Goal: Task Accomplishment & Management: Manage account settings

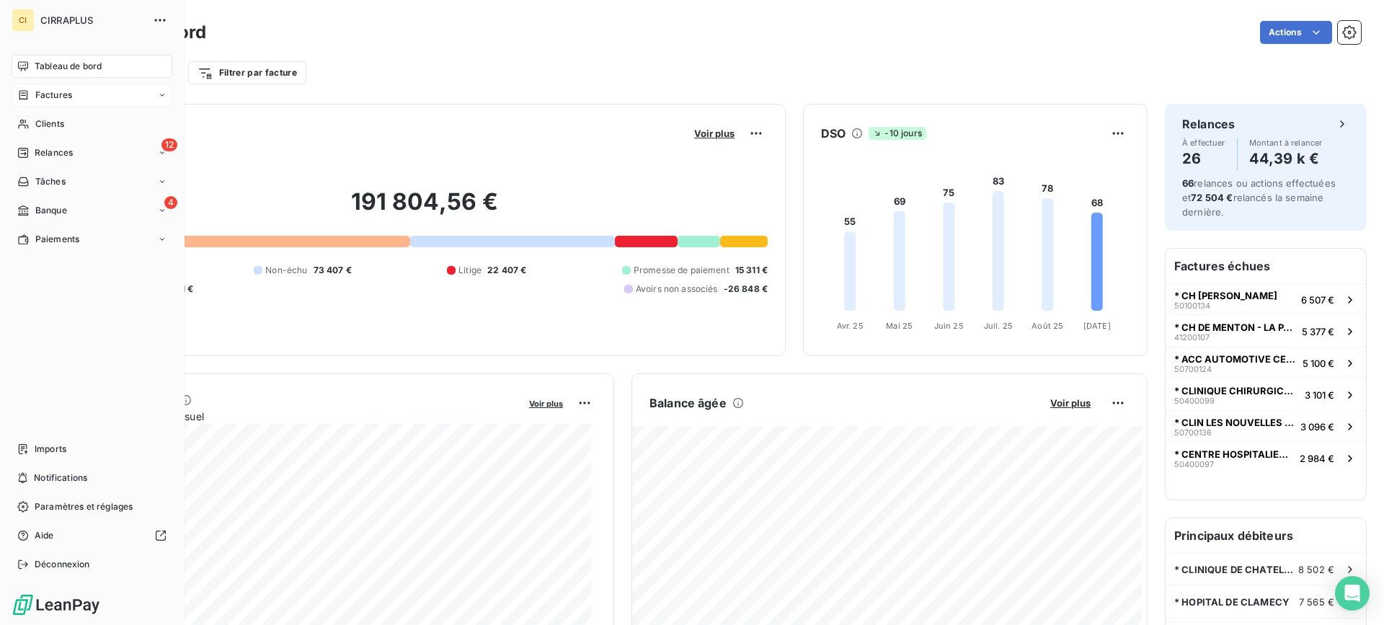
click at [56, 95] on span "Factures" at bounding box center [53, 95] width 37 height 13
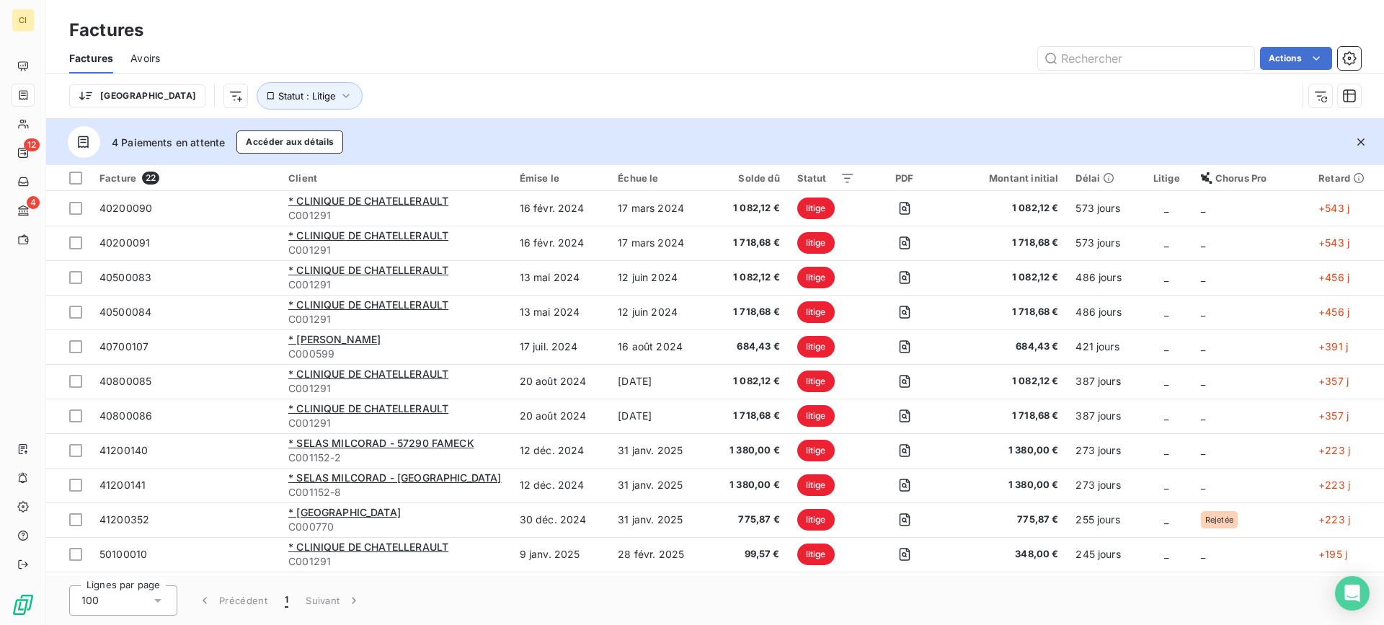
click at [143, 57] on span "Avoirs" at bounding box center [145, 58] width 30 height 14
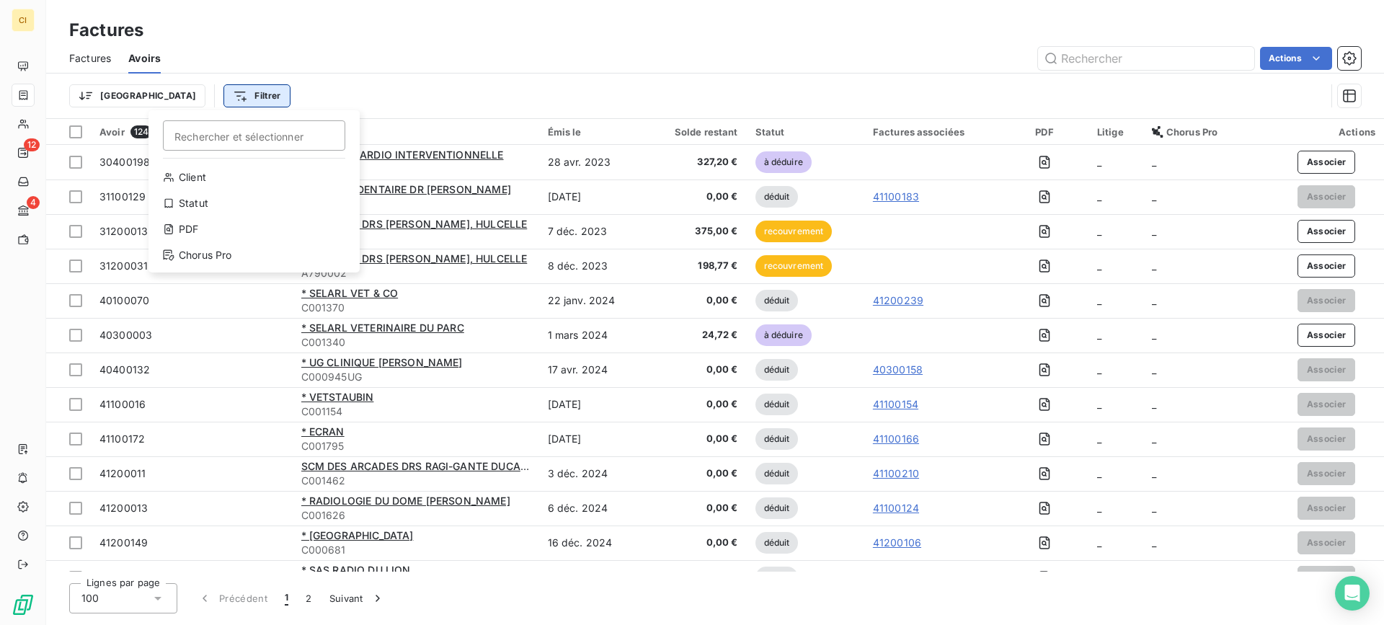
click at [177, 89] on html "CI 12 4 Factures Factures Avoirs Actions Trier Filtrer Rechercher et sélectionn…" at bounding box center [692, 312] width 1384 height 625
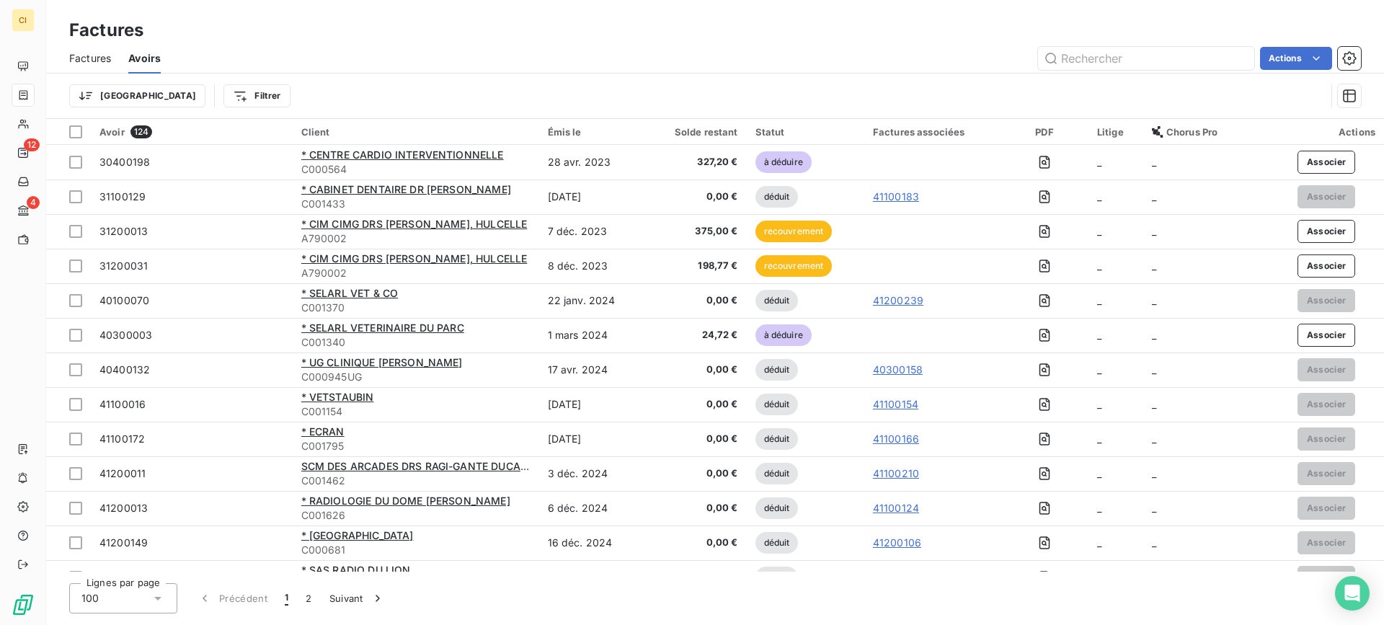
click at [89, 57] on span "Factures" at bounding box center [90, 58] width 42 height 14
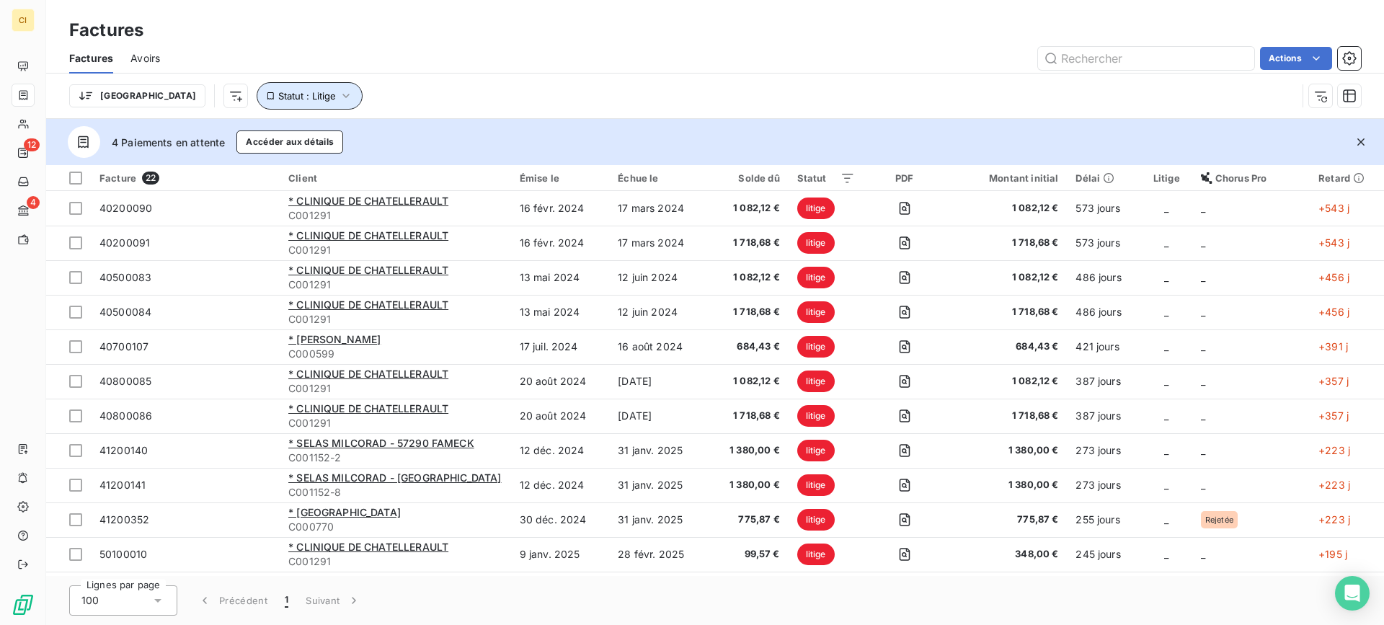
click at [278, 95] on span "Statut : Litige" at bounding box center [307, 96] width 58 height 12
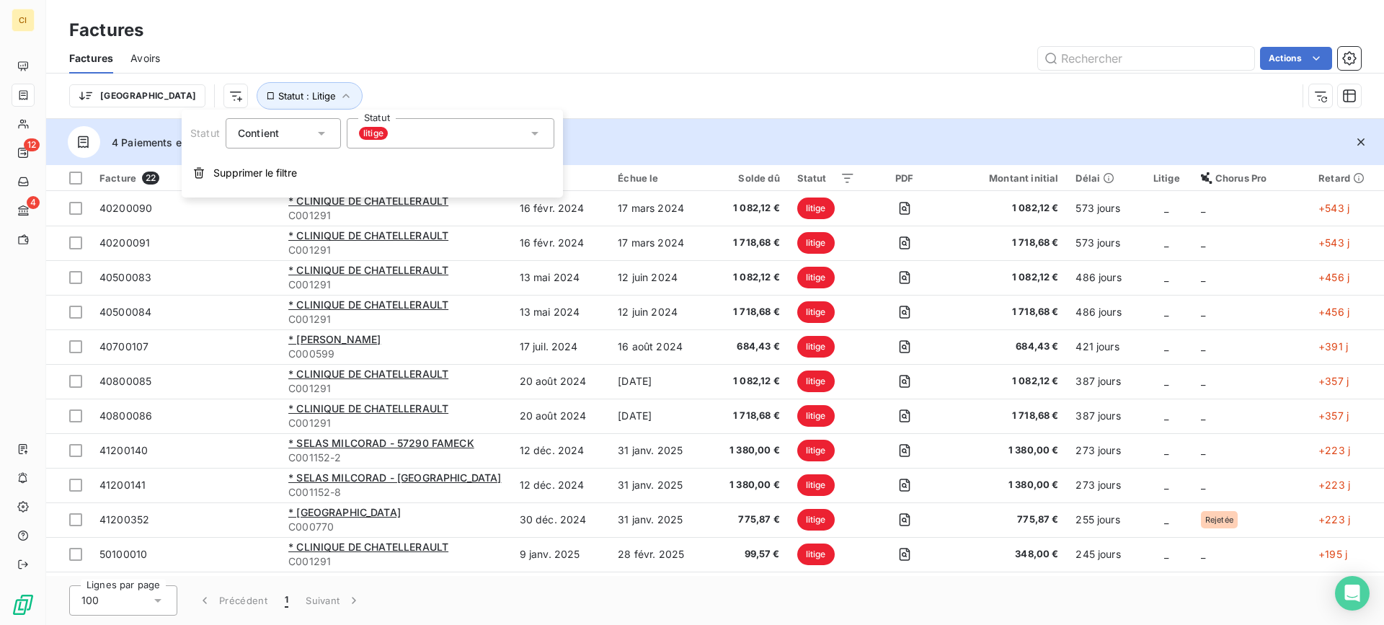
click at [538, 135] on icon at bounding box center [535, 133] width 14 height 14
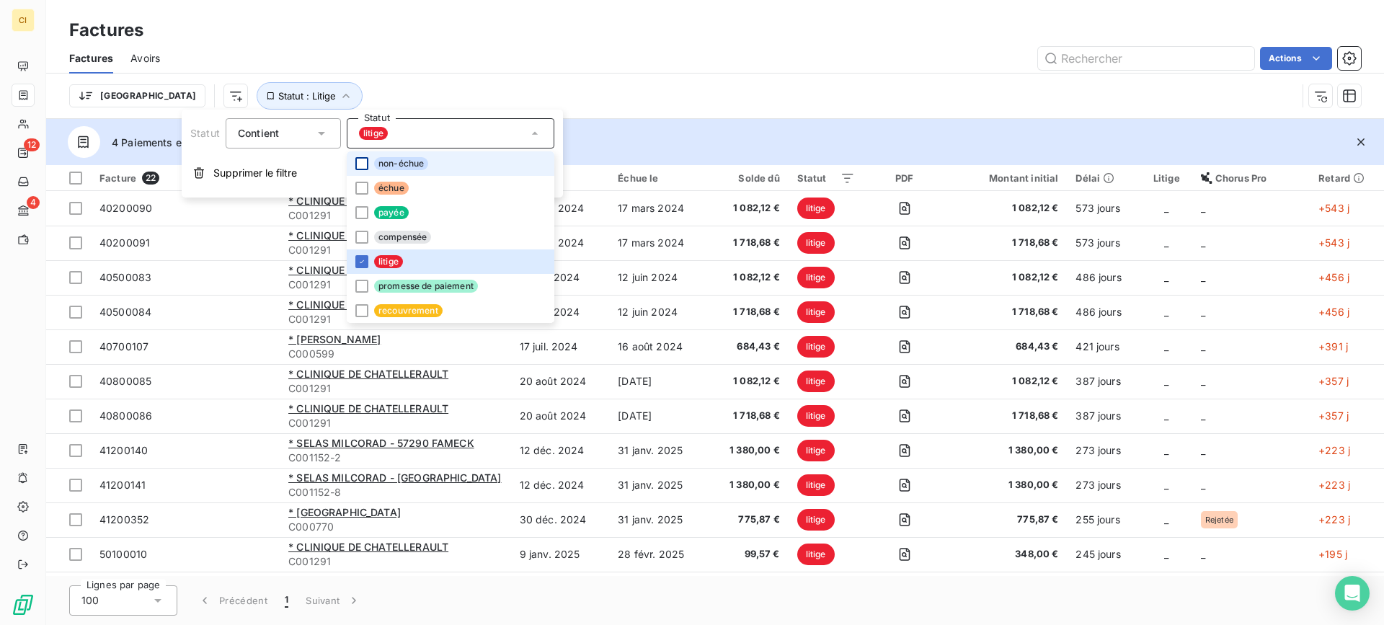
click at [360, 165] on div at bounding box center [361, 163] width 13 height 13
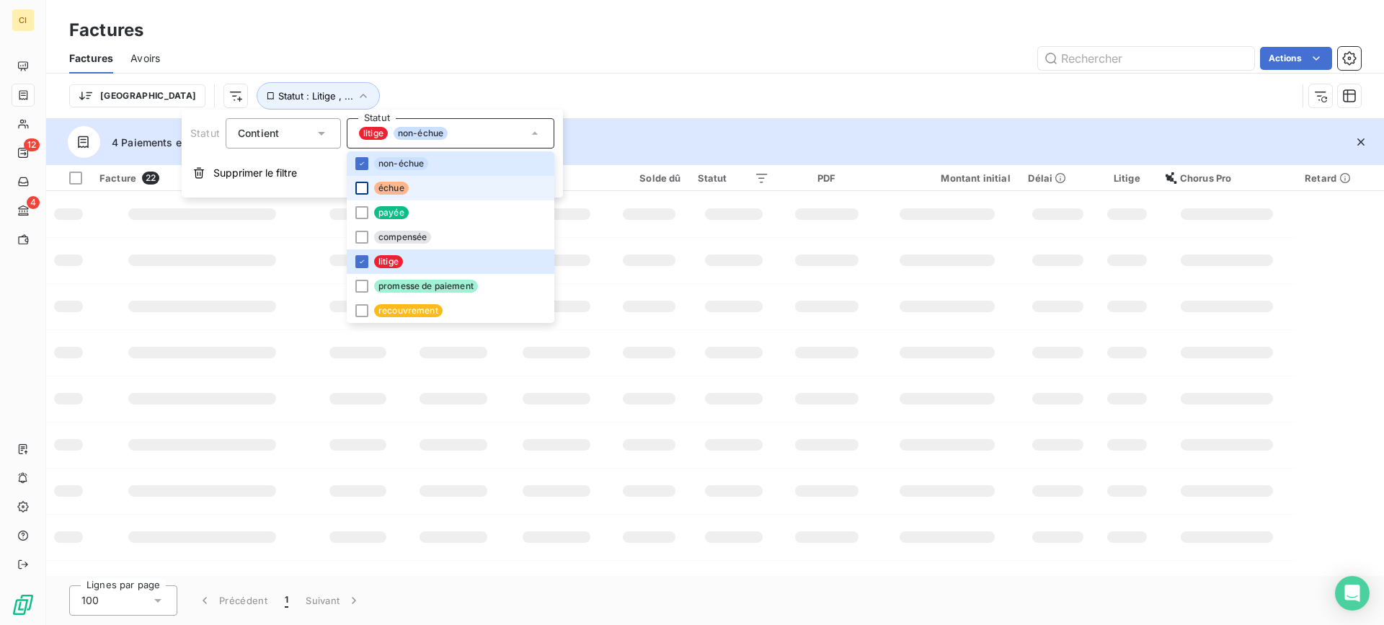
click at [360, 185] on div at bounding box center [361, 188] width 13 height 13
click at [361, 213] on div at bounding box center [361, 212] width 13 height 13
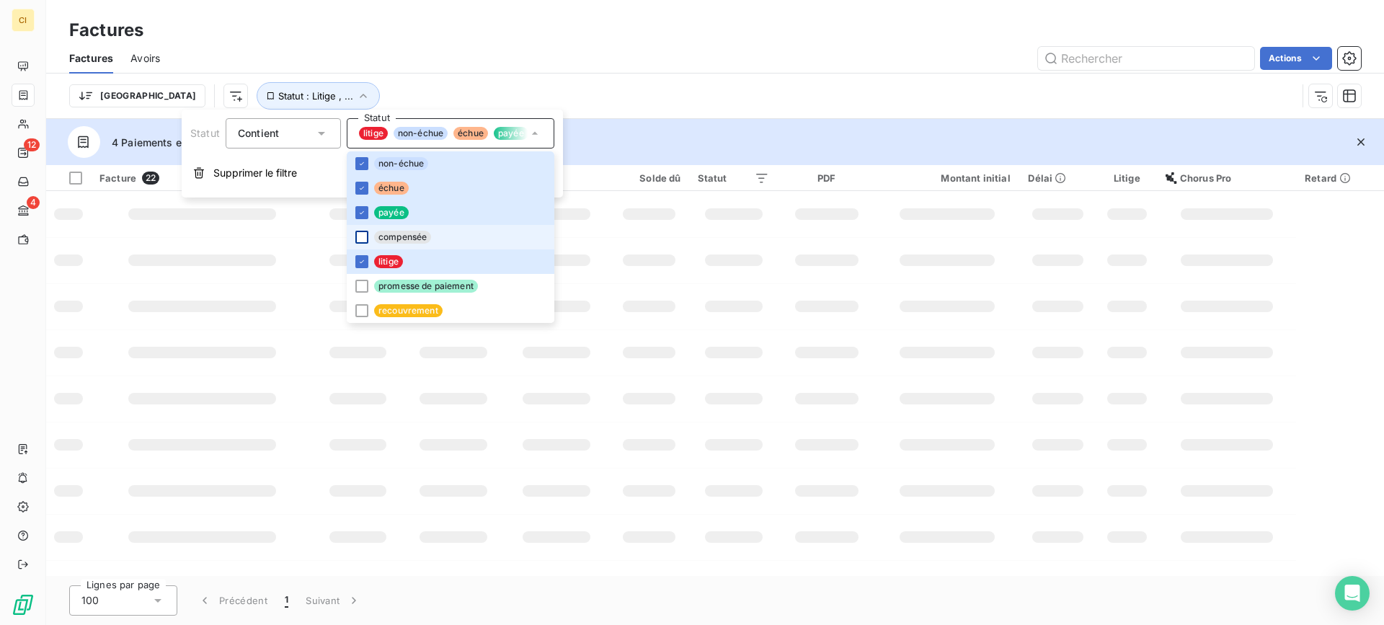
click at [361, 234] on div at bounding box center [361, 237] width 13 height 13
click at [360, 283] on div at bounding box center [361, 286] width 13 height 13
click at [360, 312] on div at bounding box center [361, 310] width 13 height 13
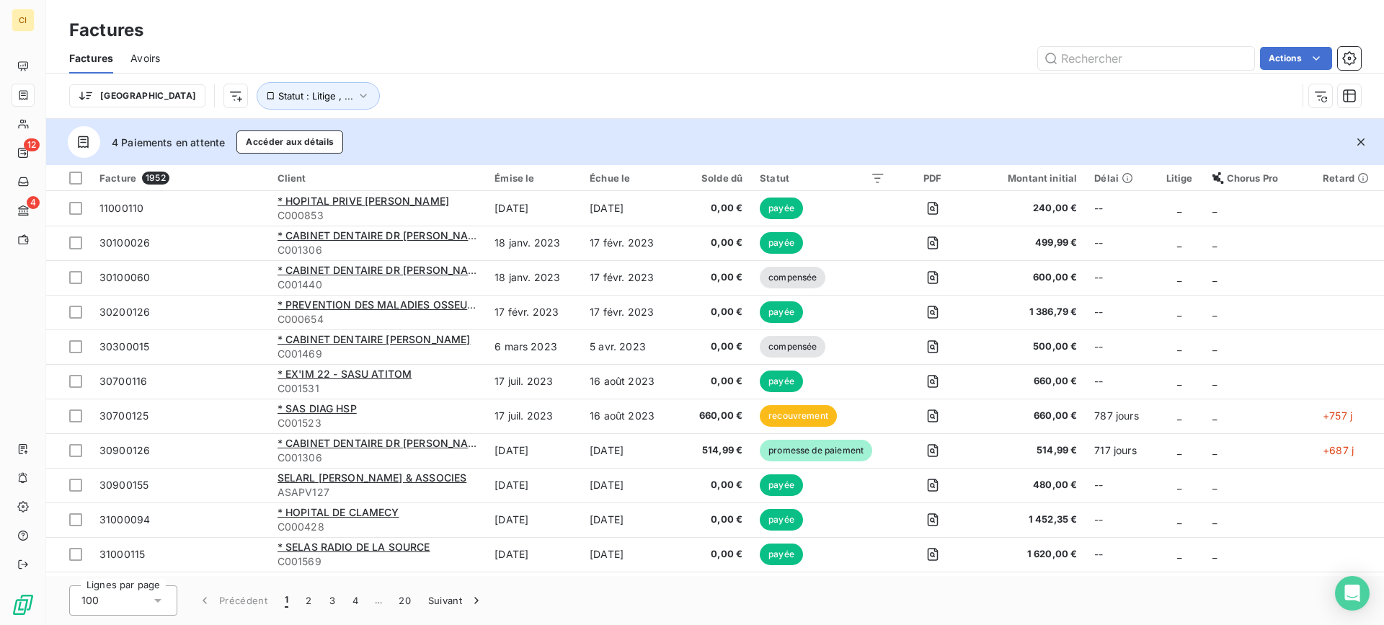
click at [621, 456] on td "[DATE]" at bounding box center [628, 450] width 95 height 35
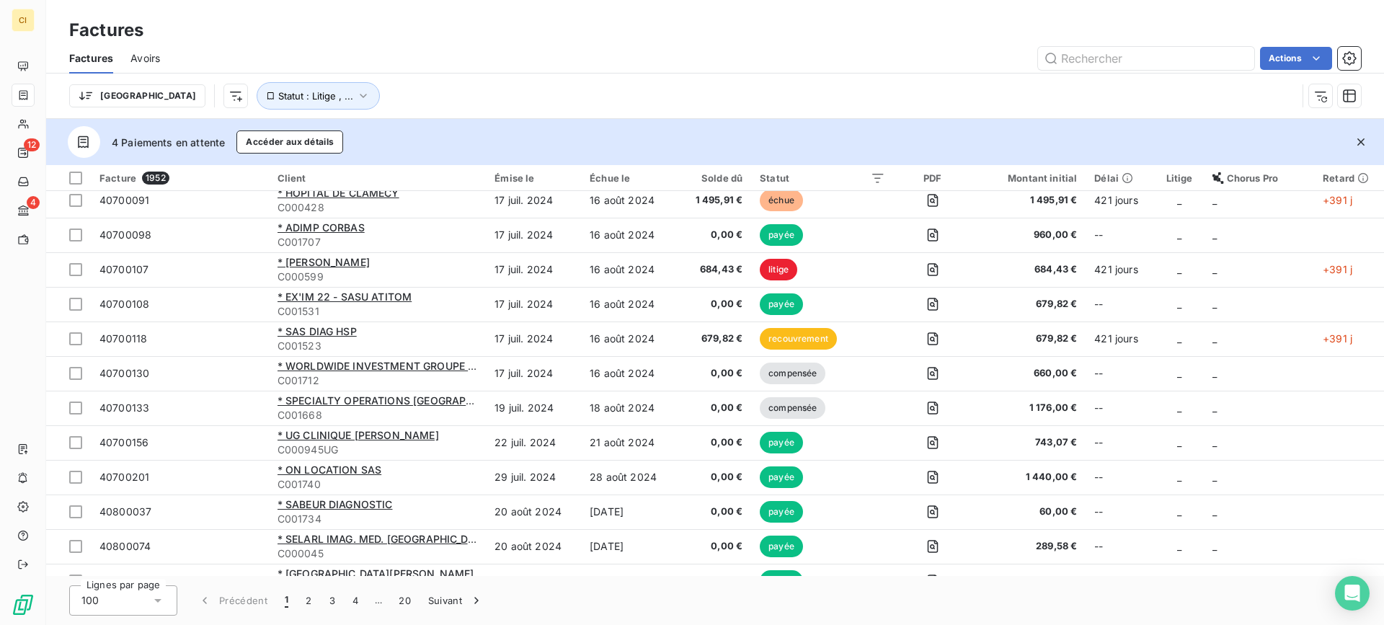
scroll to position [1922, 0]
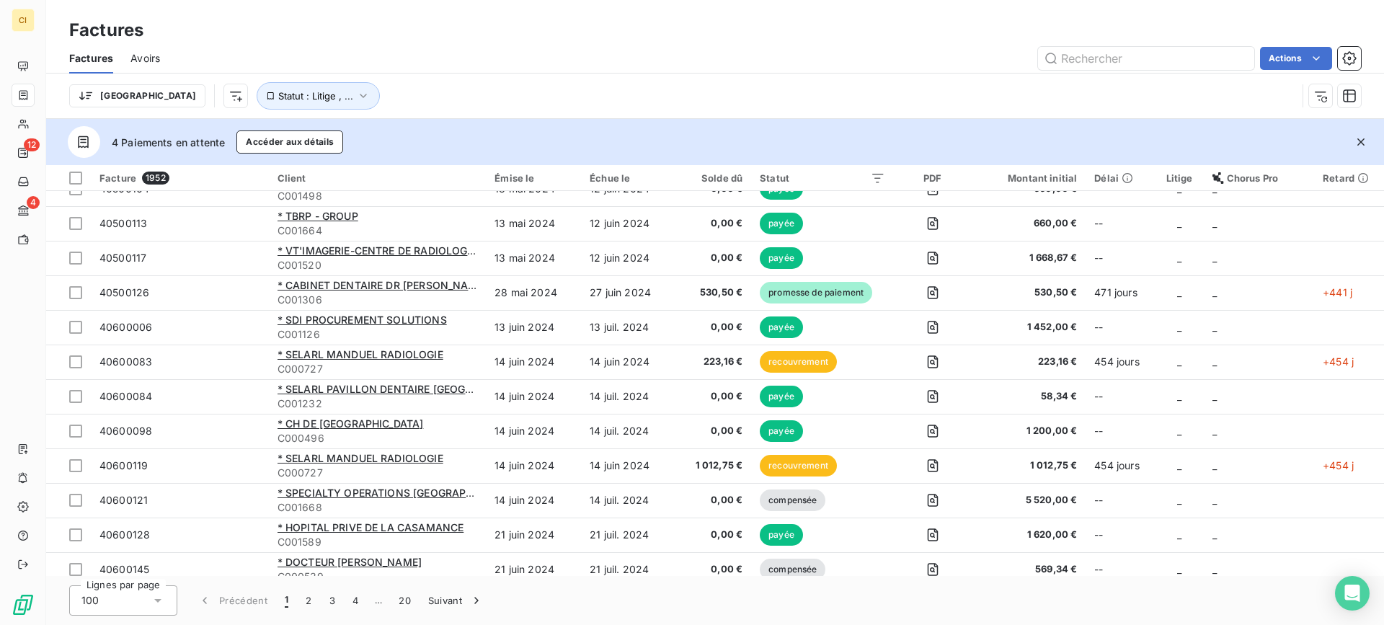
click at [158, 61] on span "Avoirs" at bounding box center [145, 58] width 30 height 14
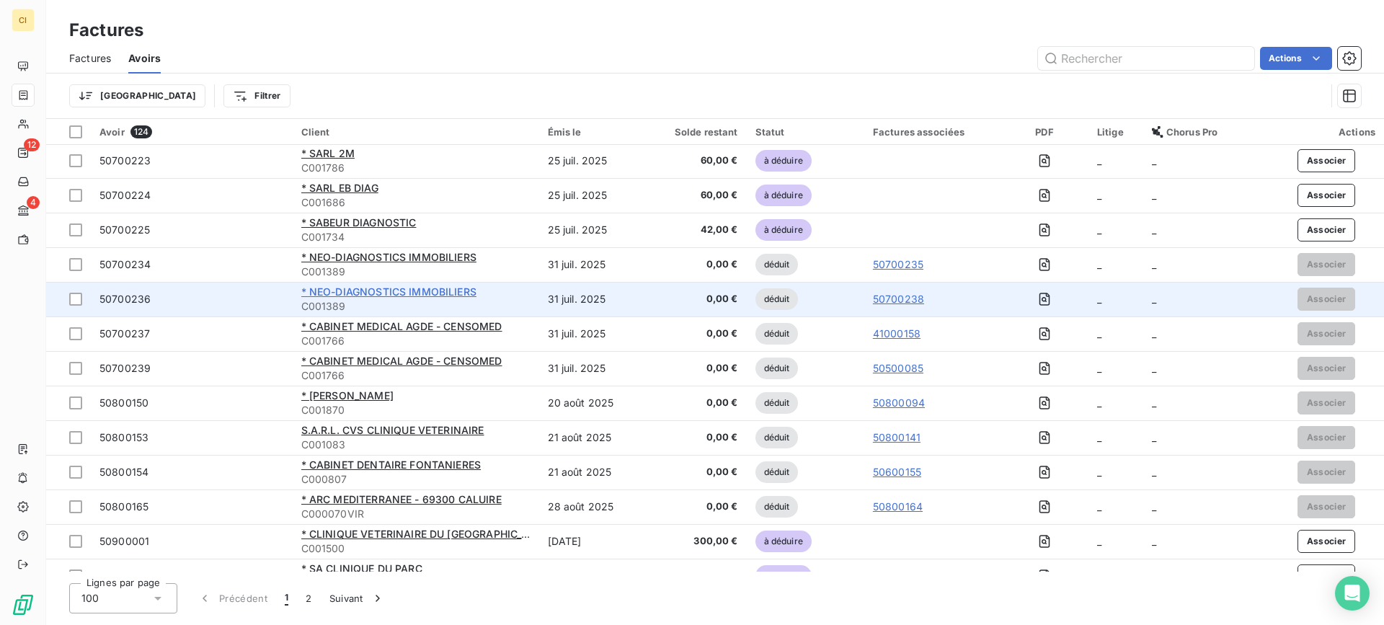
scroll to position [3034, 0]
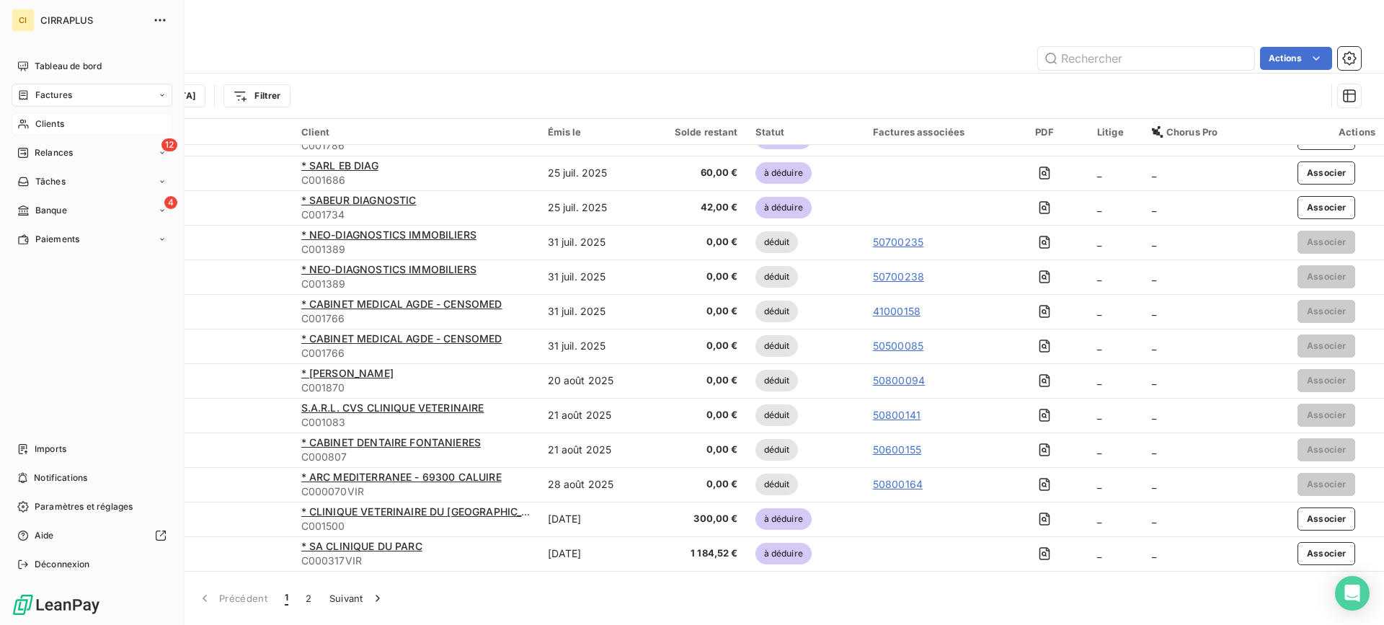
click at [44, 122] on span "Clients" at bounding box center [49, 123] width 29 height 13
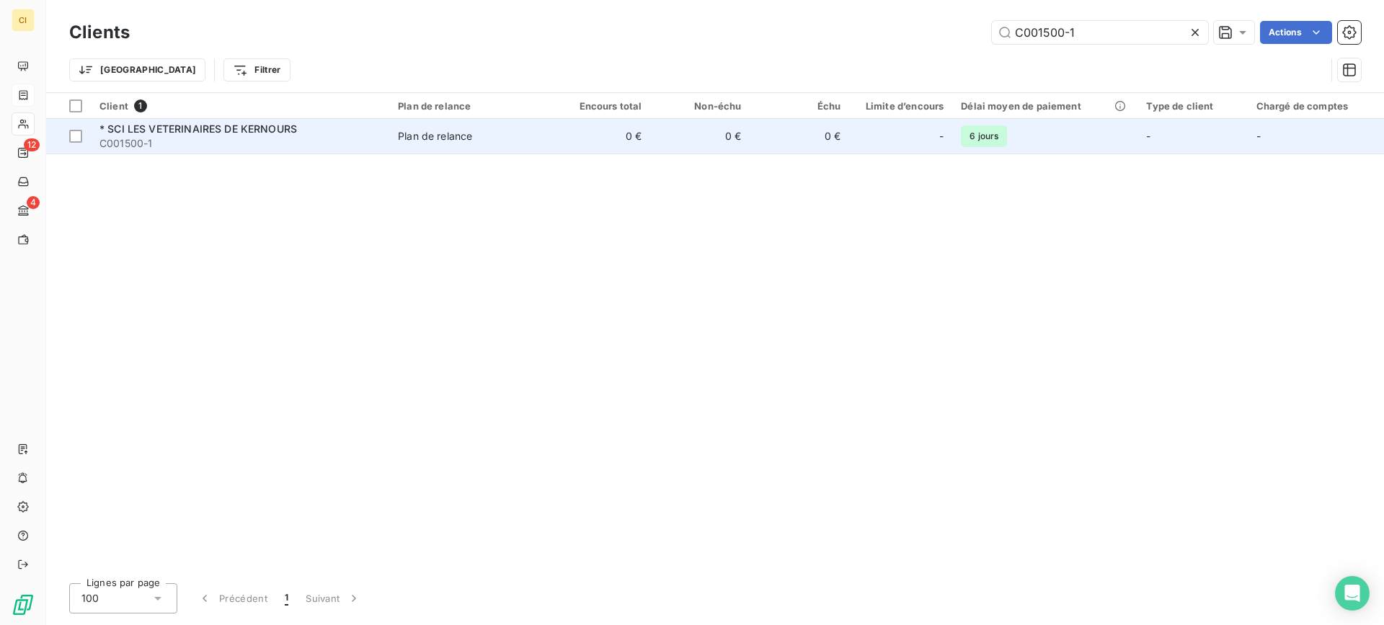
type input "C001500-1"
click at [133, 132] on span "* SCI LES VETERINAIRES DE KERNOURS" at bounding box center [197, 129] width 197 height 12
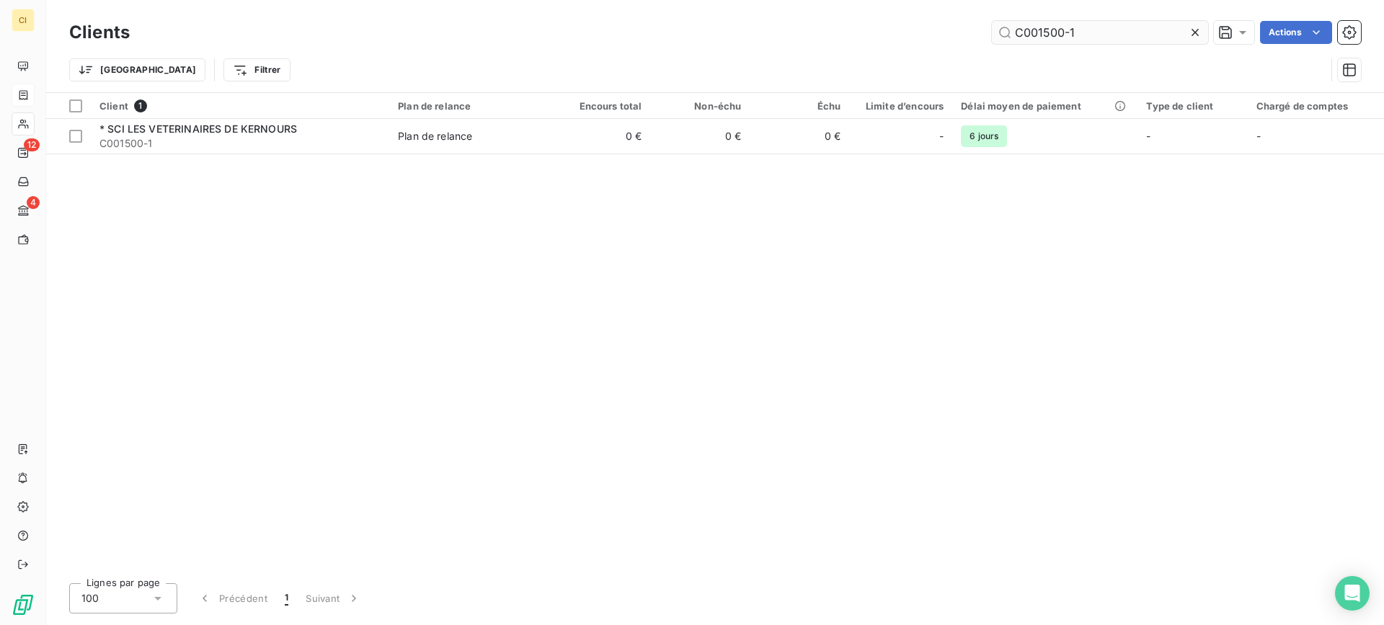
drag, startPoint x: 1037, startPoint y: 32, endPoint x: 1111, endPoint y: 30, distance: 73.6
click at [1111, 30] on input "C001500-1" at bounding box center [1100, 32] width 216 height 23
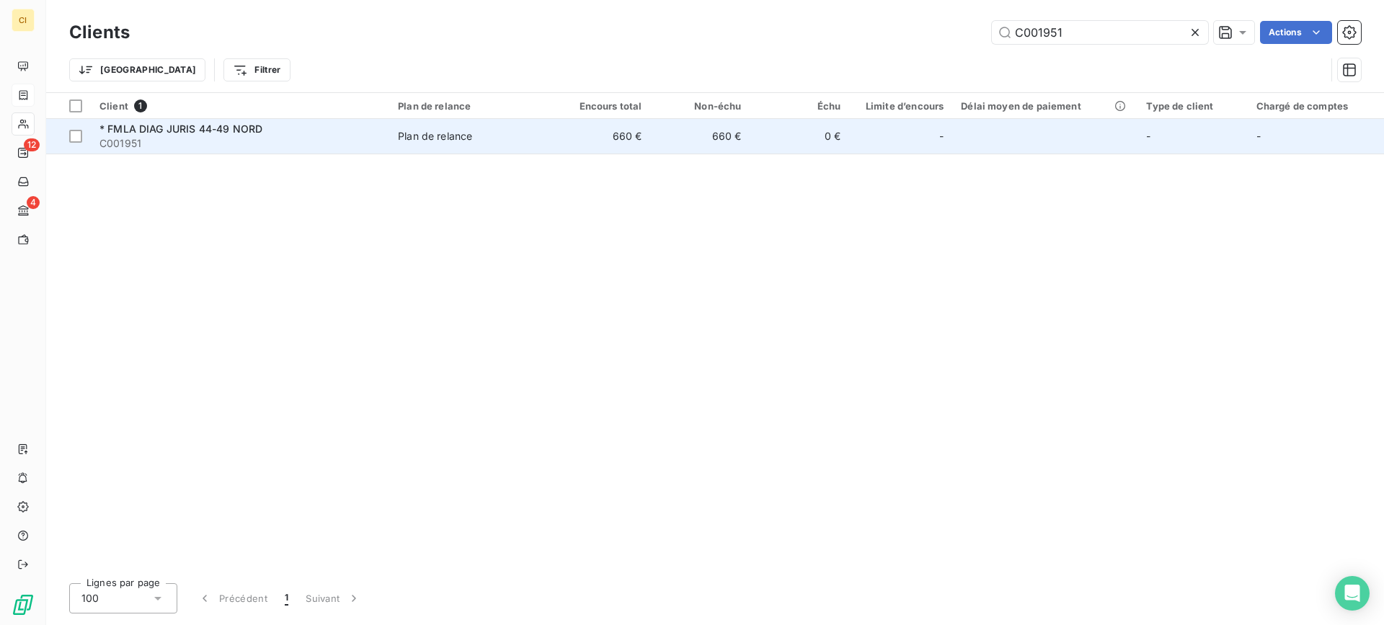
type input "C001951"
click at [187, 134] on span "* FMLA DIAG JURIS 44-49 NORD" at bounding box center [180, 129] width 163 height 12
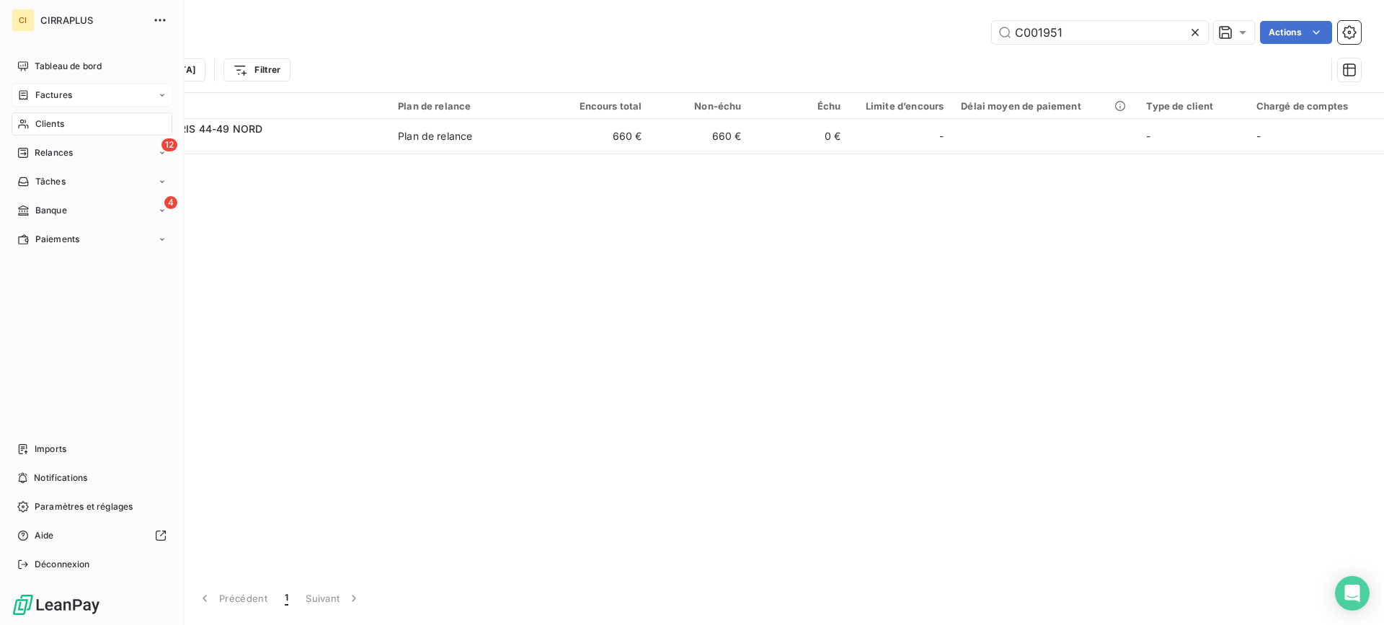
click at [54, 90] on span "Factures" at bounding box center [53, 95] width 37 height 13
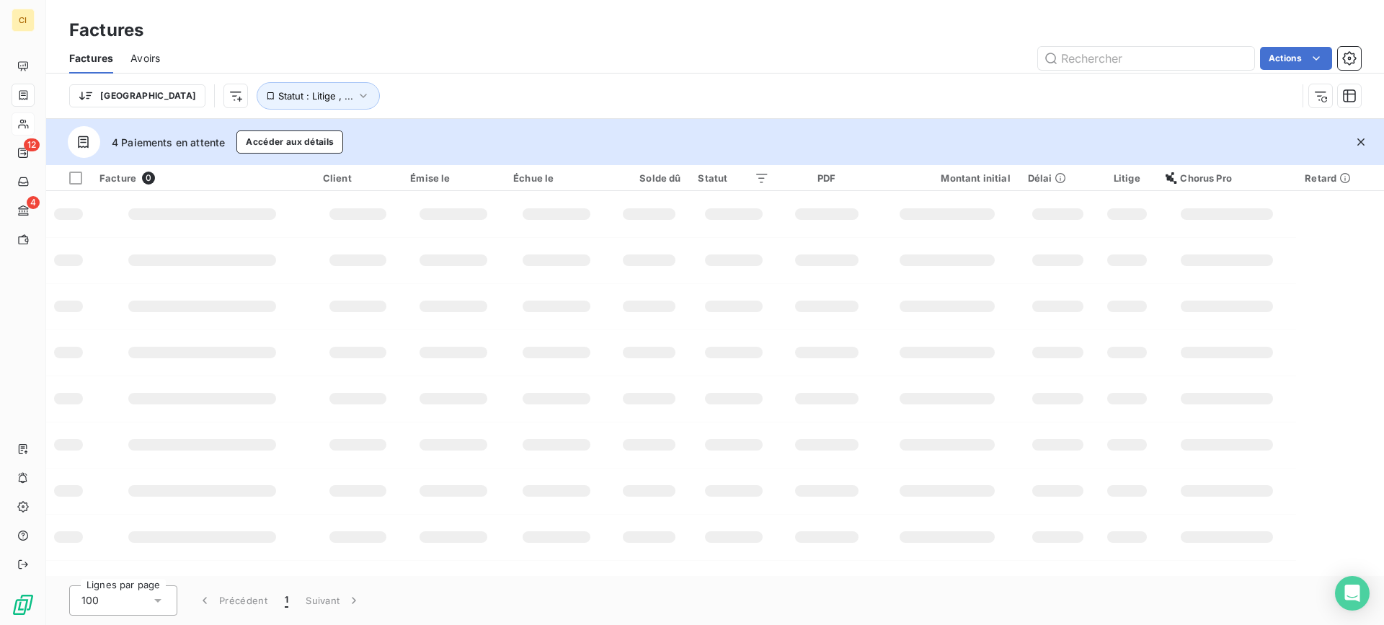
click at [151, 56] on span "Avoirs" at bounding box center [145, 58] width 30 height 14
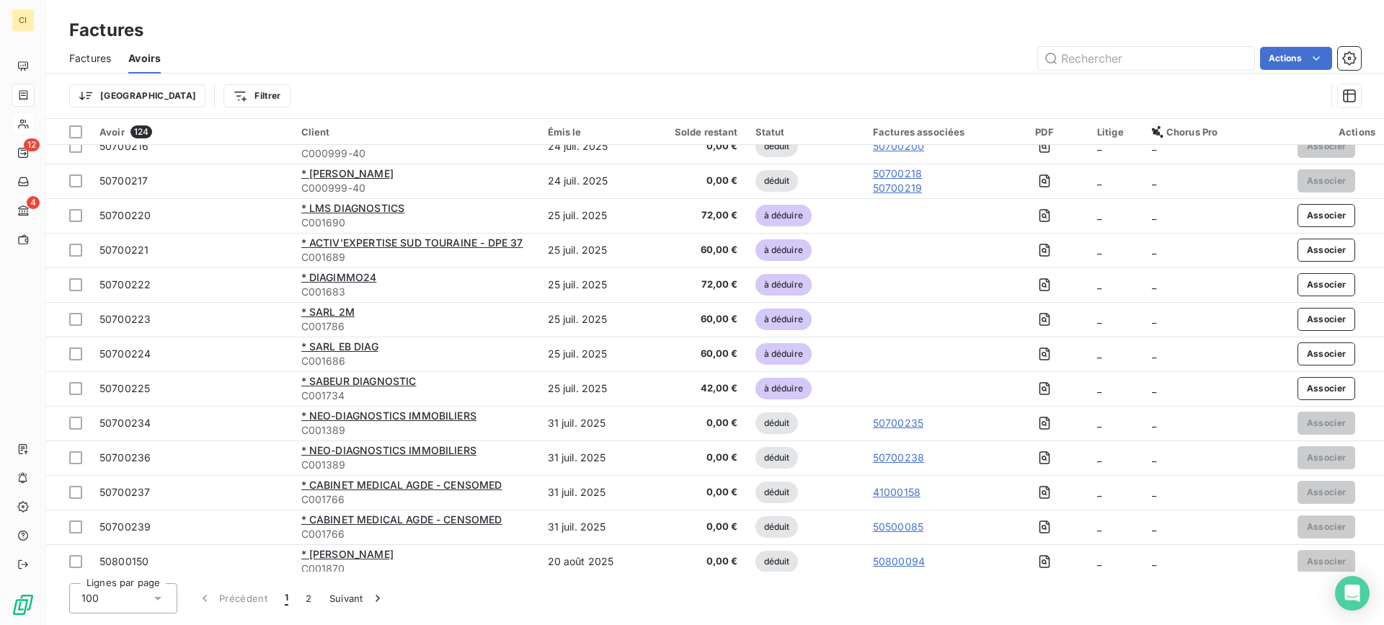
scroll to position [3034, 0]
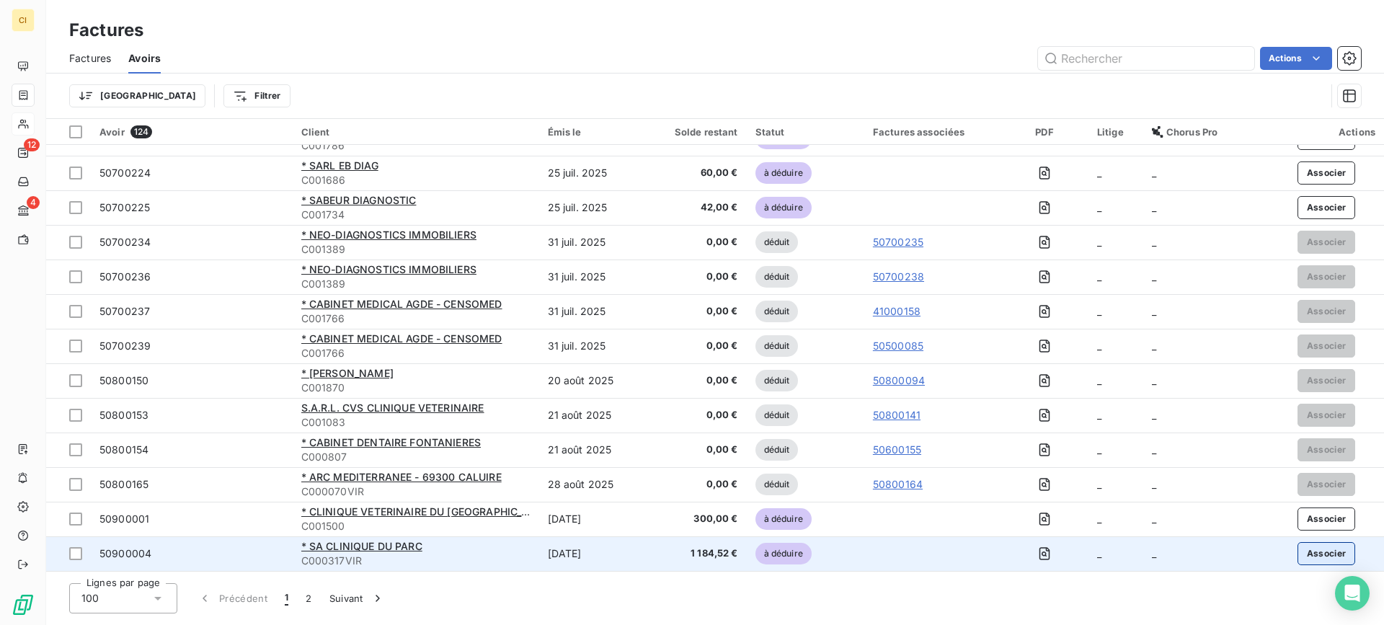
click at [1313, 551] on button "Associer" at bounding box center [1326, 553] width 58 height 23
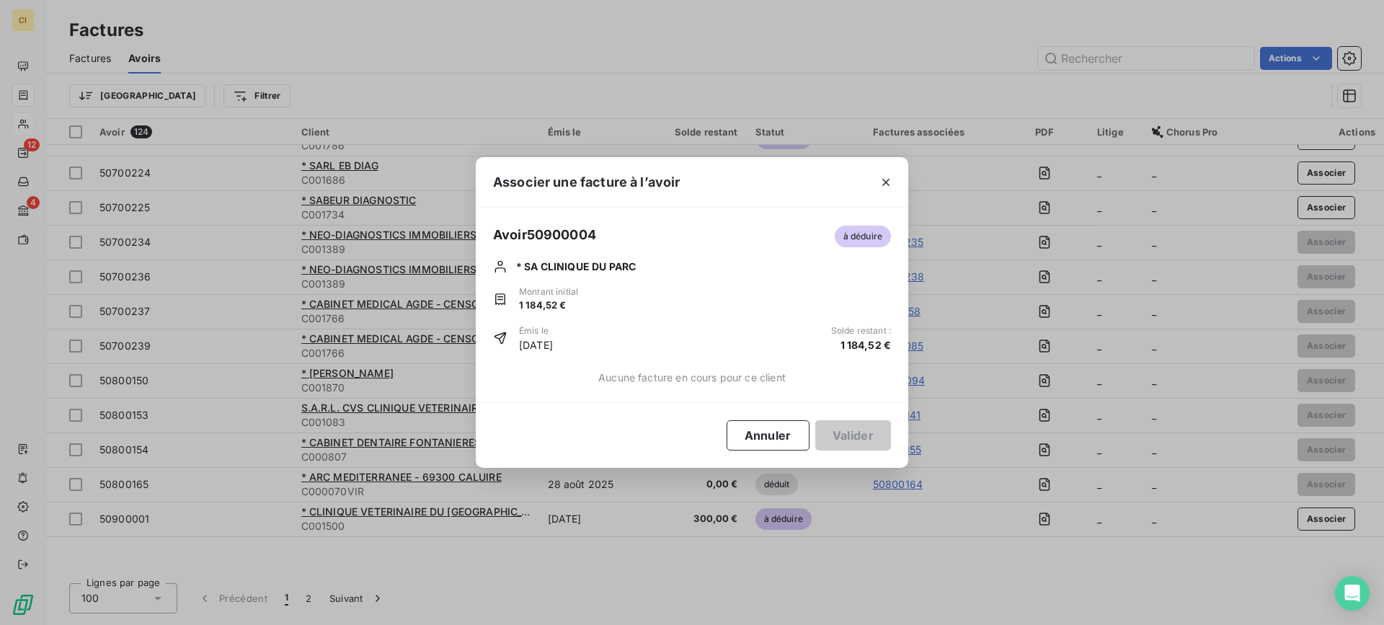
click at [644, 381] on span "Aucune facture en cours pour ce client" at bounding box center [691, 377] width 187 height 15
click at [888, 188] on icon "button" at bounding box center [886, 182] width 14 height 14
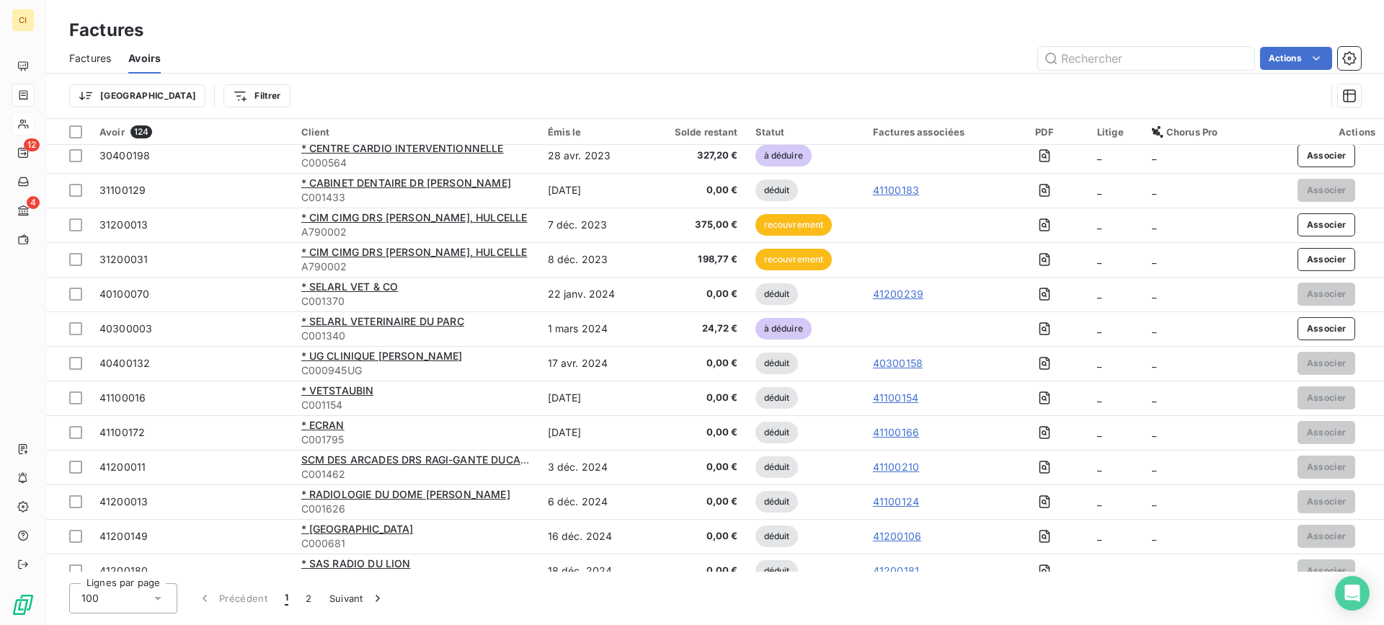
scroll to position [0, 0]
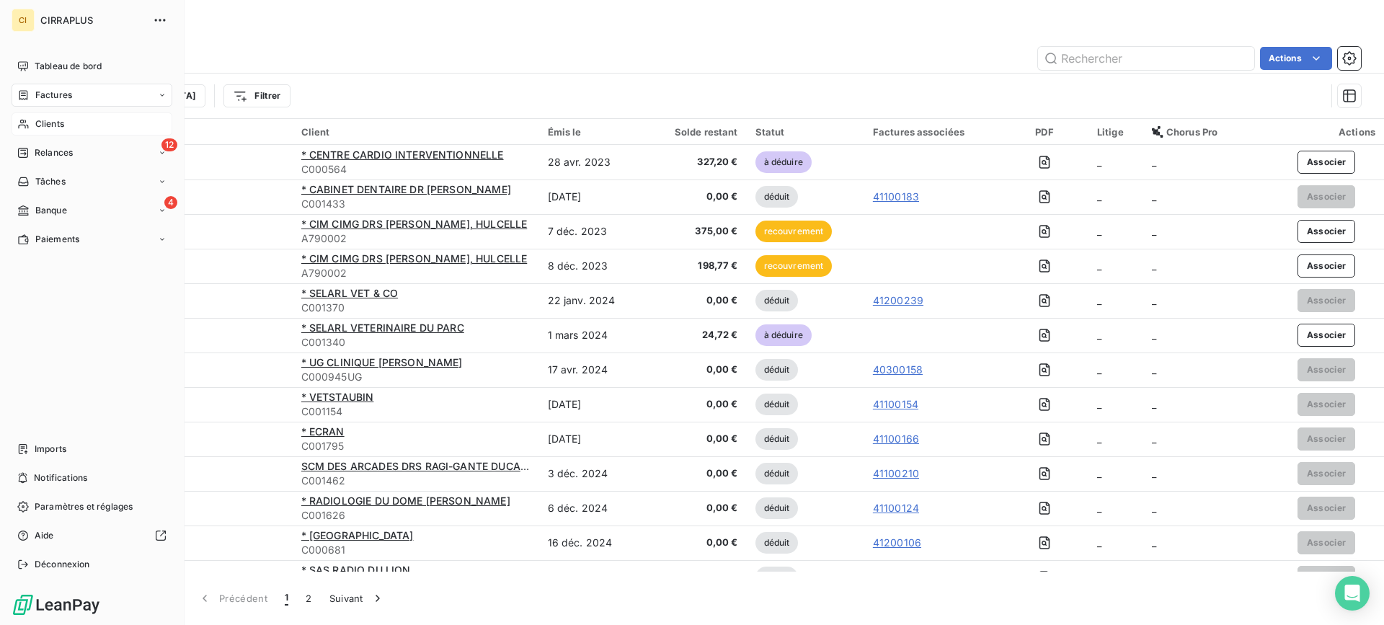
click at [51, 119] on span "Clients" at bounding box center [49, 123] width 29 height 13
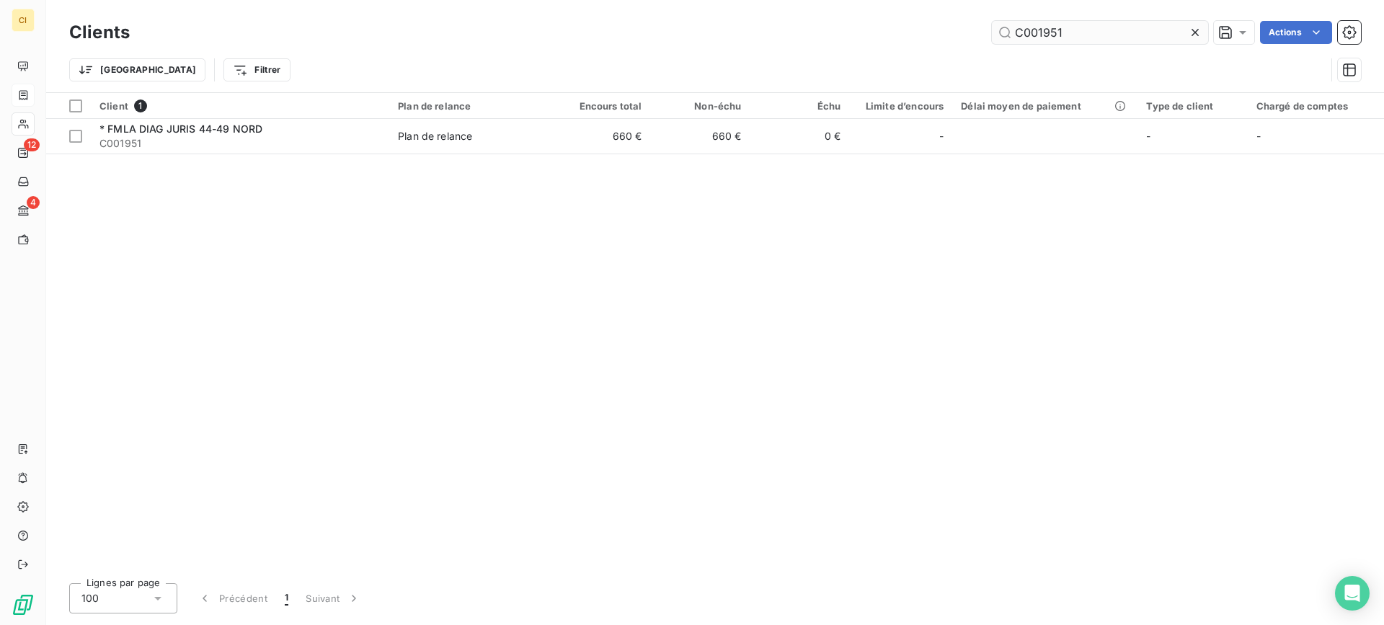
drag, startPoint x: 1037, startPoint y: 31, endPoint x: 1179, endPoint y: 31, distance: 141.3
click at [1179, 31] on input "C001951" at bounding box center [1100, 32] width 216 height 23
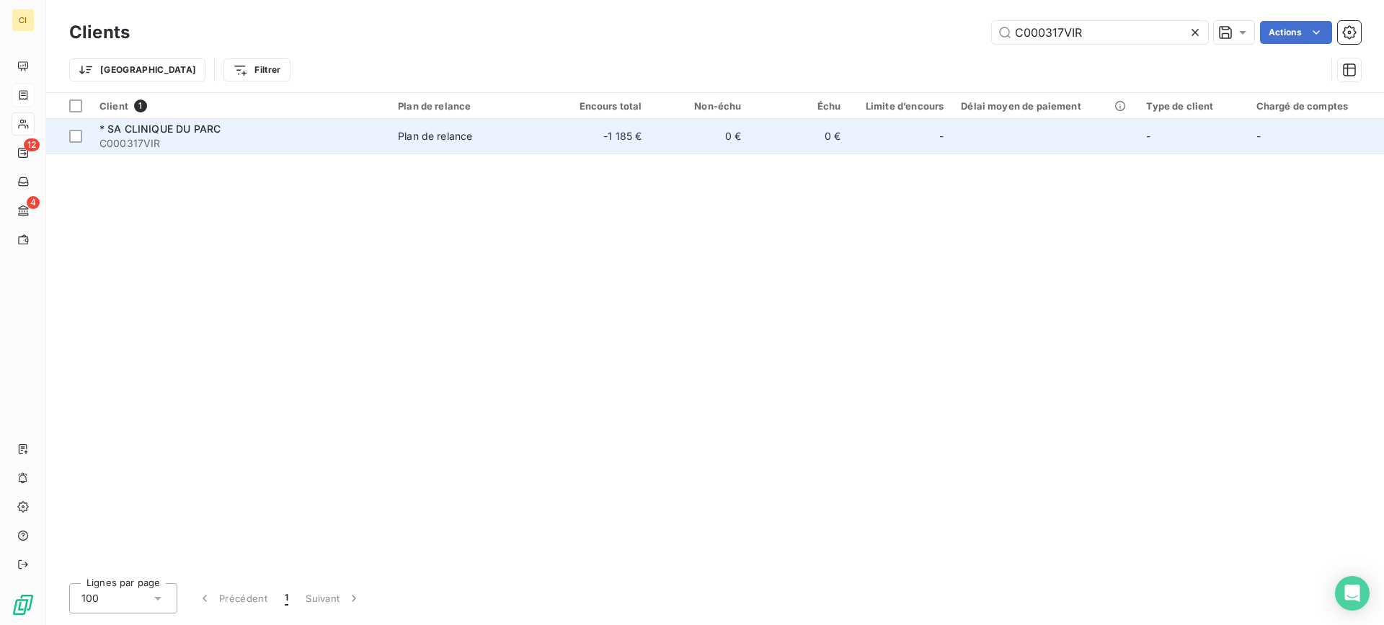
type input "C000317VIR"
click at [174, 133] on span "* SA CLINIQUE DU PARC" at bounding box center [159, 129] width 121 height 12
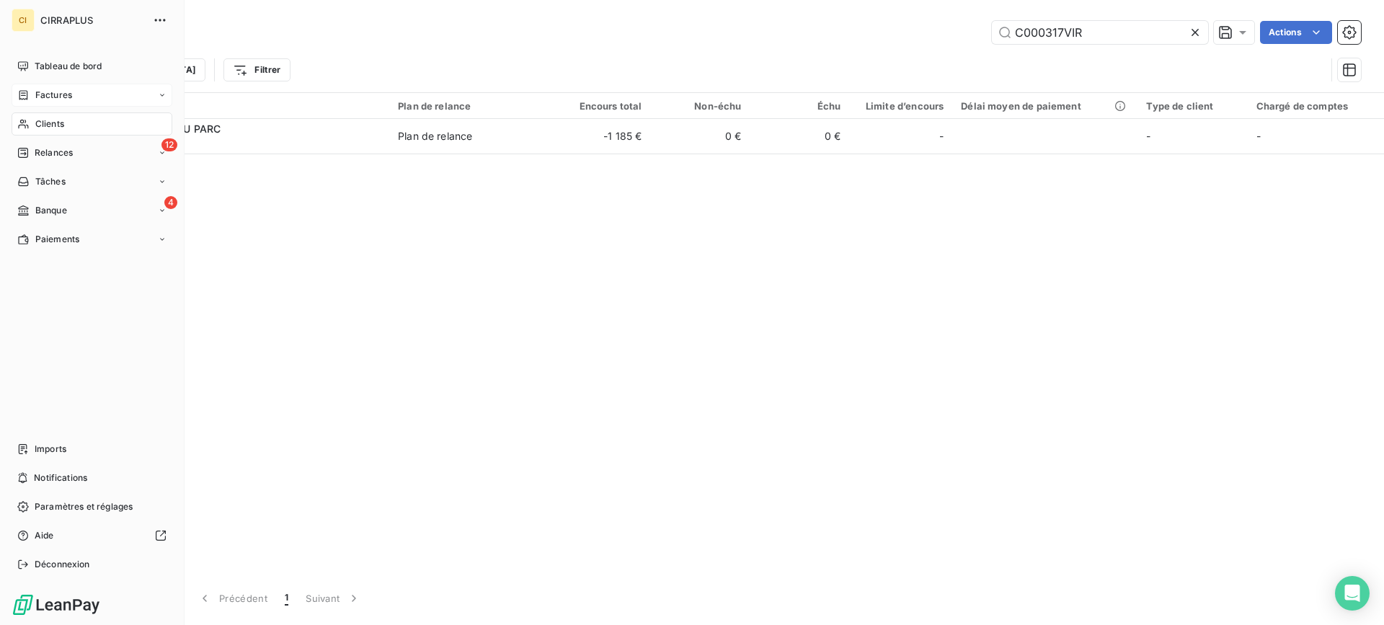
click at [52, 92] on span "Factures" at bounding box center [53, 95] width 37 height 13
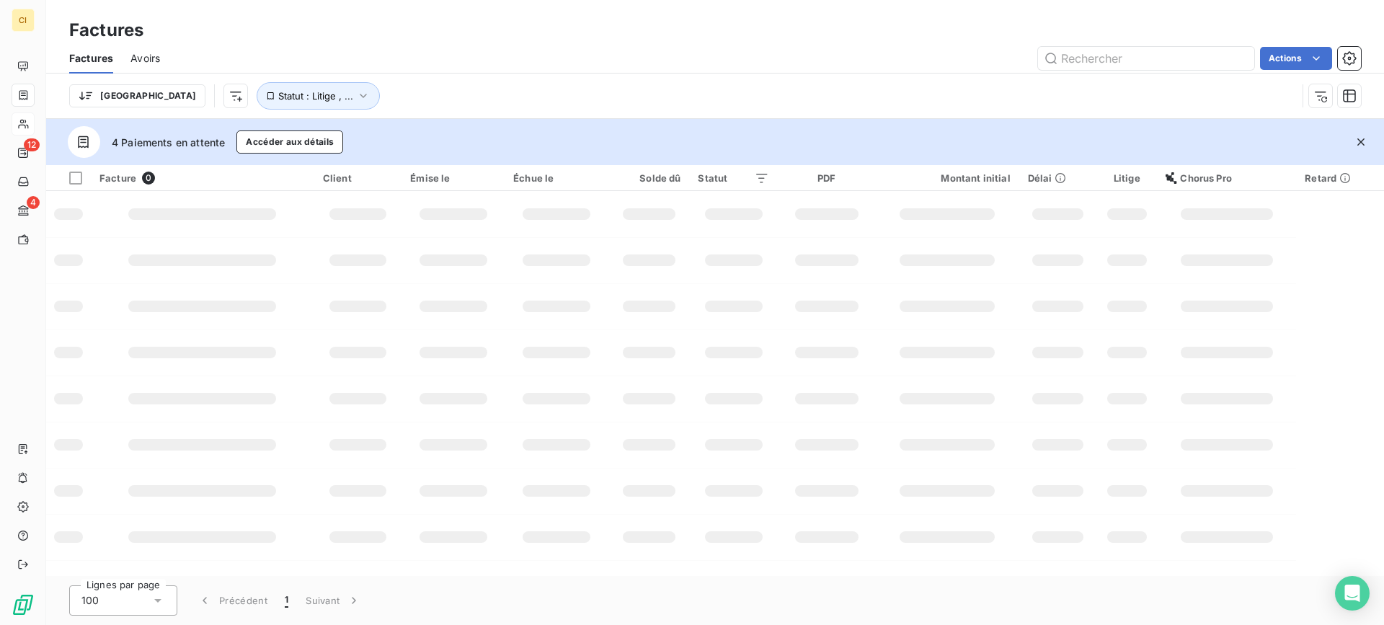
click at [152, 57] on span "Avoirs" at bounding box center [145, 58] width 30 height 14
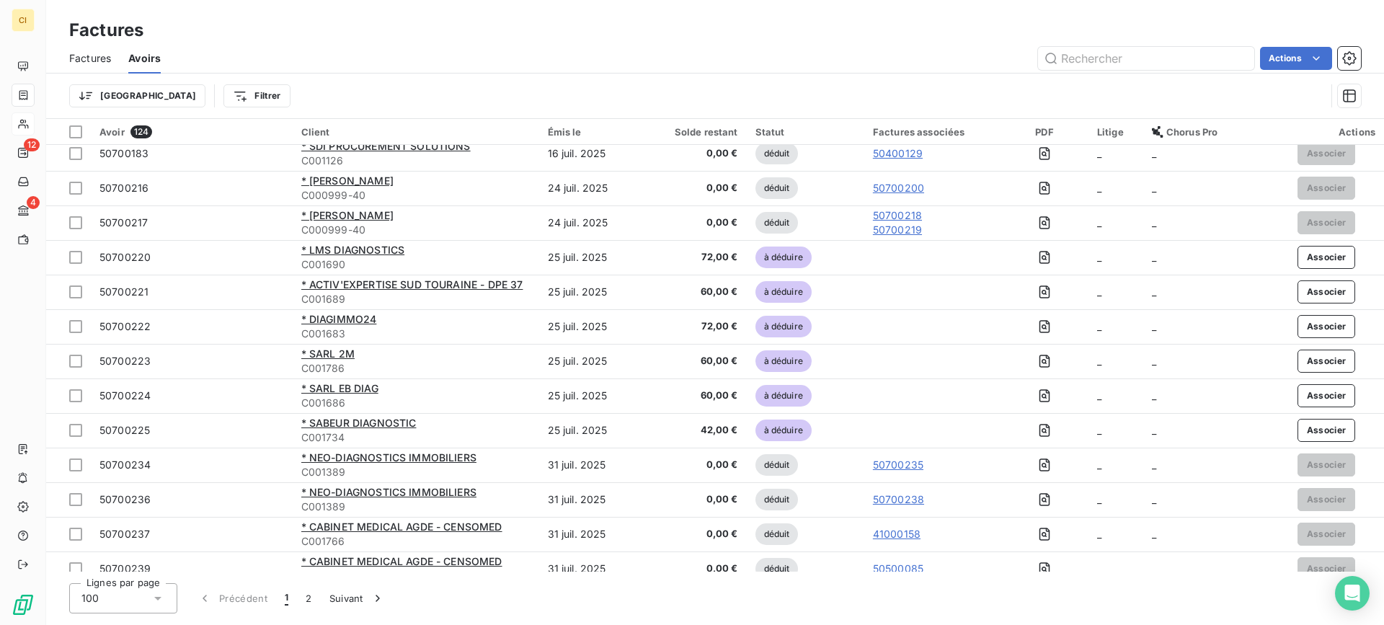
scroll to position [3034, 0]
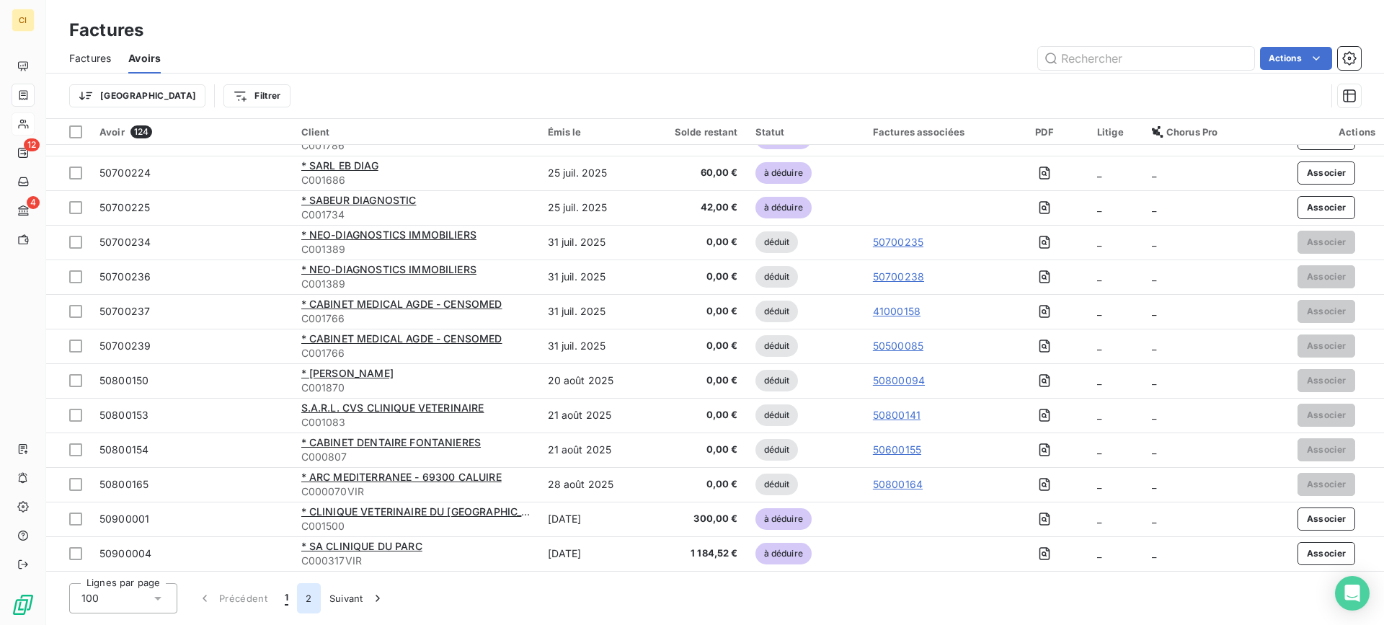
click at [306, 592] on button "2" at bounding box center [308, 598] width 23 height 30
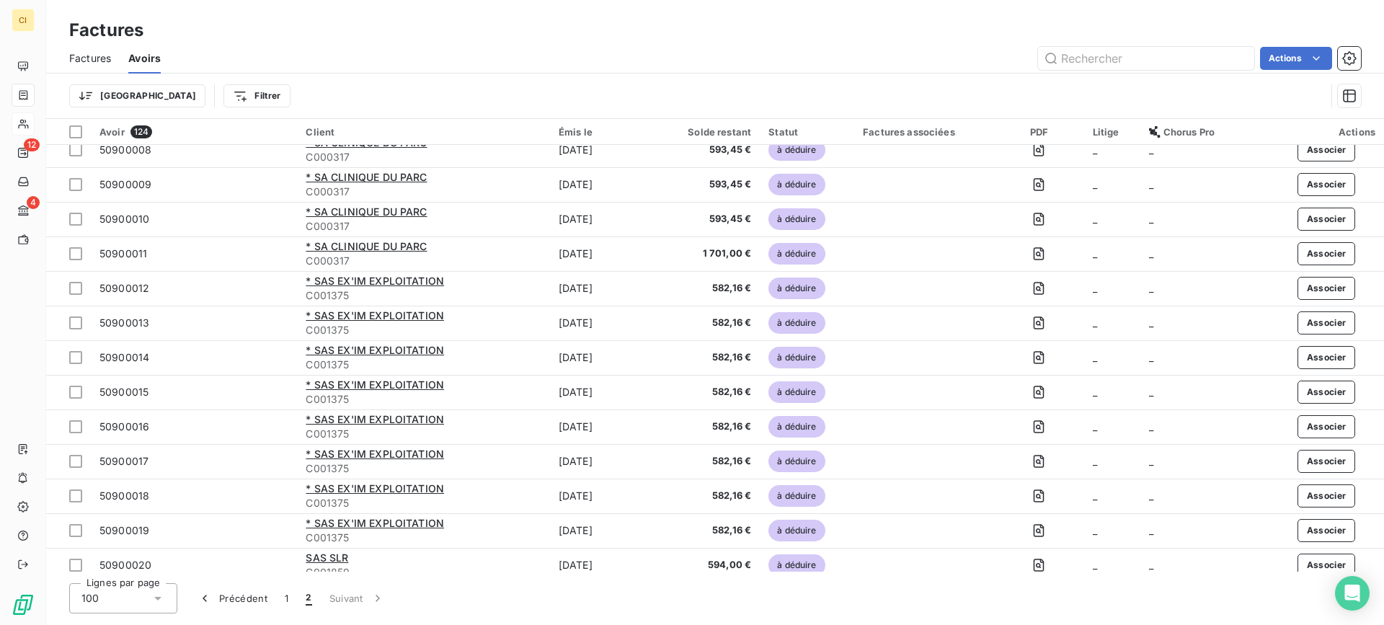
scroll to position [0, 0]
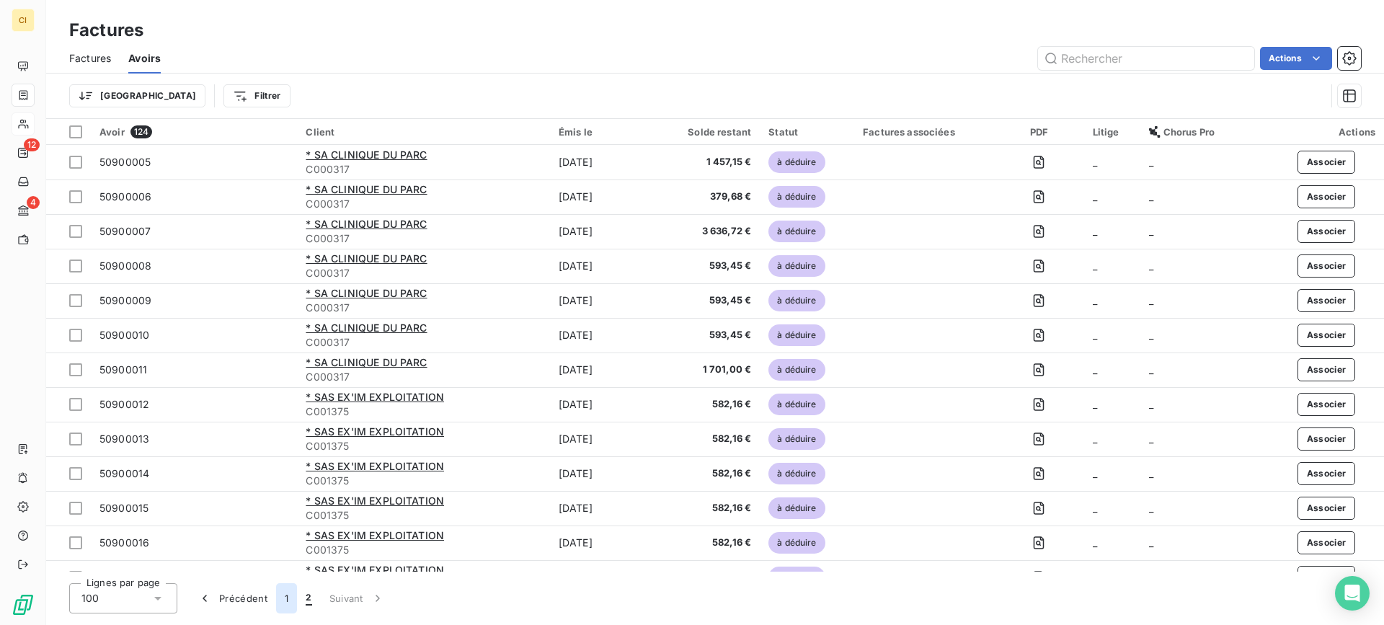
click at [283, 600] on button "1" at bounding box center [286, 598] width 21 height 30
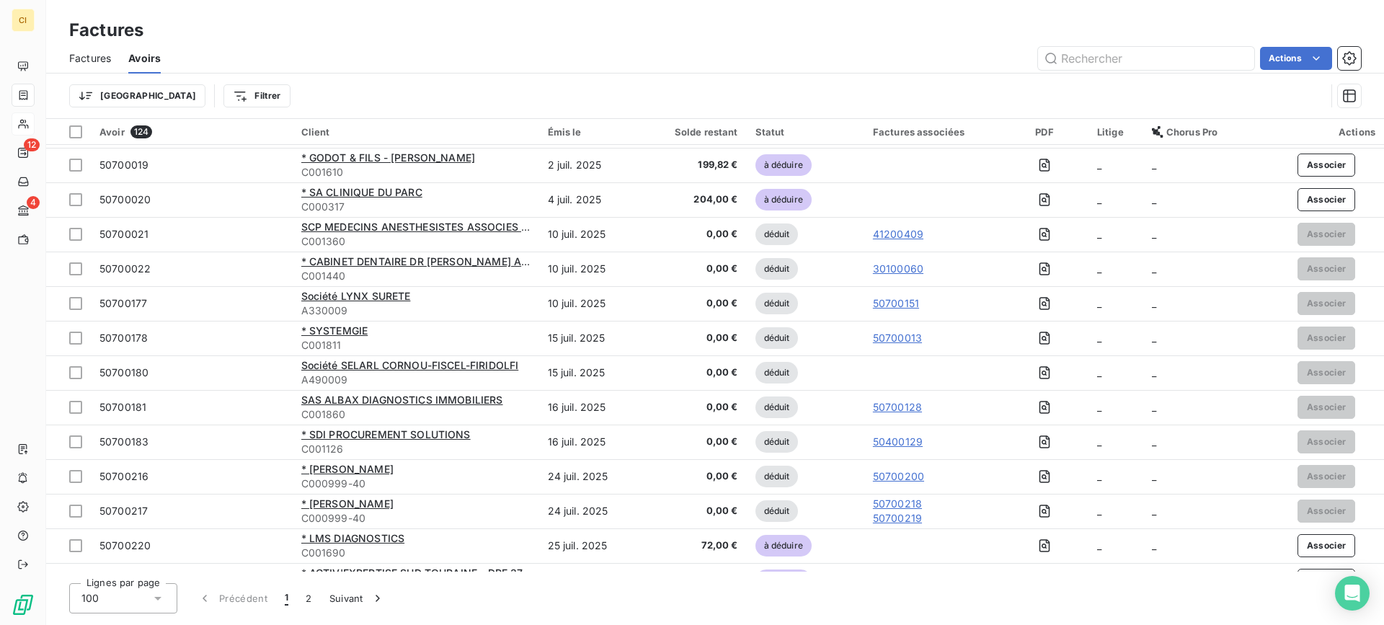
scroll to position [3034, 0]
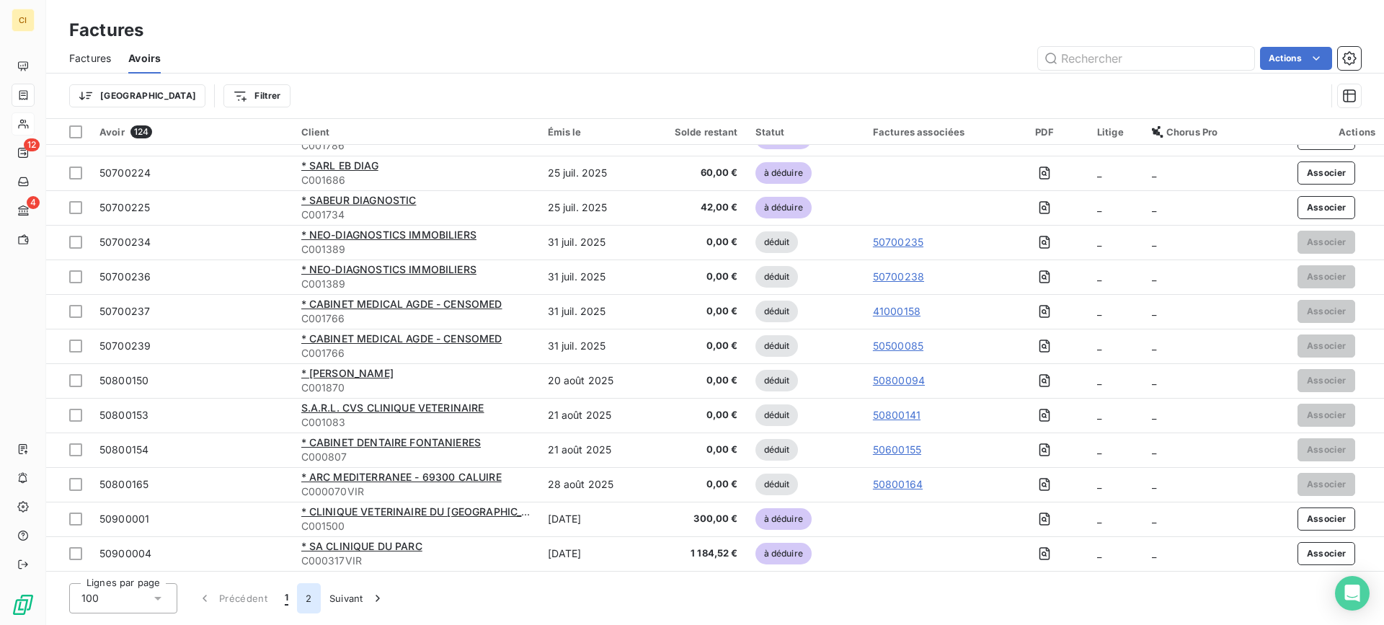
click at [301, 596] on button "2" at bounding box center [308, 598] width 23 height 30
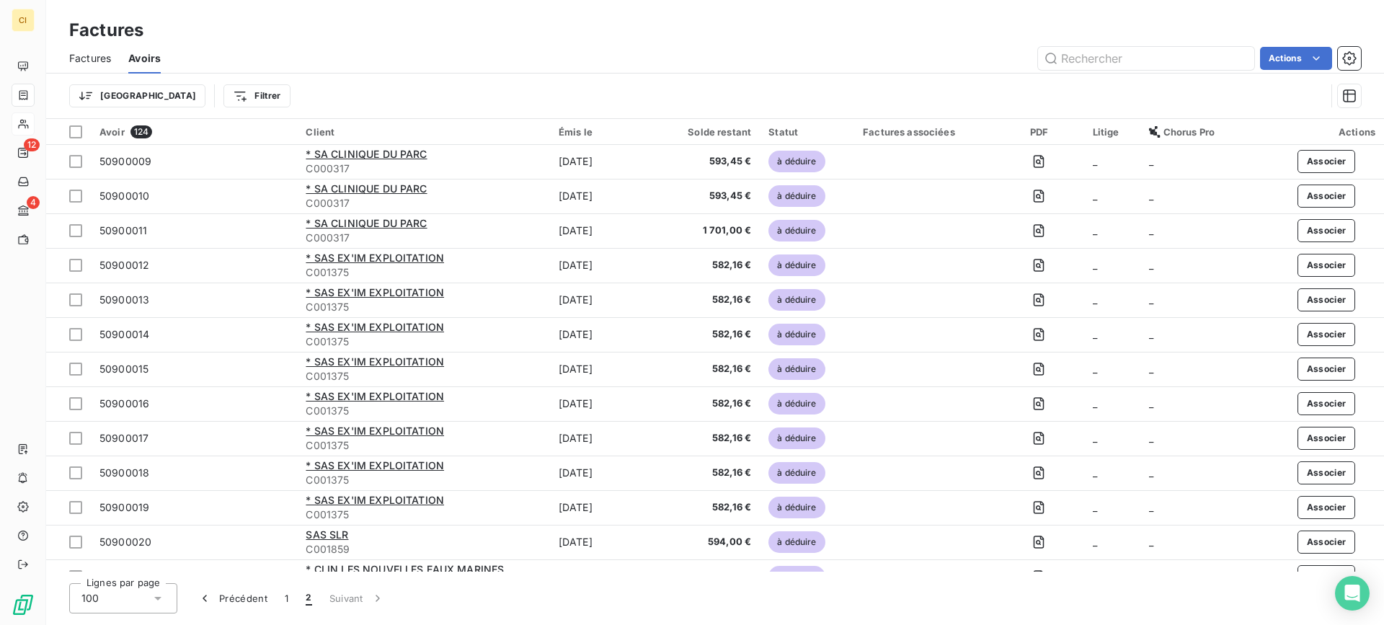
scroll to position [0, 0]
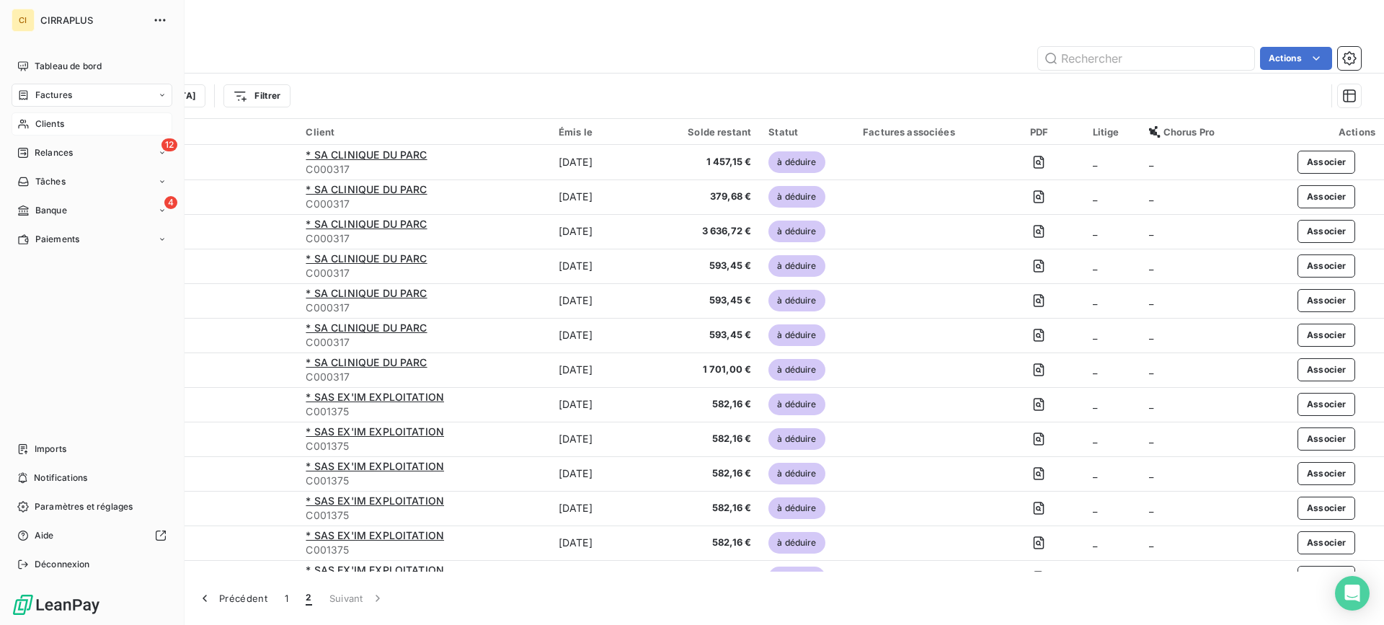
click at [45, 121] on span "Clients" at bounding box center [49, 123] width 29 height 13
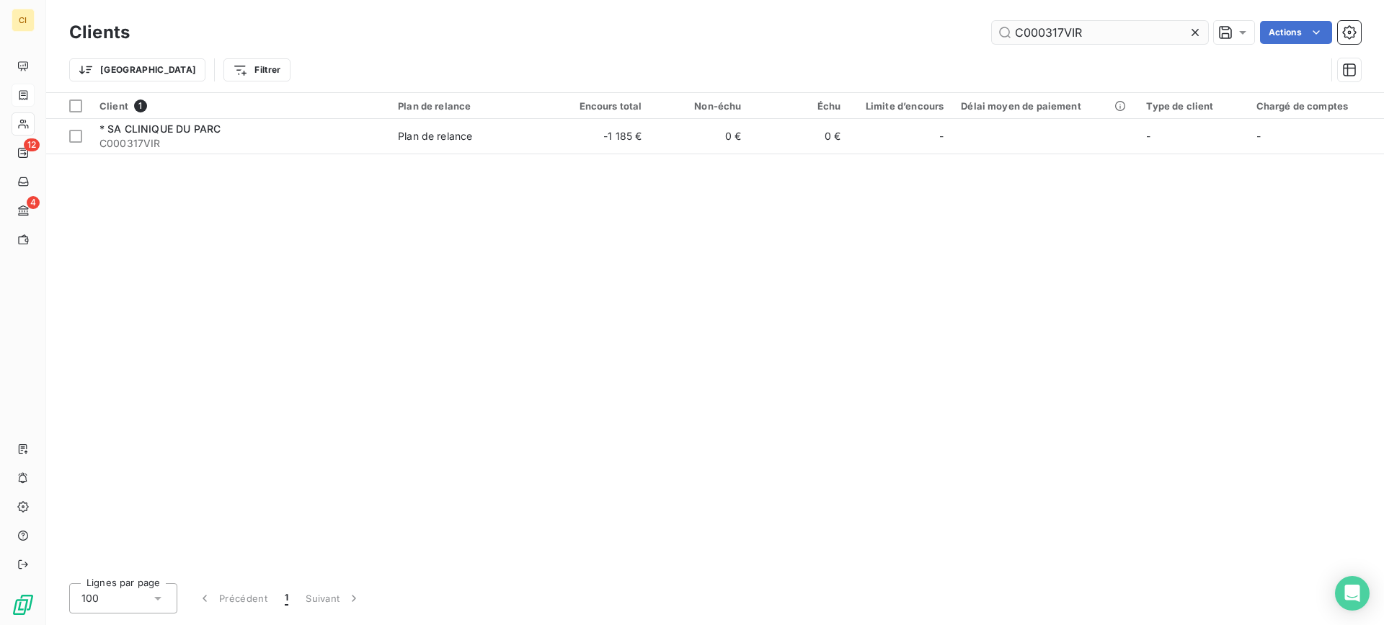
drag, startPoint x: 1103, startPoint y: 36, endPoint x: 1034, endPoint y: 37, distance: 69.2
click at [1034, 37] on input "C000317VIR" at bounding box center [1100, 32] width 216 height 23
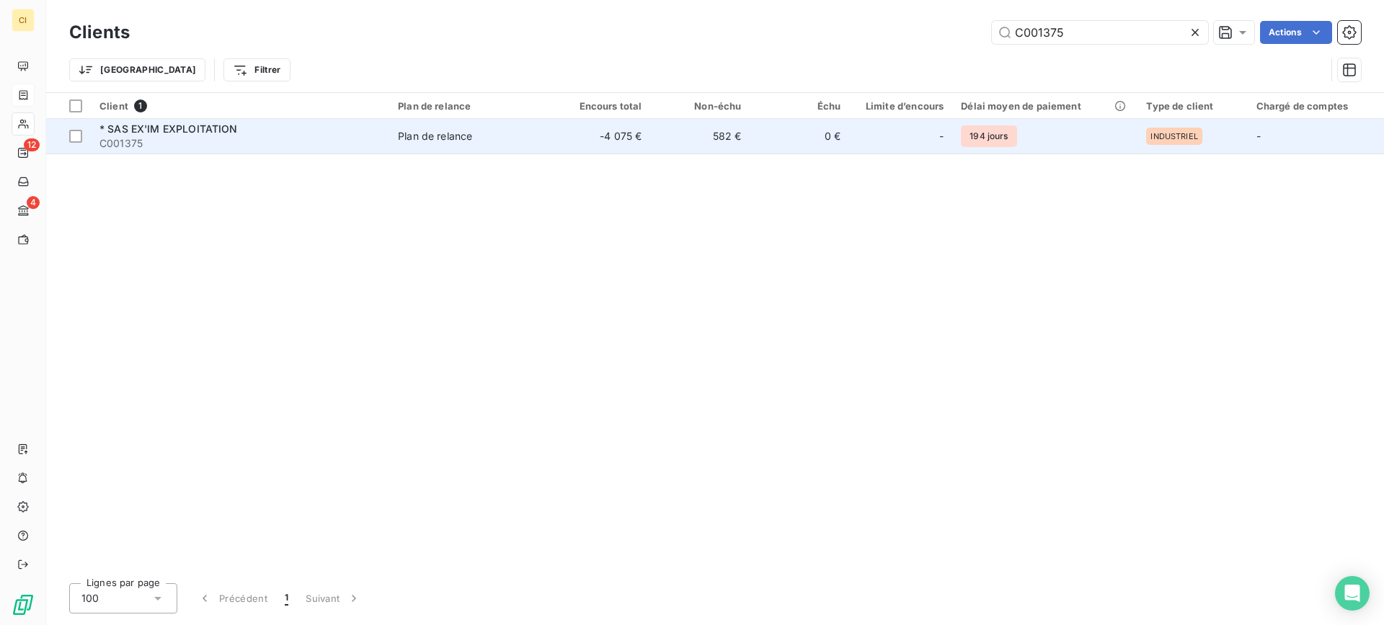
type input "C001375"
click at [138, 131] on span "* SAS EX'IM EXPLOITATION" at bounding box center [168, 129] width 138 height 12
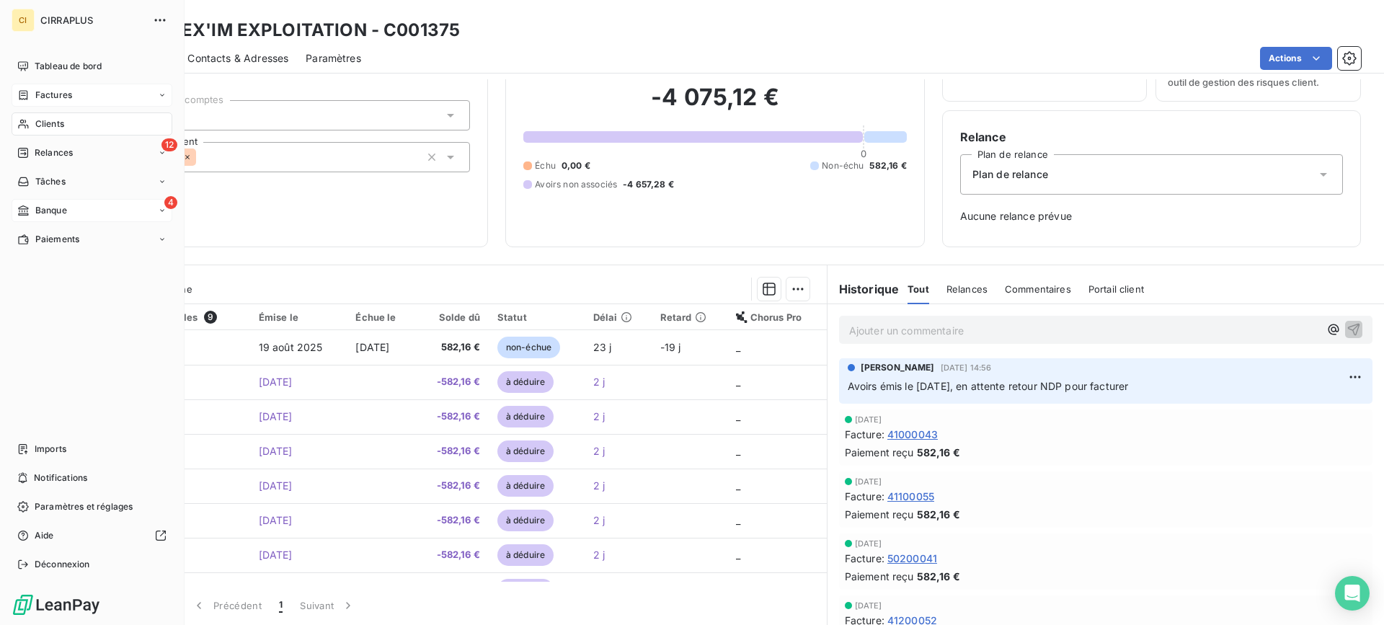
click at [49, 210] on span "Banque" at bounding box center [51, 210] width 32 height 13
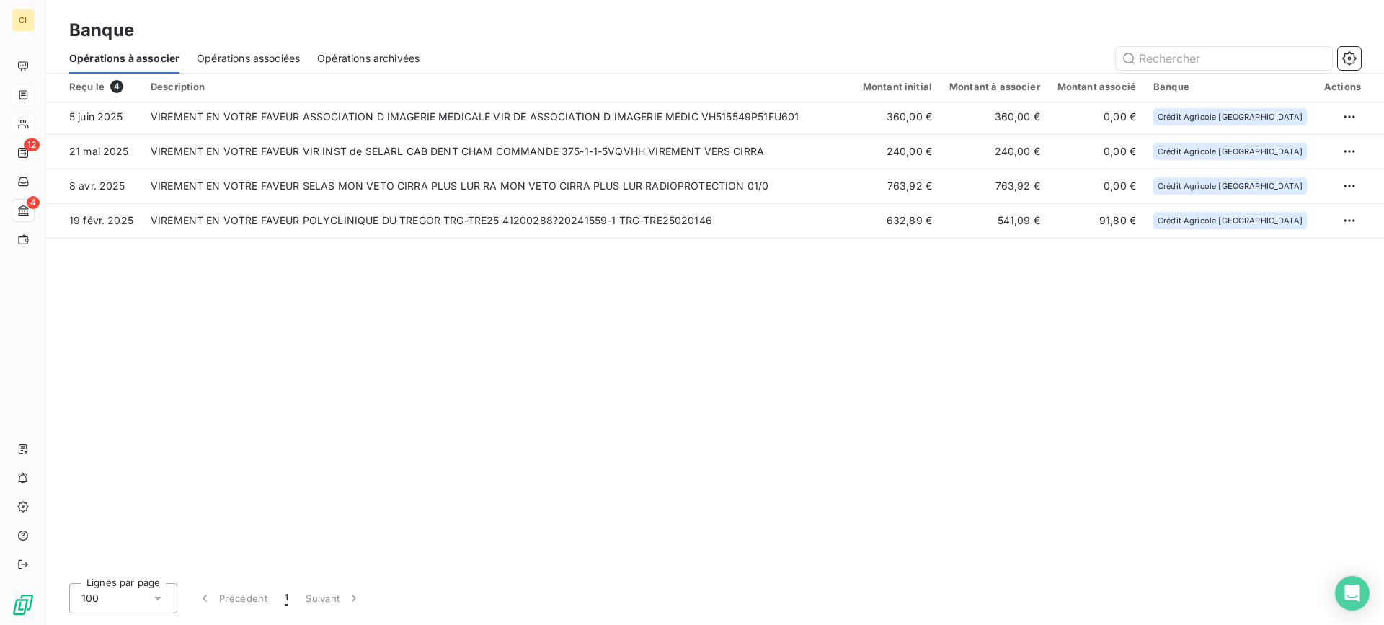
click at [265, 57] on span "Opérations associées" at bounding box center [248, 58] width 103 height 14
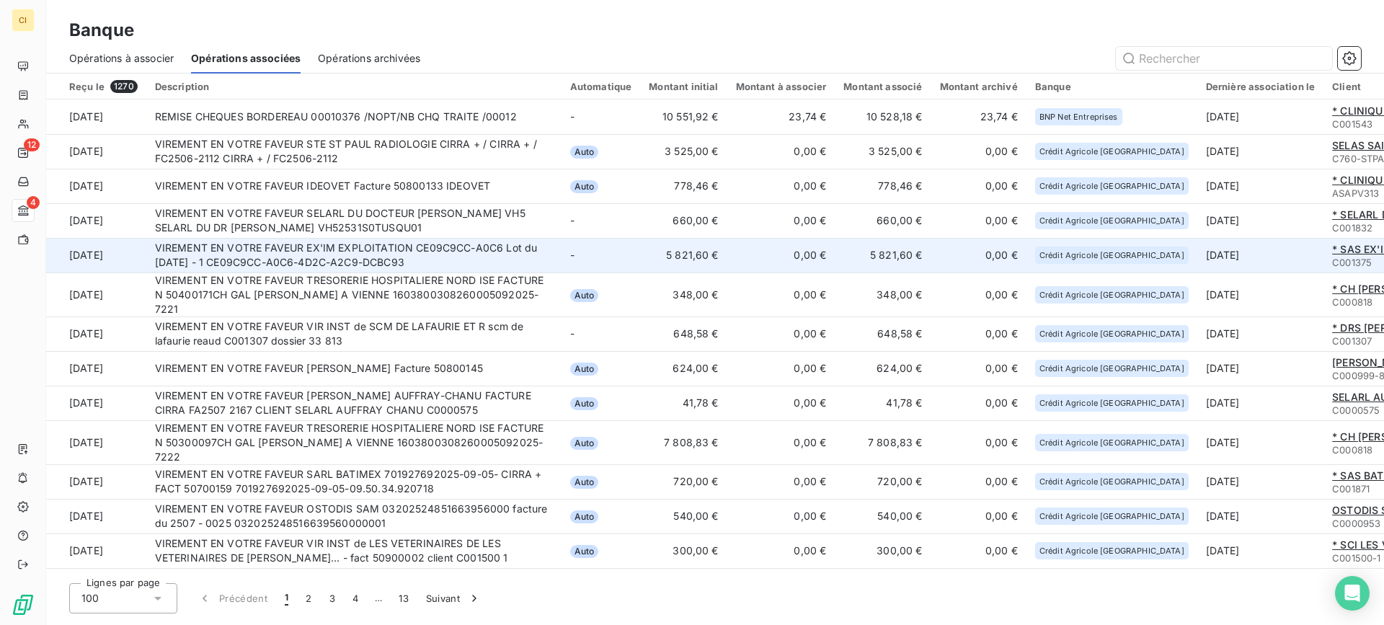
click at [368, 247] on td "VIREMENT EN VOTRE FAVEUR EX'IM EXPLOITATION CE09C9CC-A0C6 Lot du [DATE] - 1 CE0…" at bounding box center [353, 255] width 415 height 35
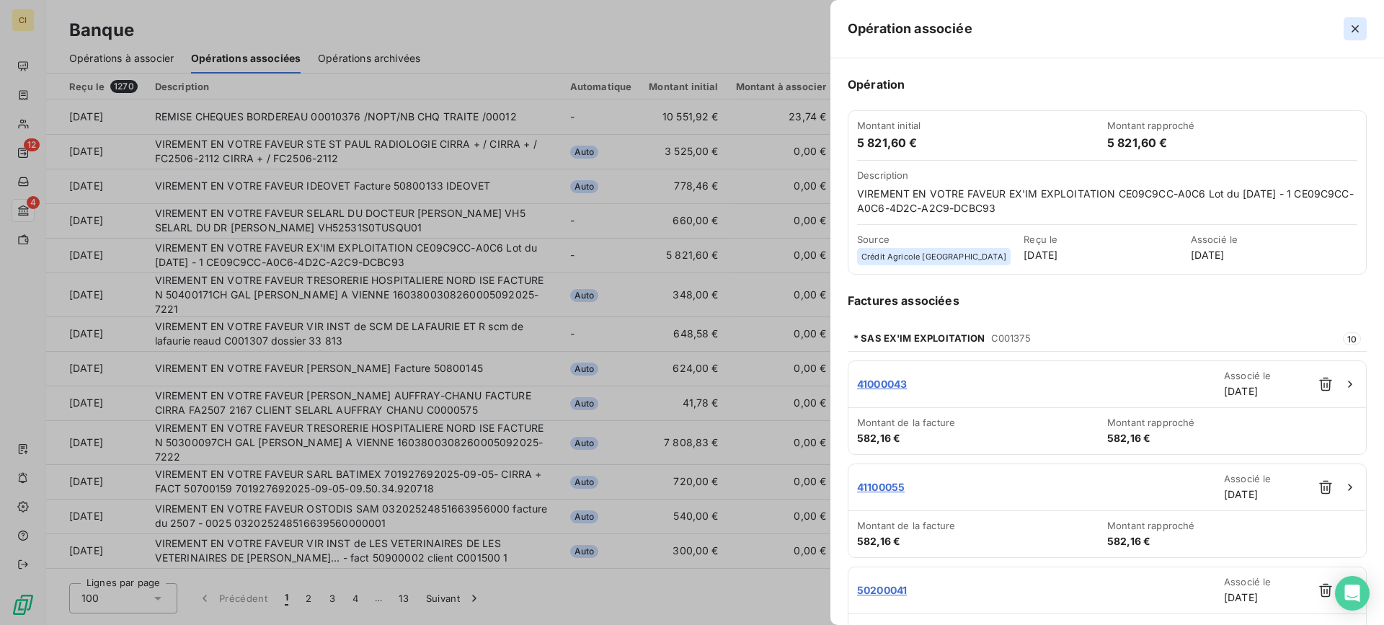
click at [1355, 27] on icon "button" at bounding box center [1355, 29] width 14 height 14
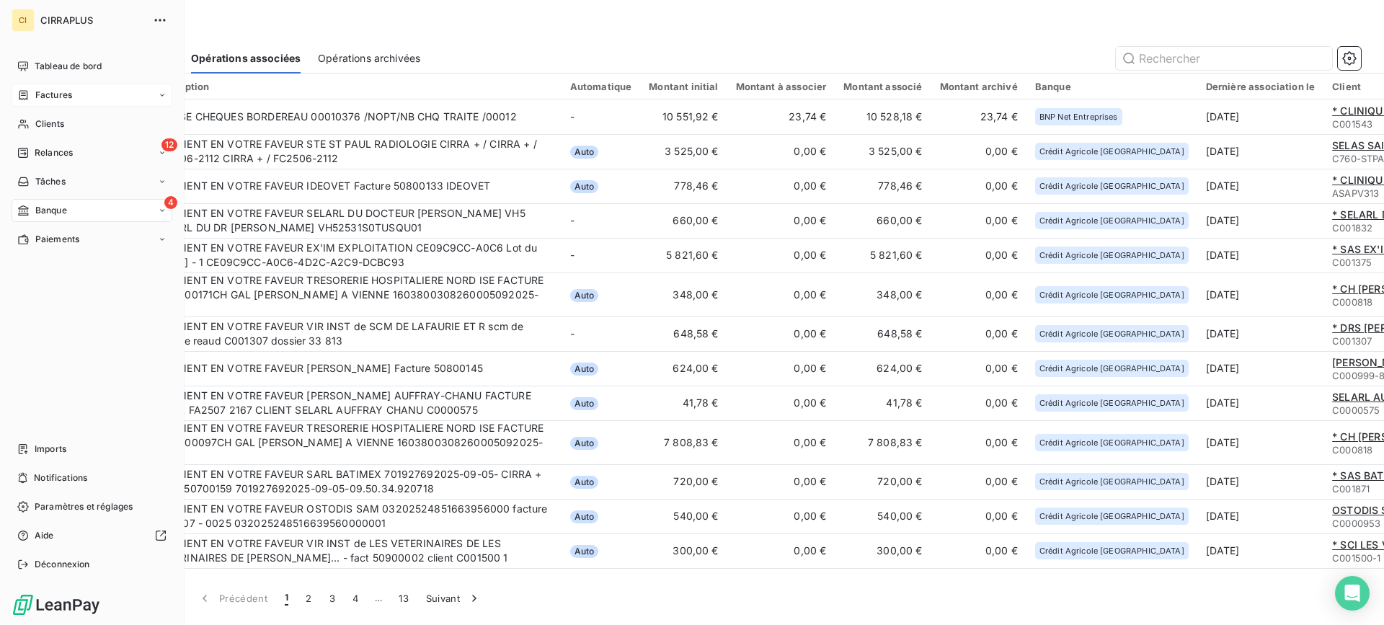
click at [46, 92] on span "Factures" at bounding box center [53, 95] width 37 height 13
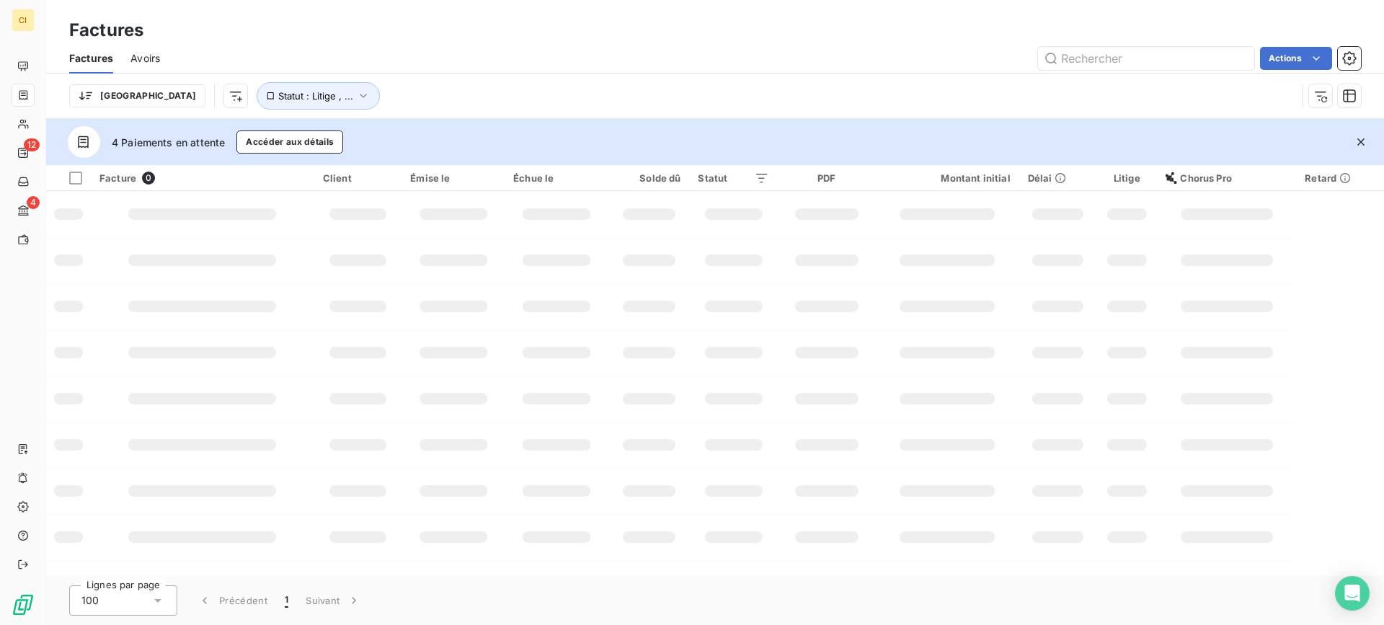
click at [142, 57] on span "Avoirs" at bounding box center [145, 58] width 30 height 14
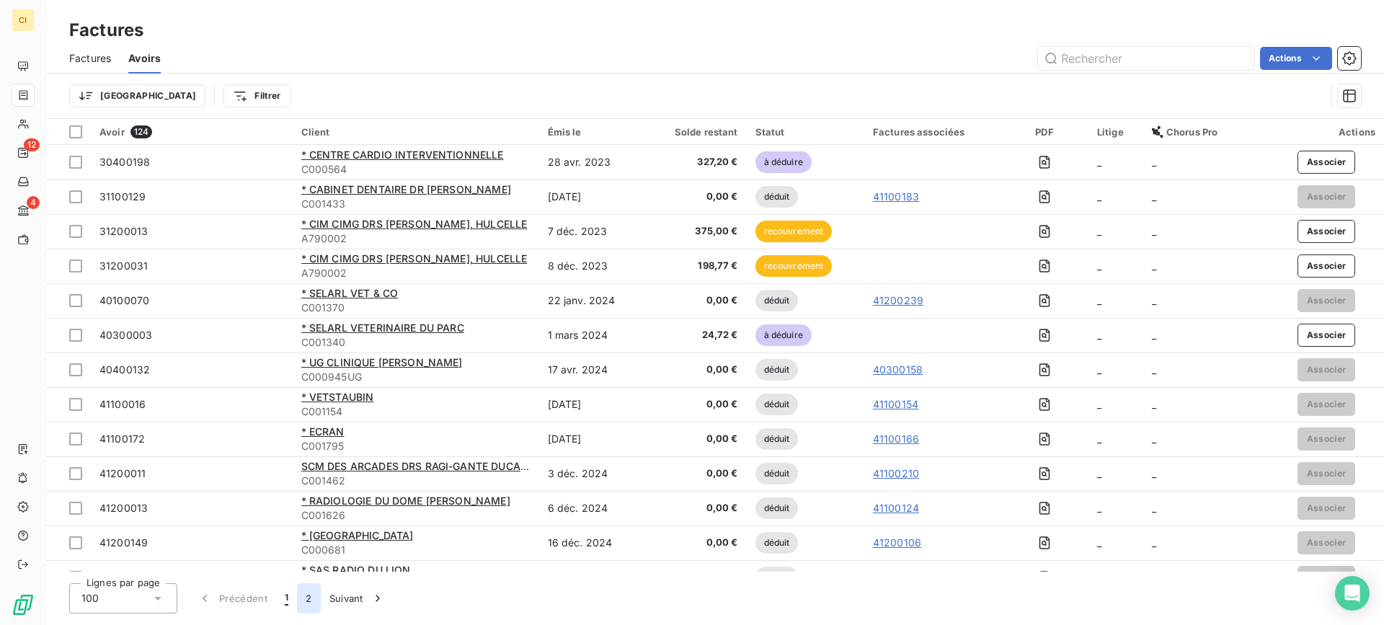
click at [303, 596] on button "2" at bounding box center [308, 598] width 23 height 30
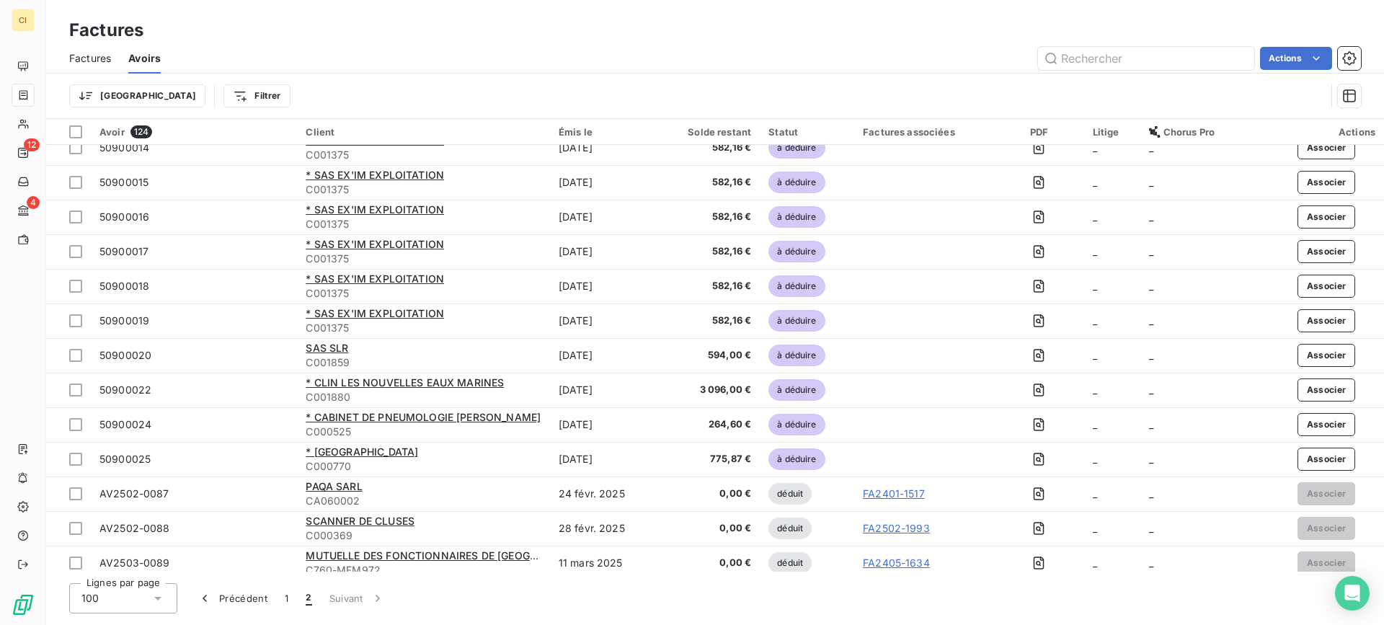
scroll to position [260, 0]
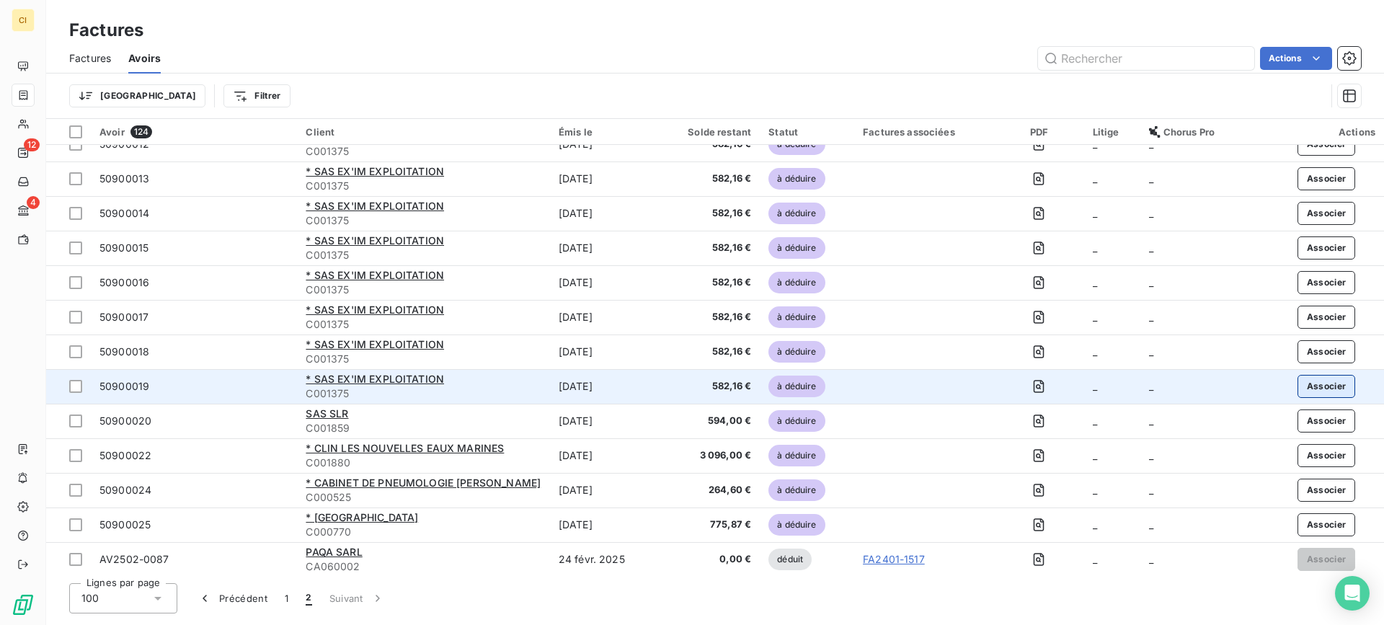
click at [1318, 383] on button "Associer" at bounding box center [1326, 386] width 58 height 23
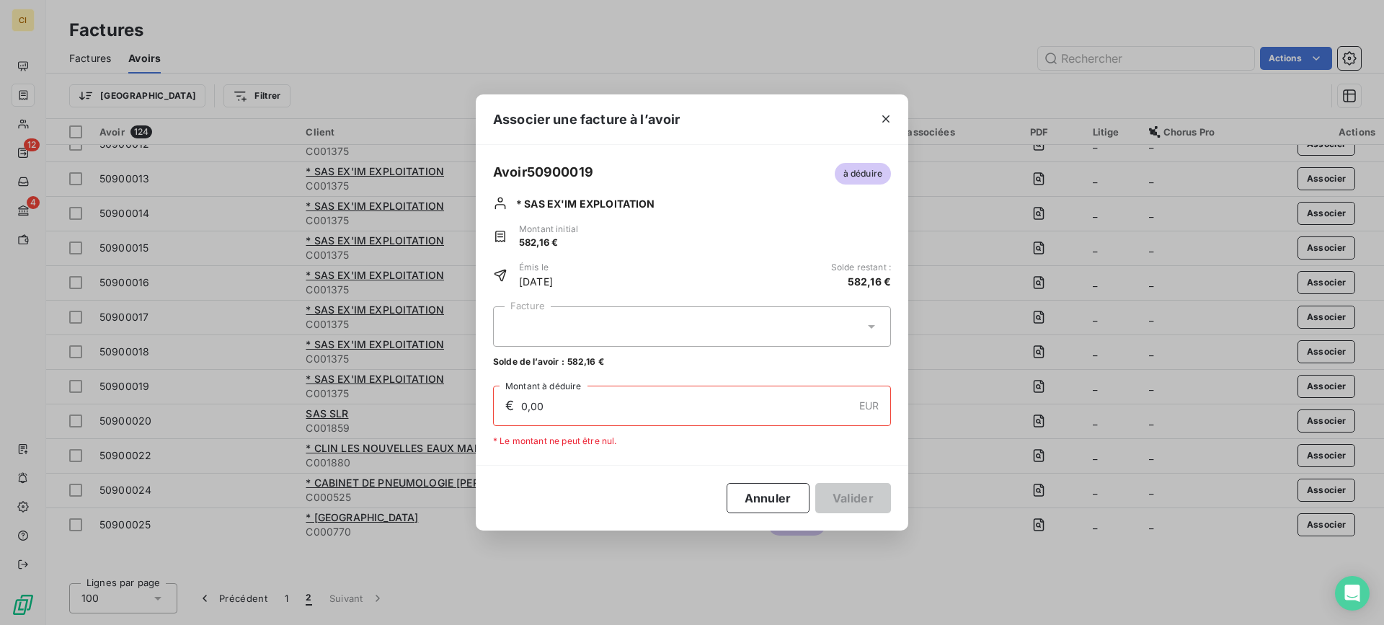
click at [570, 327] on div at bounding box center [692, 326] width 398 height 40
click at [536, 361] on span "50800039" at bounding box center [525, 362] width 46 height 11
type input "582,16"
click at [855, 501] on button "Valider" at bounding box center [853, 498] width 76 height 30
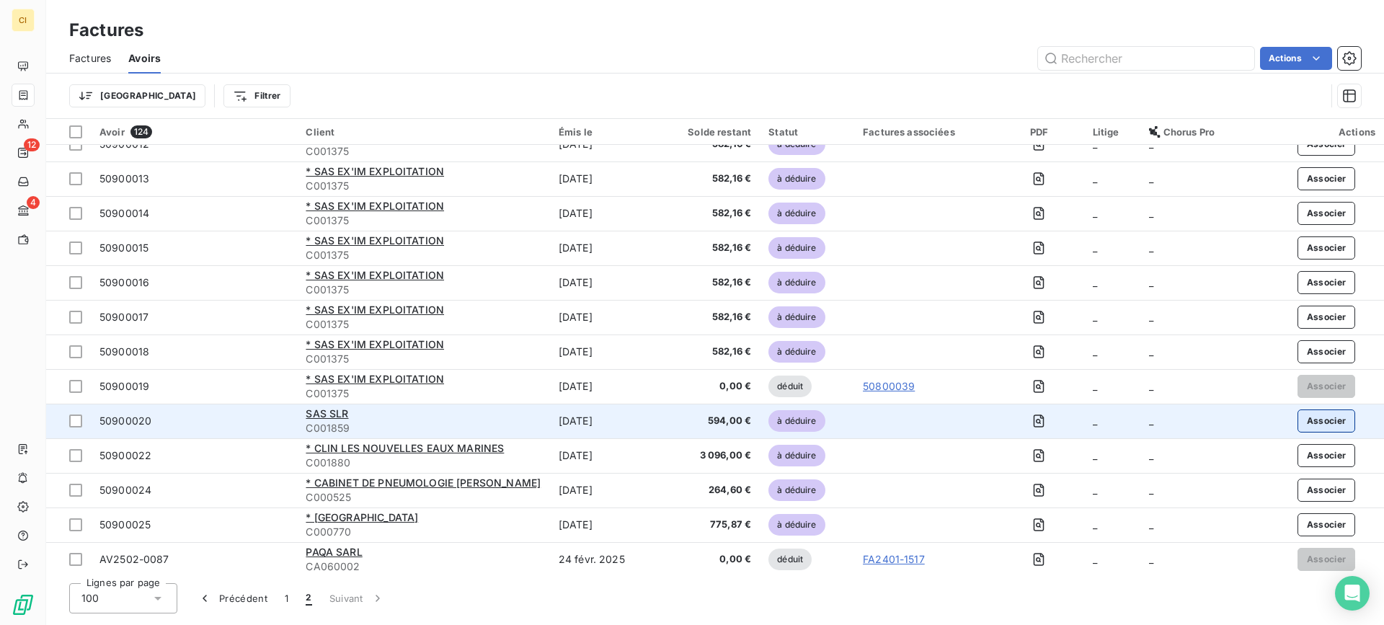
click at [1331, 422] on button "Associer" at bounding box center [1326, 420] width 58 height 23
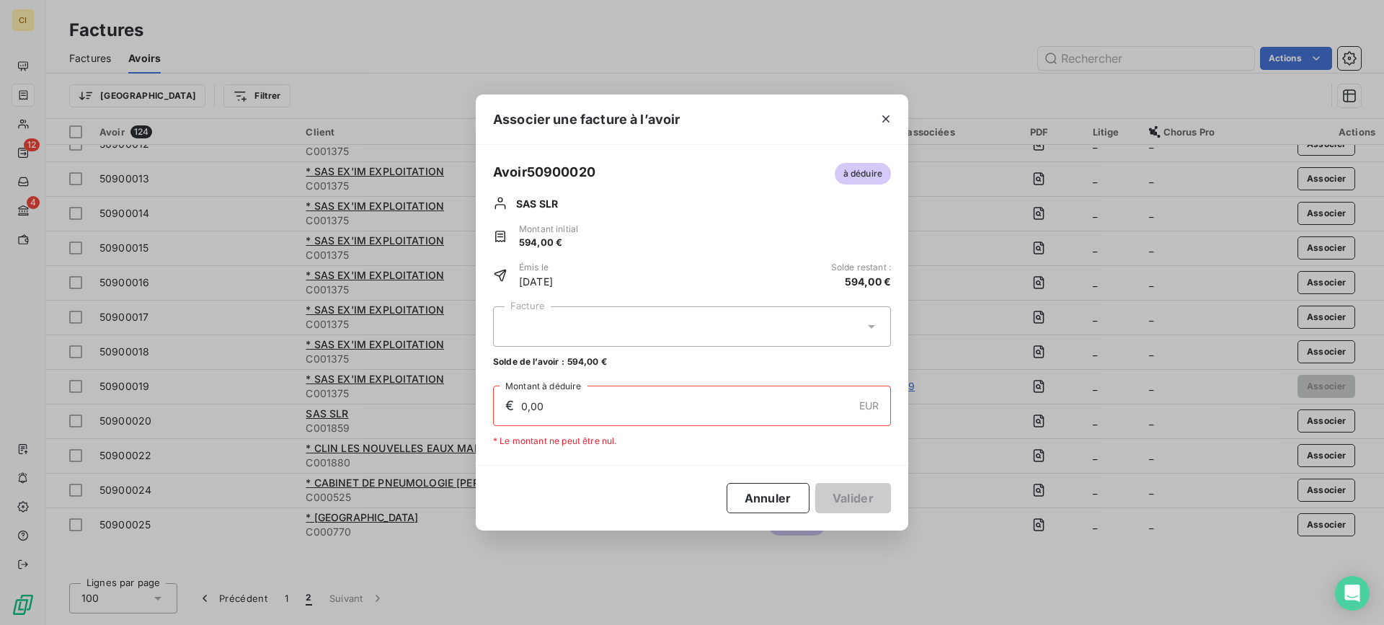
click at [559, 330] on div at bounding box center [692, 326] width 398 height 40
click at [579, 325] on div at bounding box center [692, 326] width 398 height 40
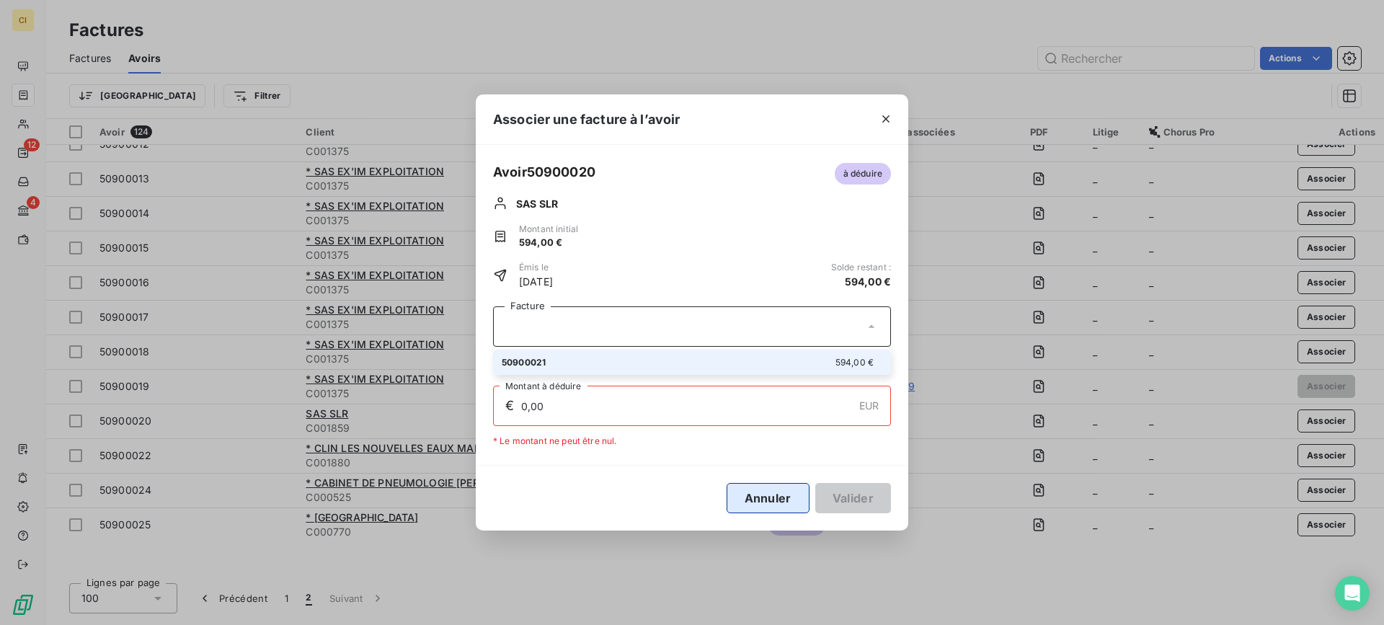
click at [754, 494] on button "Annuler" at bounding box center [768, 498] width 83 height 30
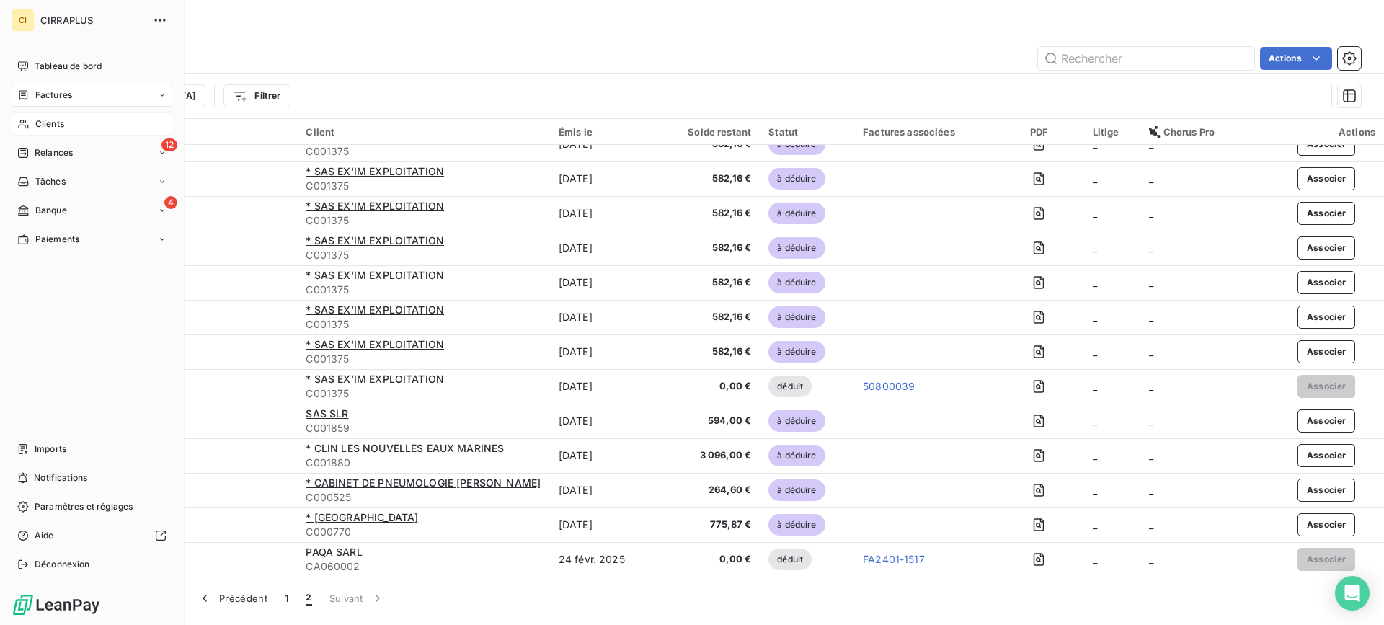
click at [40, 118] on span "Clients" at bounding box center [49, 123] width 29 height 13
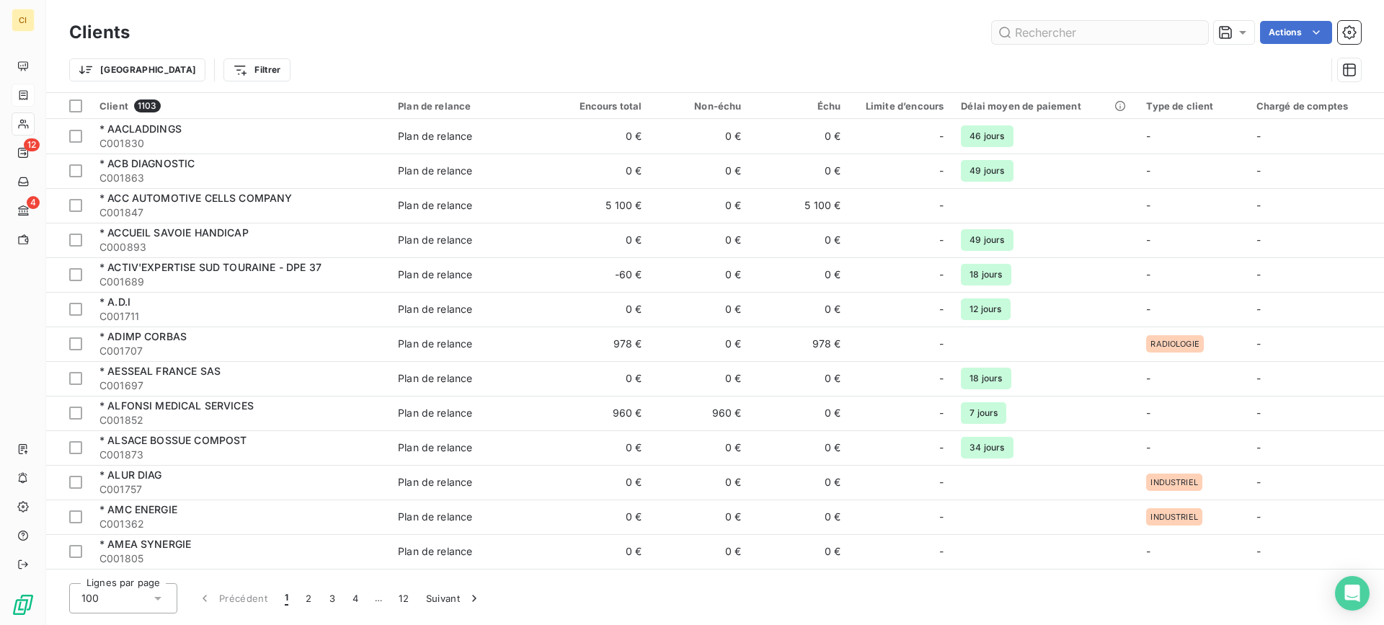
click at [1096, 33] on input "text" at bounding box center [1100, 32] width 216 height 23
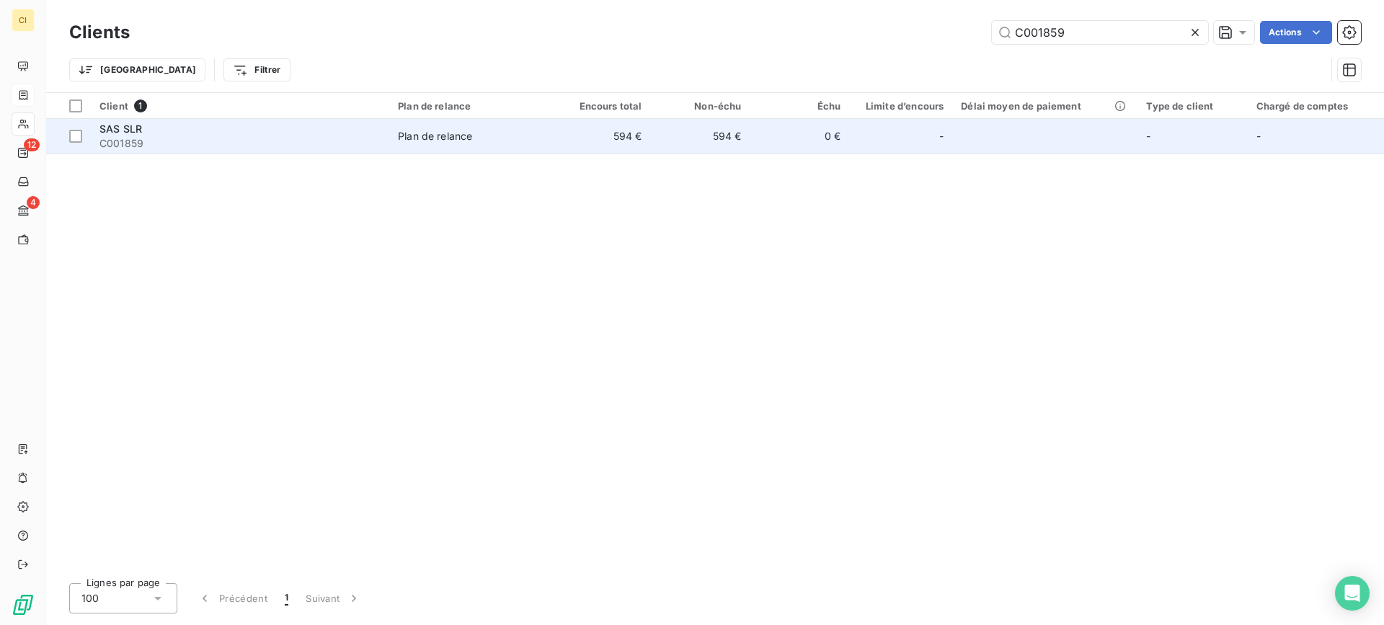
type input "C001859"
click at [151, 128] on div "SAS SLR" at bounding box center [239, 129] width 281 height 14
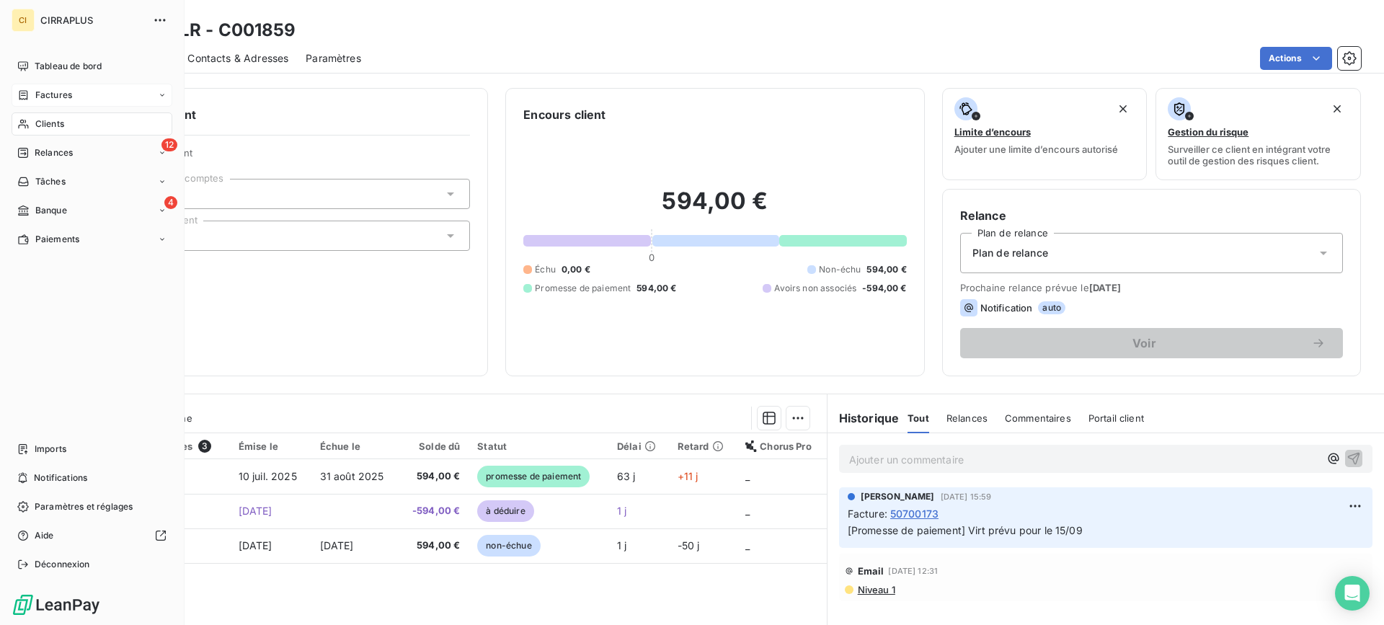
click at [50, 97] on span "Factures" at bounding box center [53, 95] width 37 height 13
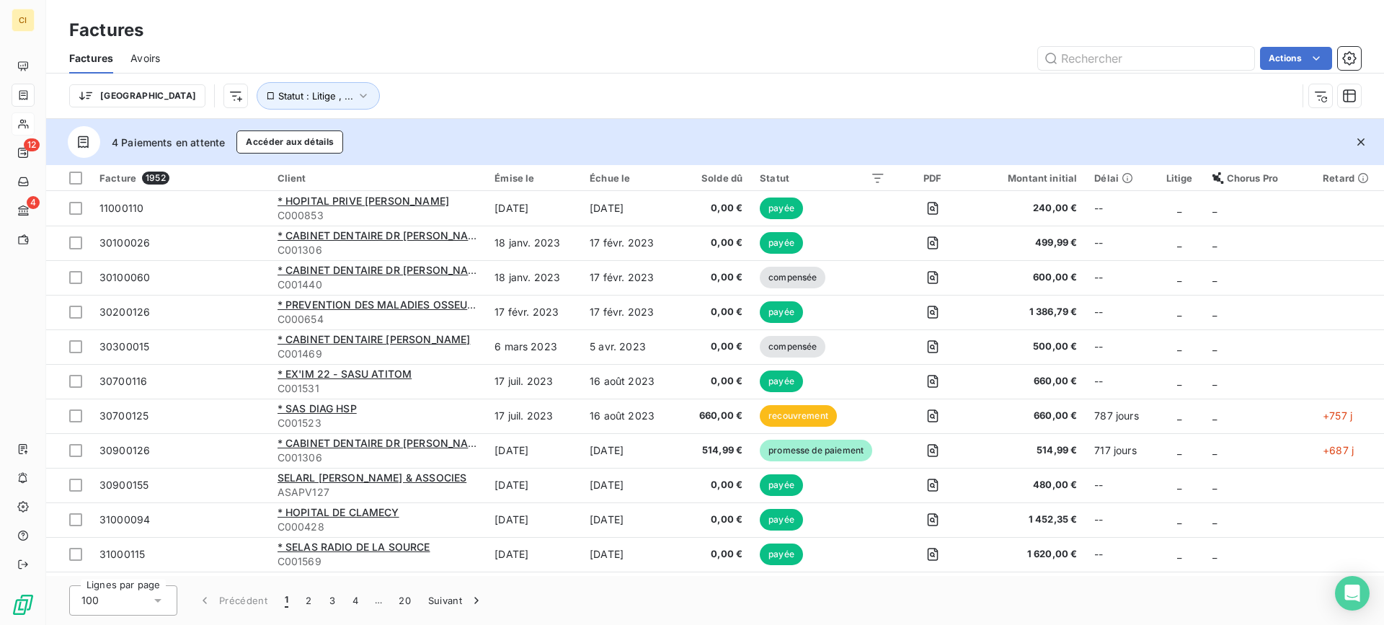
click at [142, 58] on span "Avoirs" at bounding box center [145, 58] width 30 height 14
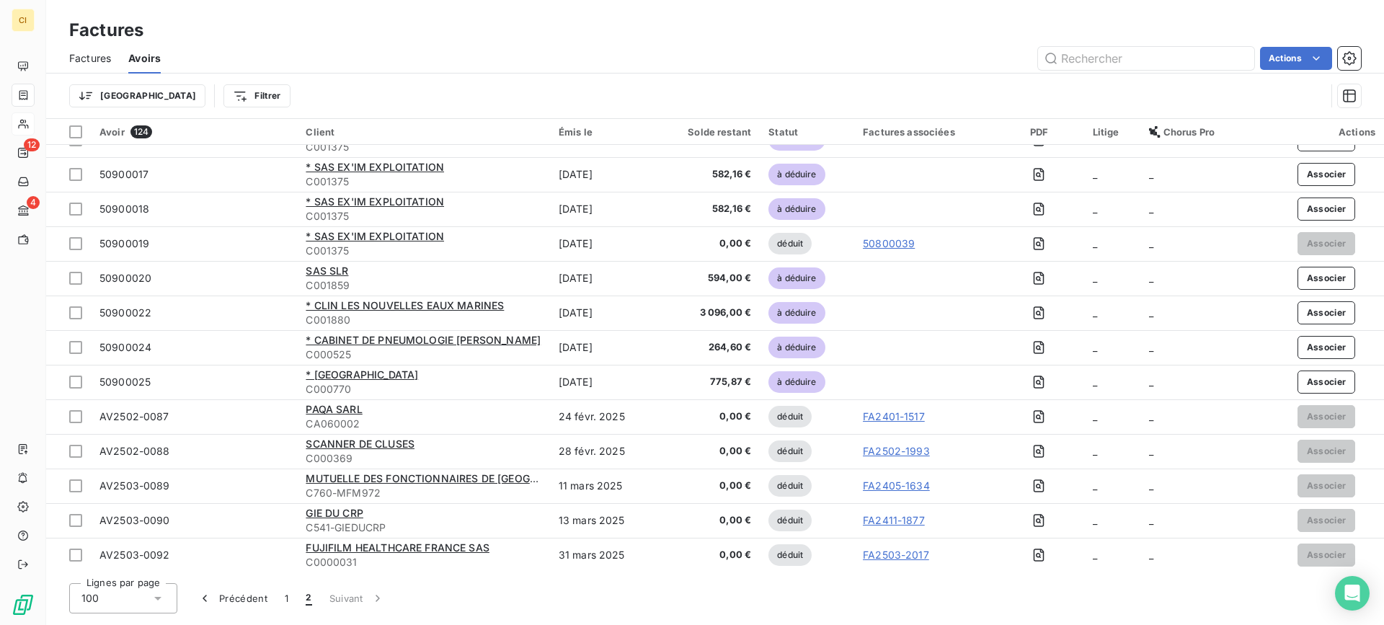
scroll to position [404, 0]
click at [306, 602] on span "2" at bounding box center [309, 598] width 6 height 14
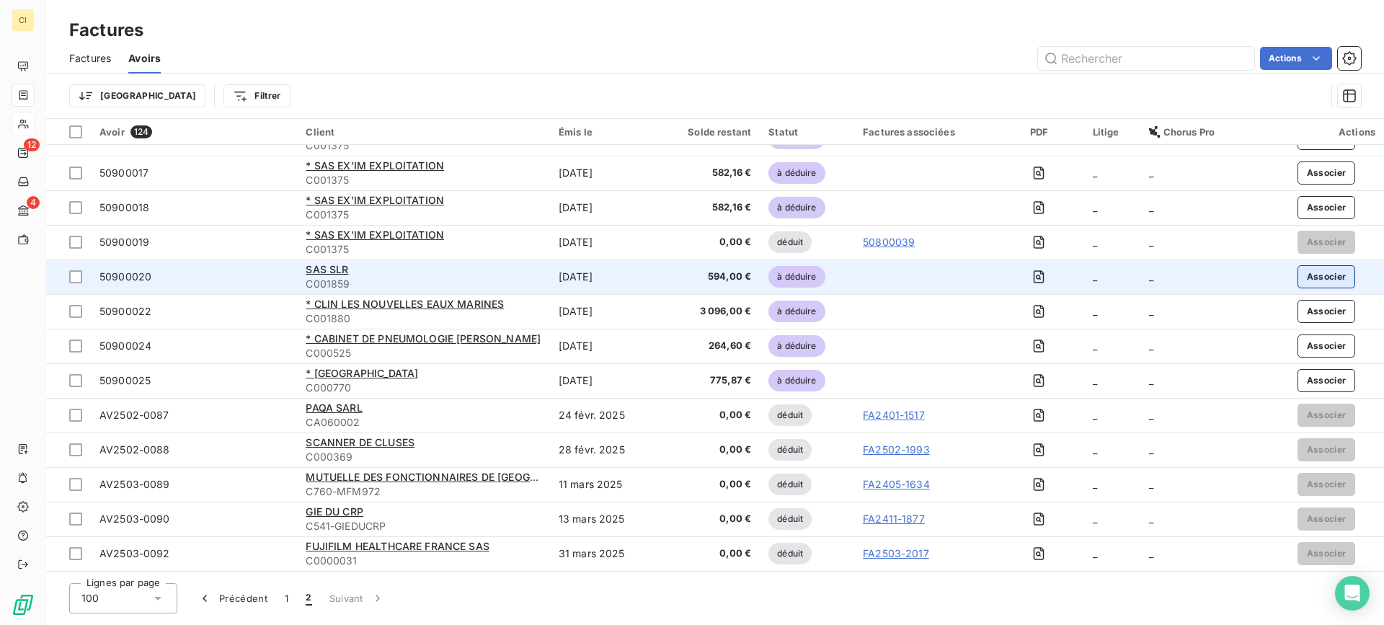
click at [1315, 275] on button "Associer" at bounding box center [1326, 276] width 58 height 23
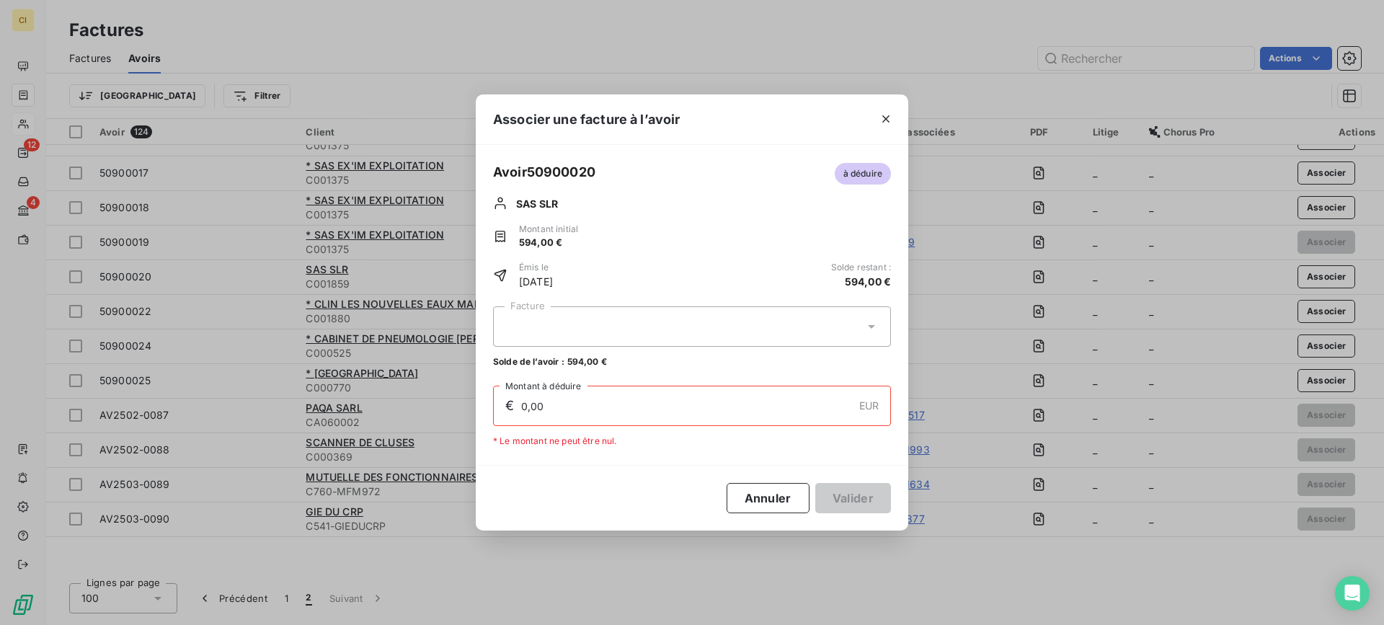
click at [629, 331] on div at bounding box center [692, 326] width 398 height 40
click at [572, 362] on div "50900021 594,00 €" at bounding box center [692, 362] width 381 height 14
type input "594,00"
click at [869, 500] on button "Valider" at bounding box center [853, 498] width 76 height 30
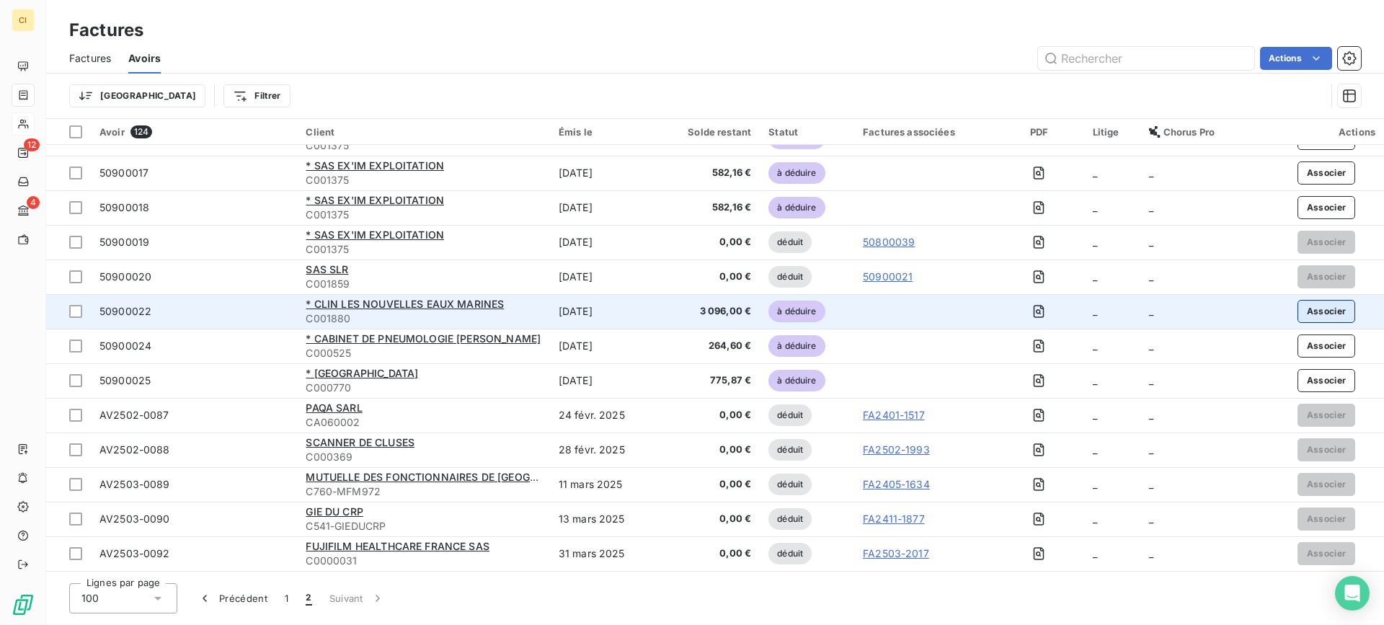
click at [1334, 314] on button "Associer" at bounding box center [1326, 311] width 58 height 23
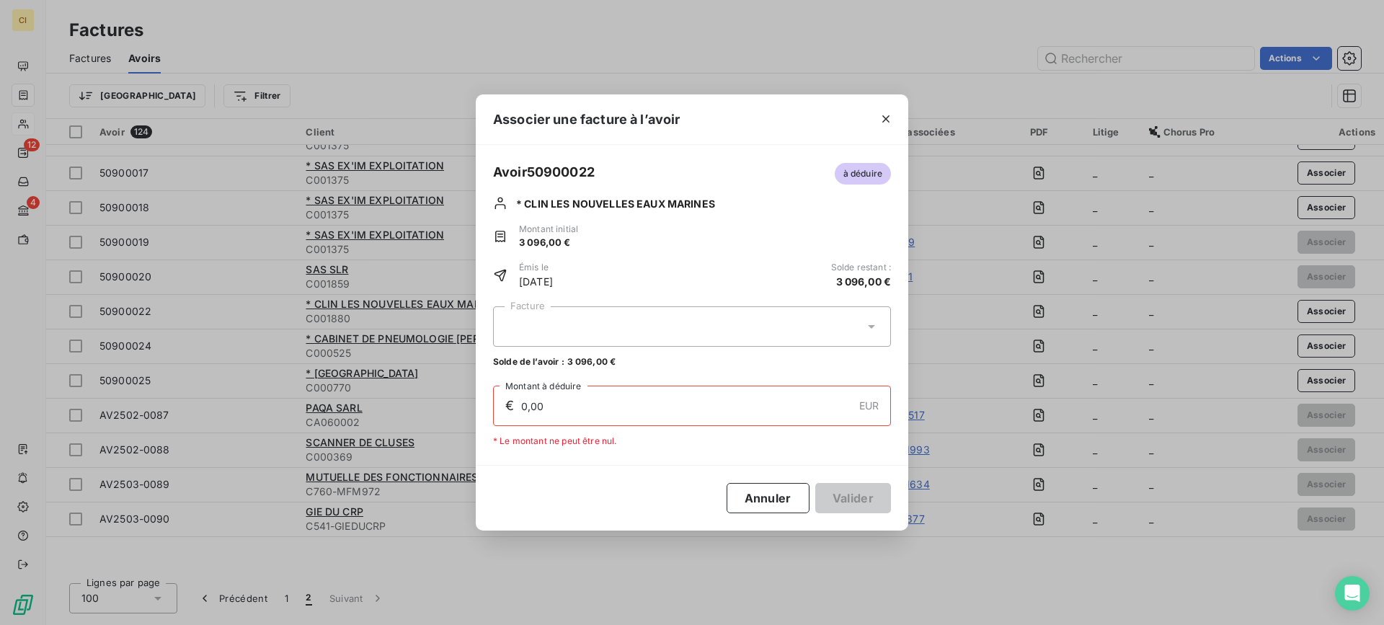
click at [631, 326] on div at bounding box center [692, 326] width 398 height 40
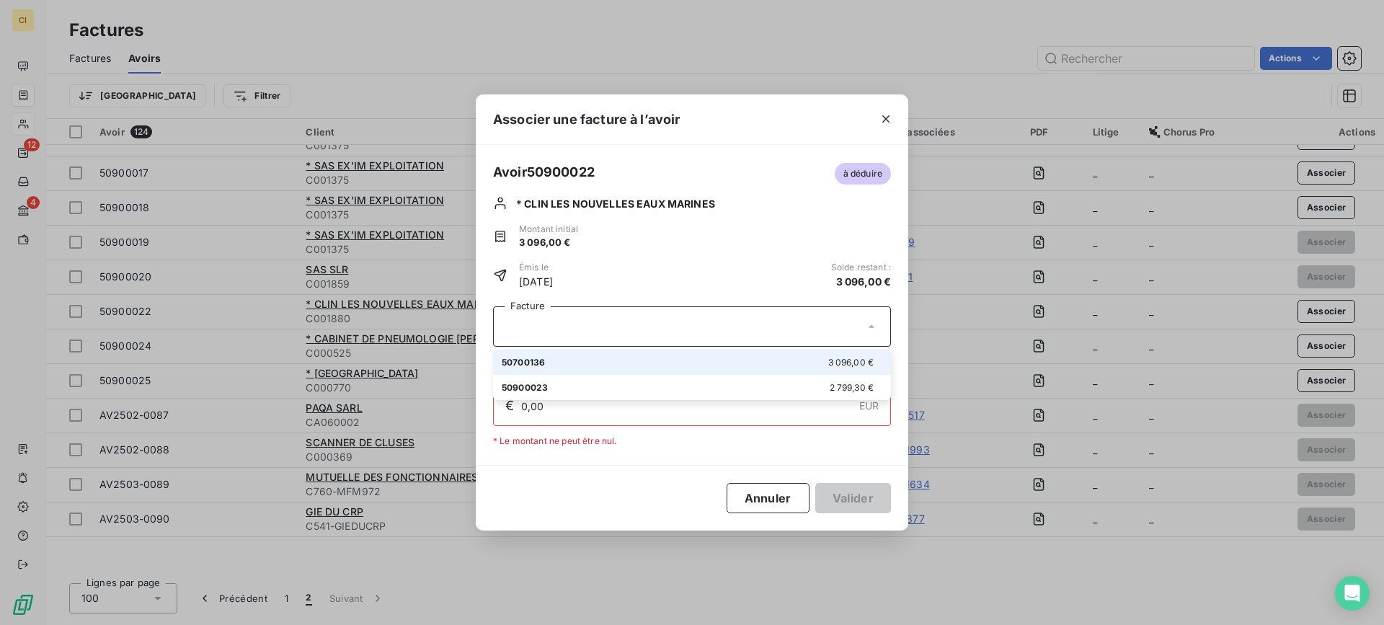
click at [585, 361] on div "50700136 3 096,00 €" at bounding box center [692, 362] width 381 height 14
type input "3 096,00"
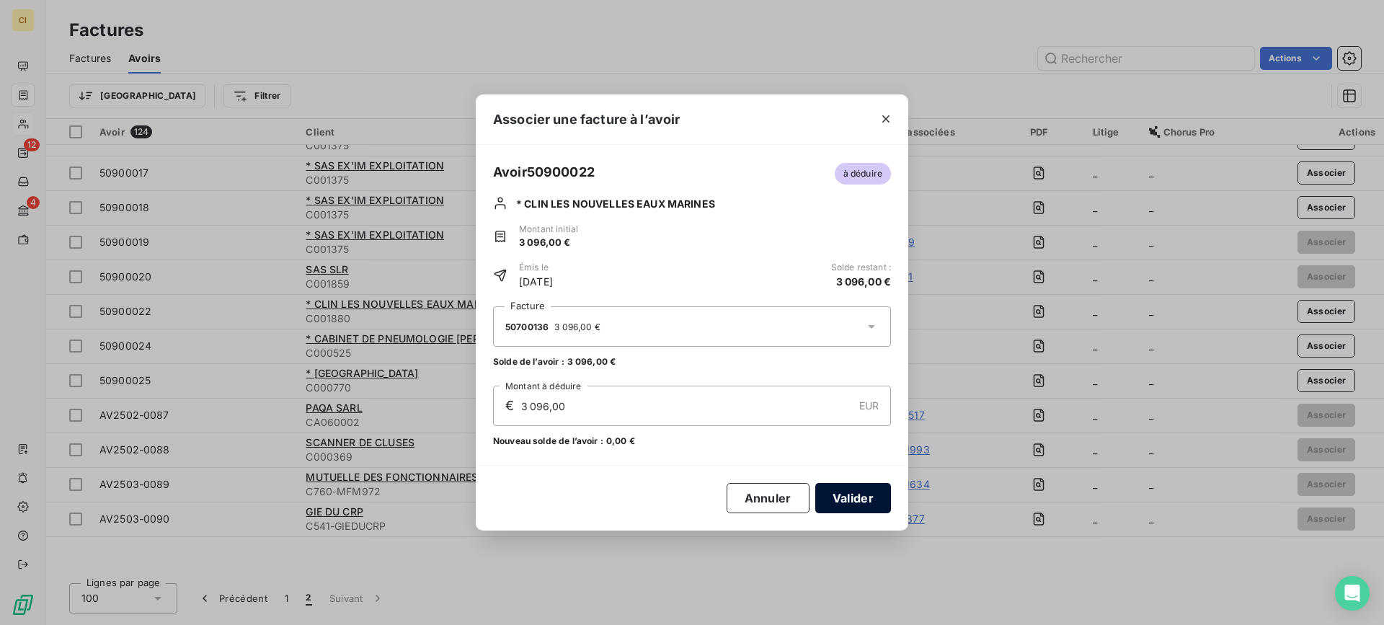
click at [845, 494] on button "Valider" at bounding box center [853, 498] width 76 height 30
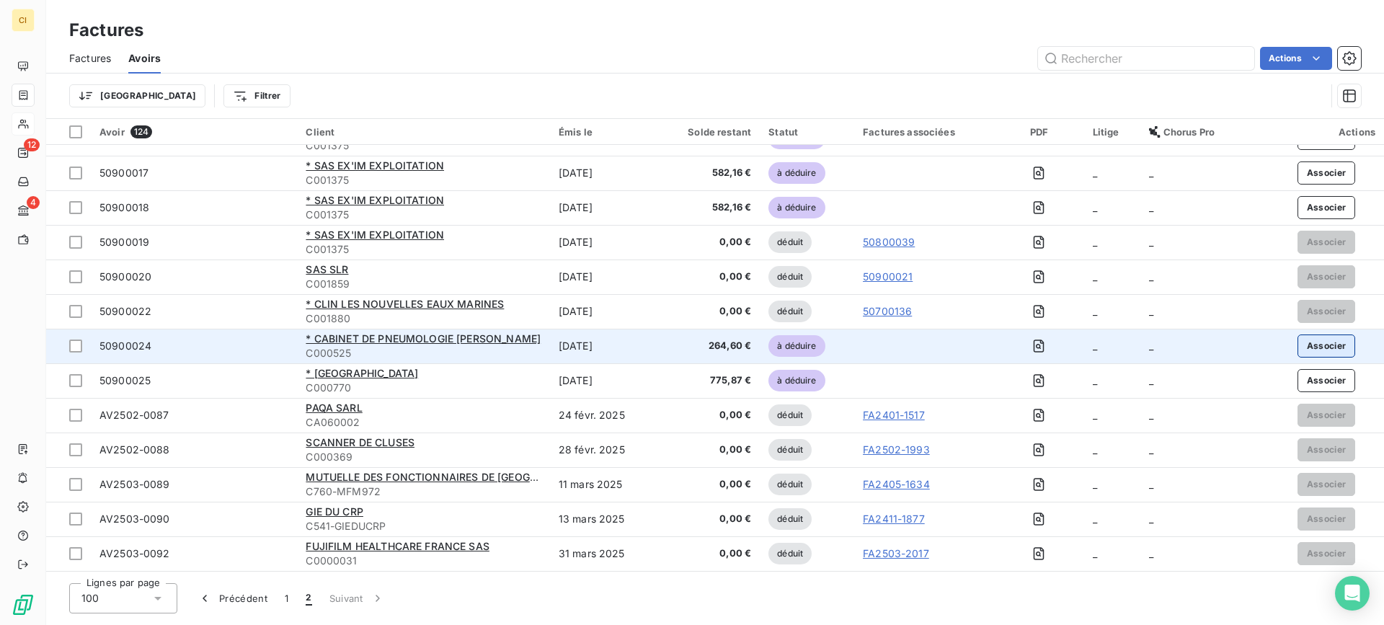
click at [1308, 344] on button "Associer" at bounding box center [1326, 345] width 58 height 23
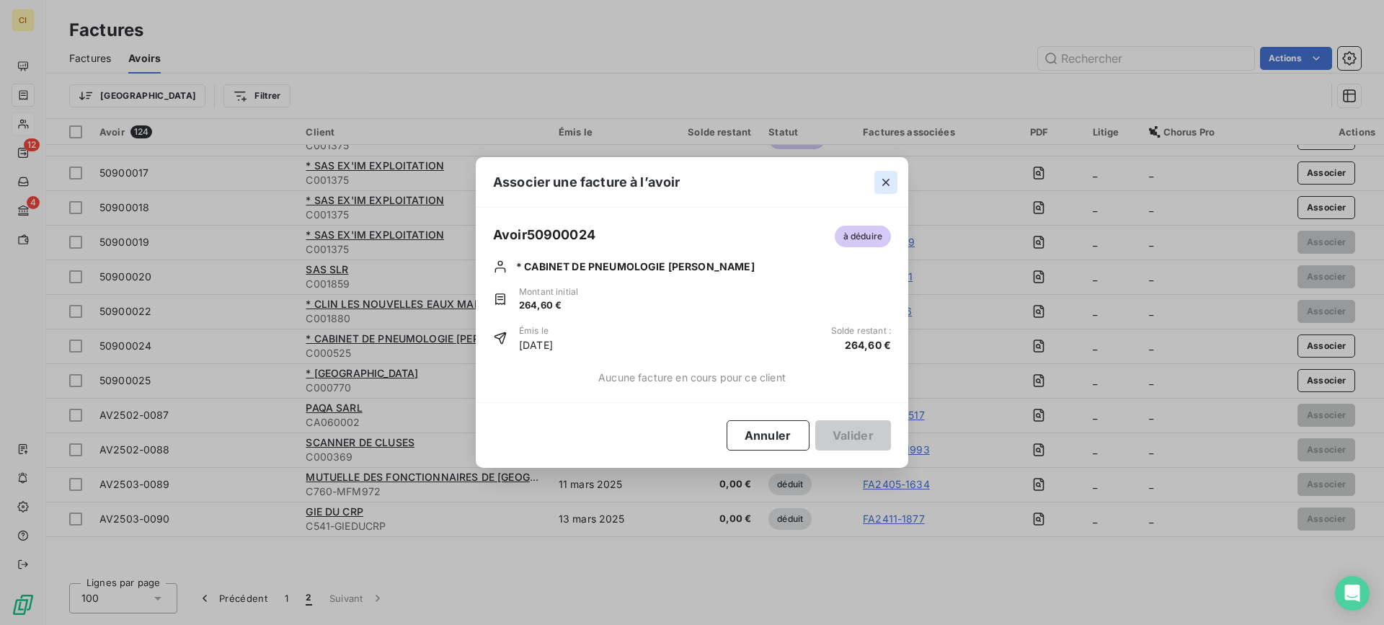
click at [884, 185] on icon "button" at bounding box center [885, 182] width 7 height 7
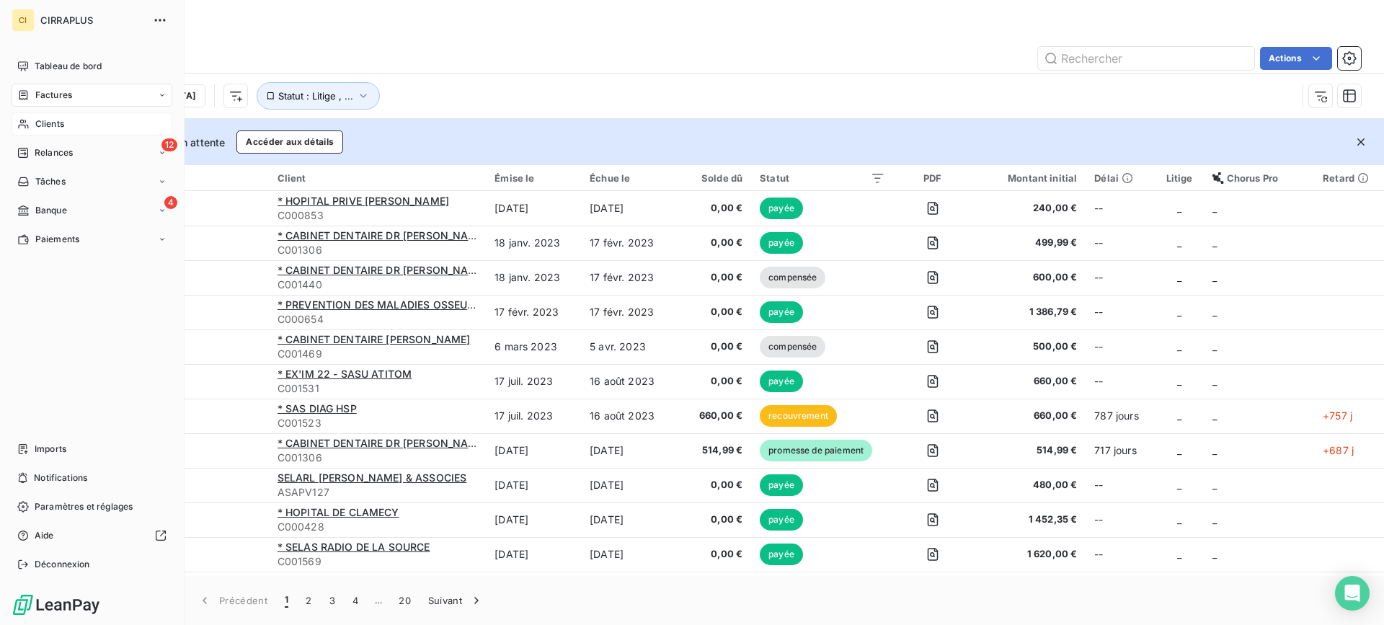
click at [59, 94] on span "Factures" at bounding box center [53, 95] width 37 height 13
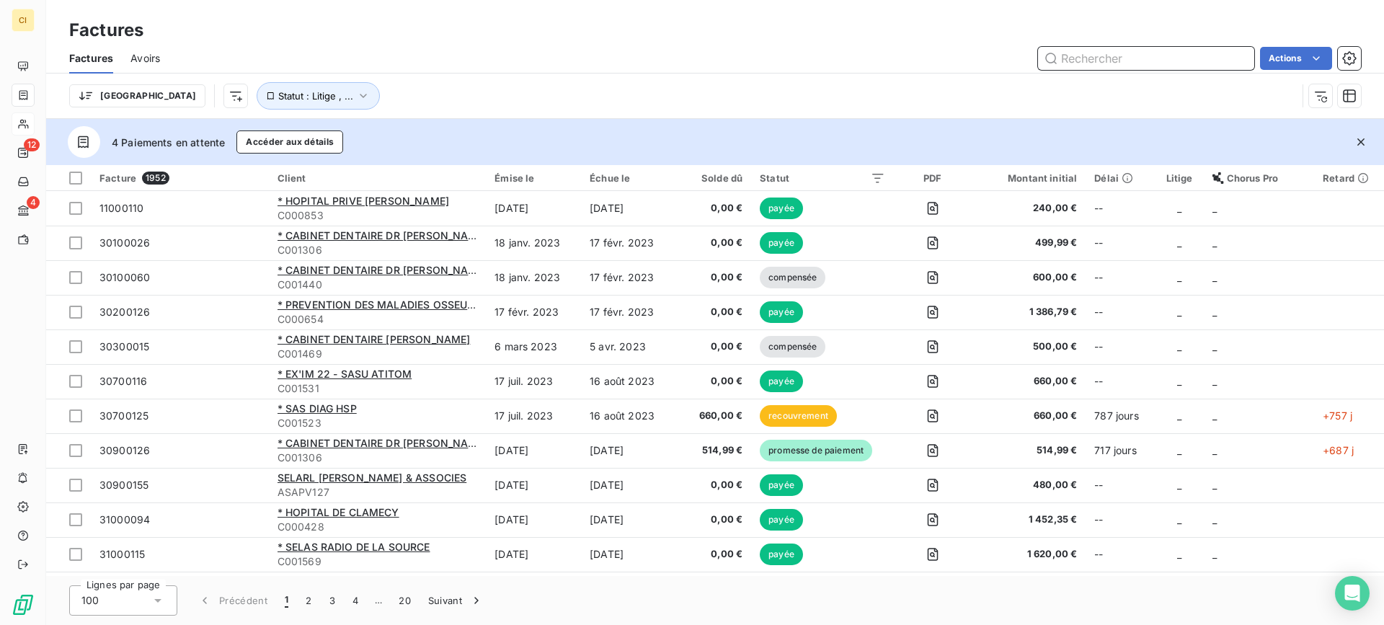
click at [1113, 63] on input "text" at bounding box center [1146, 58] width 216 height 23
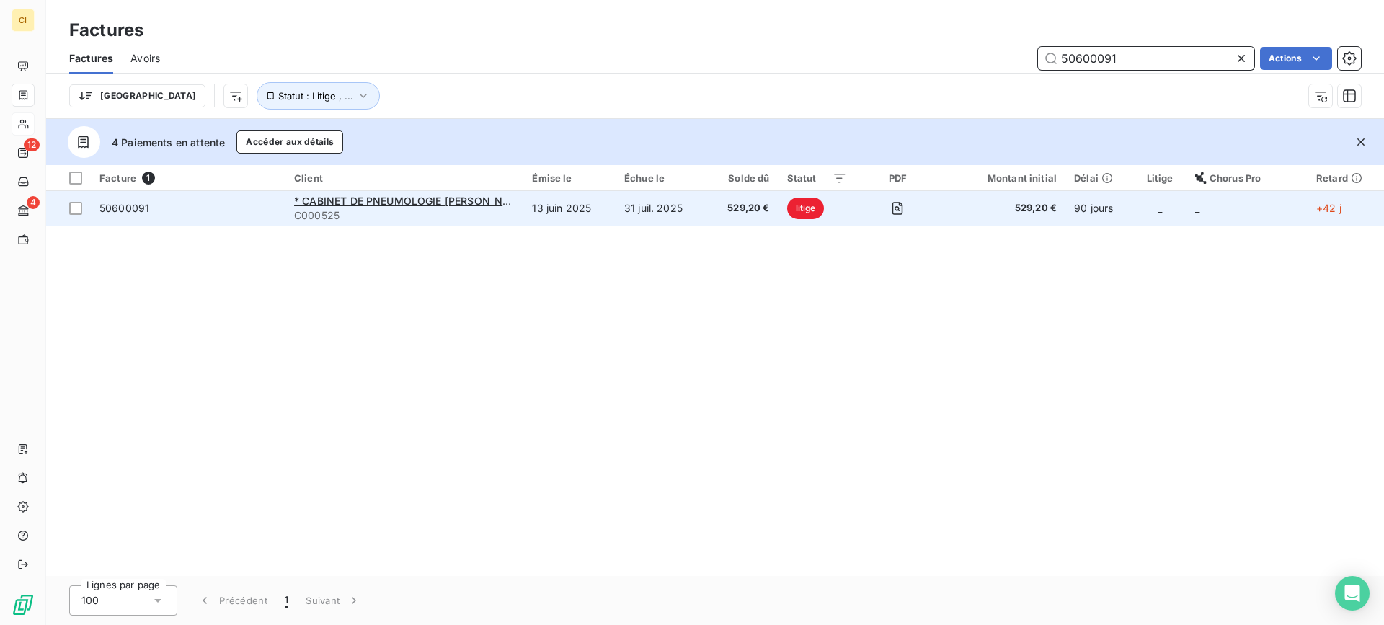
type input "50600091"
click at [108, 207] on span "50600091" at bounding box center [124, 208] width 50 height 12
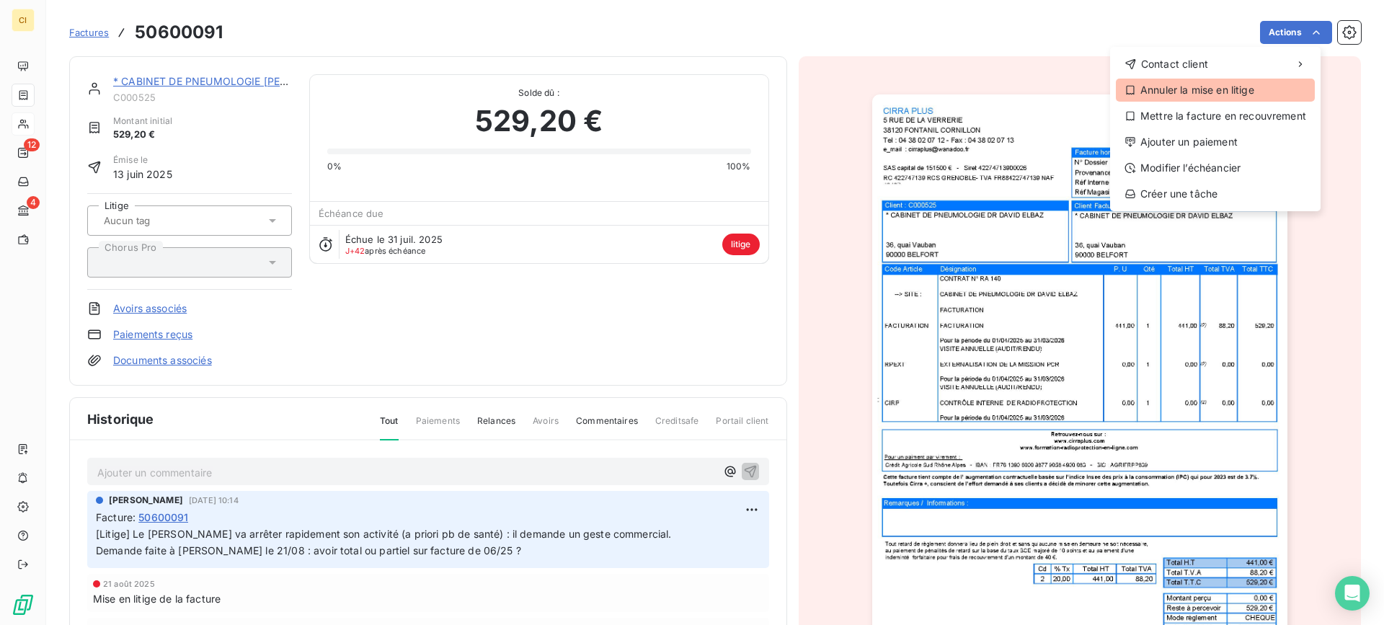
click at [1194, 89] on div "Annuler la mise en litige" at bounding box center [1215, 90] width 199 height 23
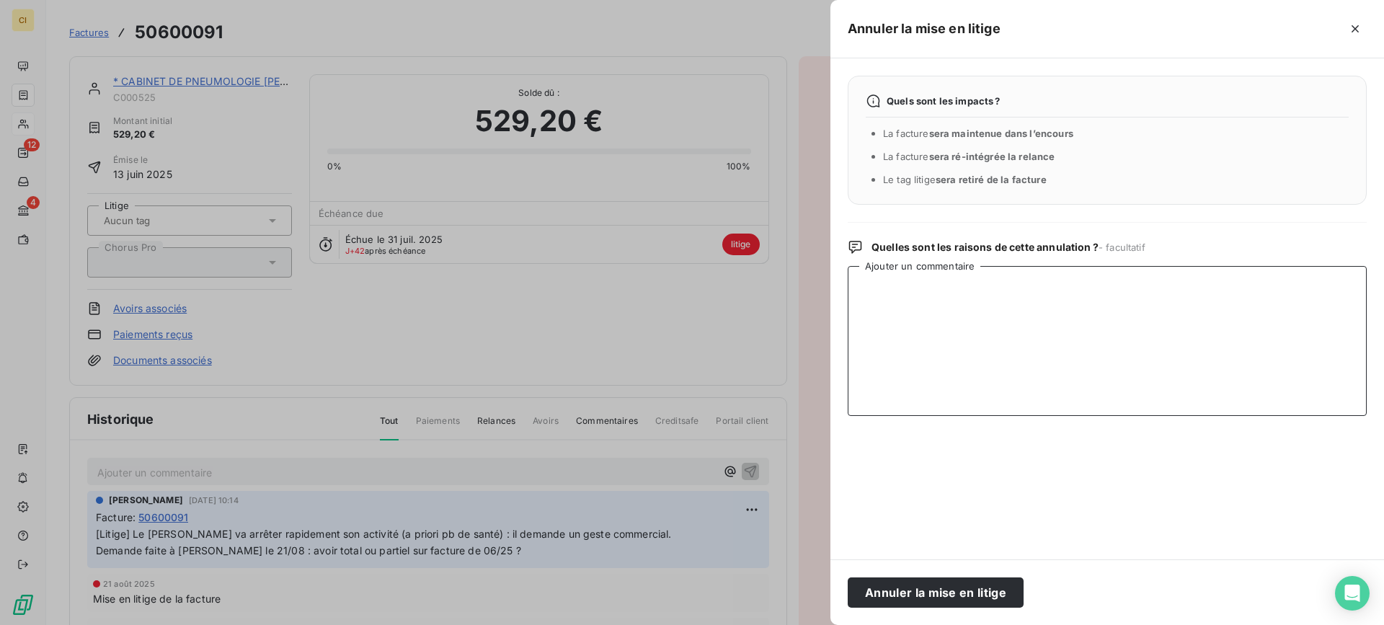
click at [933, 329] on textarea "Ajouter un commentaire" at bounding box center [1107, 341] width 519 height 150
type textarea "Avoir 50% geste commercial"
click at [933, 593] on button "Annuler la mise en litige" at bounding box center [936, 592] width 176 height 30
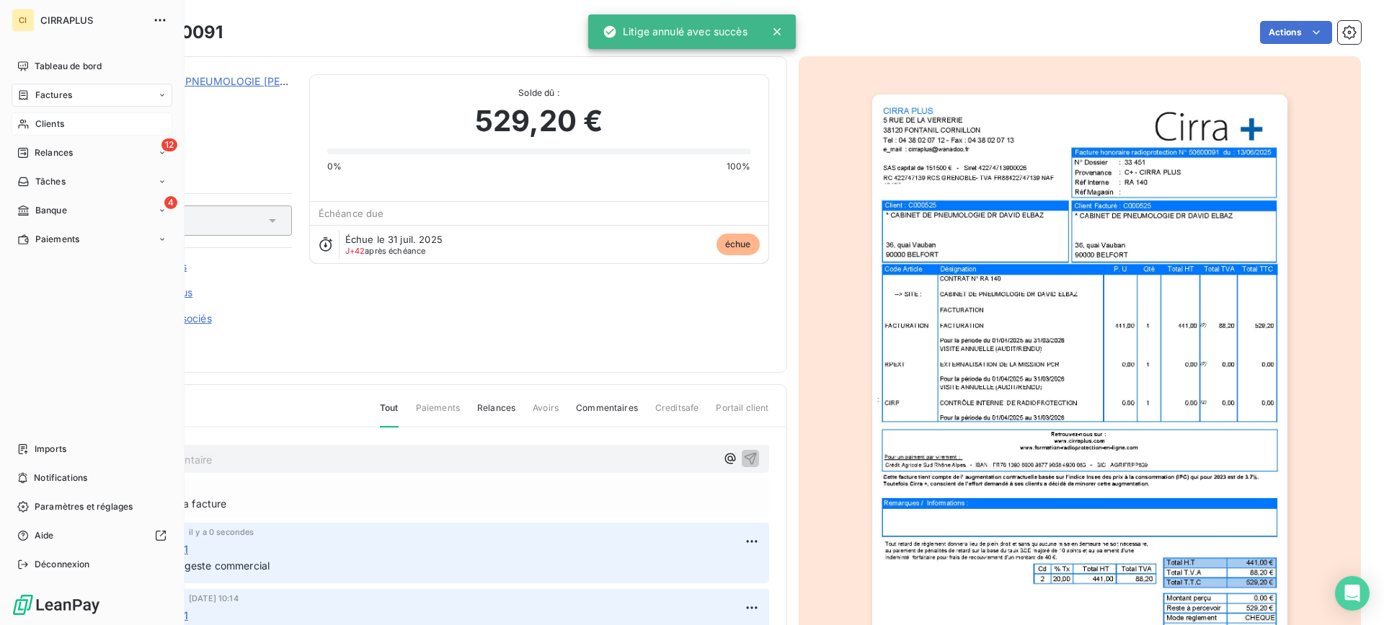
click at [48, 97] on span "Factures" at bounding box center [53, 95] width 37 height 13
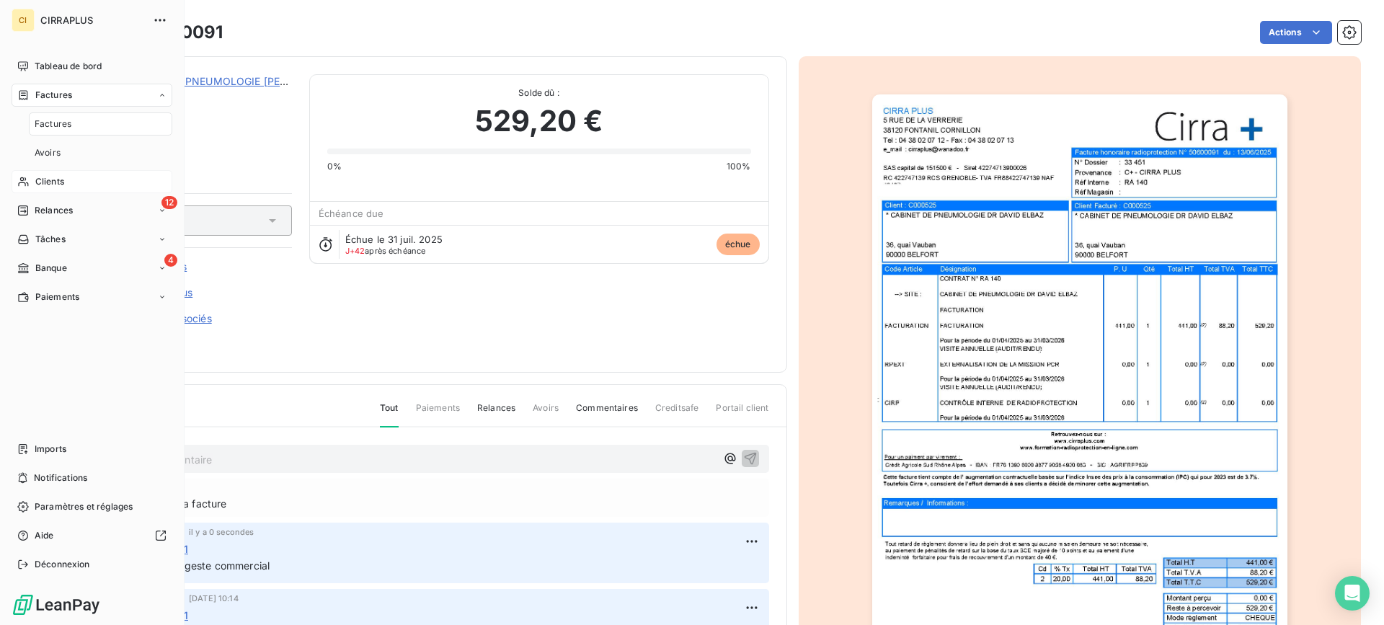
click at [50, 92] on span "Factures" at bounding box center [53, 95] width 37 height 13
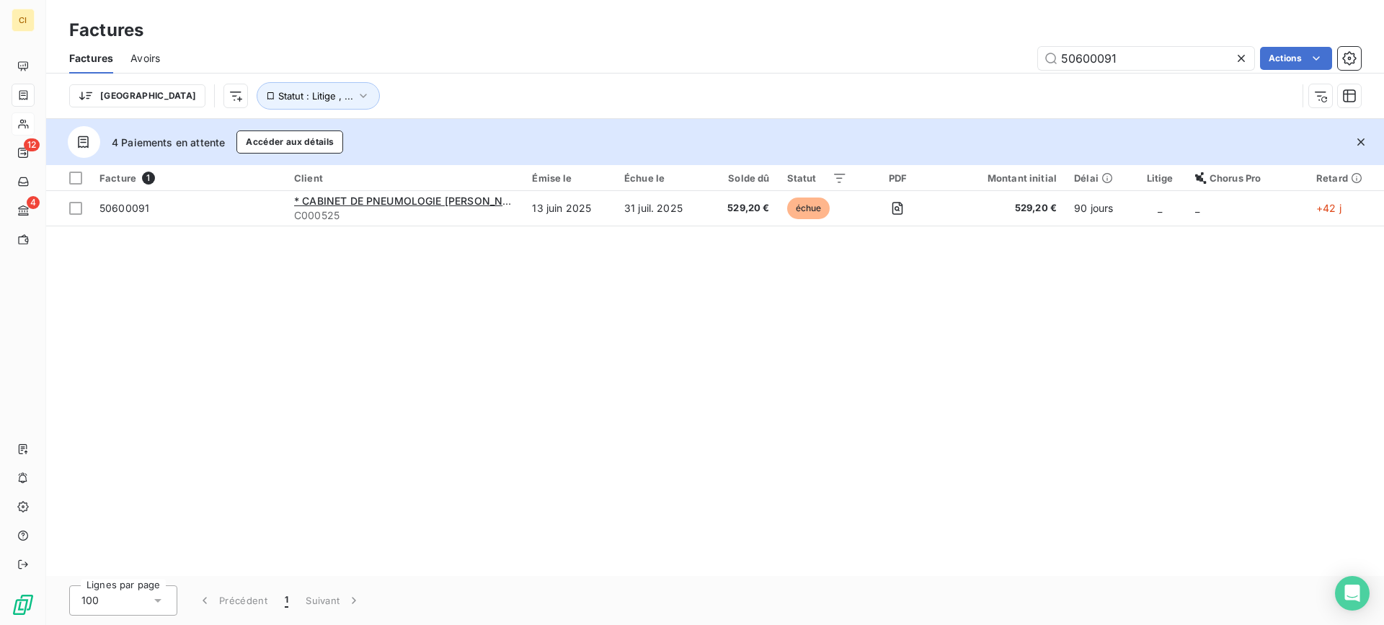
click at [143, 58] on span "Avoirs" at bounding box center [145, 58] width 30 height 14
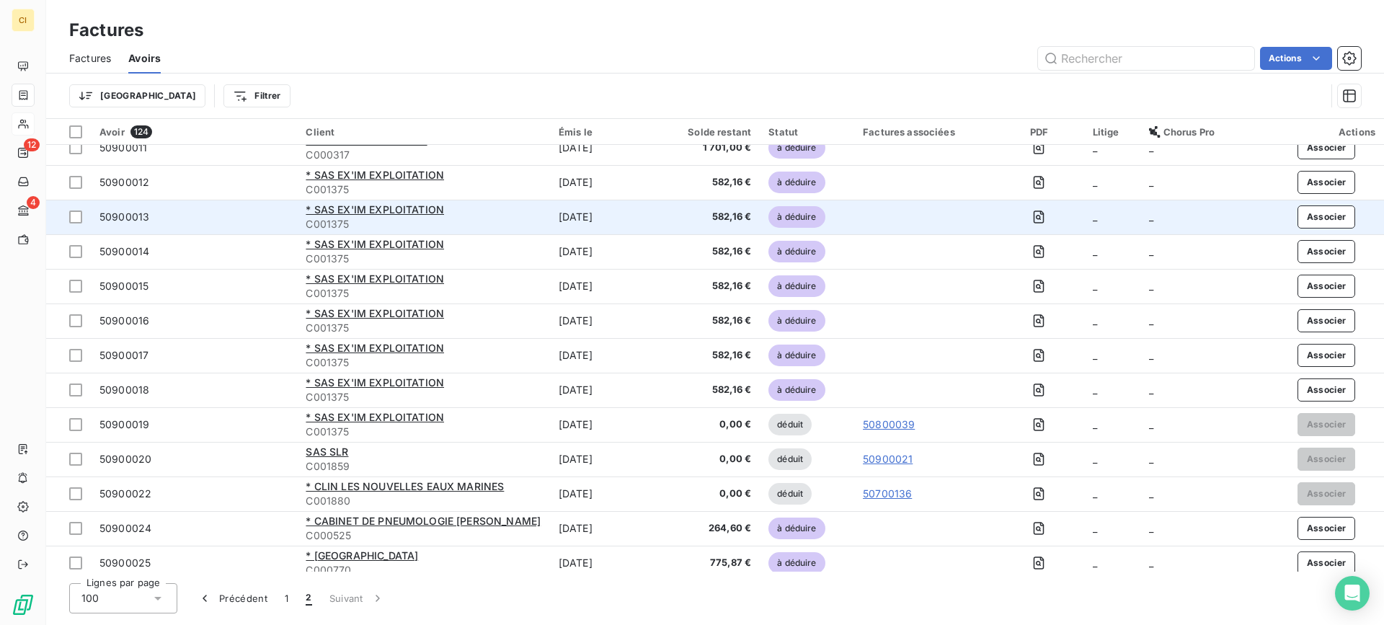
scroll to position [404, 0]
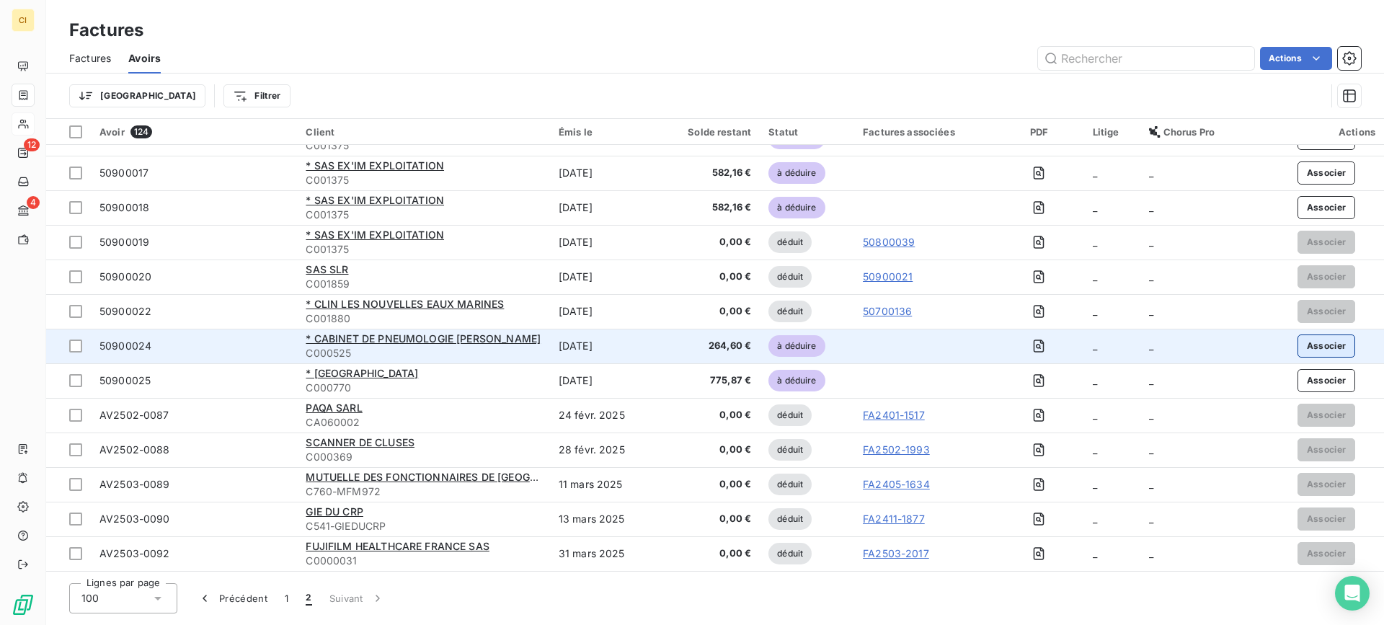
click at [1315, 340] on button "Associer" at bounding box center [1326, 345] width 58 height 23
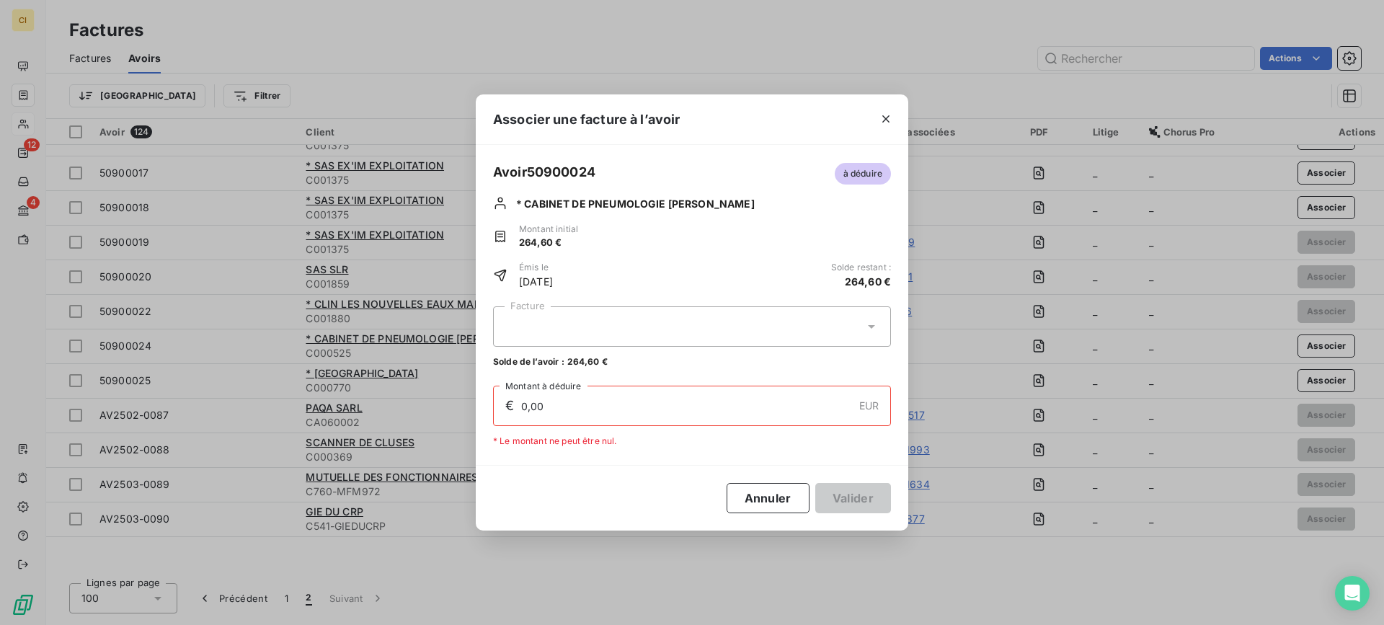
click at [587, 335] on div at bounding box center [692, 326] width 398 height 40
click at [571, 358] on div "50600091 529,20 €" at bounding box center [692, 362] width 381 height 14
type input "264,60"
click at [838, 500] on button "Valider" at bounding box center [853, 498] width 76 height 30
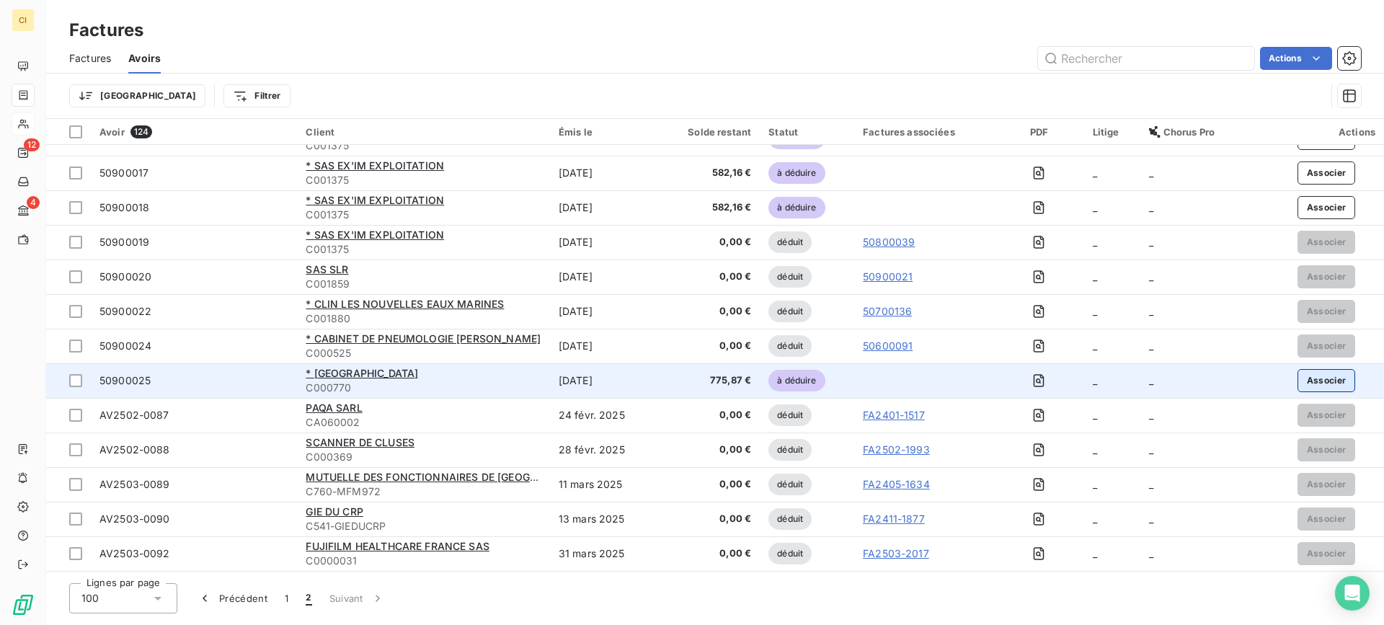
click at [1328, 384] on button "Associer" at bounding box center [1326, 380] width 58 height 23
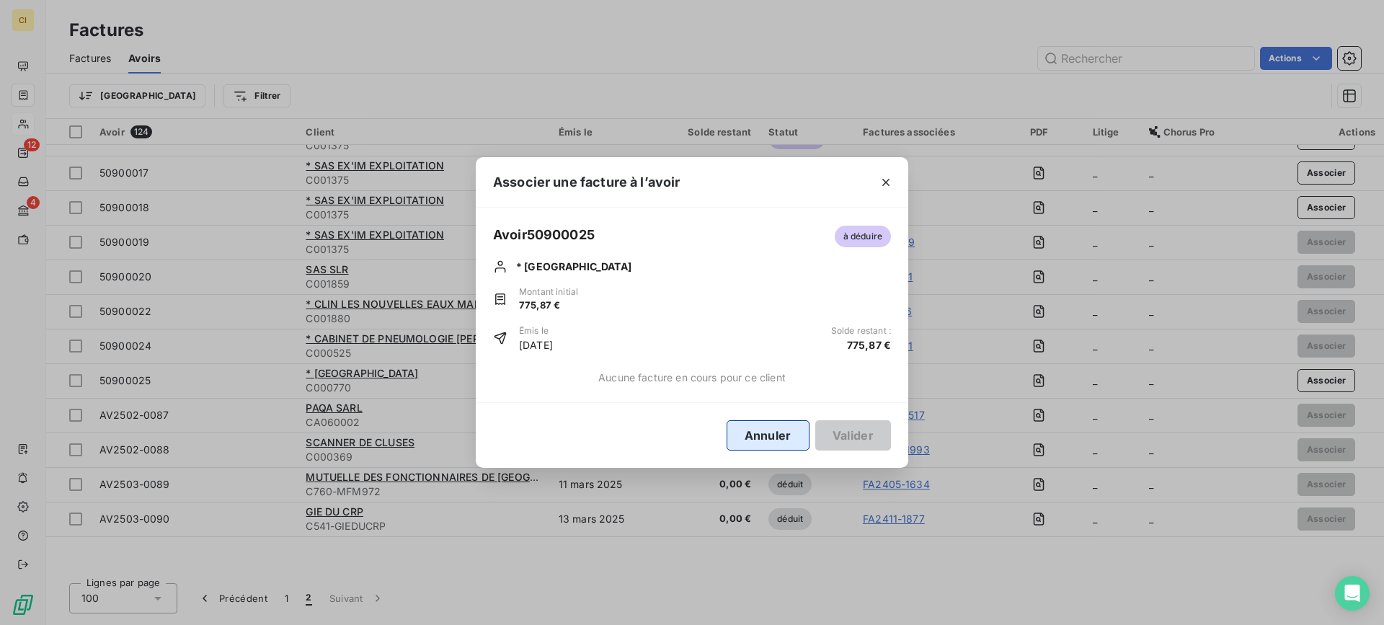
click at [754, 428] on button "Annuler" at bounding box center [768, 435] width 83 height 30
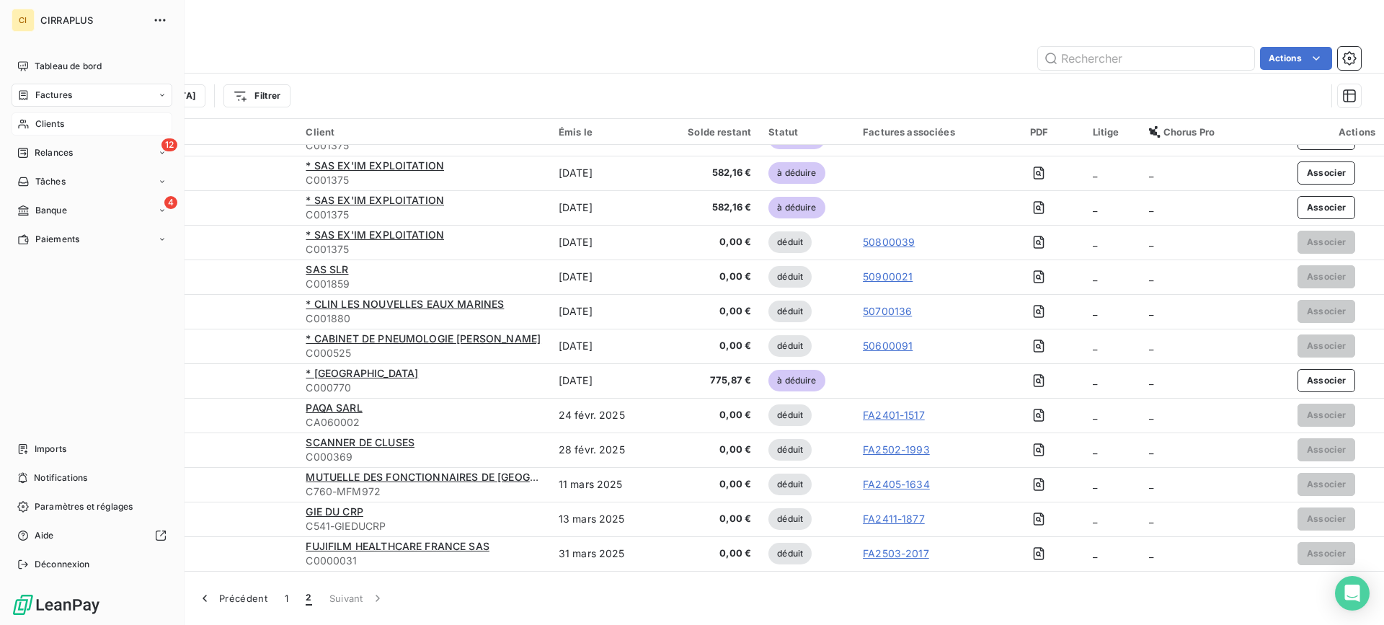
click at [63, 95] on span "Factures" at bounding box center [53, 95] width 37 height 13
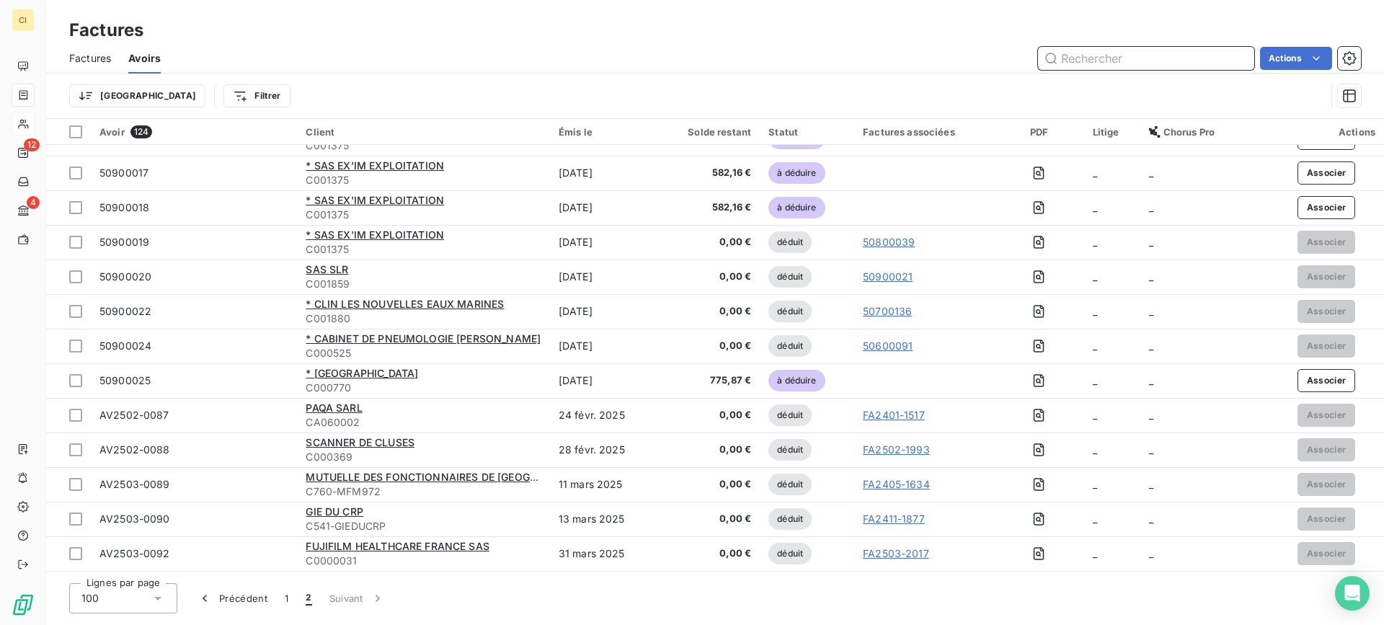
click at [1106, 62] on input "text" at bounding box center [1146, 58] width 216 height 23
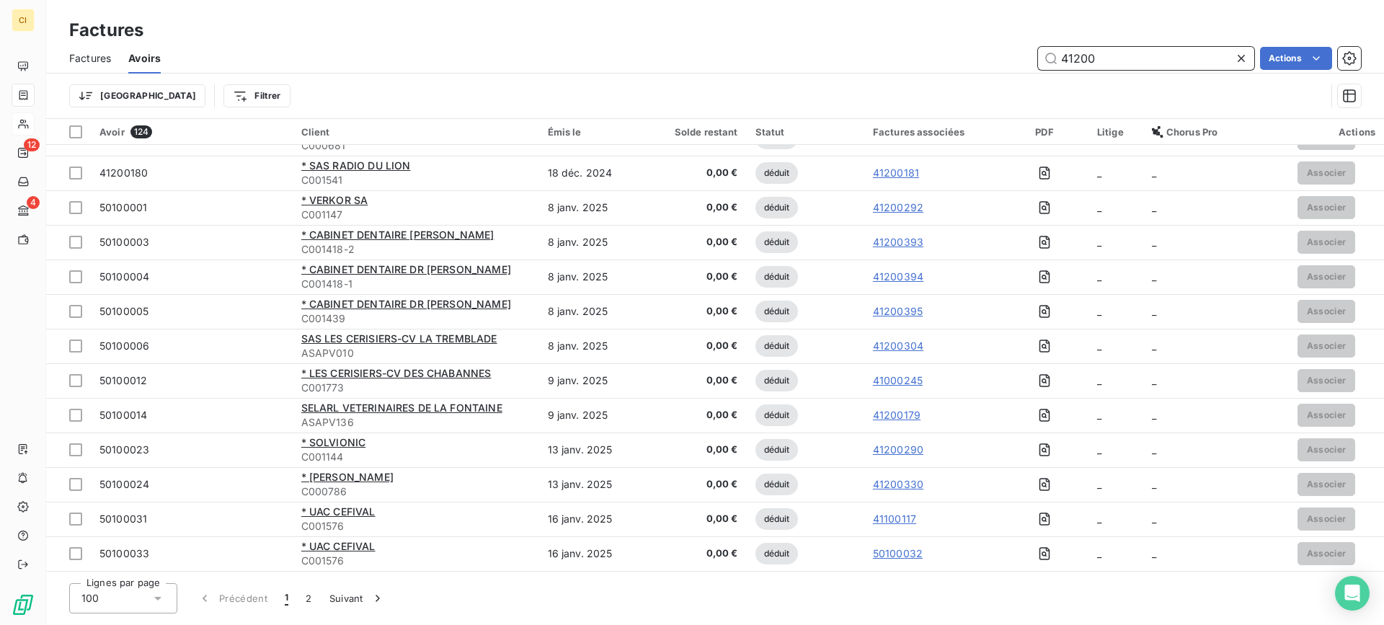
scroll to position [0, 0]
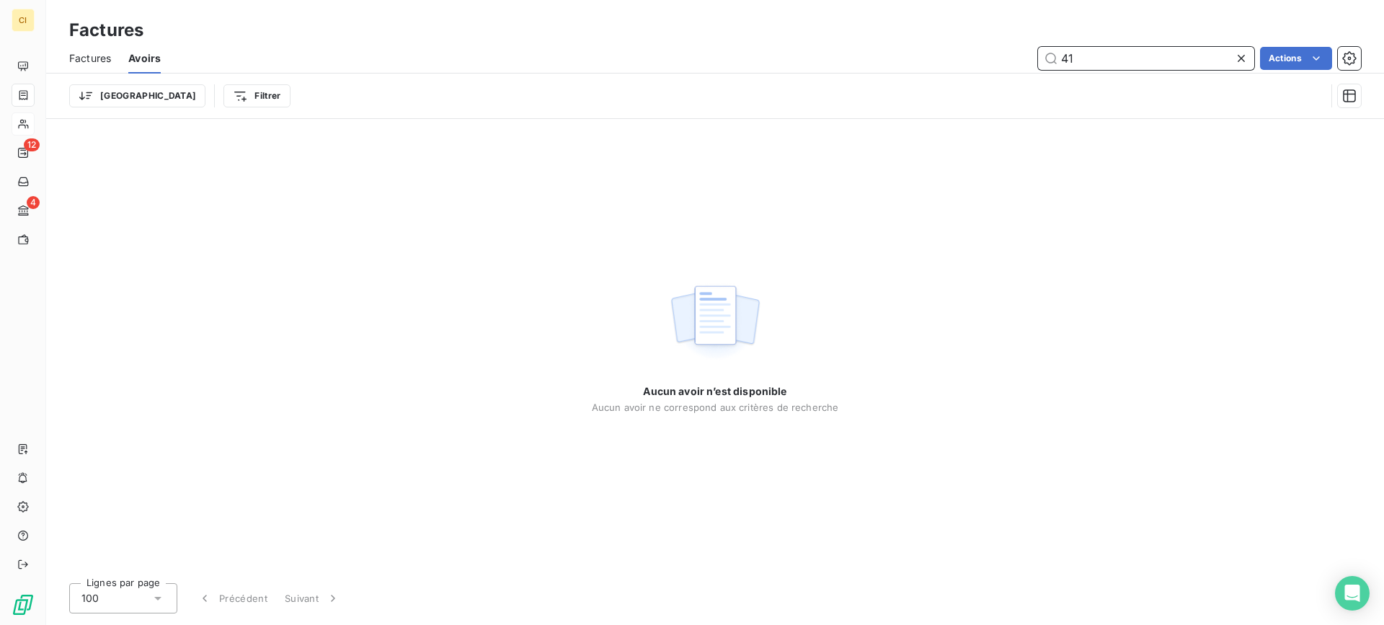
type input "4"
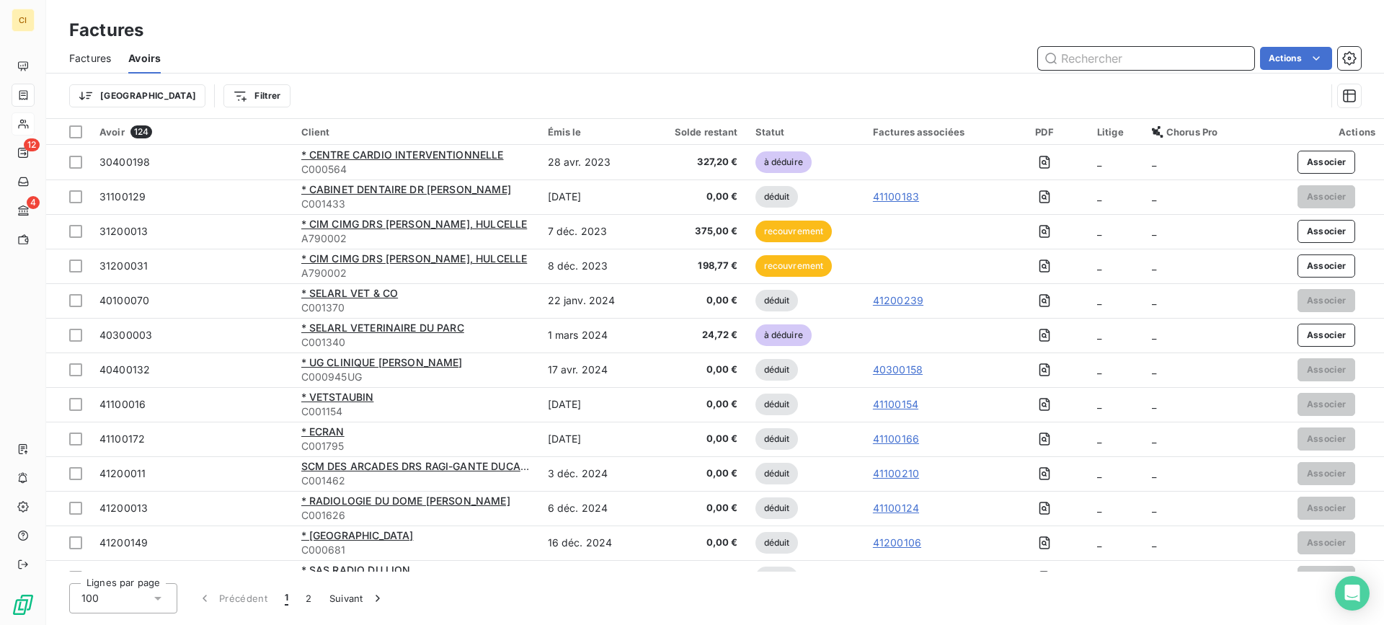
click at [89, 57] on span "Factures" at bounding box center [90, 58] width 42 height 14
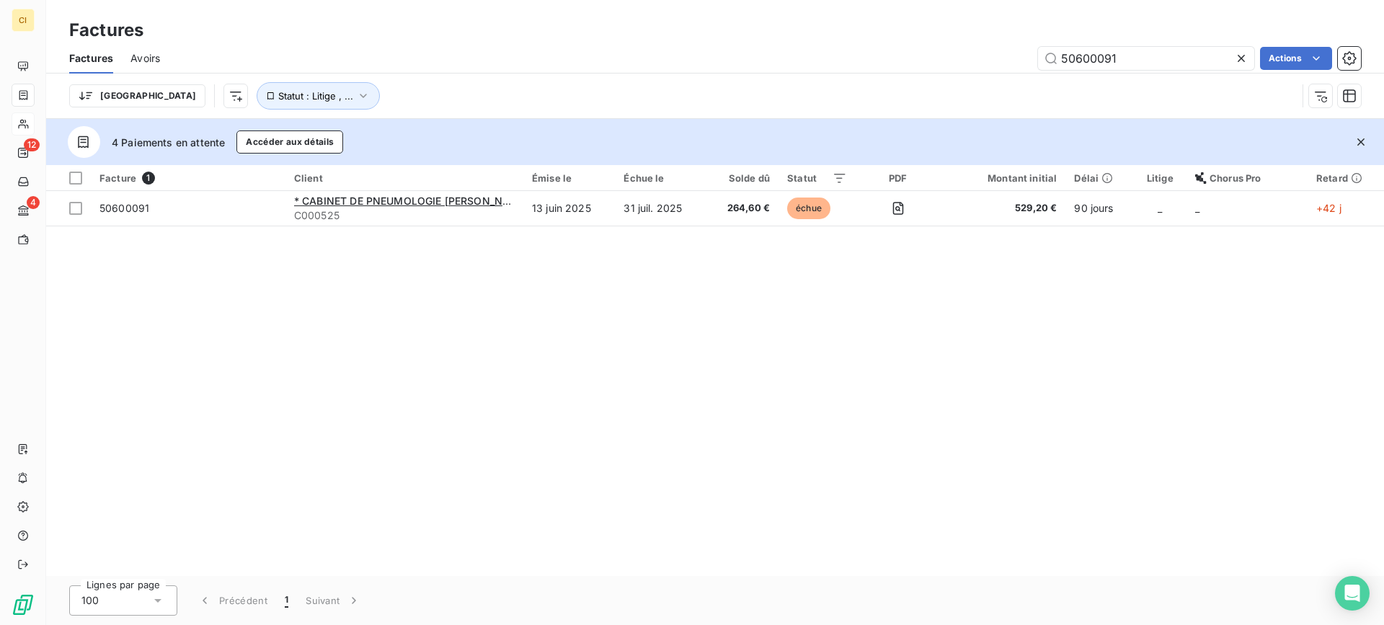
drag, startPoint x: 1120, startPoint y: 56, endPoint x: 1026, endPoint y: 56, distance: 94.4
click at [1026, 56] on div "50600091 Actions" at bounding box center [769, 58] width 1184 height 23
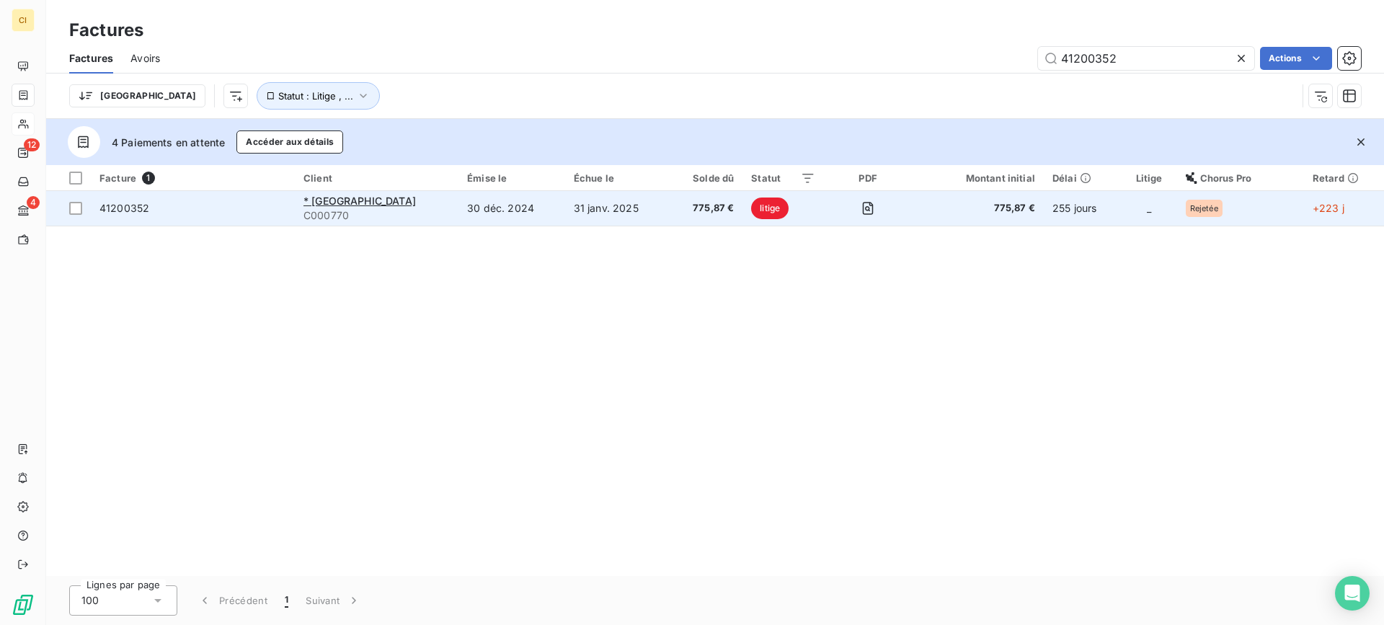
type input "41200352"
click at [141, 205] on span "41200352" at bounding box center [124, 208] width 50 height 12
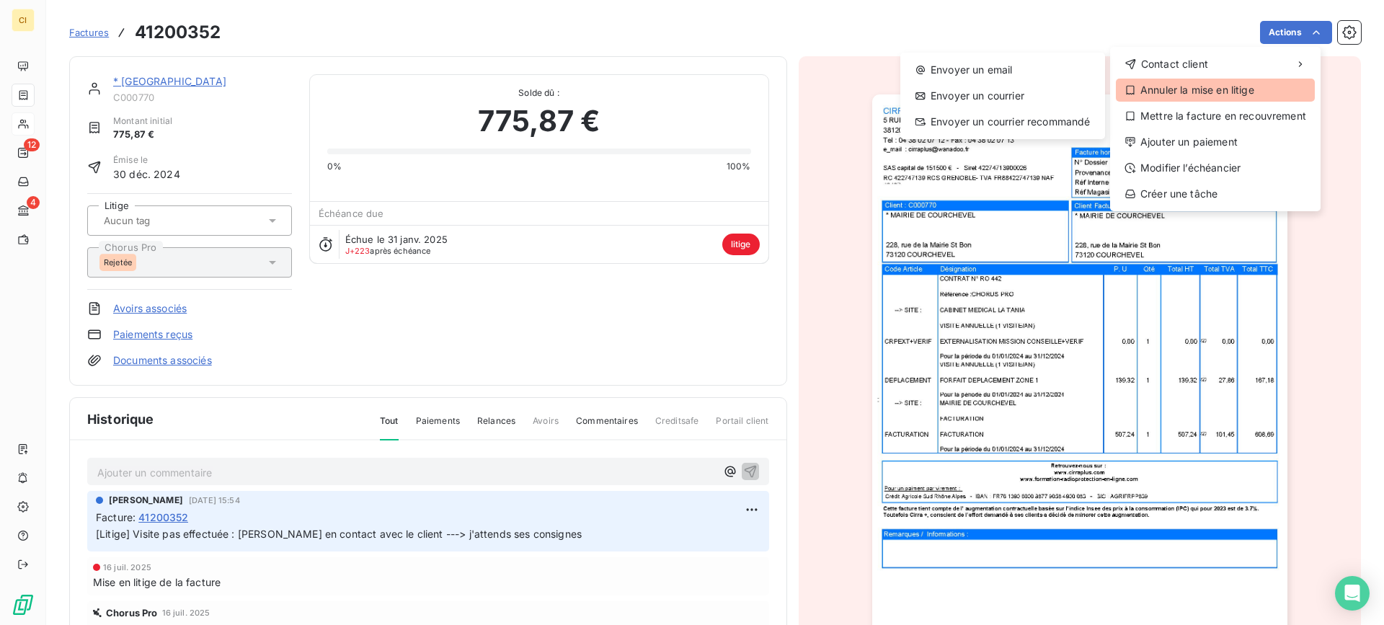
click at [1197, 86] on div "Annuler la mise en litige" at bounding box center [1215, 90] width 199 height 23
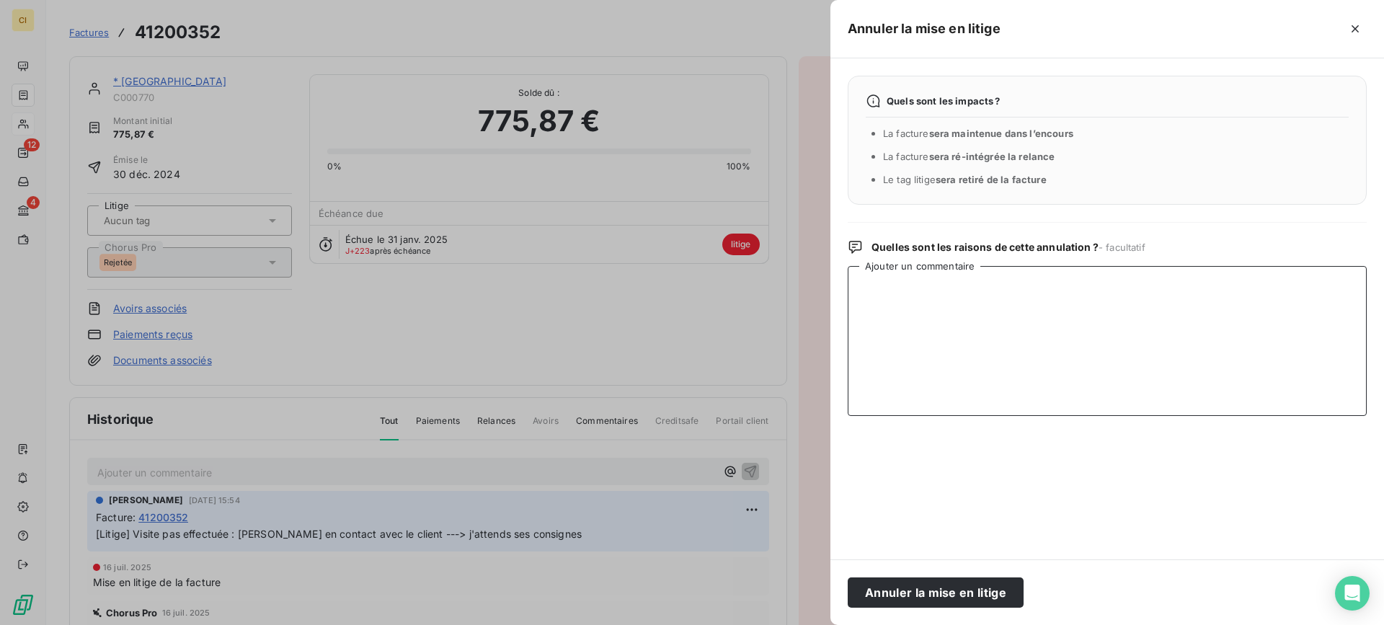
click at [933, 304] on textarea "Ajouter un commentaire" at bounding box center [1107, 341] width 519 height 150
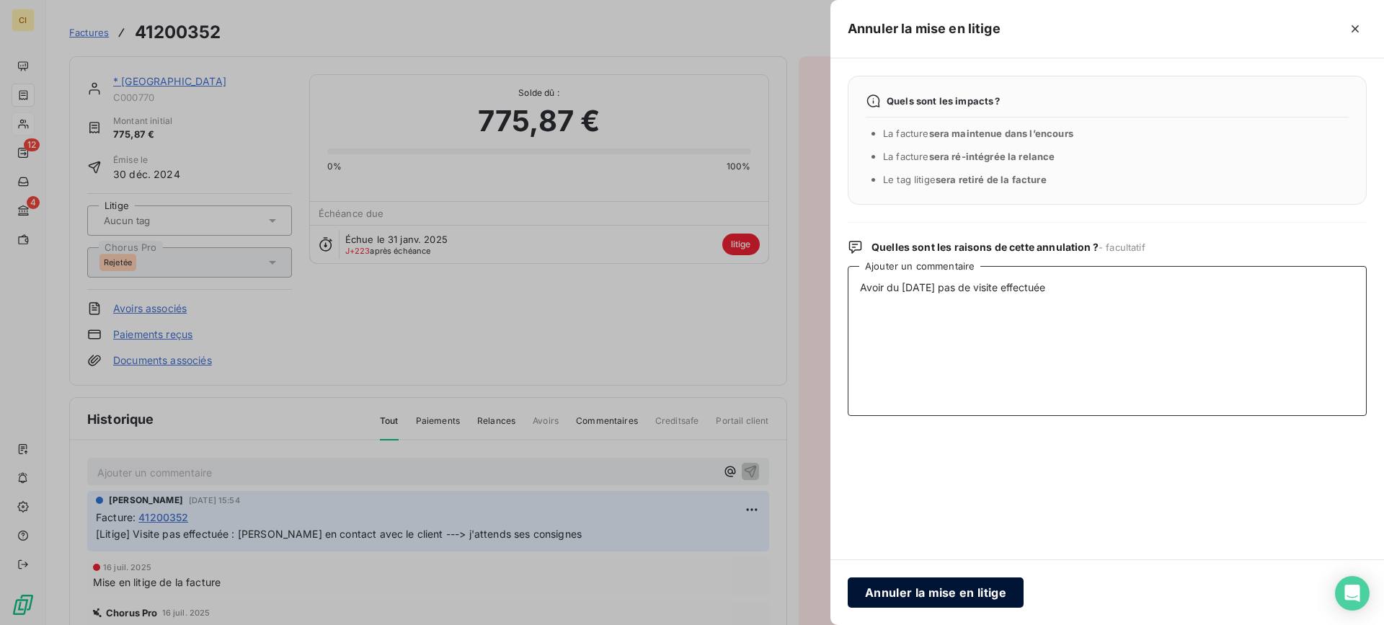
type textarea "Avoir du 10/09/25 pas de visite effectuée"
click at [957, 590] on button "Annuler la mise en litige" at bounding box center [936, 592] width 176 height 30
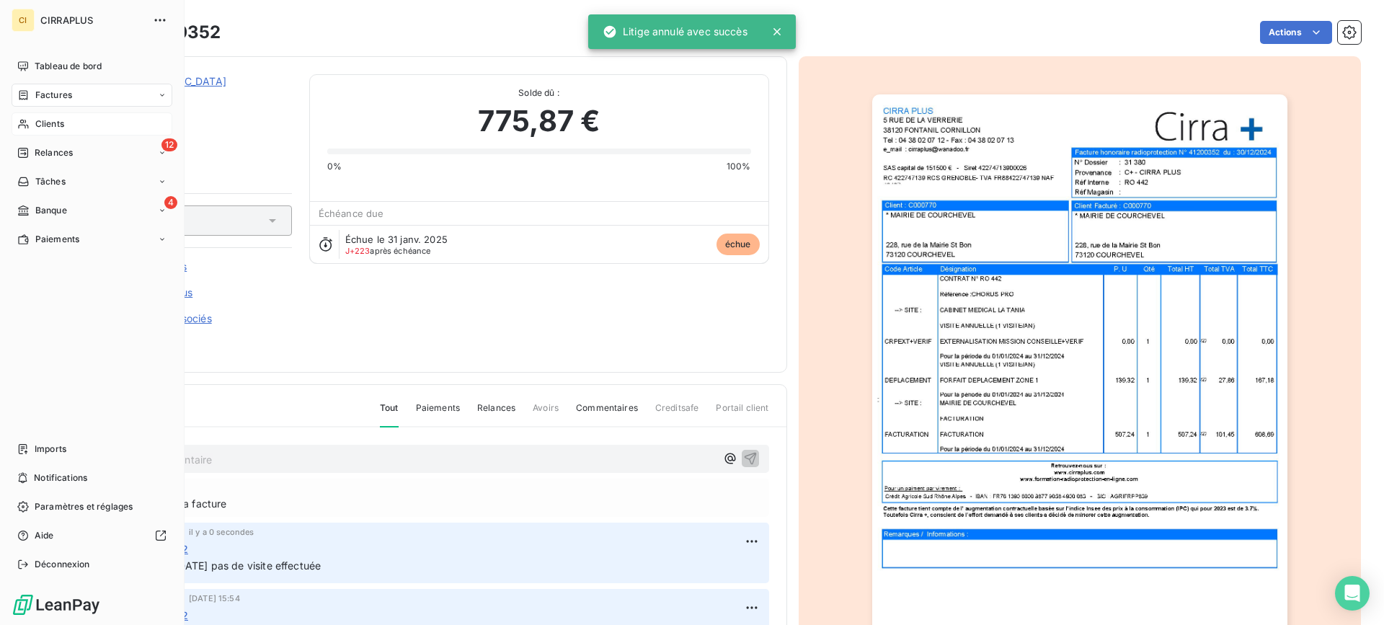
click at [47, 94] on span "Factures" at bounding box center [53, 95] width 37 height 13
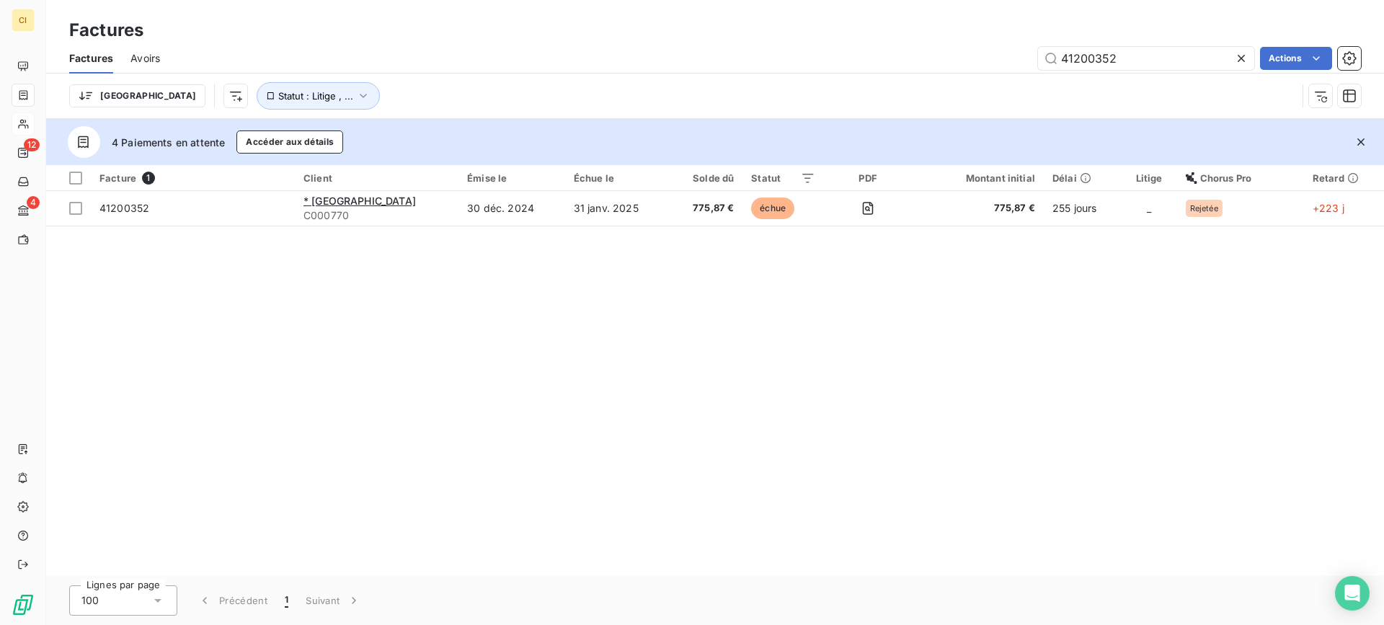
click at [150, 61] on span "Avoirs" at bounding box center [145, 58] width 30 height 14
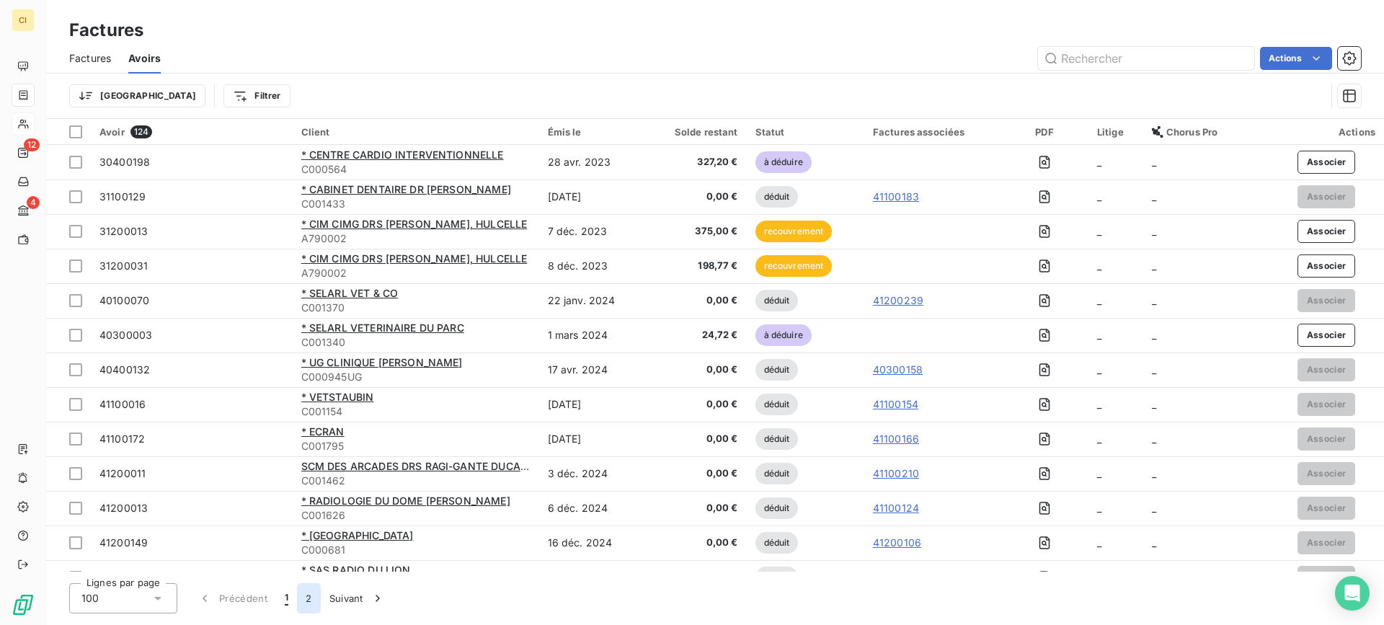
click at [305, 598] on button "2" at bounding box center [308, 598] width 23 height 30
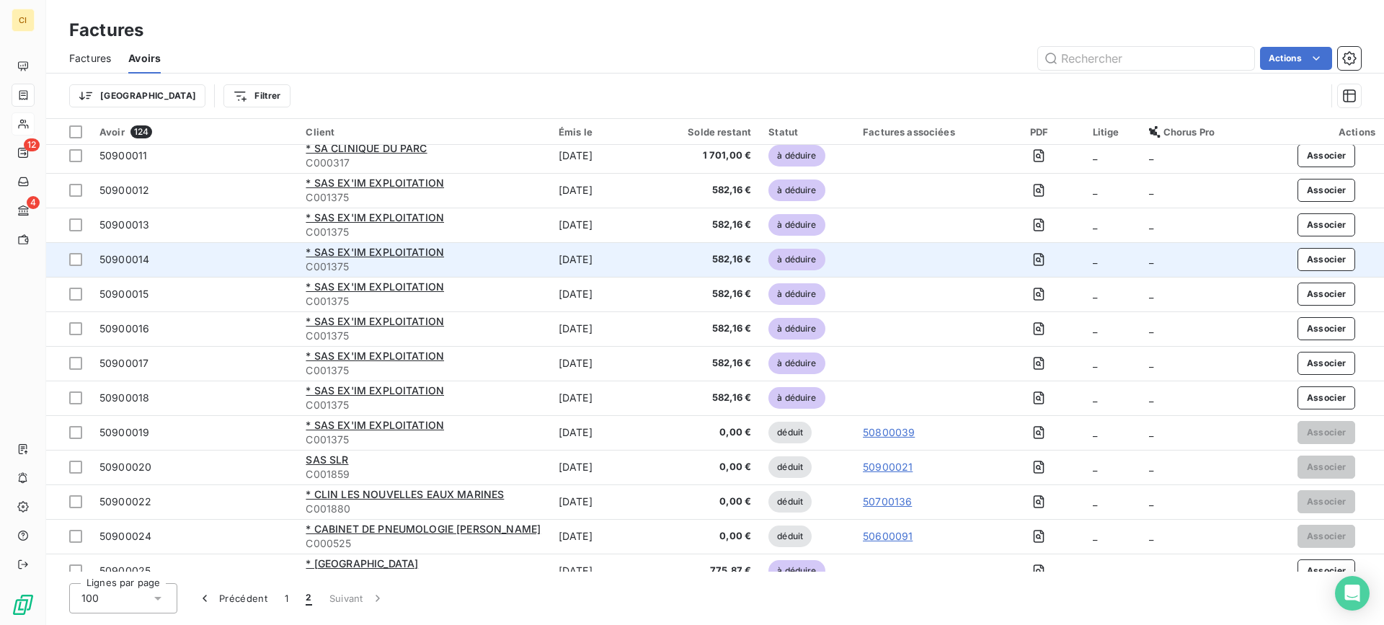
scroll to position [404, 0]
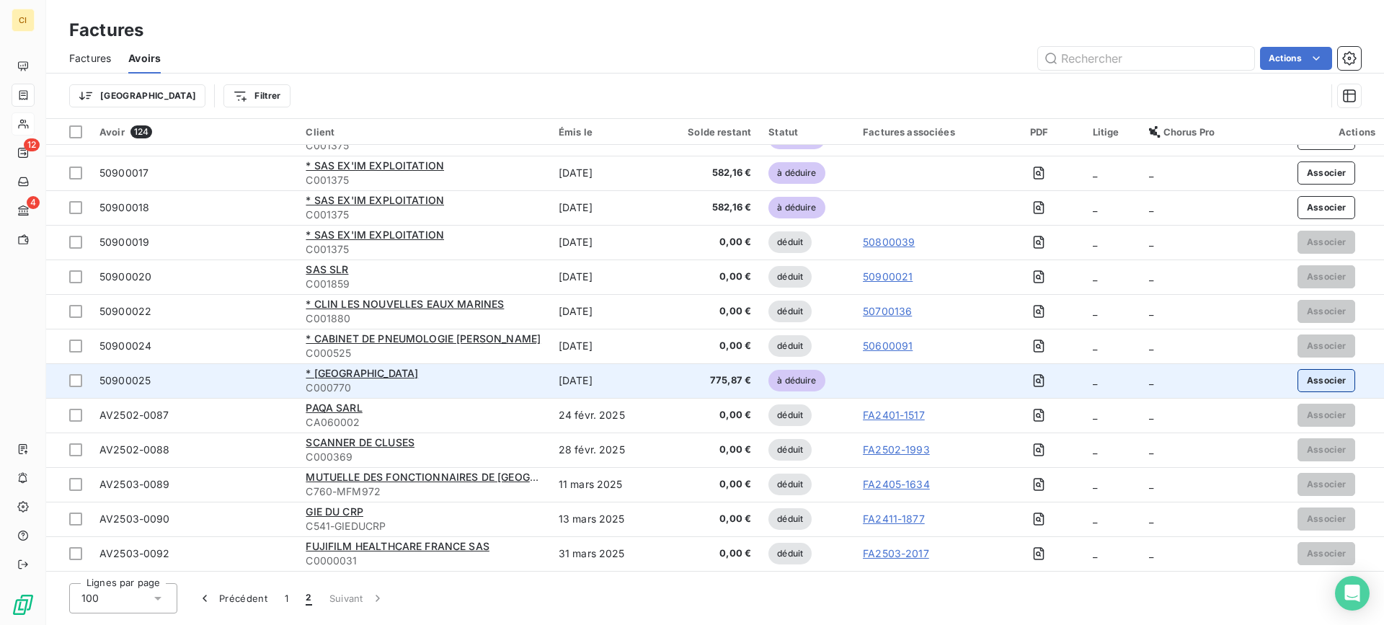
click at [1329, 384] on button "Associer" at bounding box center [1326, 380] width 58 height 23
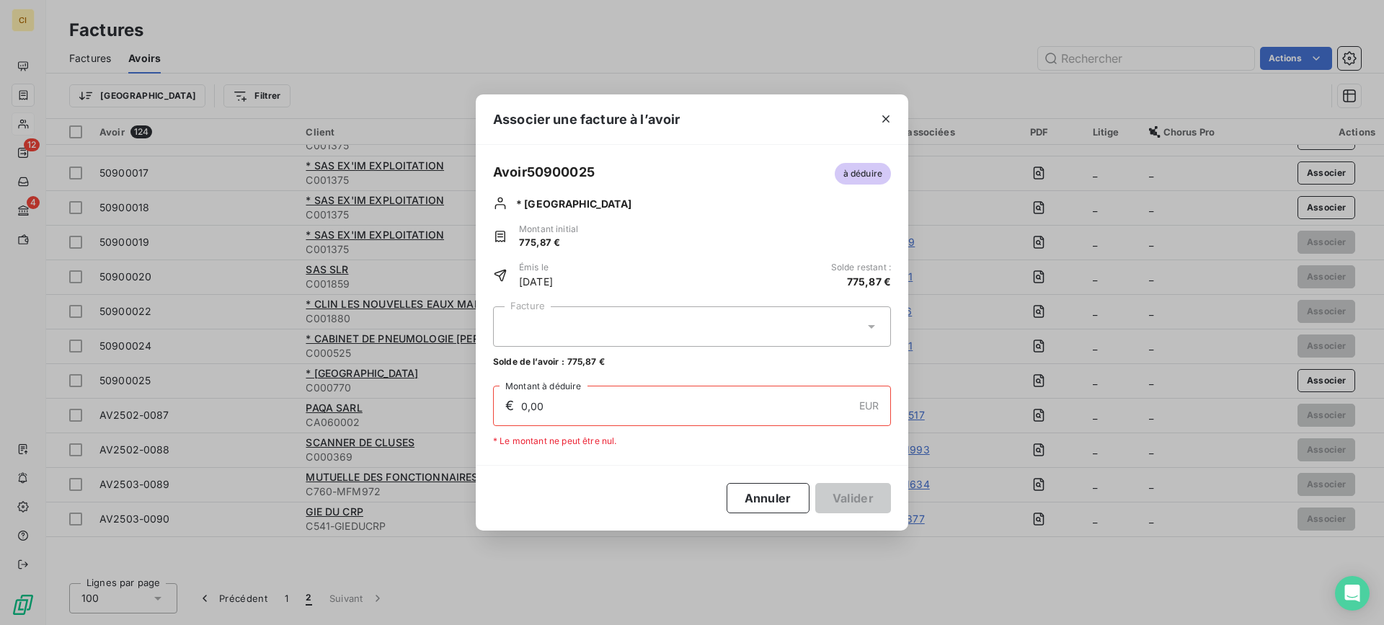
click at [627, 314] on div at bounding box center [692, 326] width 398 height 40
click at [569, 362] on div "41200352 775,87 €" at bounding box center [692, 362] width 381 height 14
type input "775,87"
click at [845, 500] on button "Valider" at bounding box center [853, 498] width 76 height 30
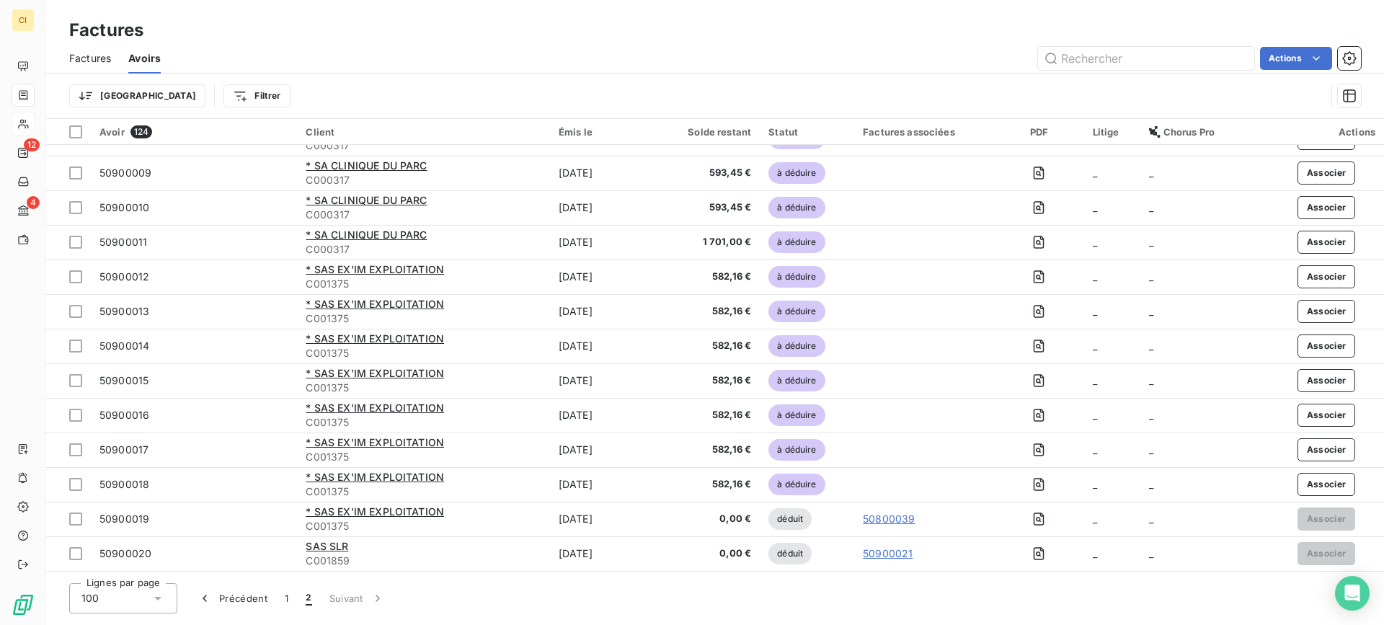
scroll to position [0, 0]
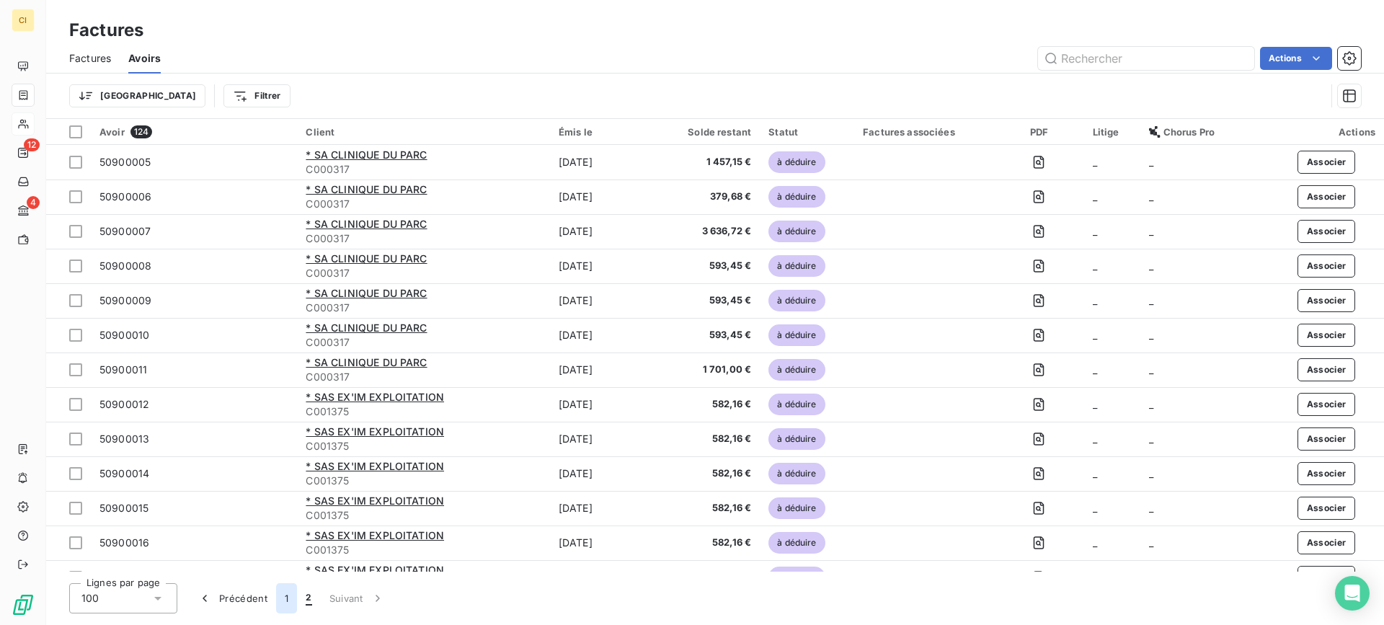
click at [286, 595] on button "1" at bounding box center [286, 598] width 21 height 30
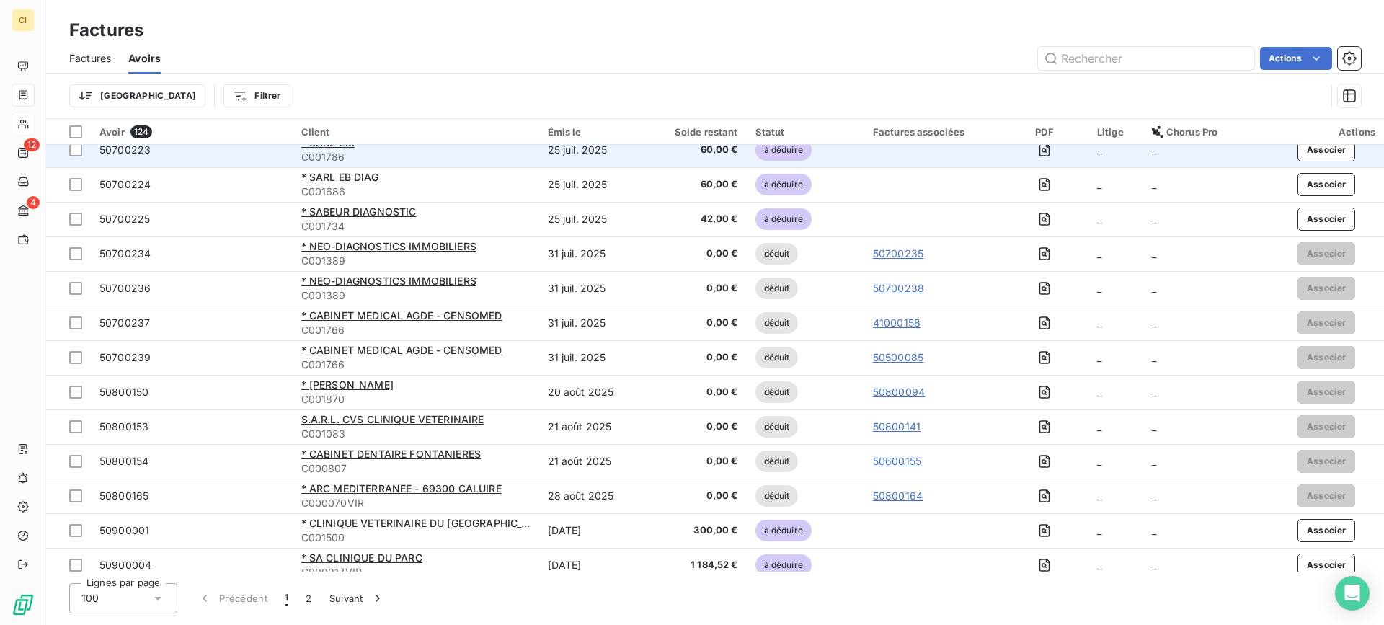
scroll to position [3034, 0]
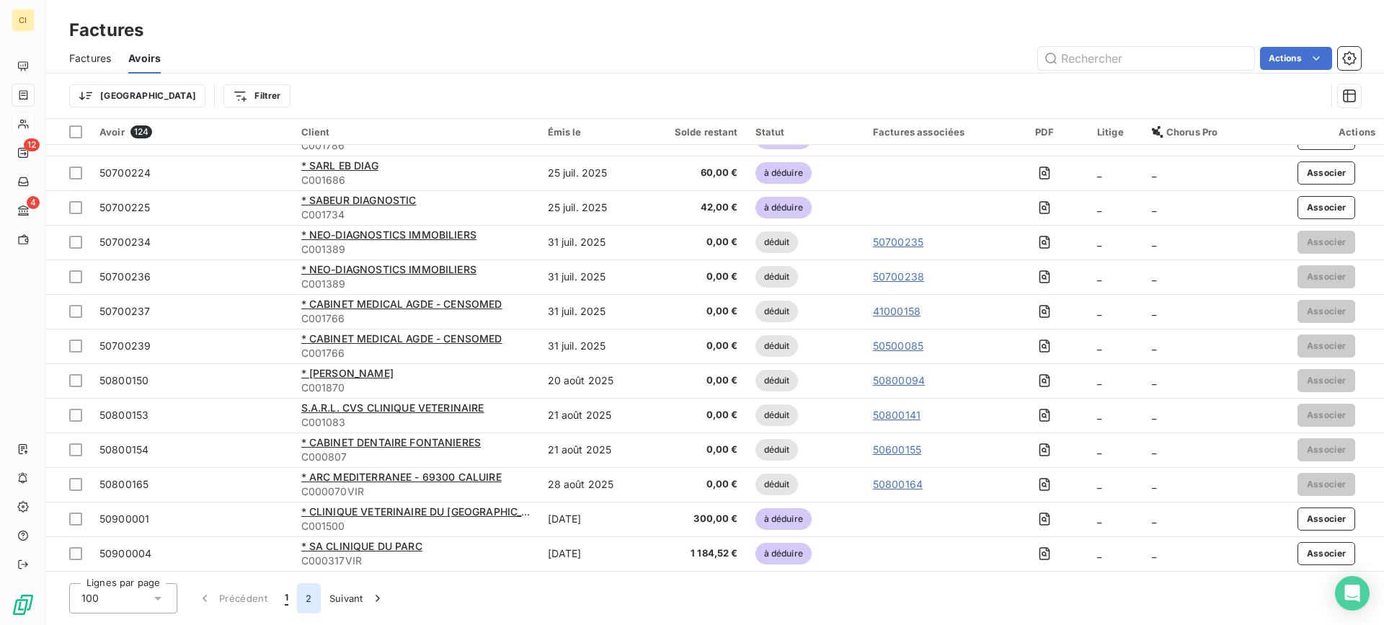
click at [309, 602] on button "2" at bounding box center [308, 598] width 23 height 30
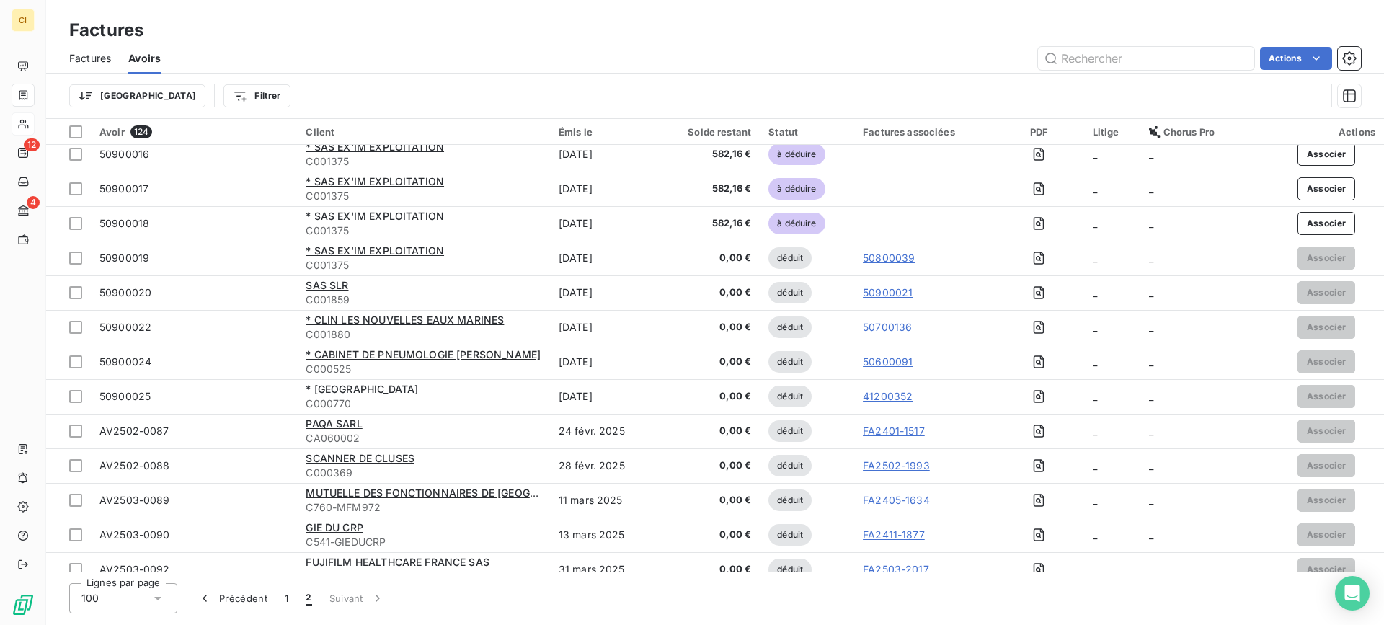
scroll to position [404, 0]
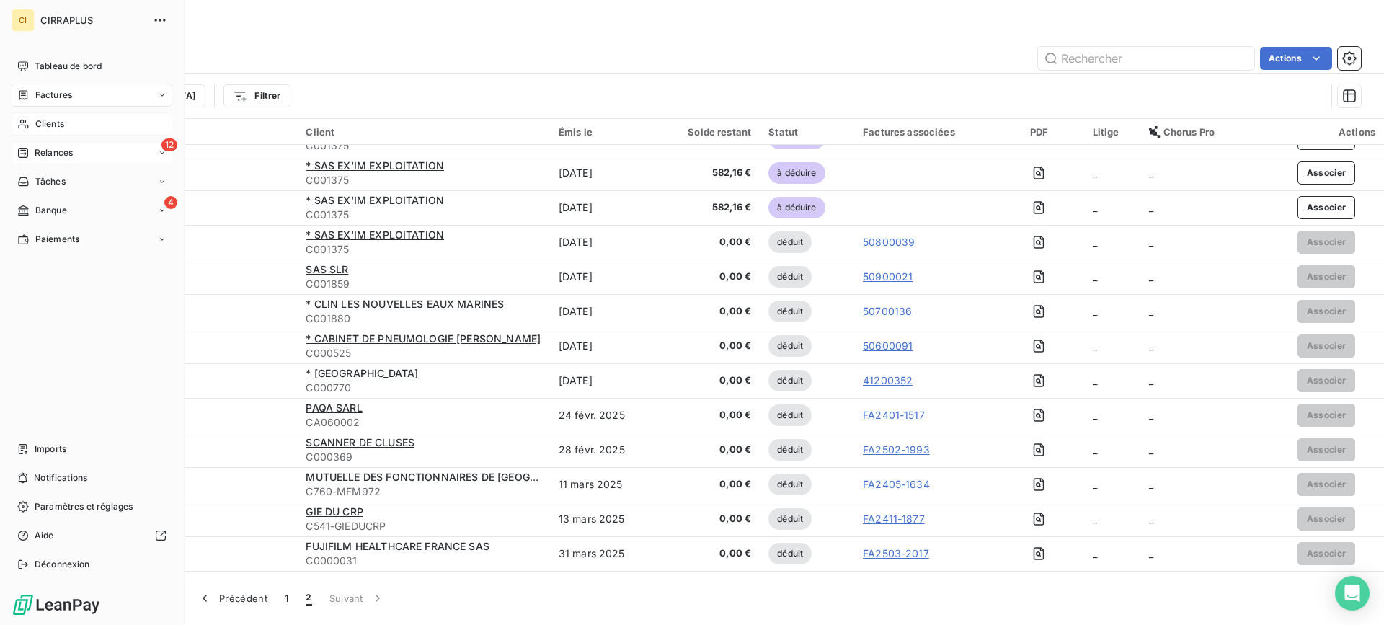
click at [55, 152] on span "Relances" at bounding box center [54, 152] width 38 height 13
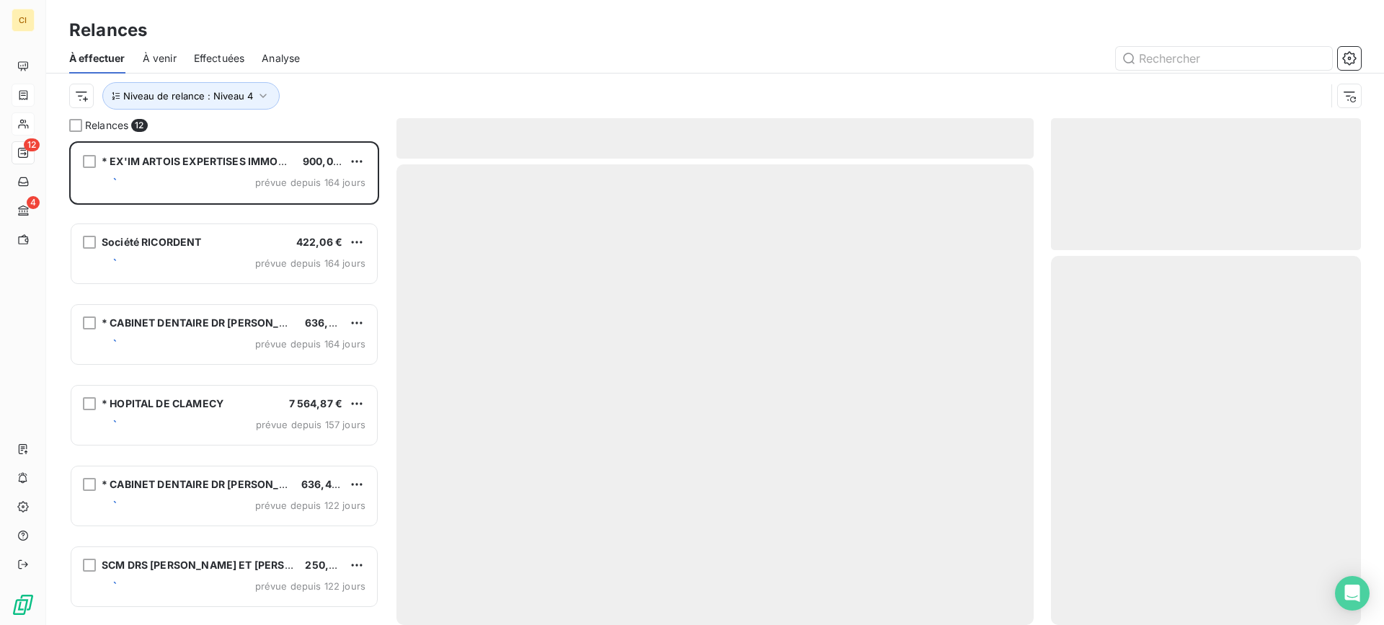
scroll to position [473, 299]
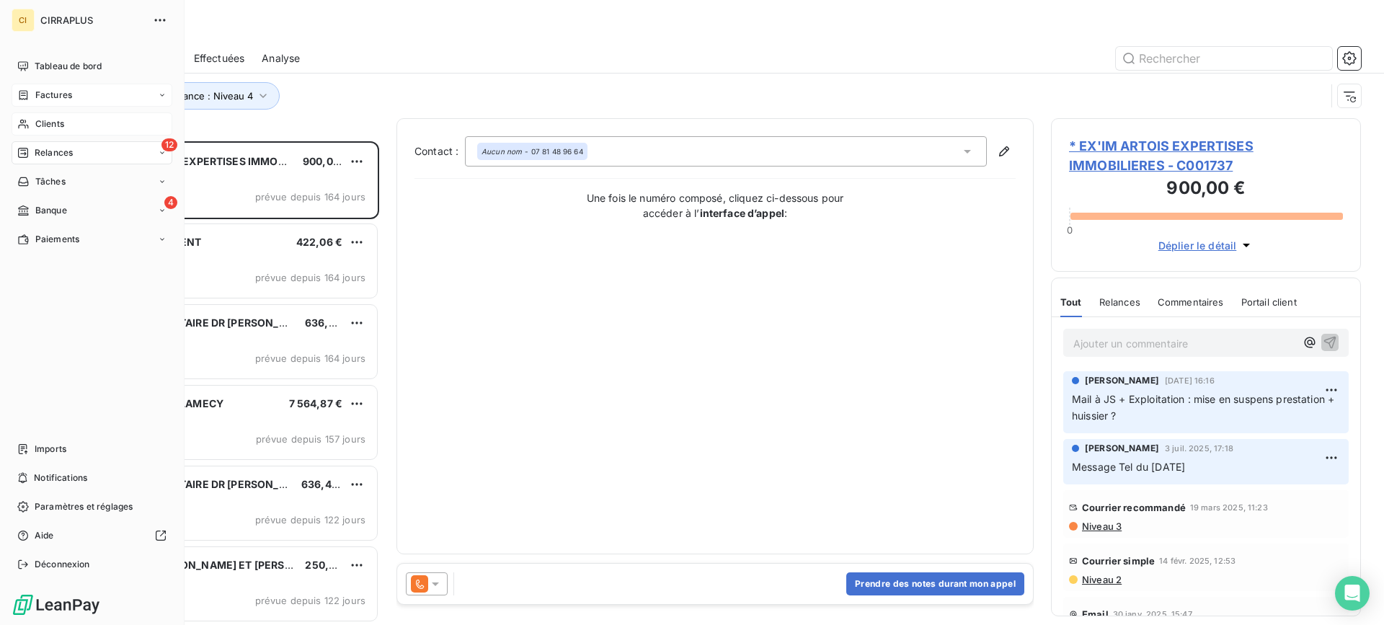
click at [53, 119] on span "Clients" at bounding box center [49, 123] width 29 height 13
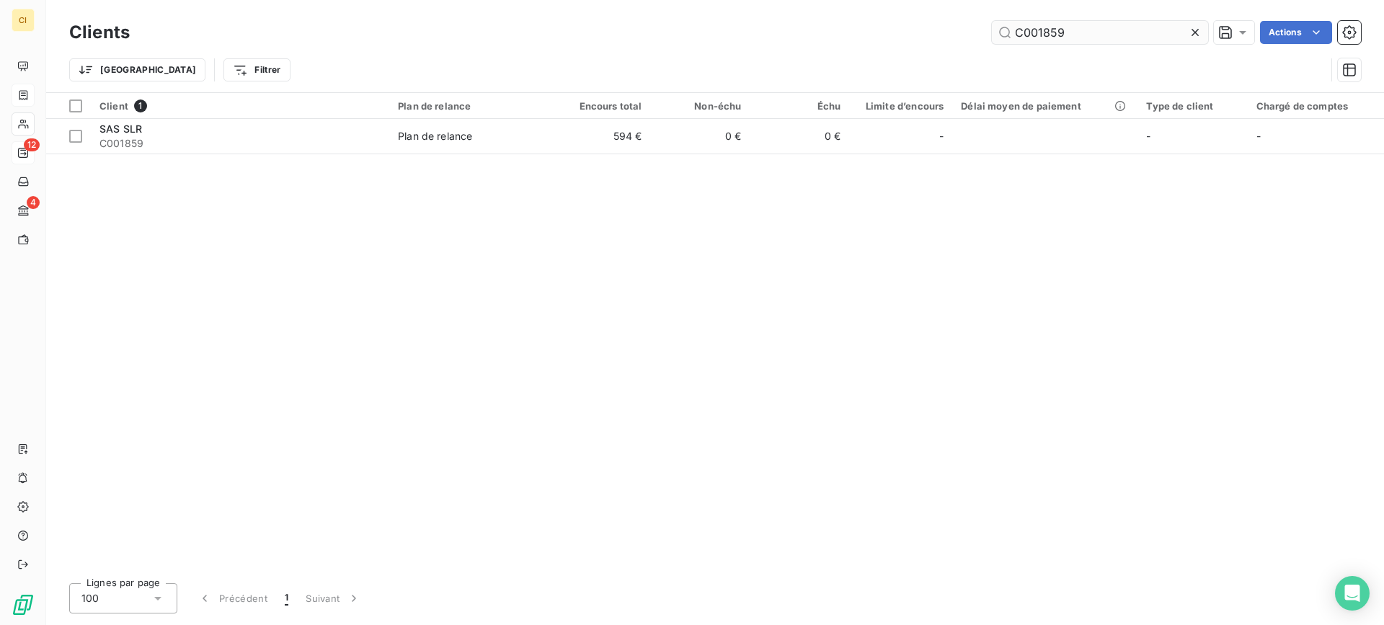
drag, startPoint x: 1042, startPoint y: 31, endPoint x: 1102, endPoint y: 31, distance: 60.5
click at [1102, 31] on input "C001859" at bounding box center [1100, 32] width 216 height 23
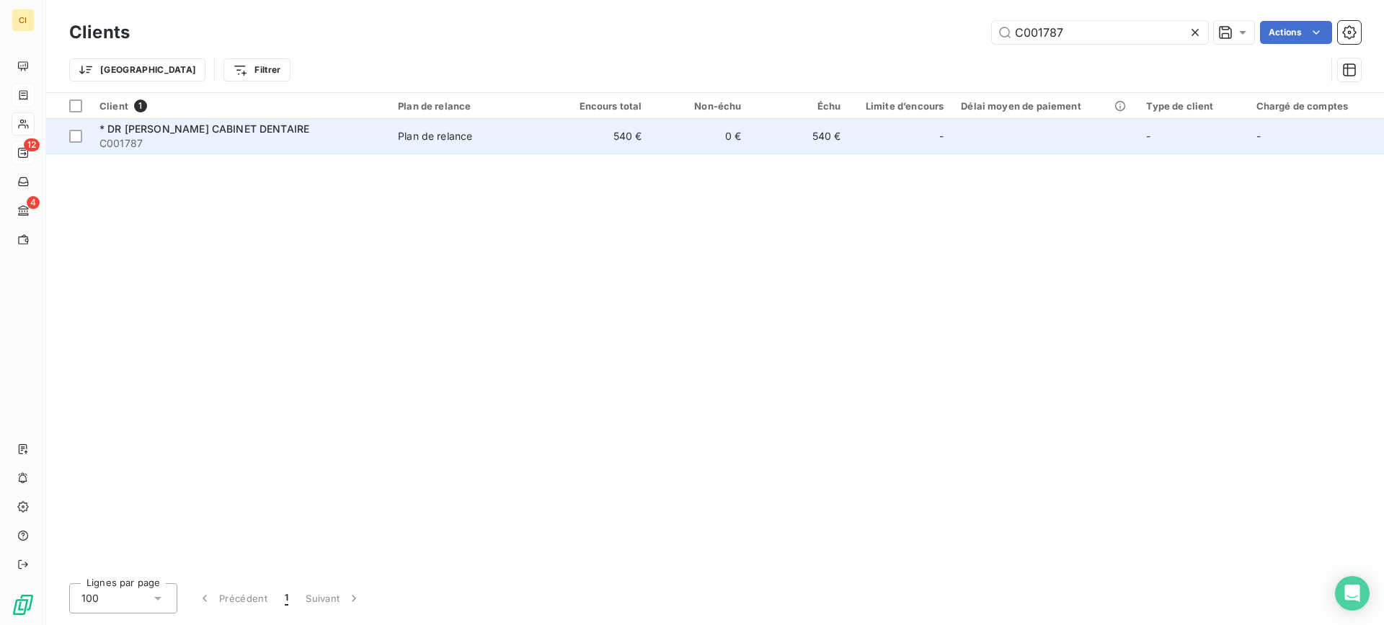
type input "C001787"
click at [241, 133] on span "* DR [PERSON_NAME] CABINET DENTAIRE" at bounding box center [204, 129] width 210 height 12
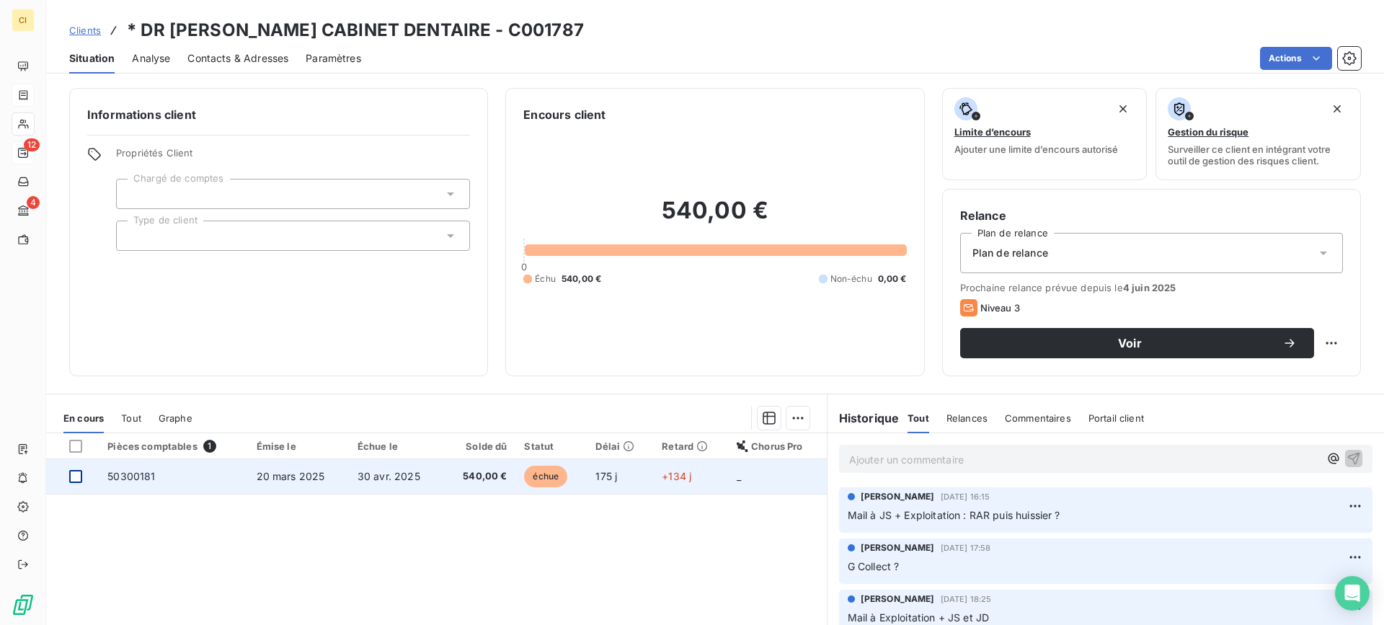
click at [70, 475] on div at bounding box center [75, 476] width 13 height 13
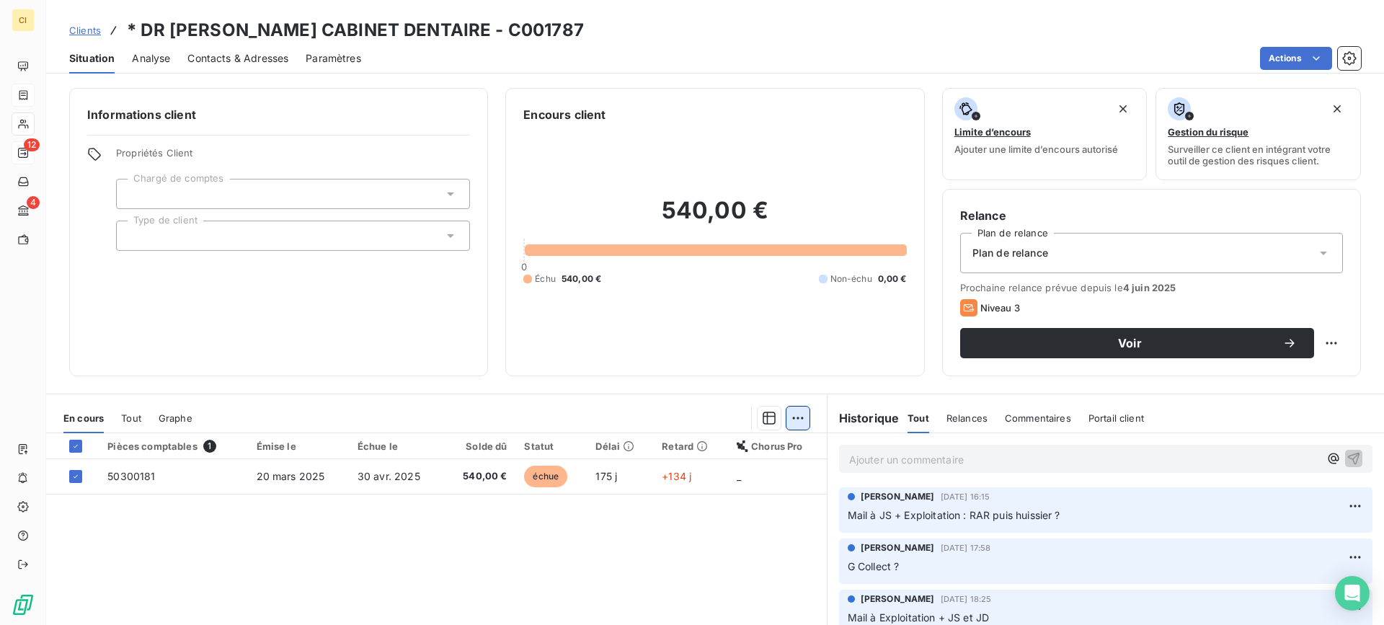
click at [794, 414] on html "CI 12 4 Clients * DR BONNET JEAN-MARIE CABINET DENTAIRE - C001787 Situation Ana…" at bounding box center [692, 312] width 1384 height 625
click at [464, 567] on html "CI 12 4 Clients * DR BONNET JEAN-MARIE CABINET DENTAIRE - C001787 Situation Ana…" at bounding box center [692, 312] width 1384 height 625
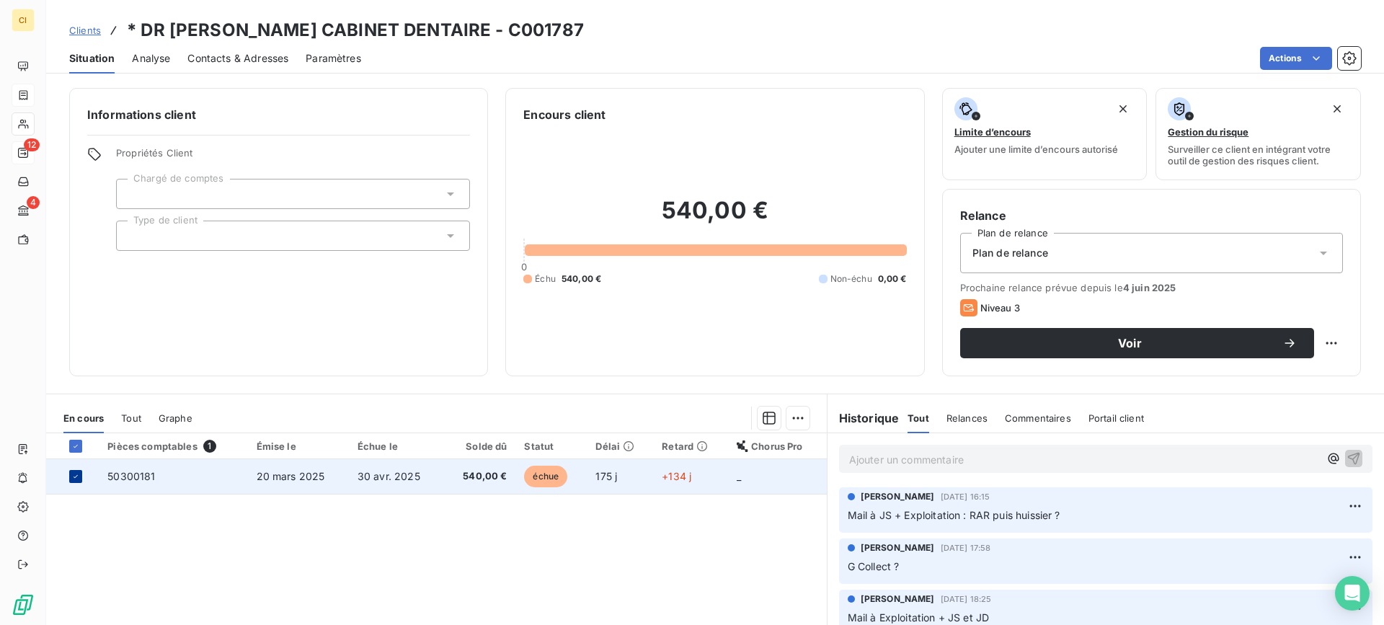
click at [81, 478] on div at bounding box center [75, 476] width 13 height 13
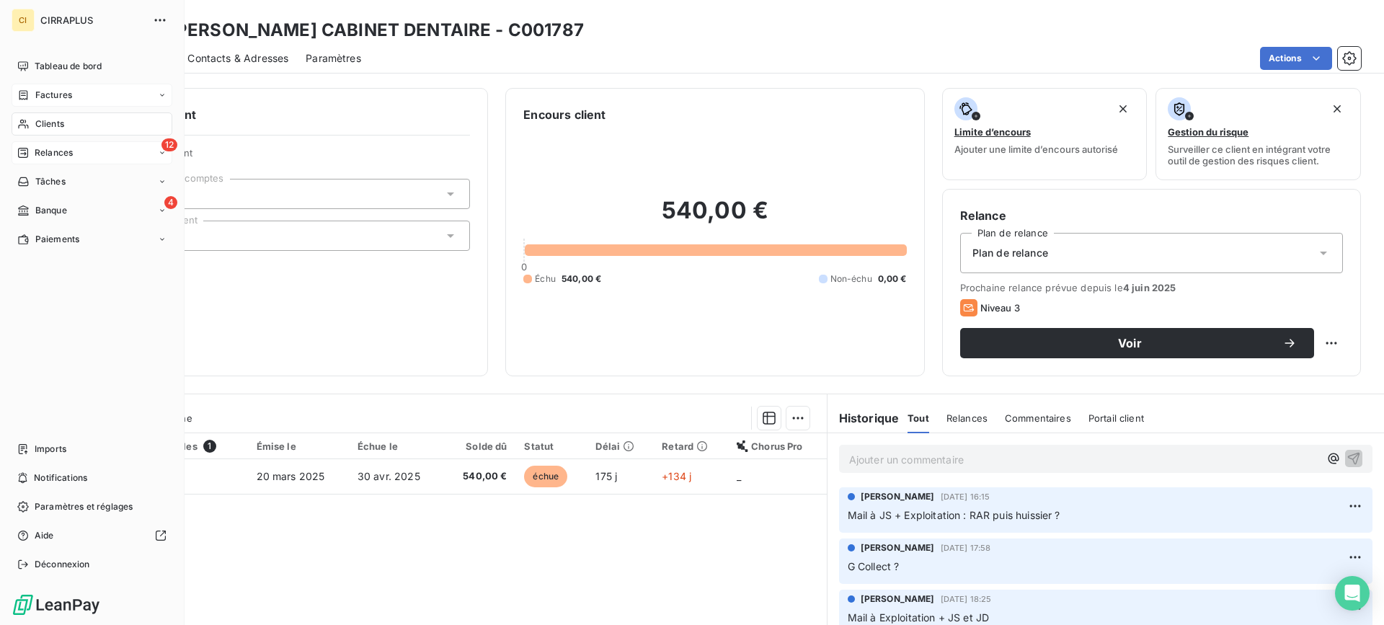
click at [58, 90] on span "Factures" at bounding box center [53, 95] width 37 height 13
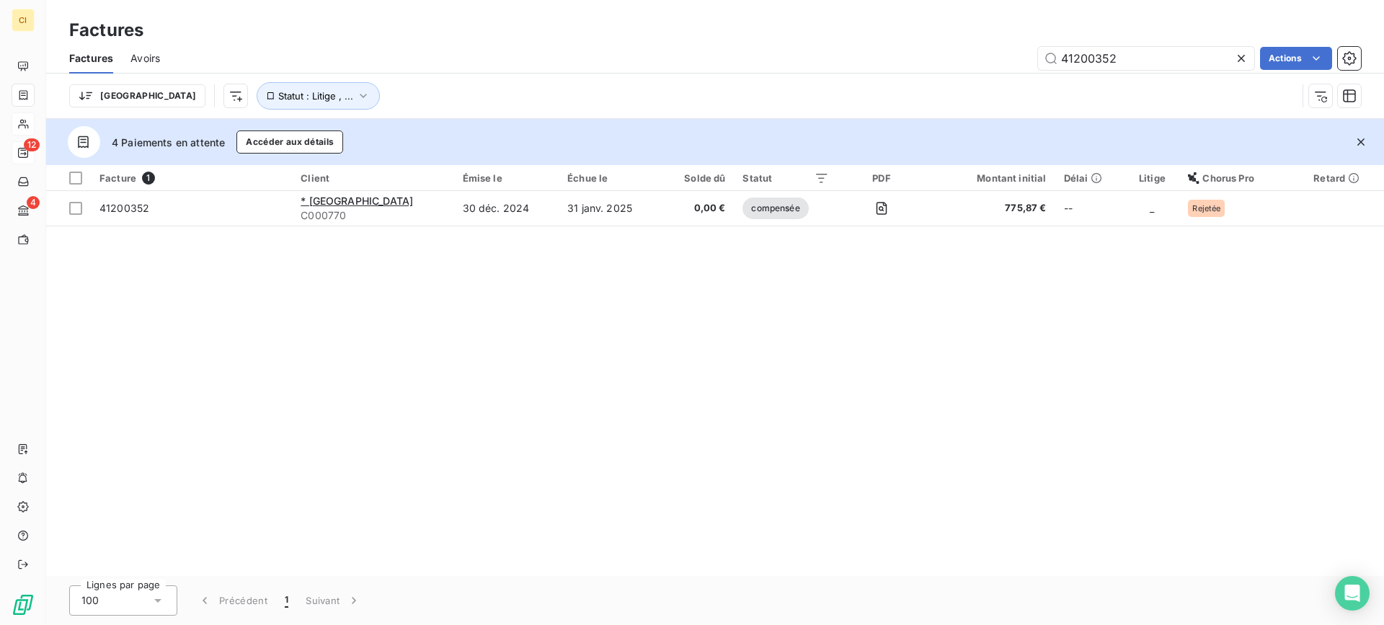
drag, startPoint x: 1164, startPoint y: 58, endPoint x: 999, endPoint y: 59, distance: 165.1
click at [995, 60] on div "41200352 Actions" at bounding box center [769, 58] width 1184 height 23
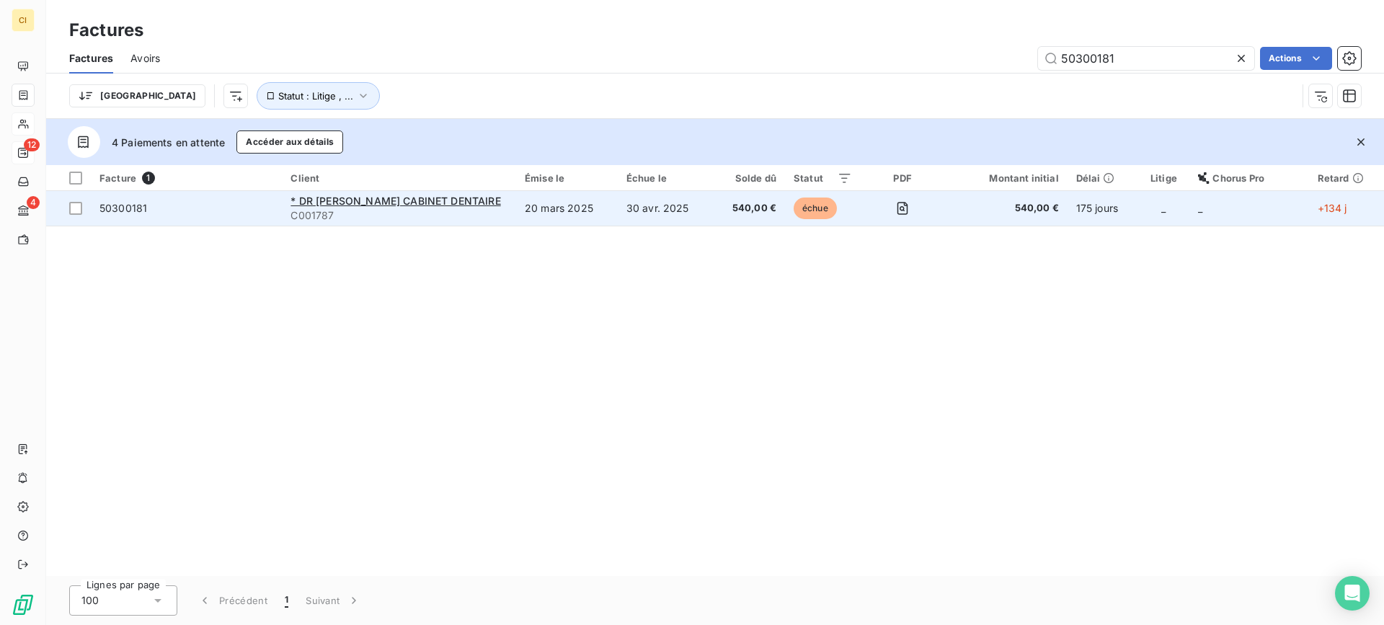
type input "50300181"
click at [113, 208] on span "50300181" at bounding box center [123, 208] width 48 height 12
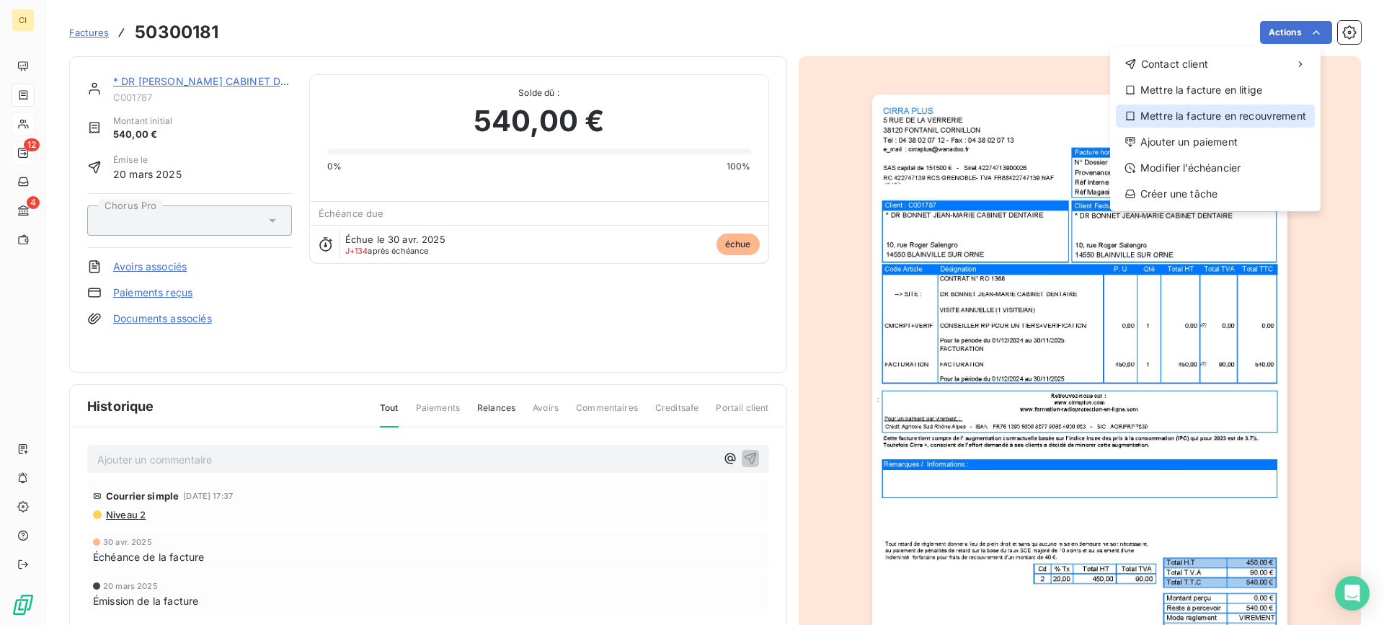
click at [1126, 113] on icon at bounding box center [1130, 116] width 12 height 12
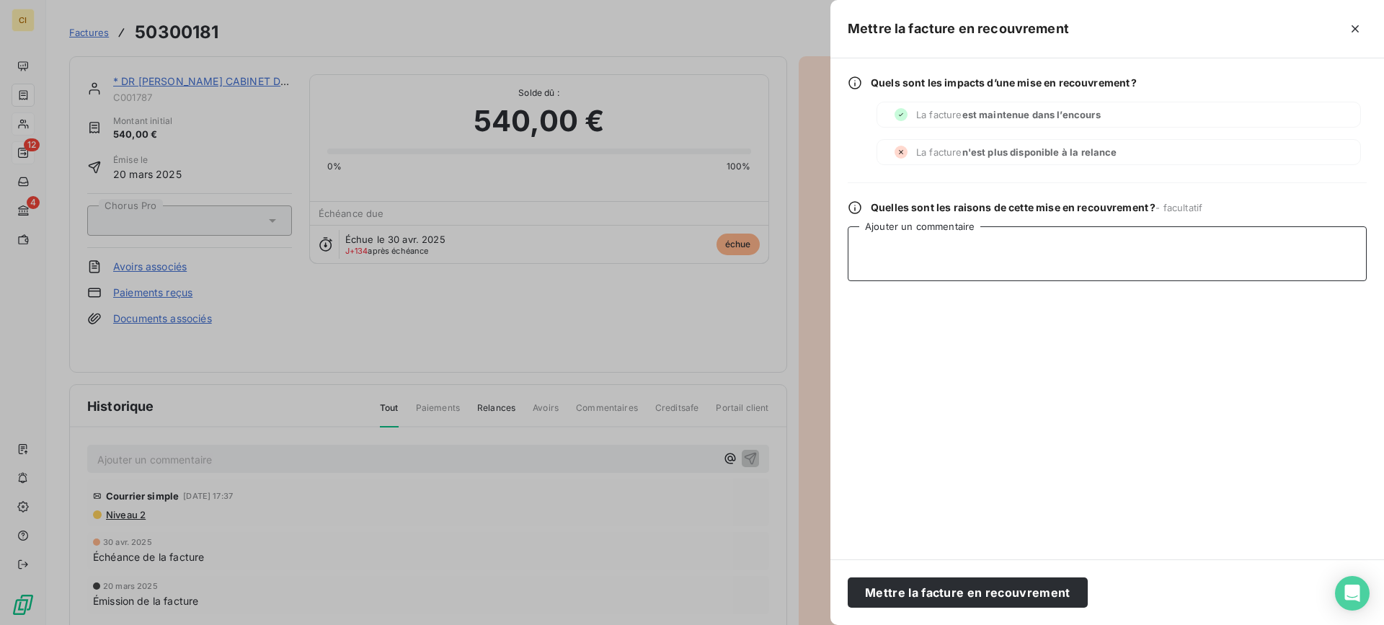
click at [911, 259] on textarea "Ajouter un commentaire" at bounding box center [1107, 253] width 519 height 55
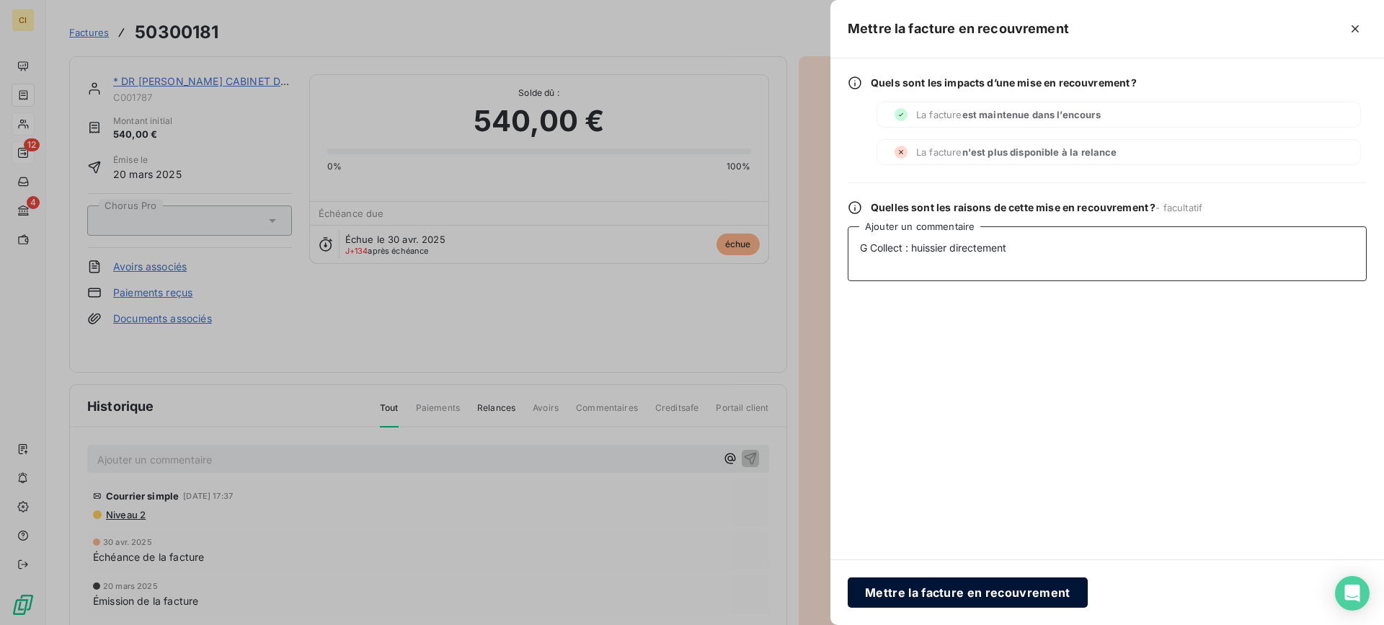
type textarea "G Collect : huissier directement"
click at [957, 600] on button "Mettre la facture en recouvrement" at bounding box center [968, 592] width 240 height 30
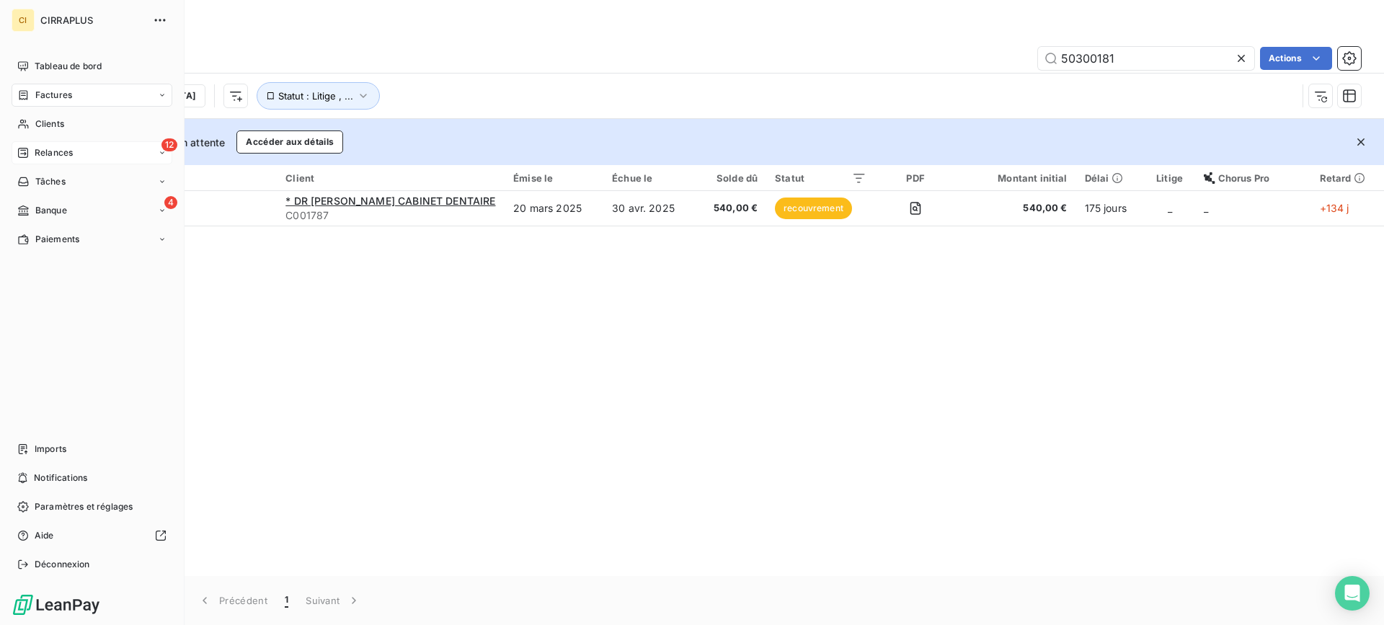
drag, startPoint x: 53, startPoint y: 124, endPoint x: 114, endPoint y: 97, distance: 66.5
click at [54, 122] on span "Clients" at bounding box center [49, 123] width 29 height 13
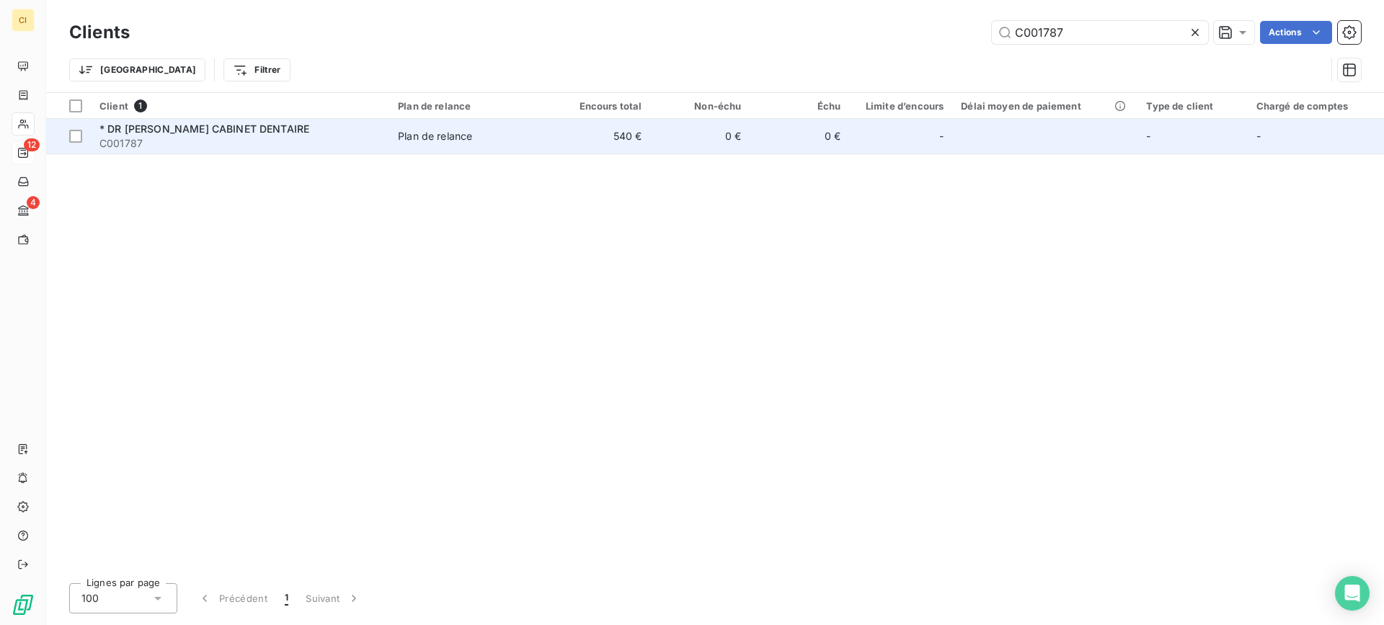
click at [245, 132] on span "* DR [PERSON_NAME] CABINET DENTAIRE" at bounding box center [204, 129] width 210 height 12
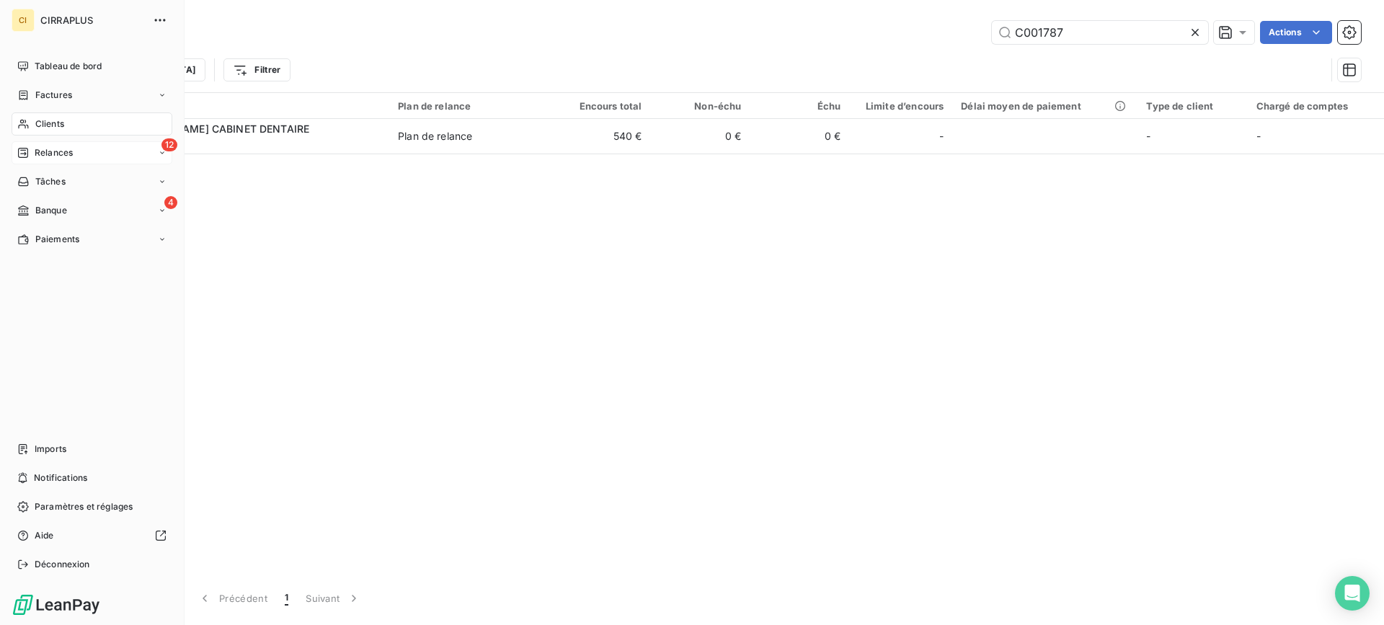
click at [53, 120] on span "Clients" at bounding box center [49, 123] width 29 height 13
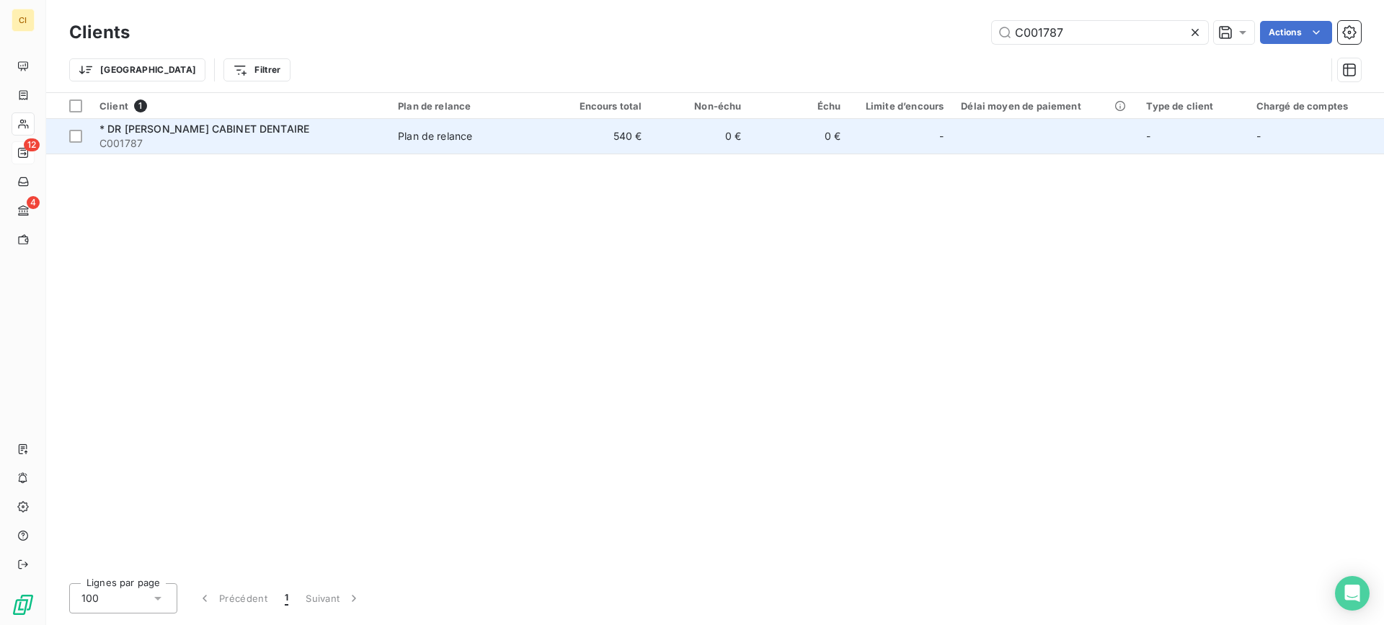
click at [220, 135] on div "* DR [PERSON_NAME] CABINET DENTAIRE" at bounding box center [239, 129] width 281 height 14
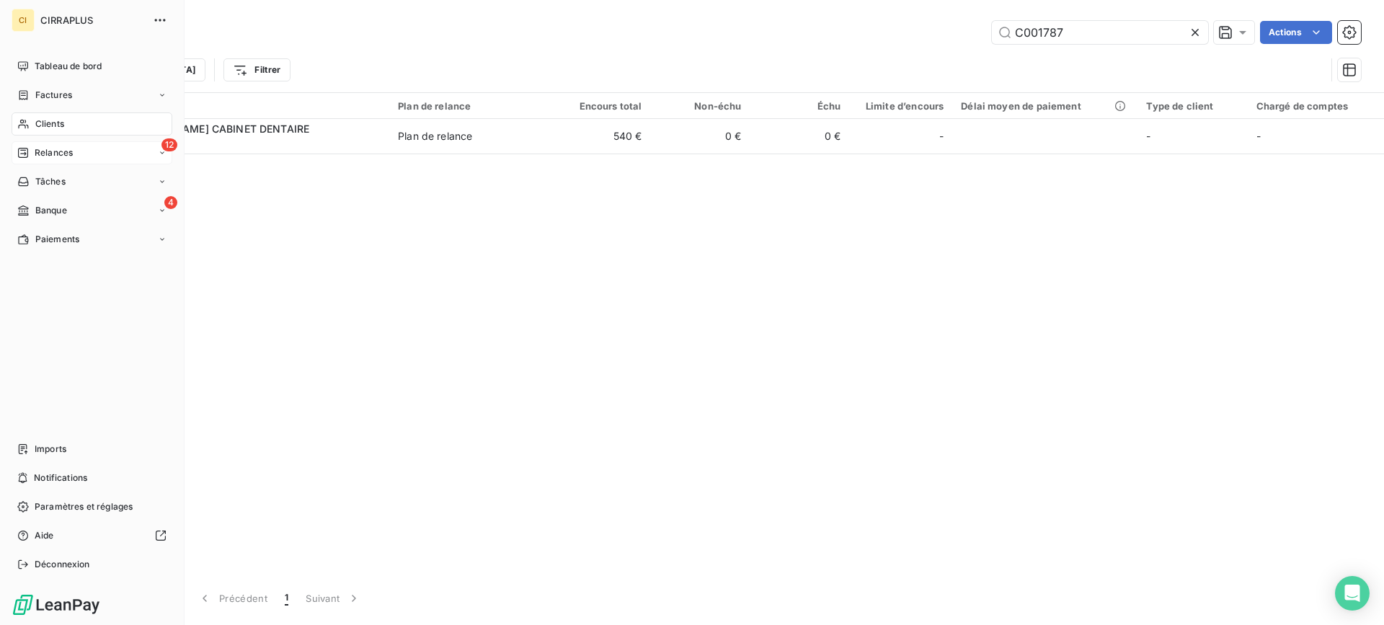
click at [66, 92] on span "Factures" at bounding box center [53, 95] width 37 height 13
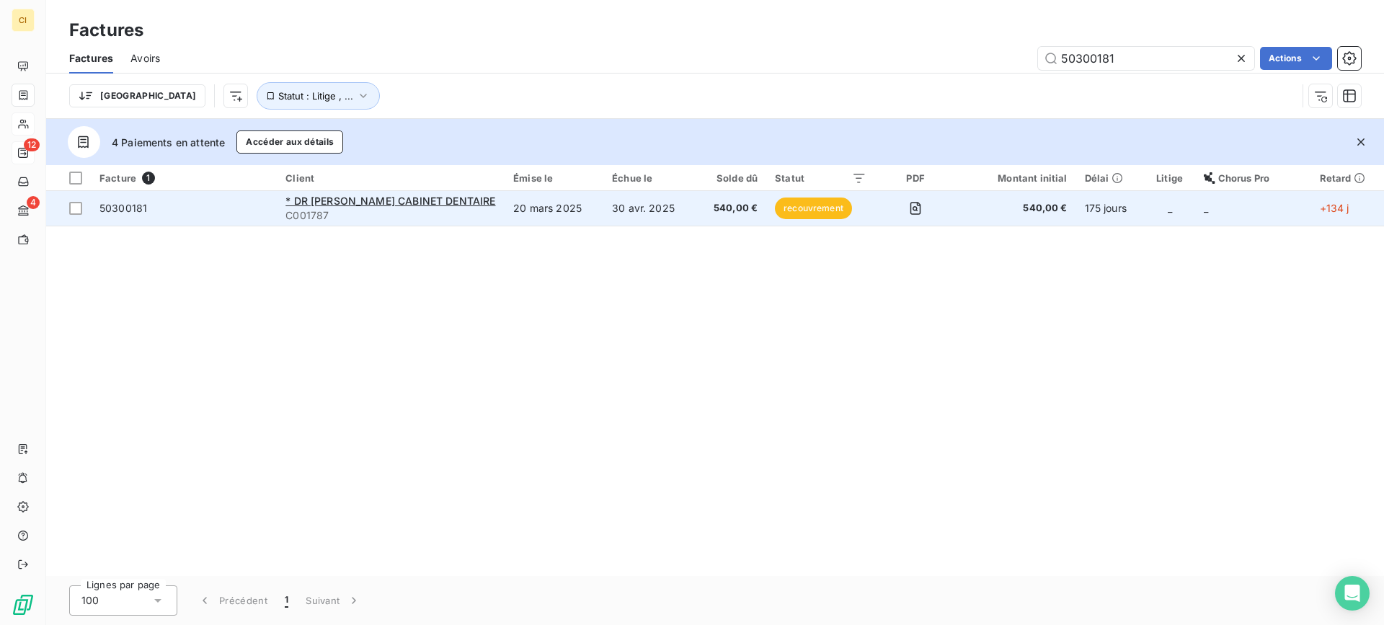
click at [136, 202] on span "50300181" at bounding box center [123, 208] width 48 height 12
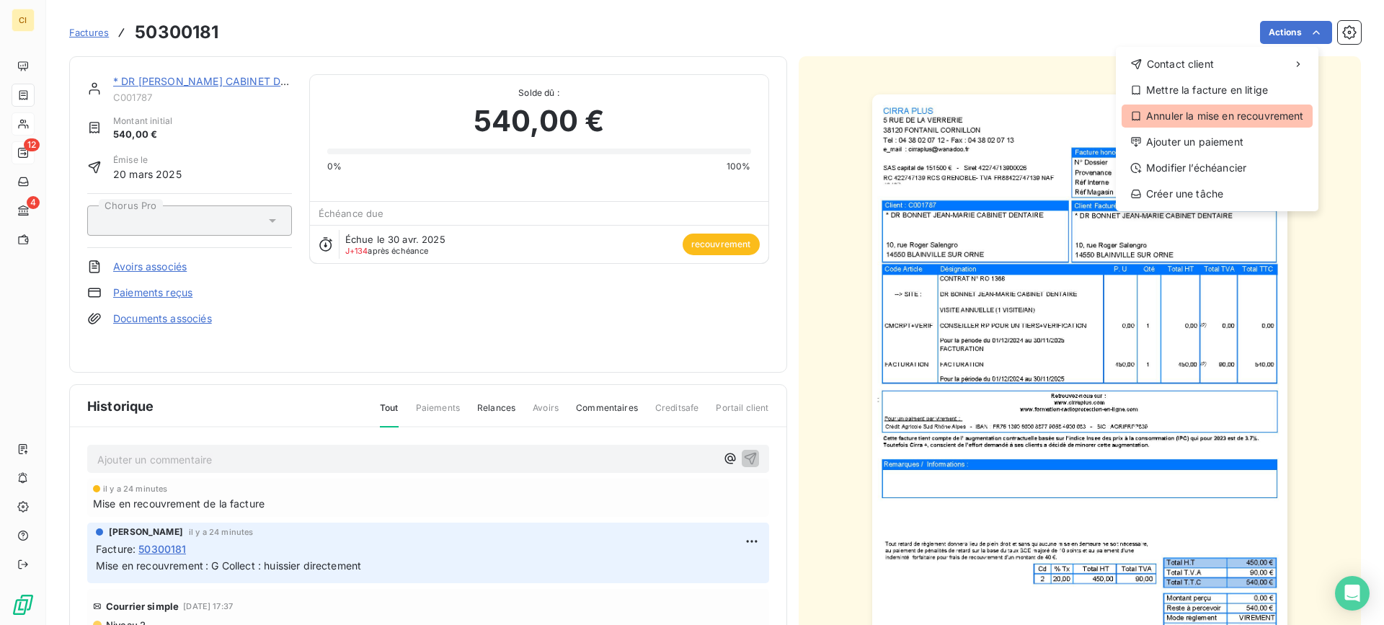
click at [1189, 112] on div "Annuler la mise en recouvrement" at bounding box center [1217, 116] width 191 height 23
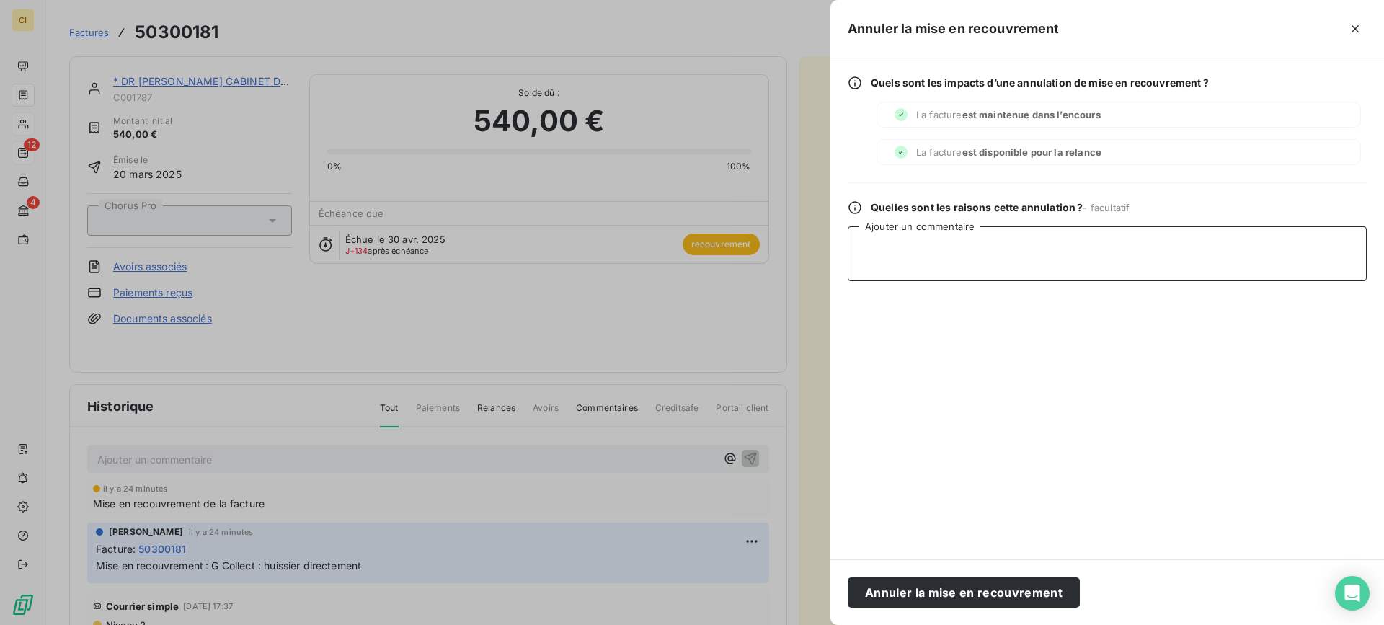
click at [882, 261] on textarea "Ajouter un commentaire" at bounding box center [1107, 253] width 519 height 55
type textarea "Envoi RAR avant"
click at [969, 596] on button "Annuler la mise en recouvrement" at bounding box center [964, 592] width 232 height 30
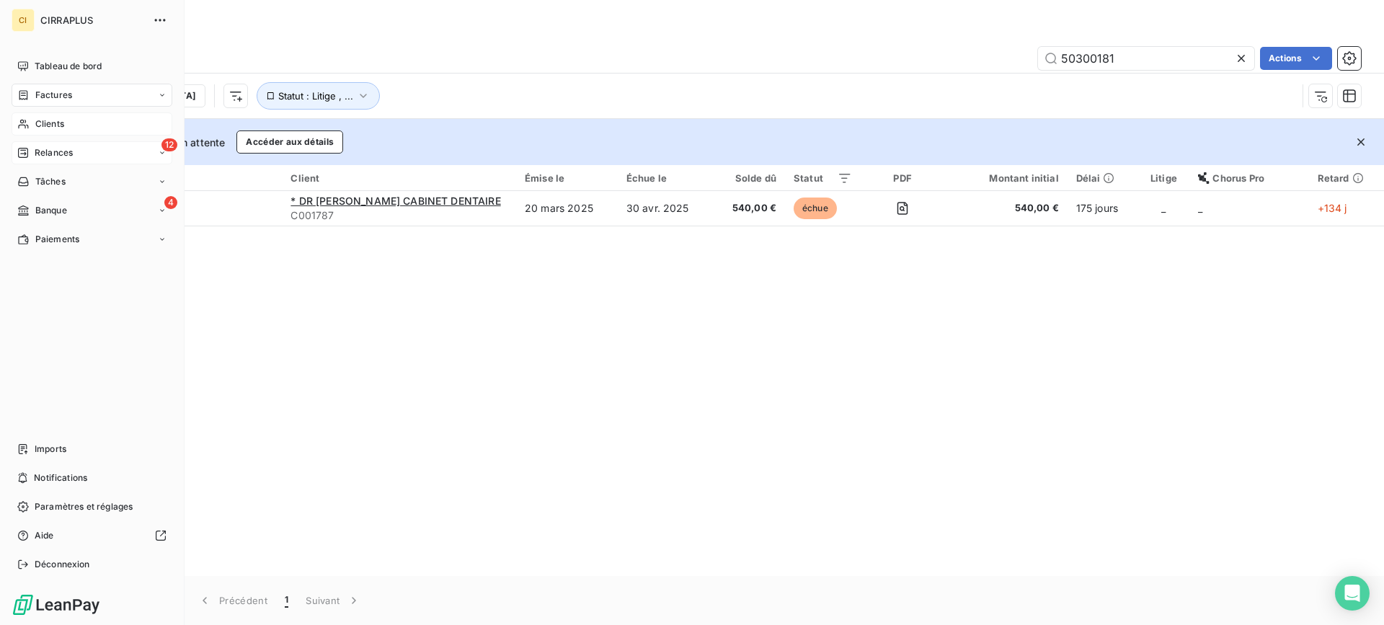
drag, startPoint x: 49, startPoint y: 152, endPoint x: 56, endPoint y: 151, distance: 7.4
click at [50, 152] on span "Relances" at bounding box center [54, 152] width 38 height 13
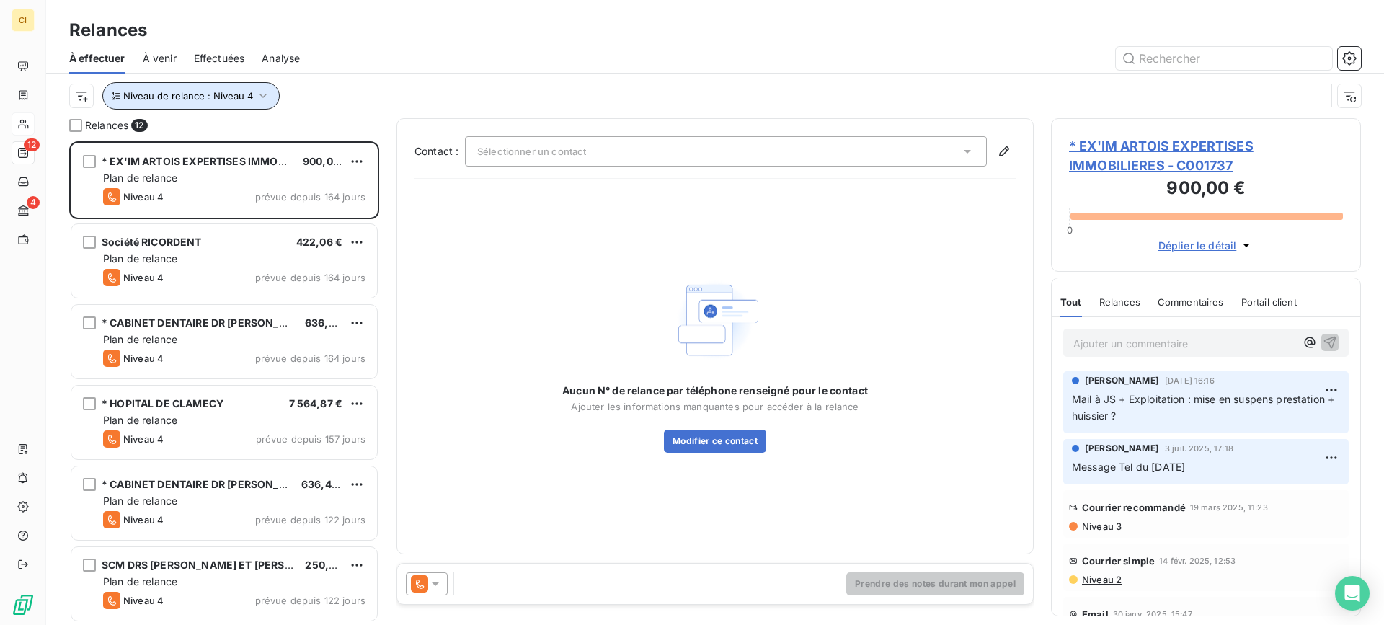
click at [260, 92] on icon "button" at bounding box center [263, 96] width 14 height 14
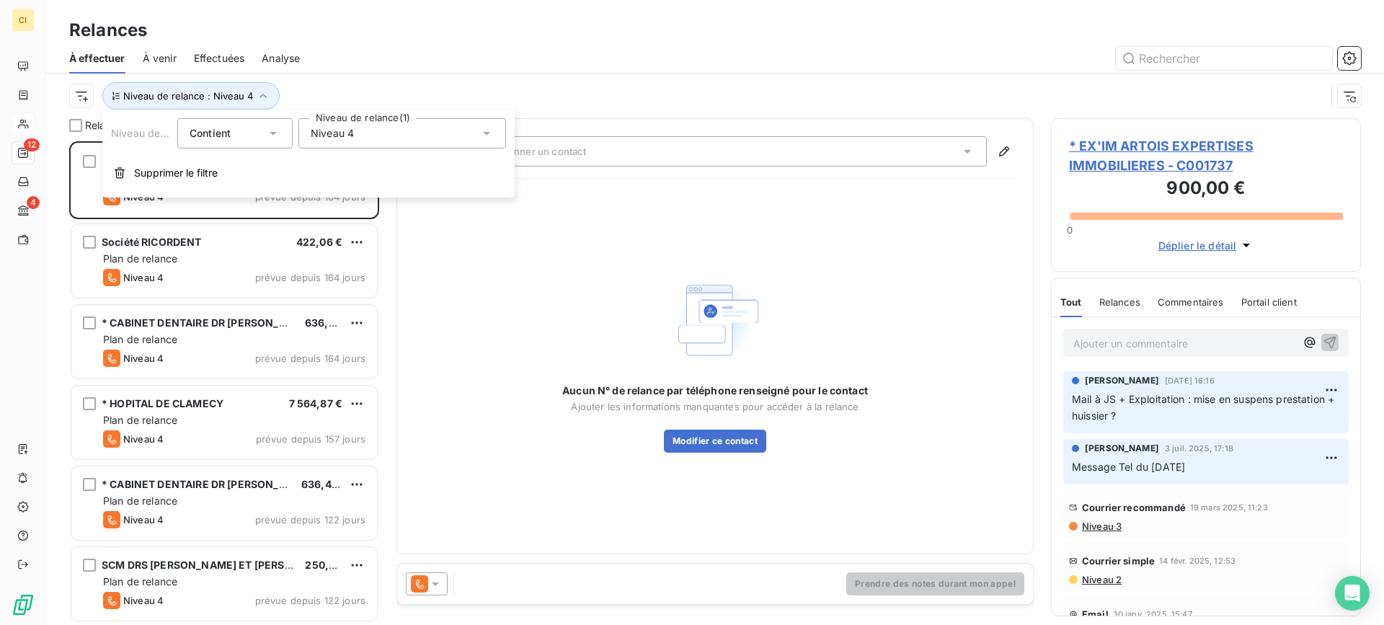
click at [486, 136] on icon at bounding box center [486, 133] width 14 height 14
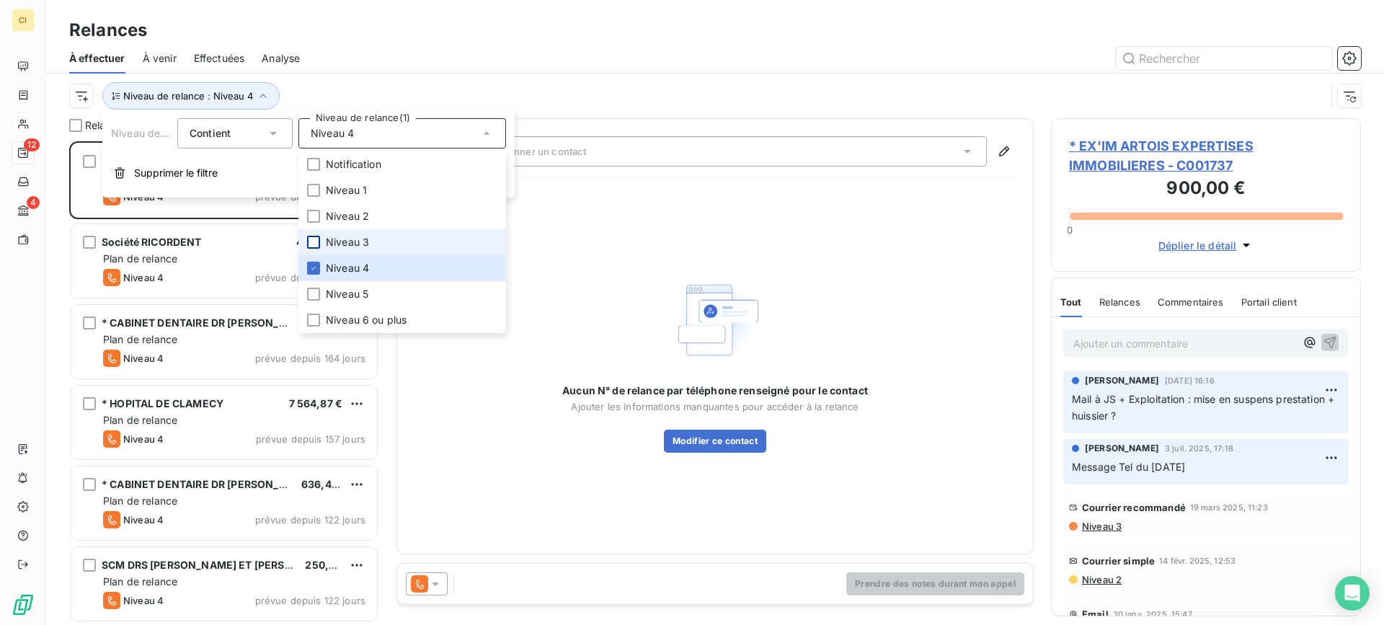
click at [316, 245] on div at bounding box center [313, 242] width 13 height 13
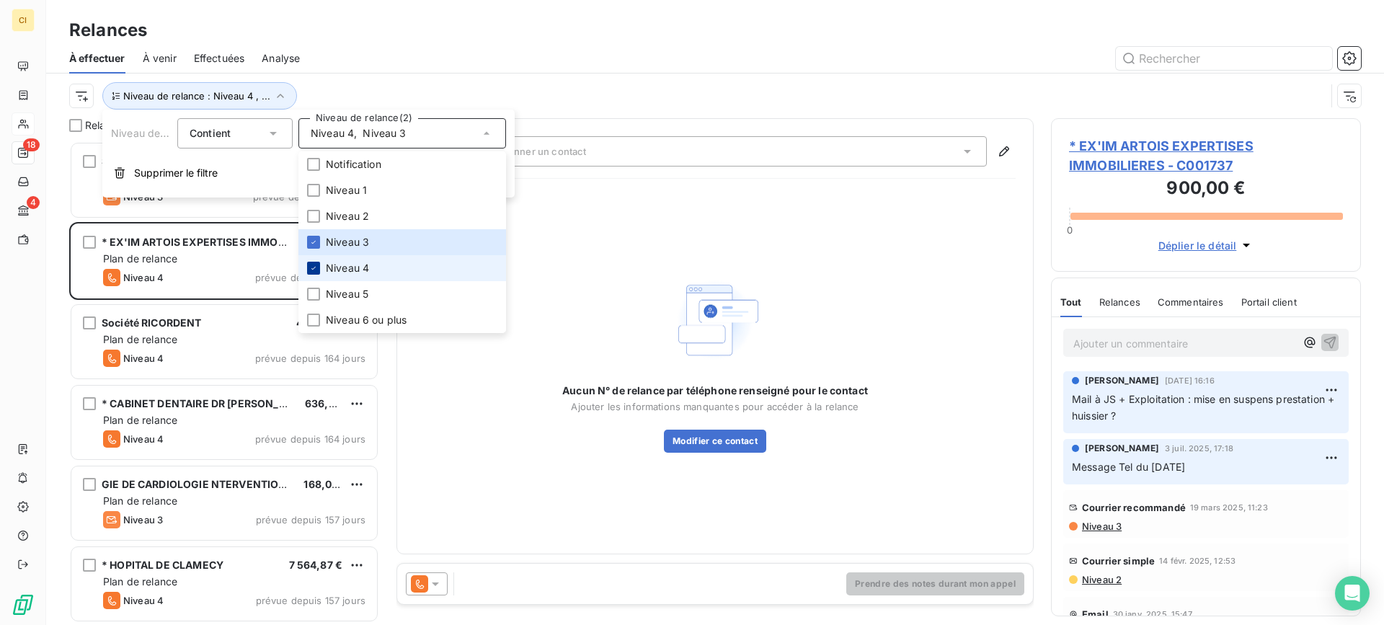
scroll to position [473, 299]
click at [316, 267] on icon at bounding box center [313, 268] width 9 height 9
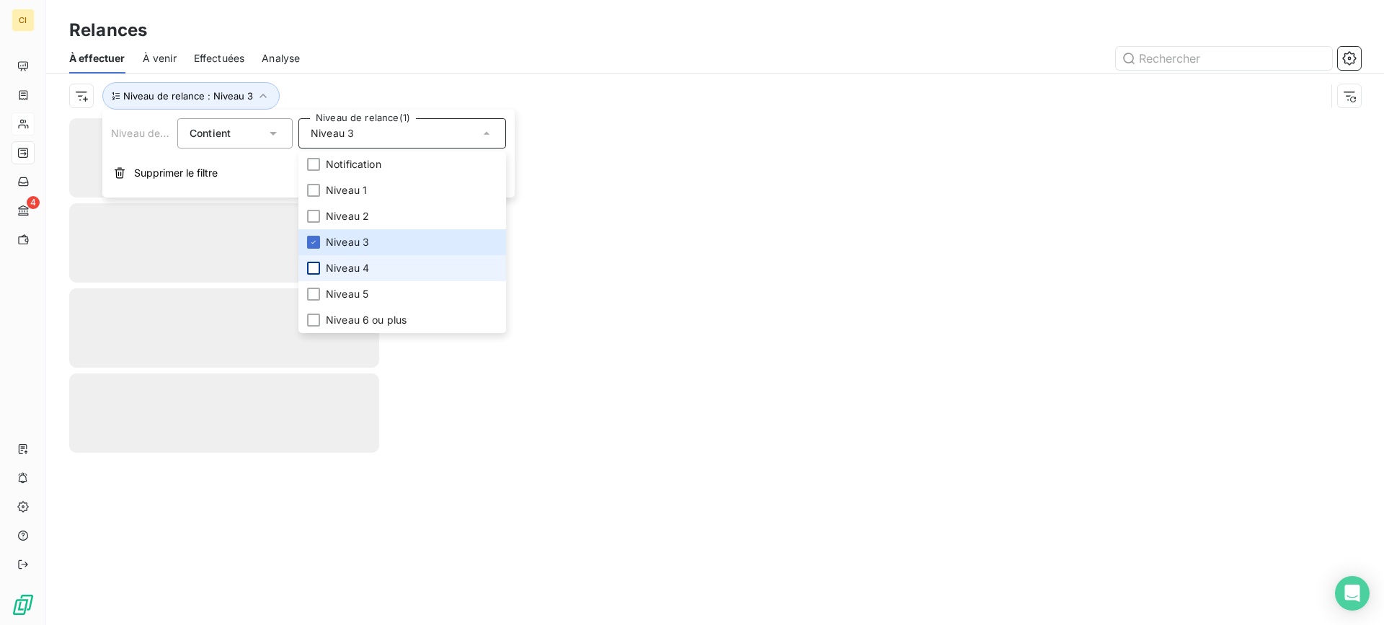
click at [484, 58] on div at bounding box center [839, 58] width 1044 height 23
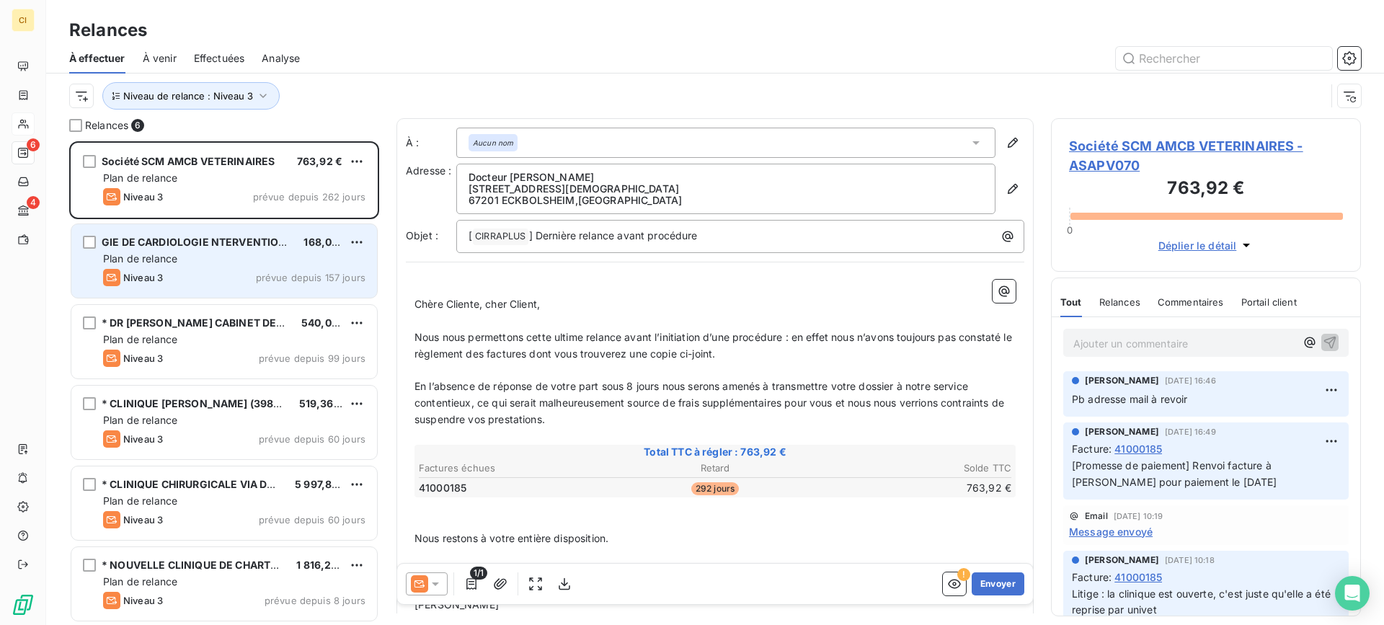
click at [219, 268] on div "GIE DE CARDIOLOGIE NTERVENTIONNELLE 168,00 € Plan de relance Niveau 3 prévue de…" at bounding box center [224, 261] width 306 height 74
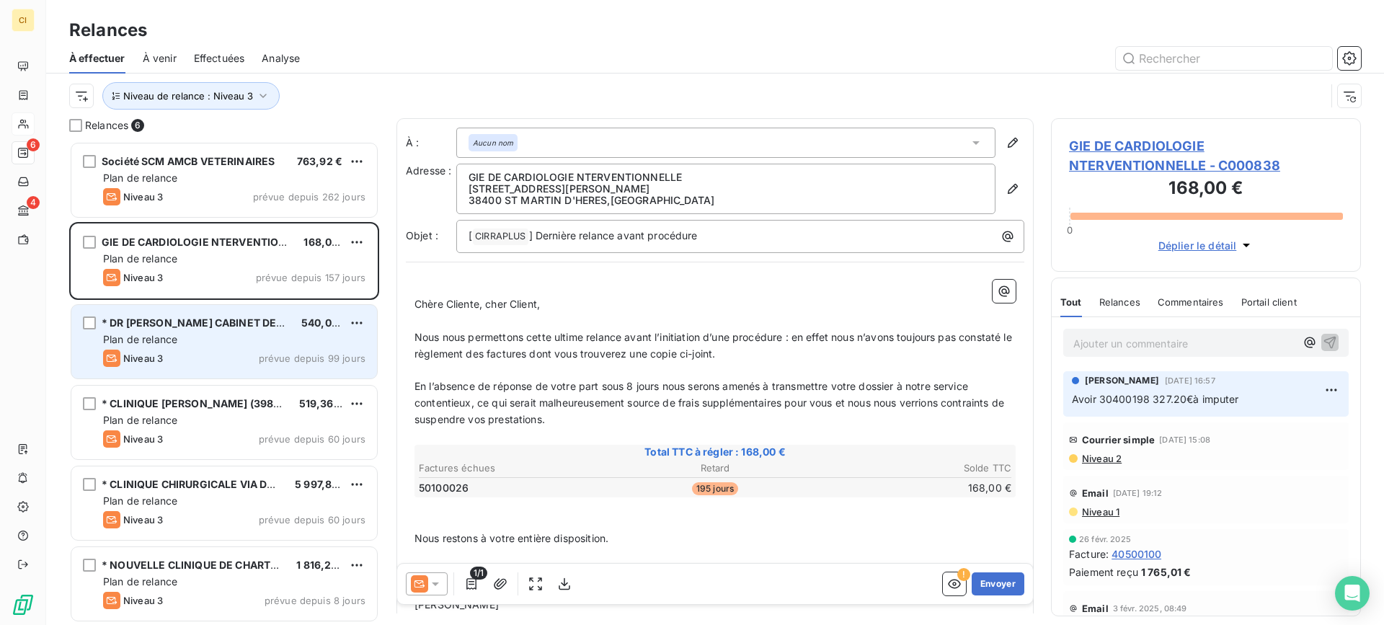
click at [196, 327] on span "* DR [PERSON_NAME] CABINET DENTAIRE" at bounding box center [208, 322] width 212 height 12
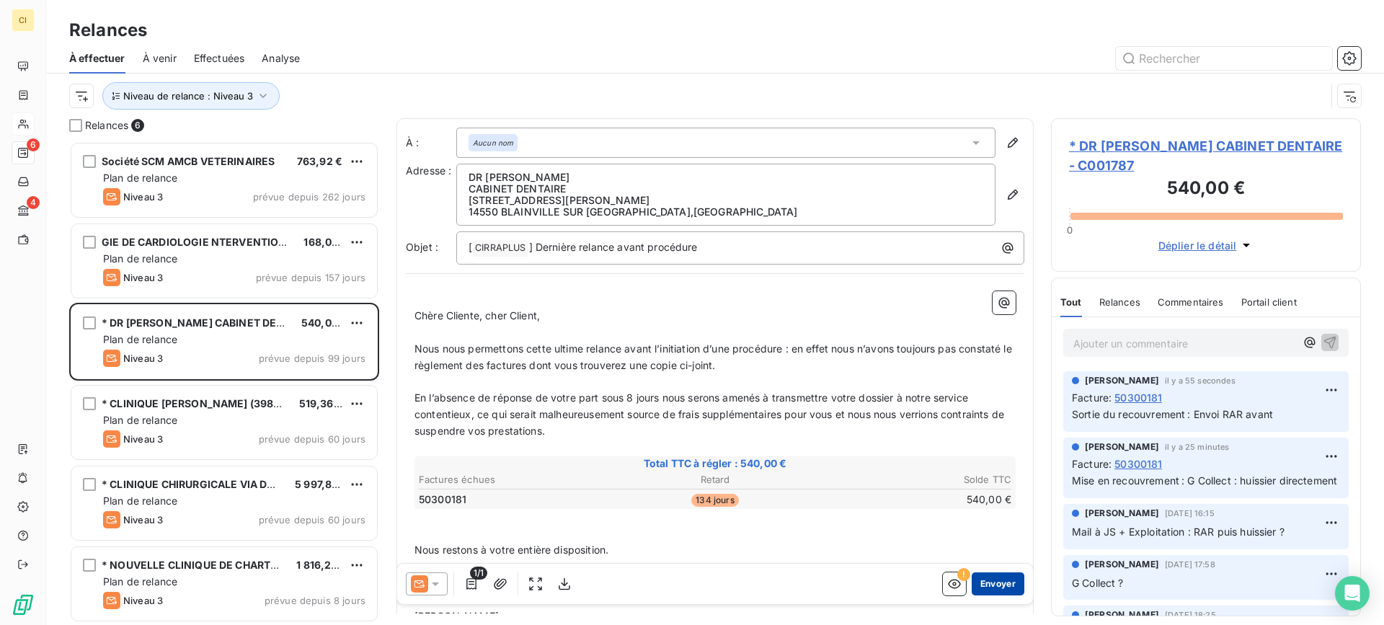
click at [985, 582] on button "Envoyer" at bounding box center [998, 583] width 53 height 23
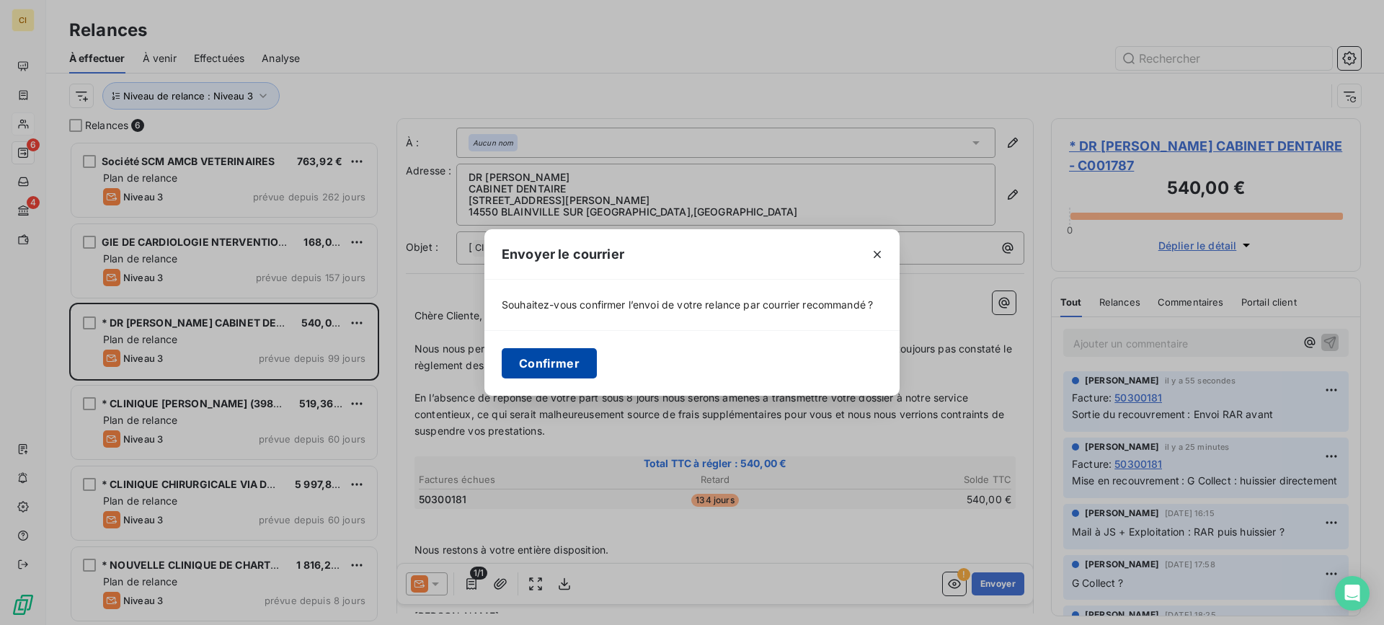
click at [566, 357] on button "Confirmer" at bounding box center [549, 363] width 95 height 30
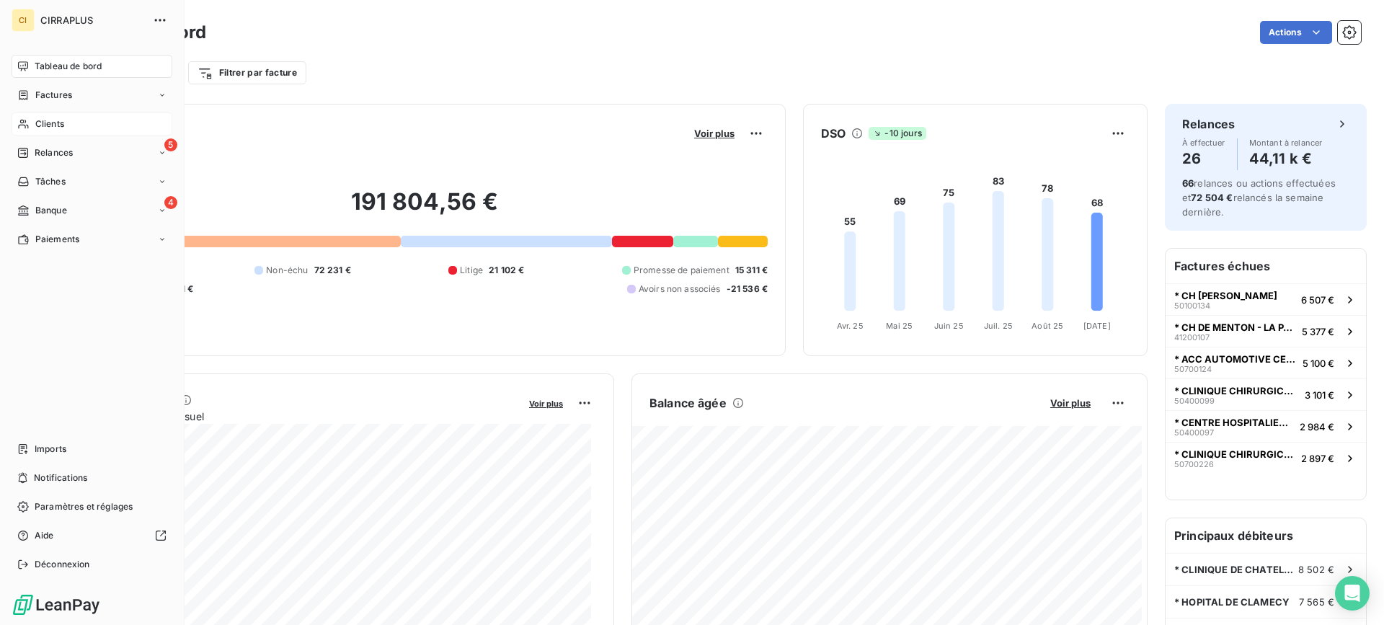
click at [52, 124] on span "Clients" at bounding box center [49, 123] width 29 height 13
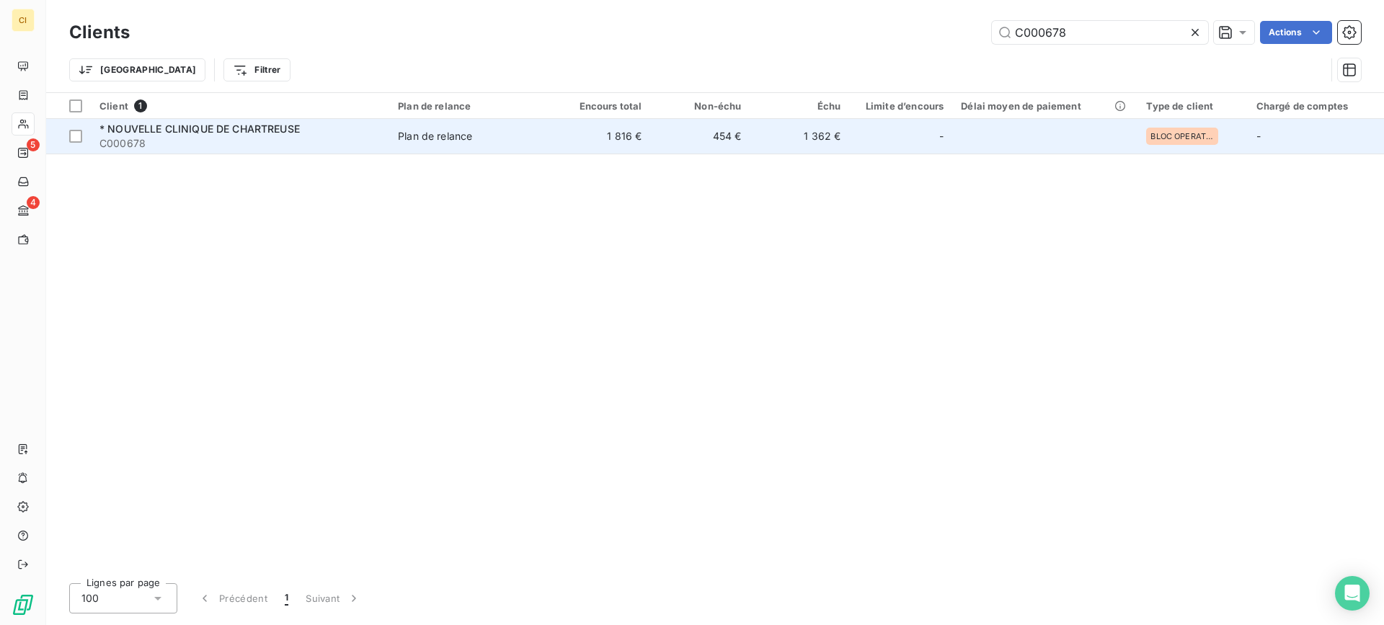
type input "C000678"
click at [143, 133] on span "* NOUVELLE CLINIQUE DE CHARTREUSE" at bounding box center [199, 129] width 200 height 12
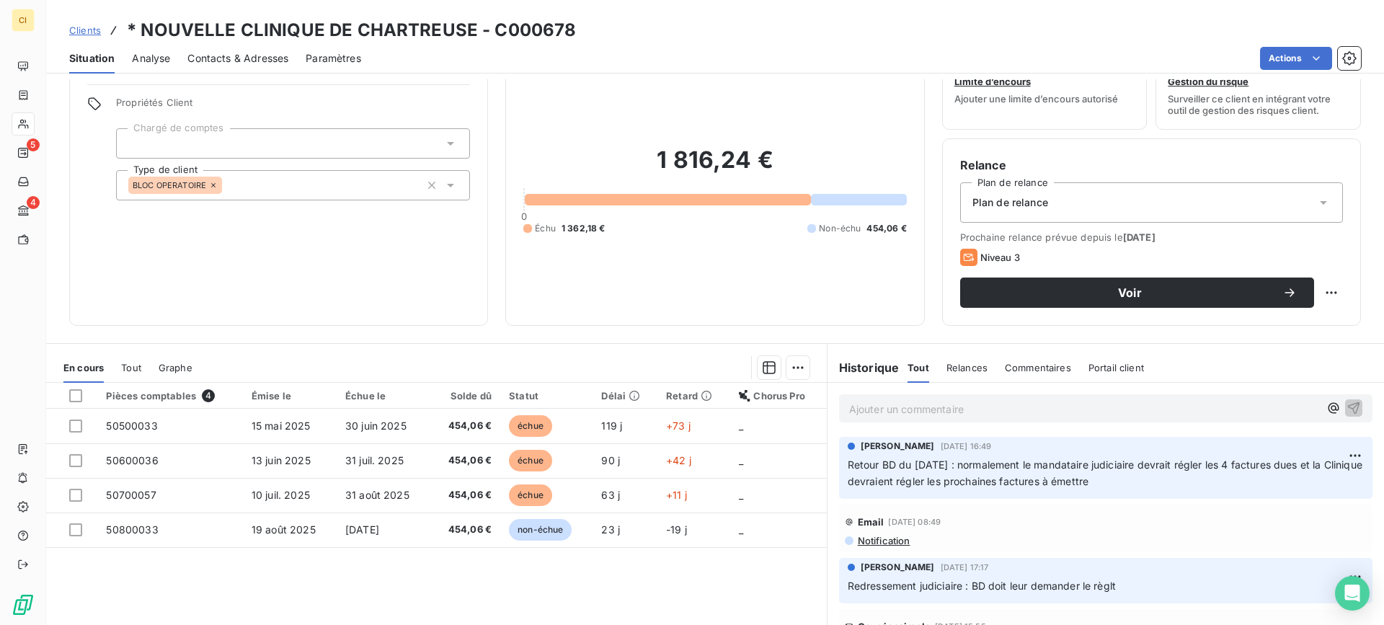
scroll to position [72, 0]
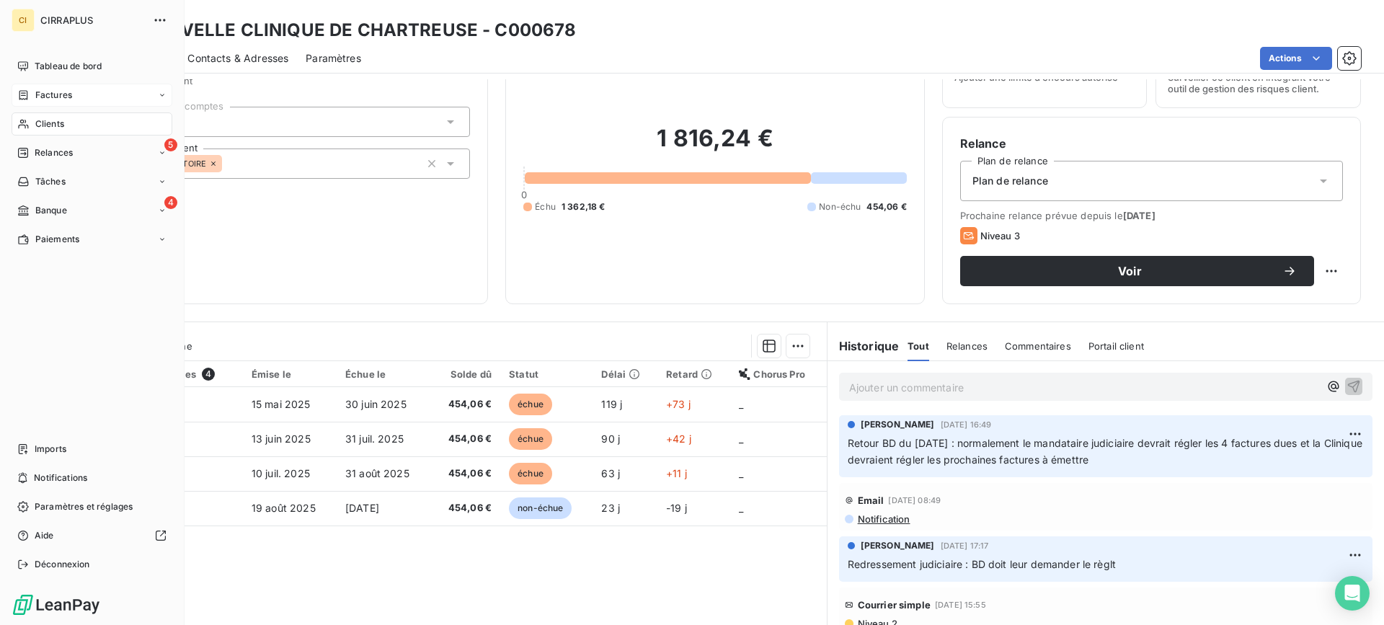
click at [56, 94] on span "Factures" at bounding box center [53, 95] width 37 height 13
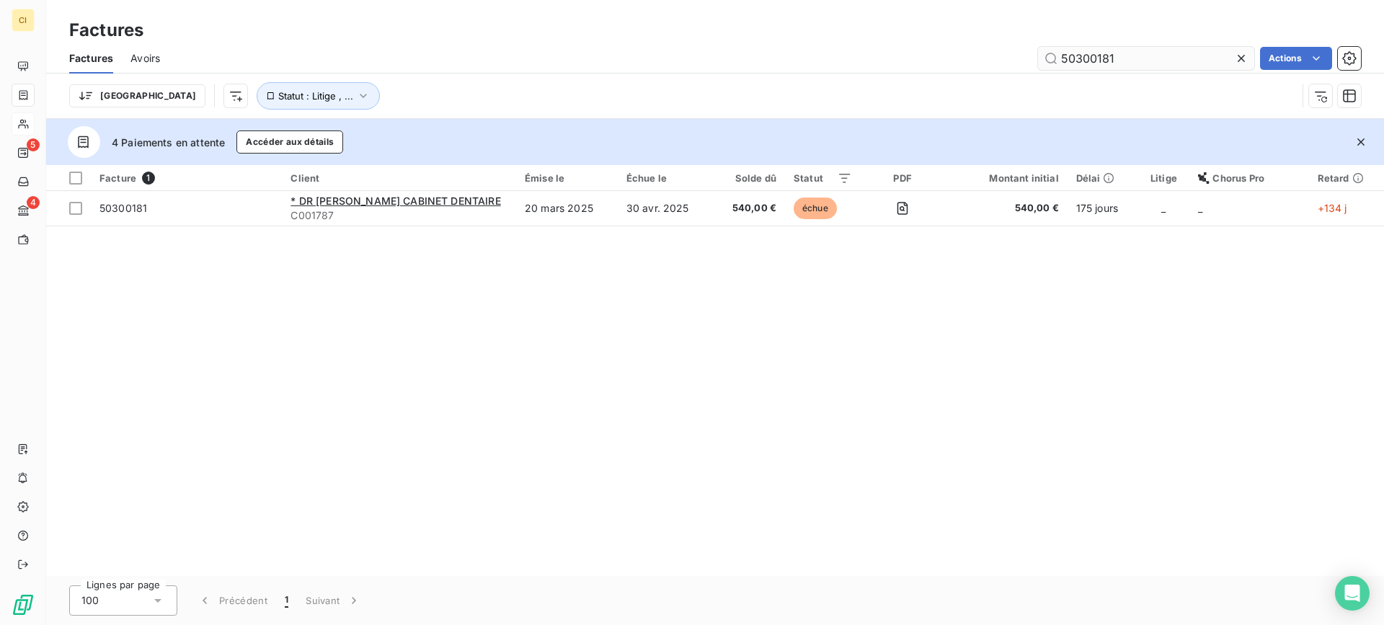
drag, startPoint x: 1076, startPoint y: 59, endPoint x: 1160, endPoint y: 58, distance: 83.6
click at [1160, 58] on input "50300181" at bounding box center [1146, 58] width 216 height 23
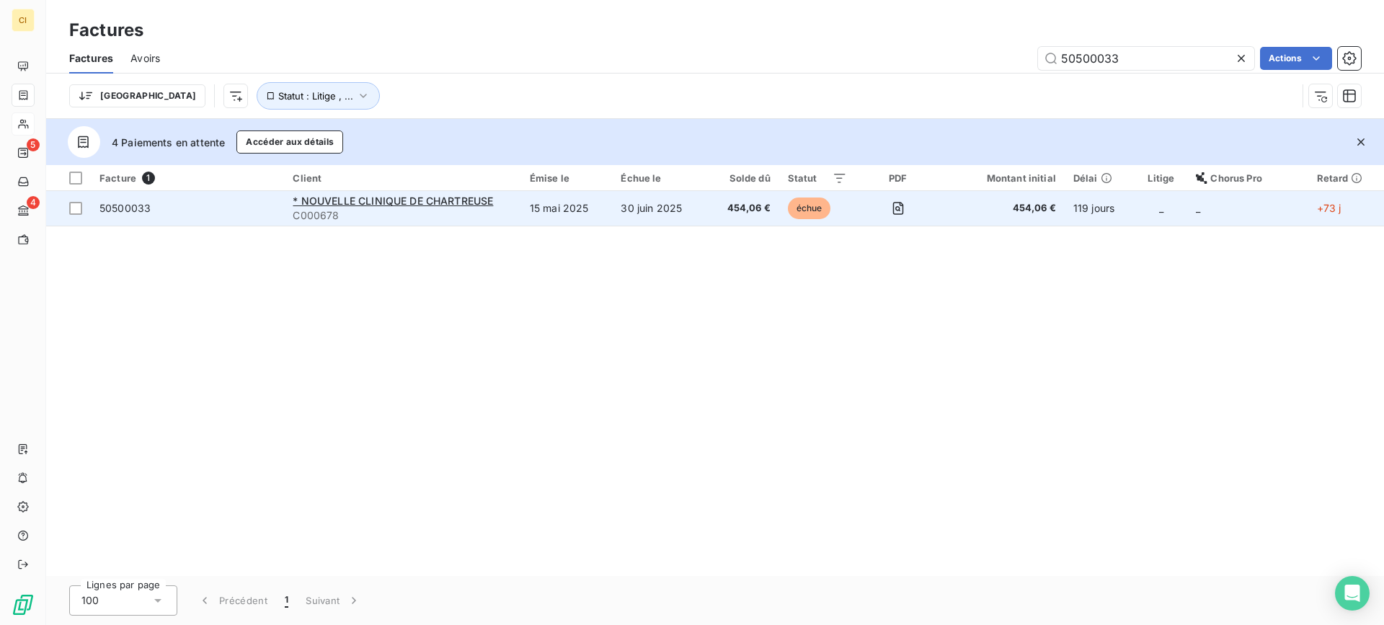
type input "50500033"
click at [128, 207] on span "50500033" at bounding box center [124, 208] width 51 height 12
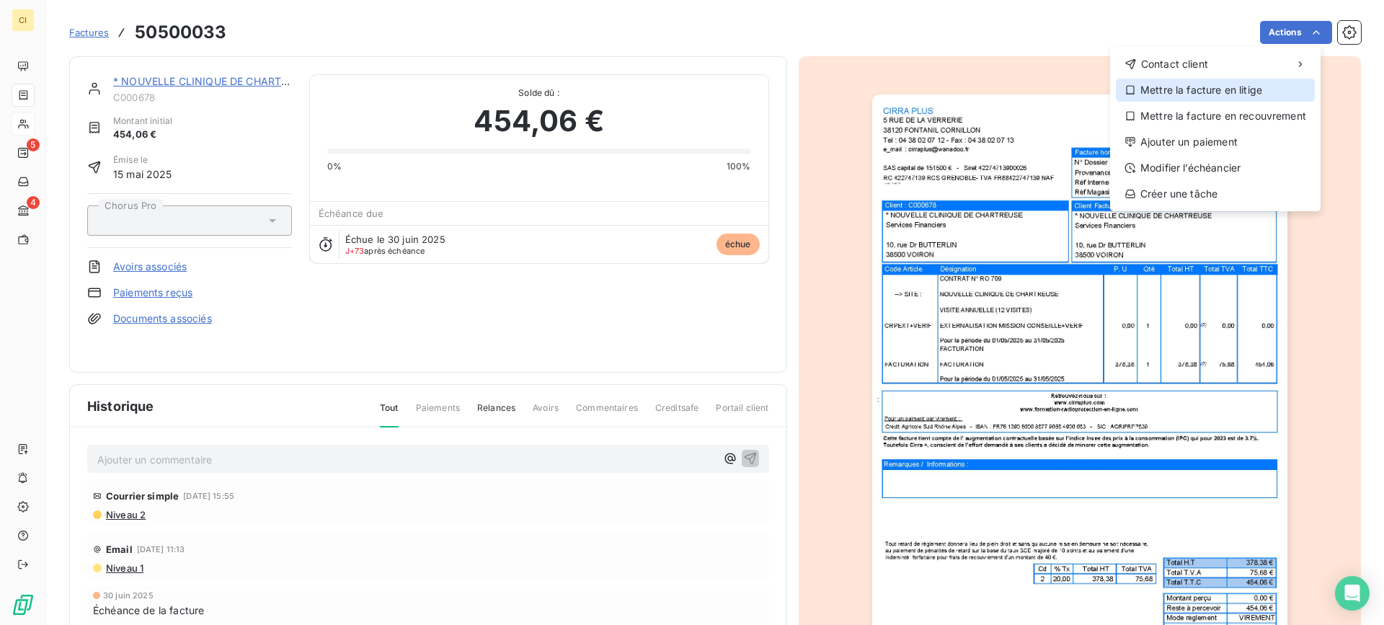
click at [1173, 87] on div "Mettre la facture en litige" at bounding box center [1215, 90] width 199 height 23
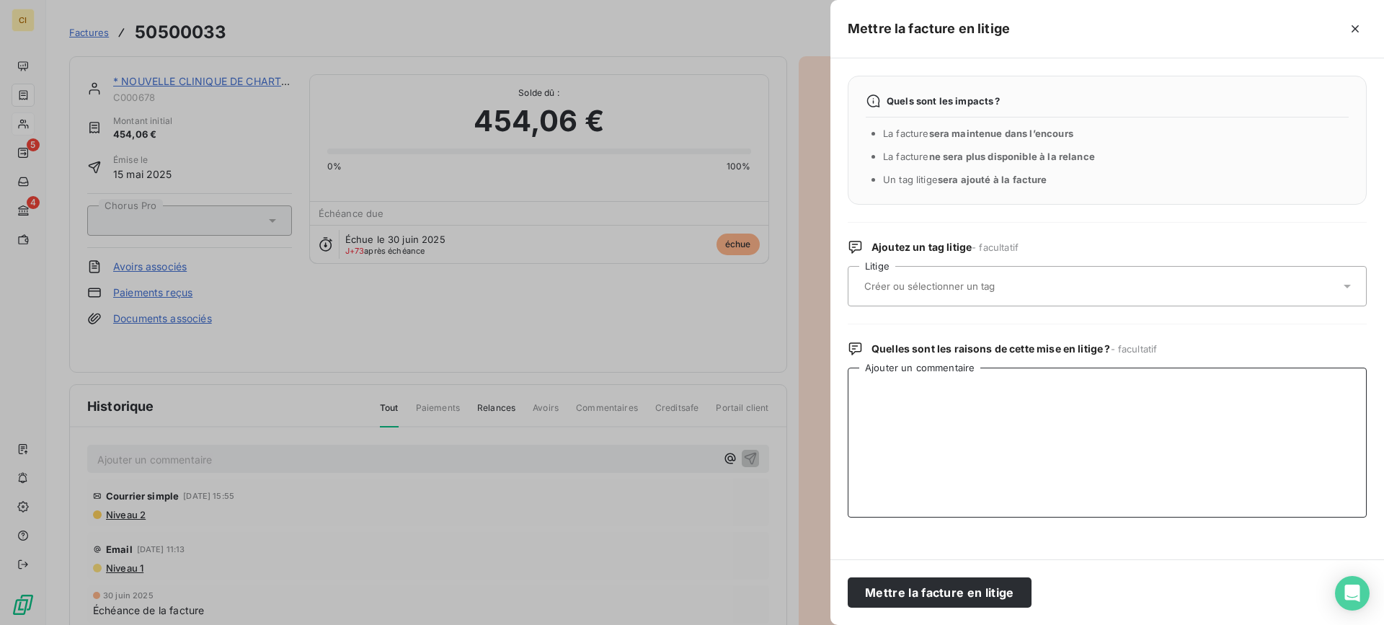
click at [893, 414] on textarea "Ajouter un commentaire" at bounding box center [1107, 443] width 519 height 150
click at [879, 389] on textarea "RJ DU [DATE] :" at bounding box center [1107, 443] width 519 height 150
click at [875, 389] on textarea "RJ DU [DATE] :" at bounding box center [1107, 443] width 519 height 150
click at [967, 386] on textarea "RJ du [DATE] :" at bounding box center [1107, 443] width 519 height 150
click at [1109, 387] on textarea "RJ du [DATE] : créance confirmée au Mandataire judiciaire" at bounding box center [1107, 443] width 519 height 150
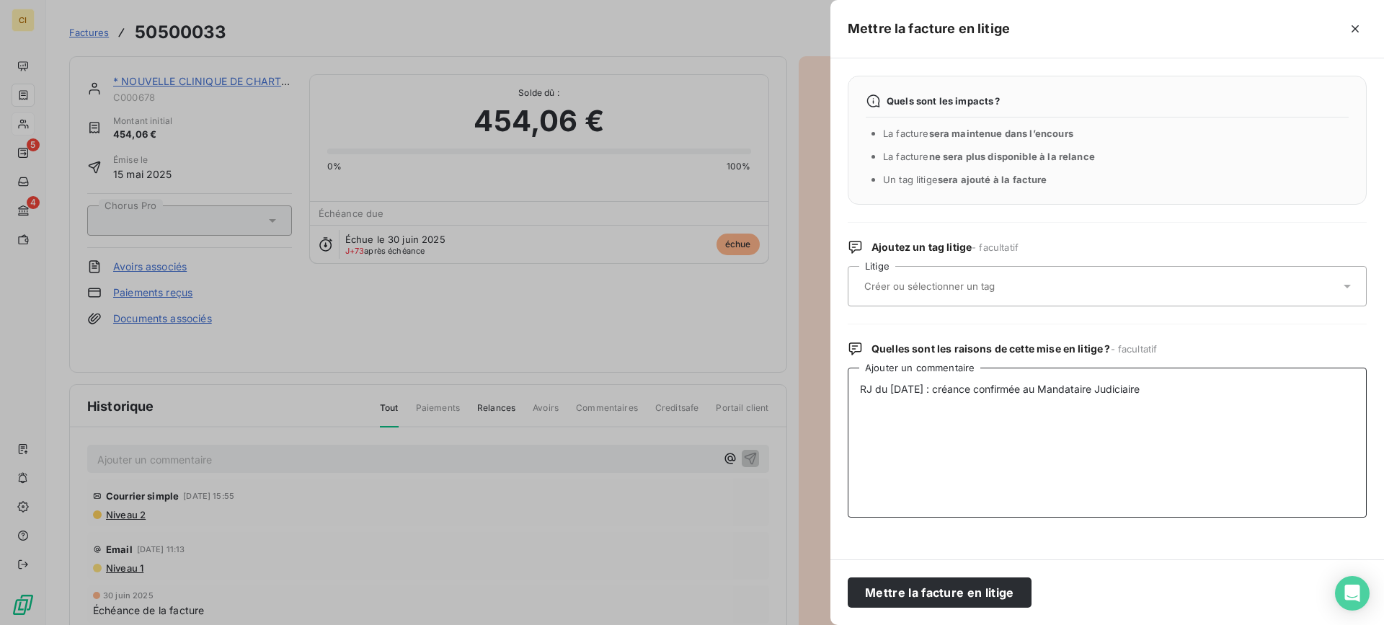
drag, startPoint x: 1168, startPoint y: 391, endPoint x: 832, endPoint y: 351, distance: 338.2
click at [832, 351] on div "Quels sont les impacts ? La facture sera maintenue dans l’encours La facture ne…" at bounding box center [1107, 308] width 554 height 501
type textarea "RJ du [DATE] : créance confirmée au Mandataire Judiciaire"
click at [963, 587] on button "Mettre la facture en litige" at bounding box center [940, 592] width 184 height 30
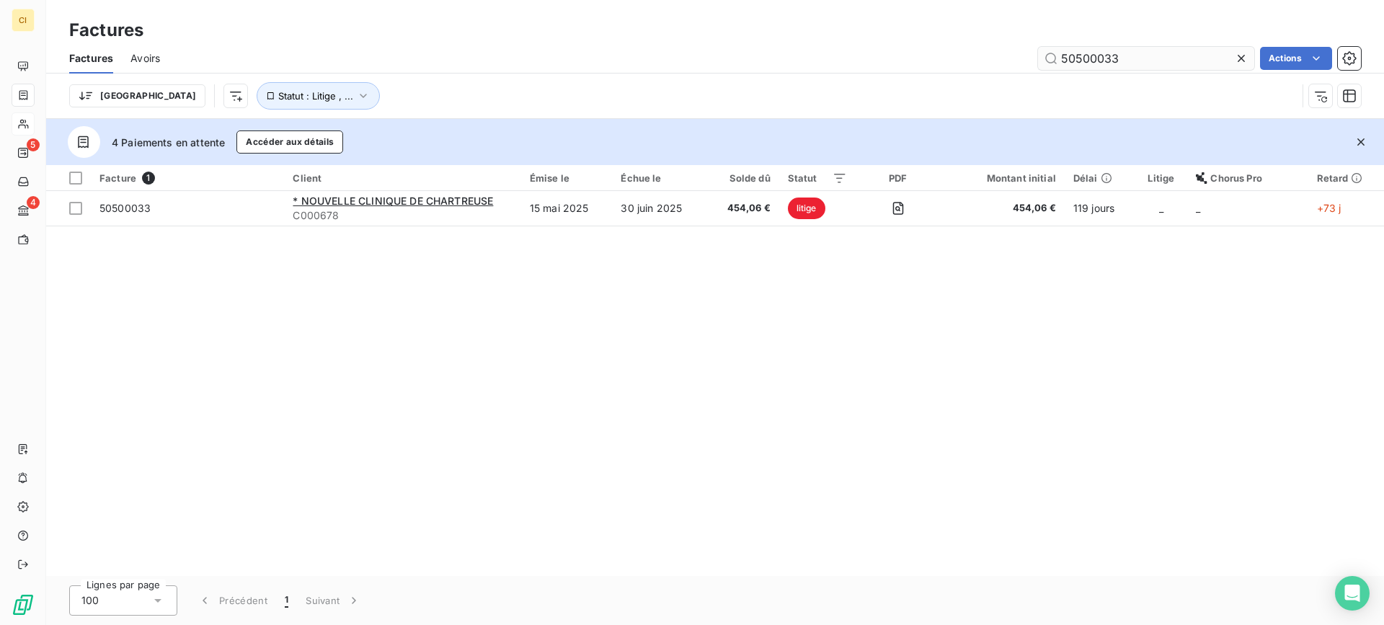
click at [1073, 58] on input "50500033" at bounding box center [1146, 58] width 216 height 23
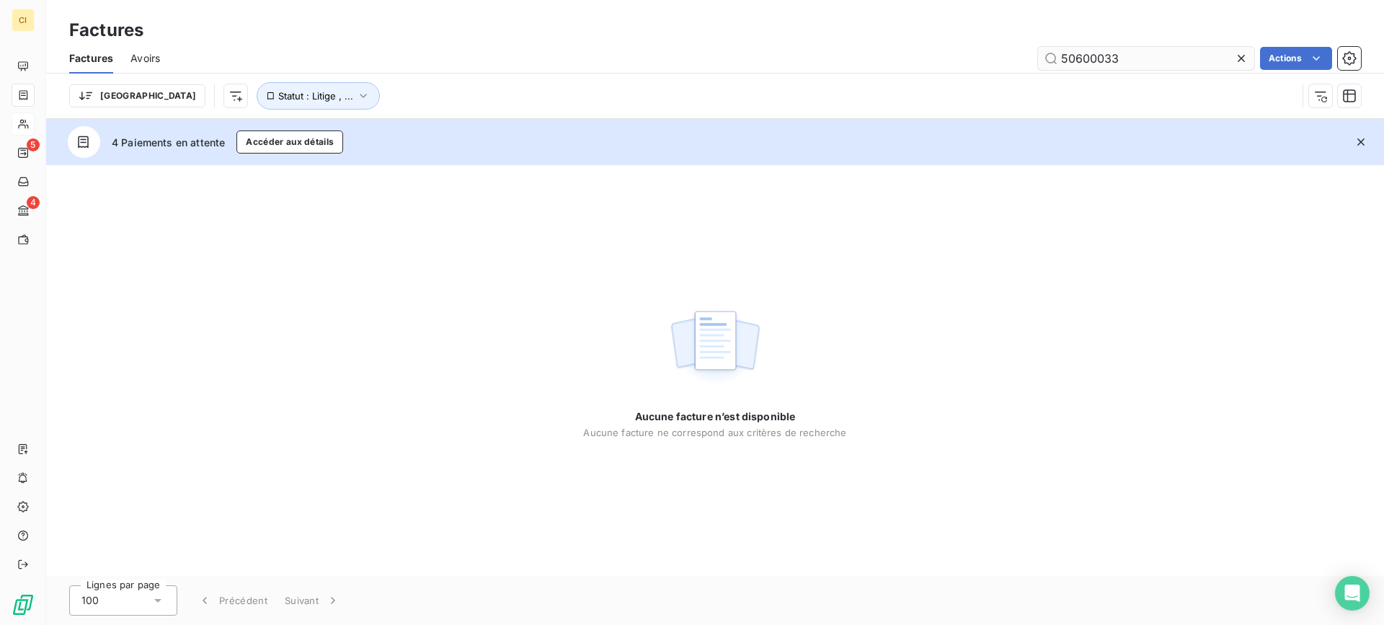
click at [1109, 58] on input "50600033" at bounding box center [1146, 58] width 216 height 23
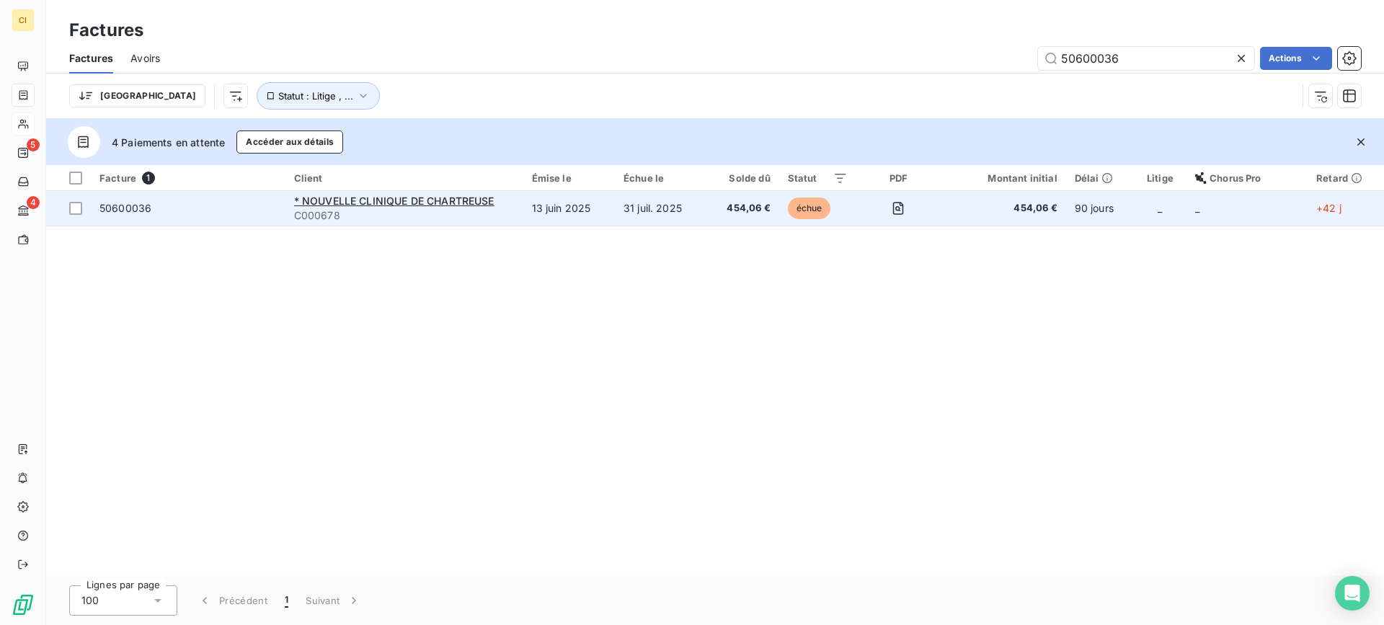
type input "50600036"
click at [133, 216] on td "50600036" at bounding box center [188, 208] width 195 height 35
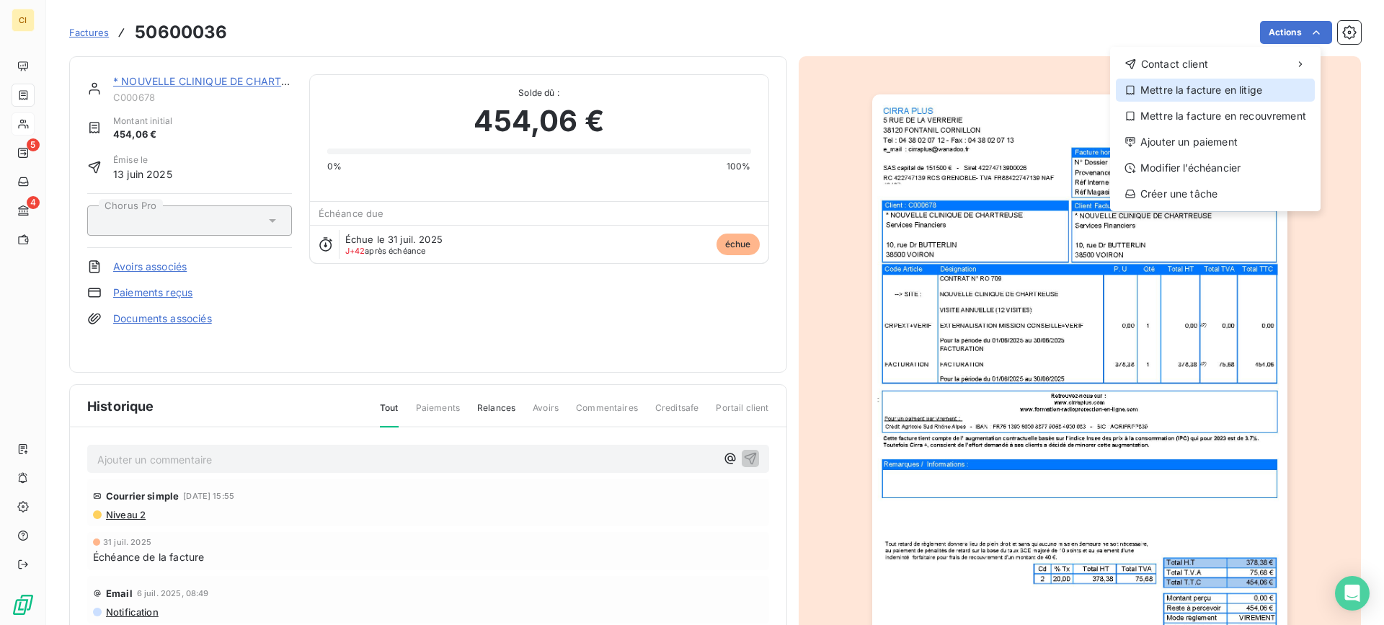
click at [1168, 95] on div "Mettre la facture en litige" at bounding box center [1215, 90] width 199 height 23
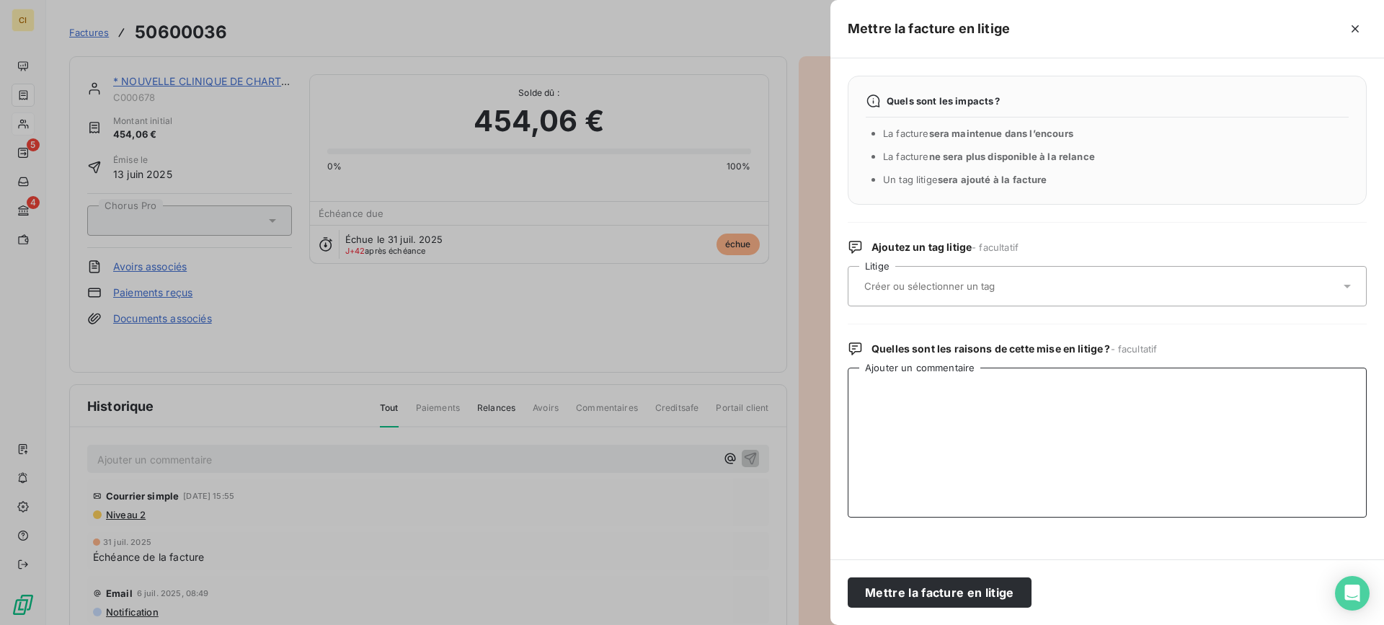
click at [914, 386] on textarea "Ajouter un commentaire" at bounding box center [1107, 443] width 519 height 150
paste textarea "RJ du [DATE] : créance confirmée au Mandataire Judiciaire"
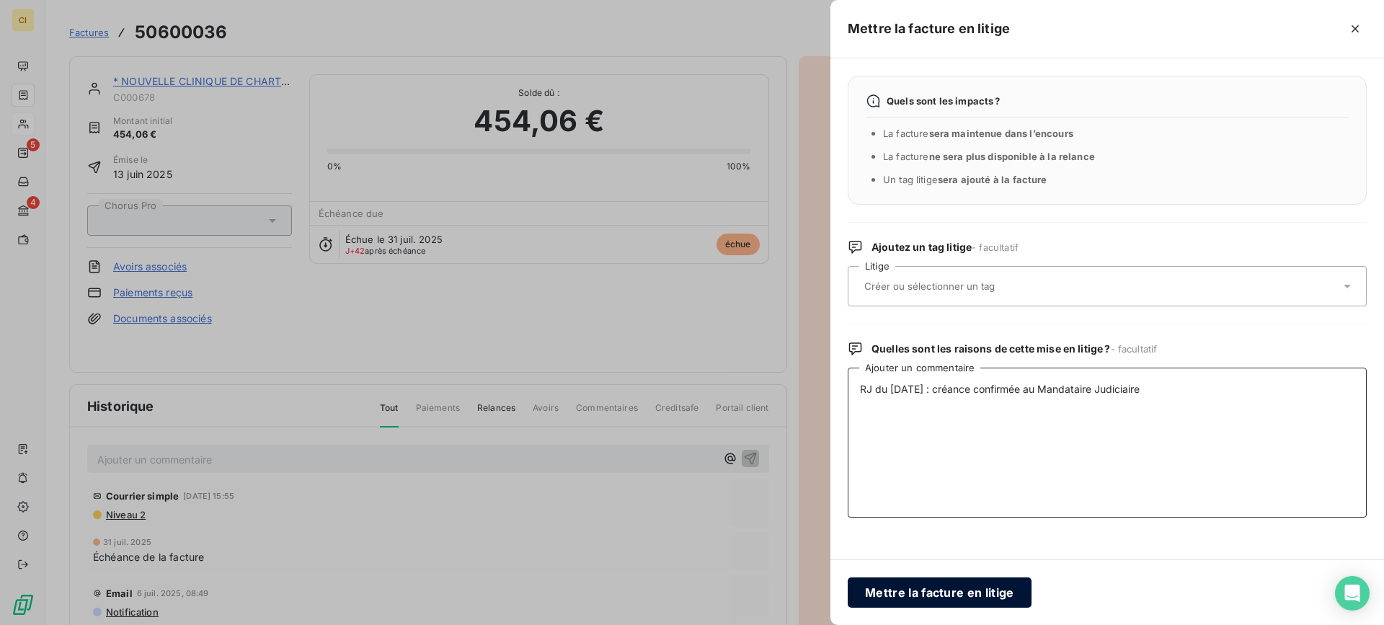
type textarea "RJ du [DATE] : créance confirmée au Mandataire Judiciaire"
click at [945, 589] on button "Mettre la facture en litige" at bounding box center [940, 592] width 184 height 30
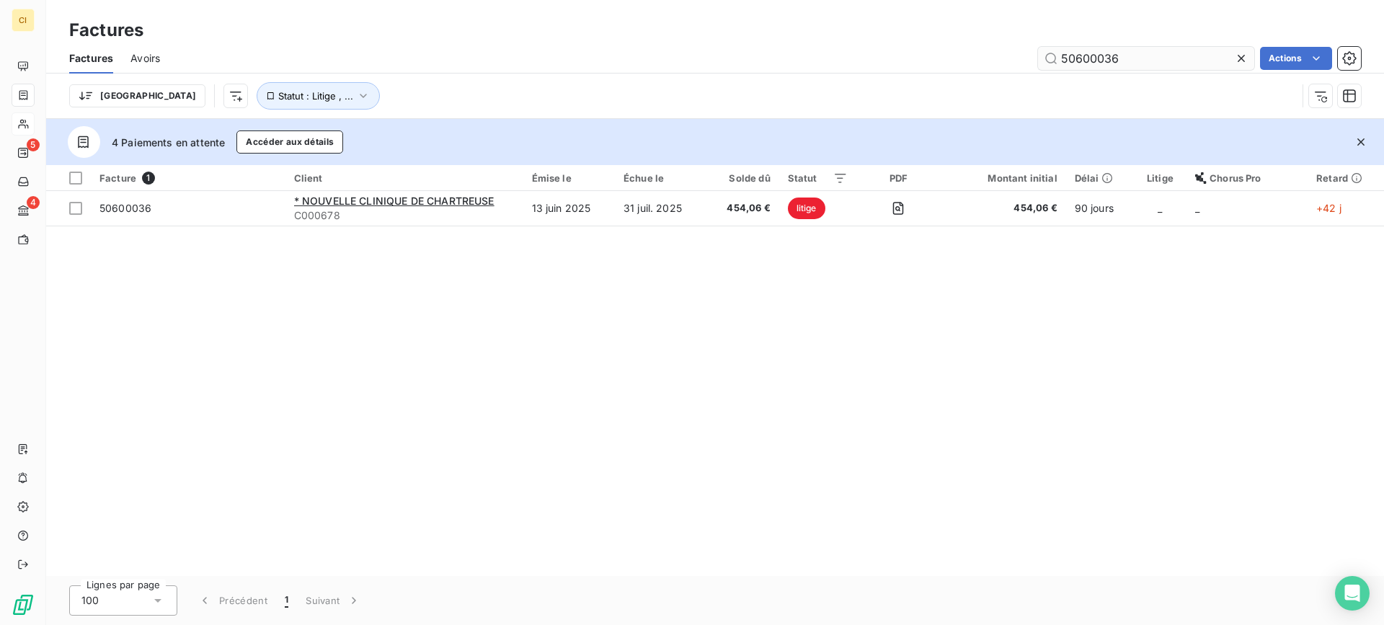
click at [1075, 57] on input "50600036" at bounding box center [1146, 58] width 216 height 23
drag, startPoint x: 1101, startPoint y: 60, endPoint x: 1132, endPoint y: 56, distance: 30.6
click at [1132, 56] on input "50700036" at bounding box center [1146, 58] width 216 height 23
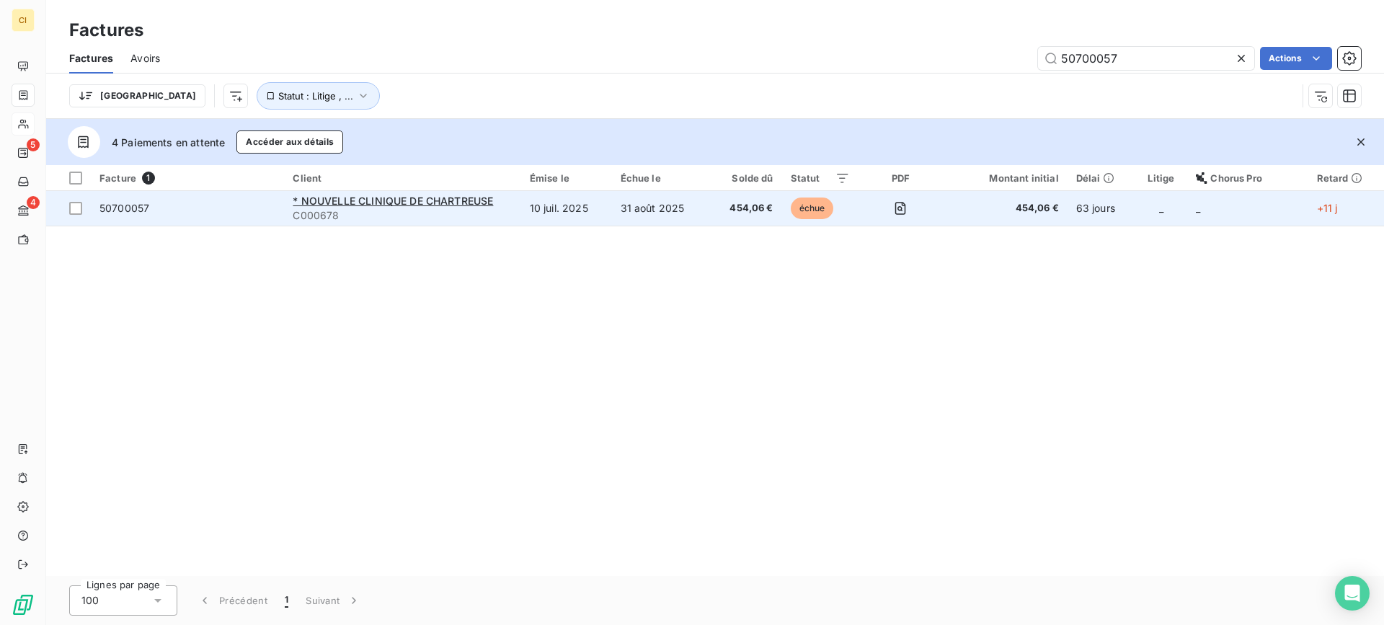
type input "50700057"
click at [123, 211] on span "50700057" at bounding box center [124, 208] width 50 height 12
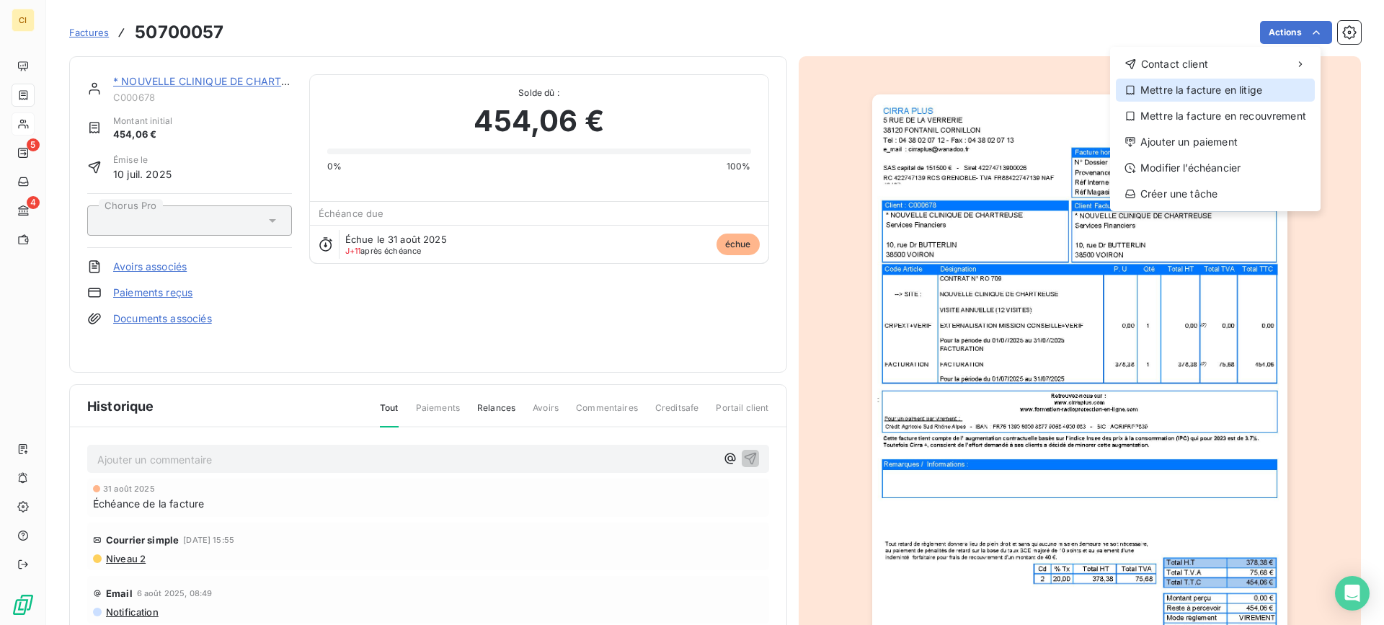
click at [1204, 90] on div "Mettre la facture en litige" at bounding box center [1215, 90] width 199 height 23
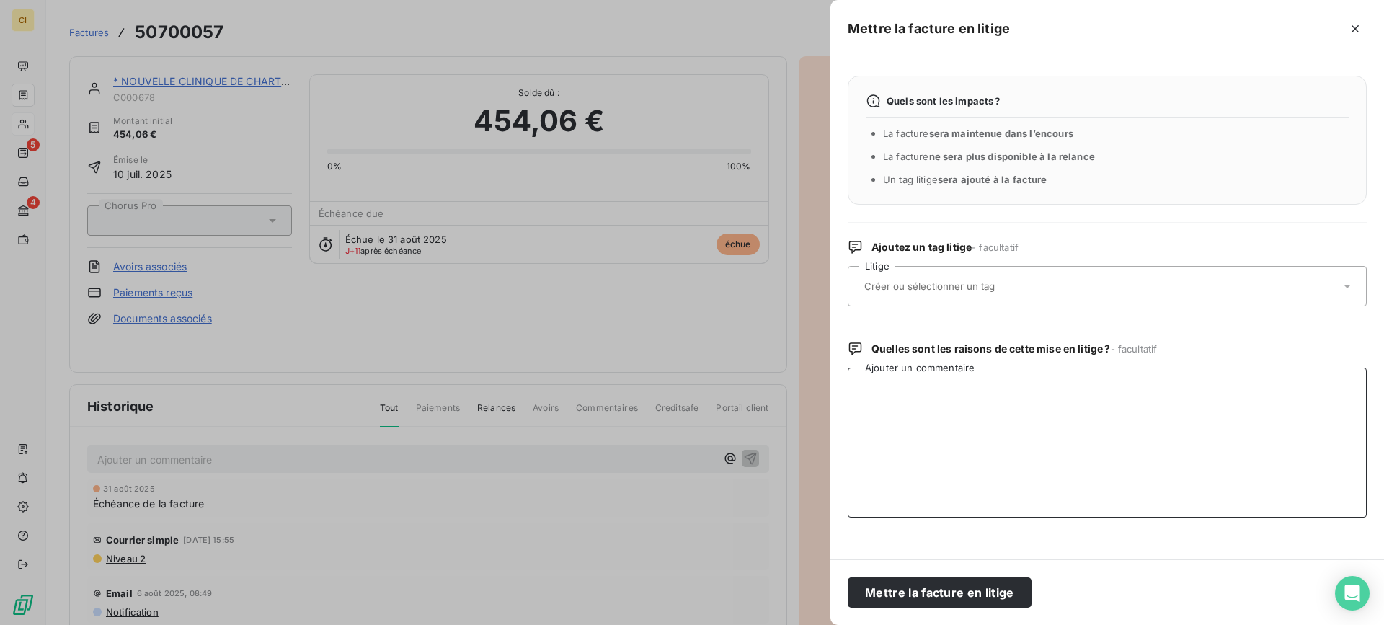
click at [890, 395] on textarea "Ajouter un commentaire" at bounding box center [1107, 443] width 519 height 150
paste textarea "RJ du [DATE] : créance confirmée au Mandataire Judiciaire"
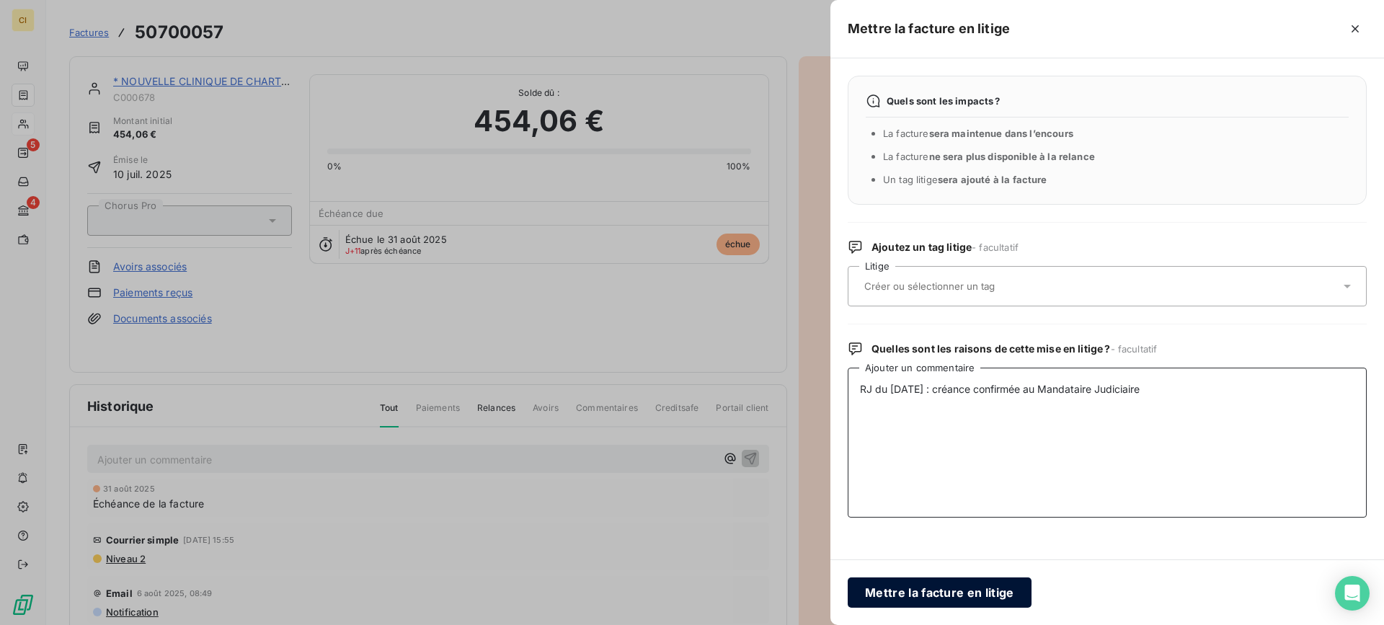
type textarea "RJ du [DATE] : créance confirmée au Mandataire Judiciaire"
click at [946, 583] on button "Mettre la facture en litige" at bounding box center [940, 592] width 184 height 30
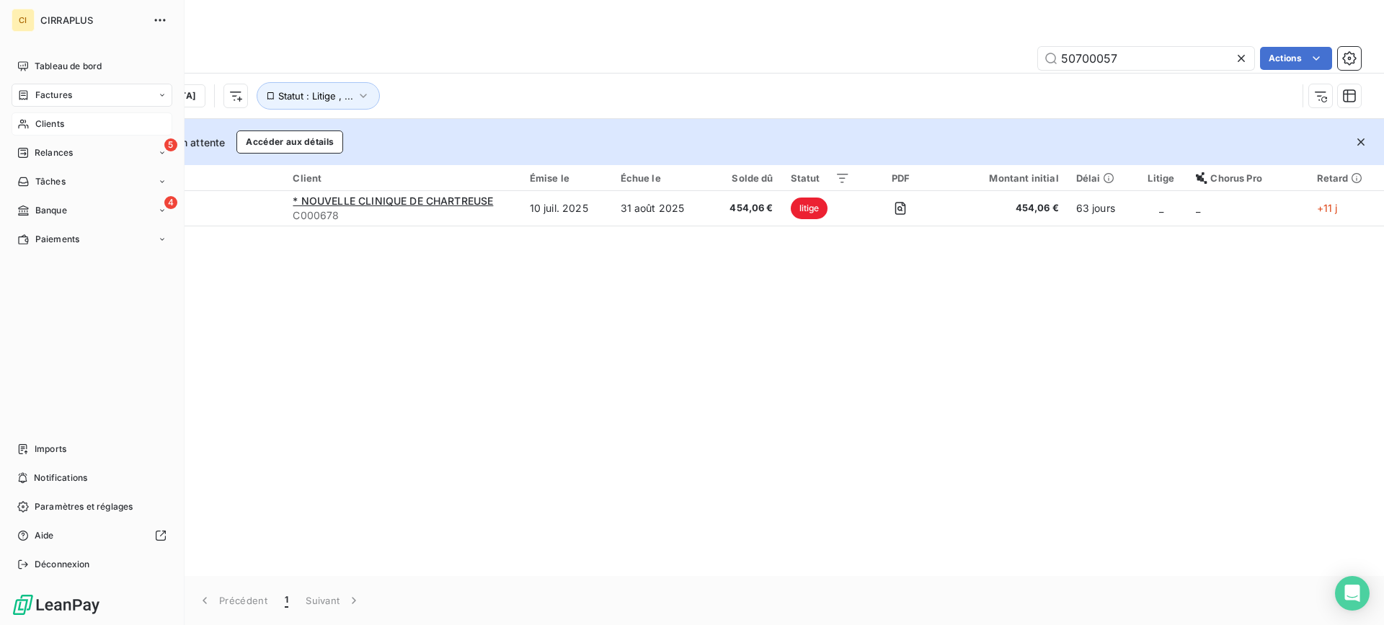
click at [47, 124] on span "Clients" at bounding box center [49, 123] width 29 height 13
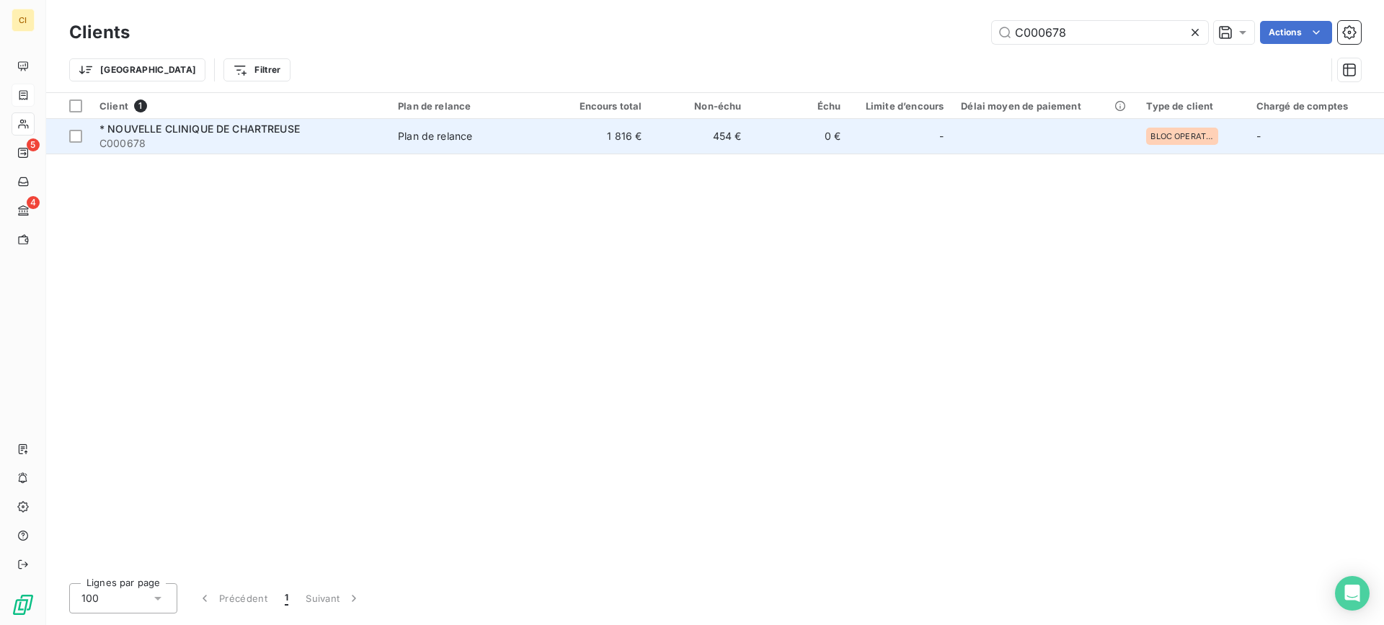
click at [218, 135] on div "* NOUVELLE CLINIQUE DE CHARTREUSE" at bounding box center [239, 129] width 281 height 14
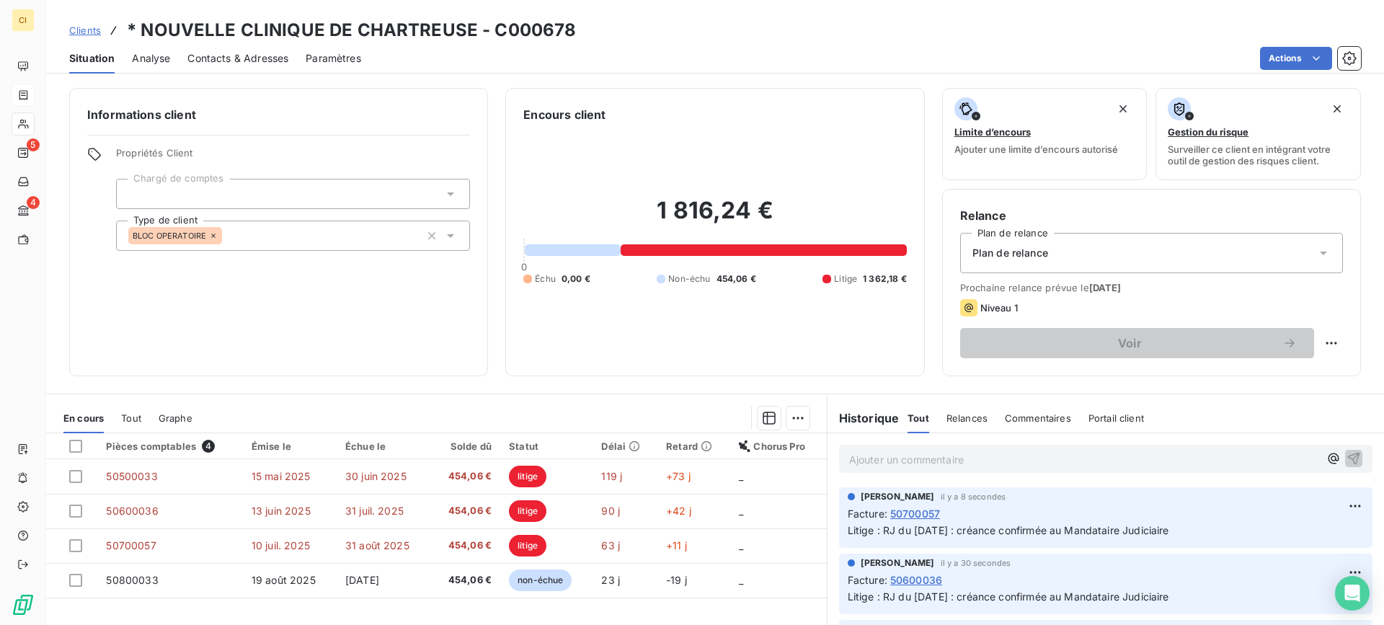
scroll to position [129, 0]
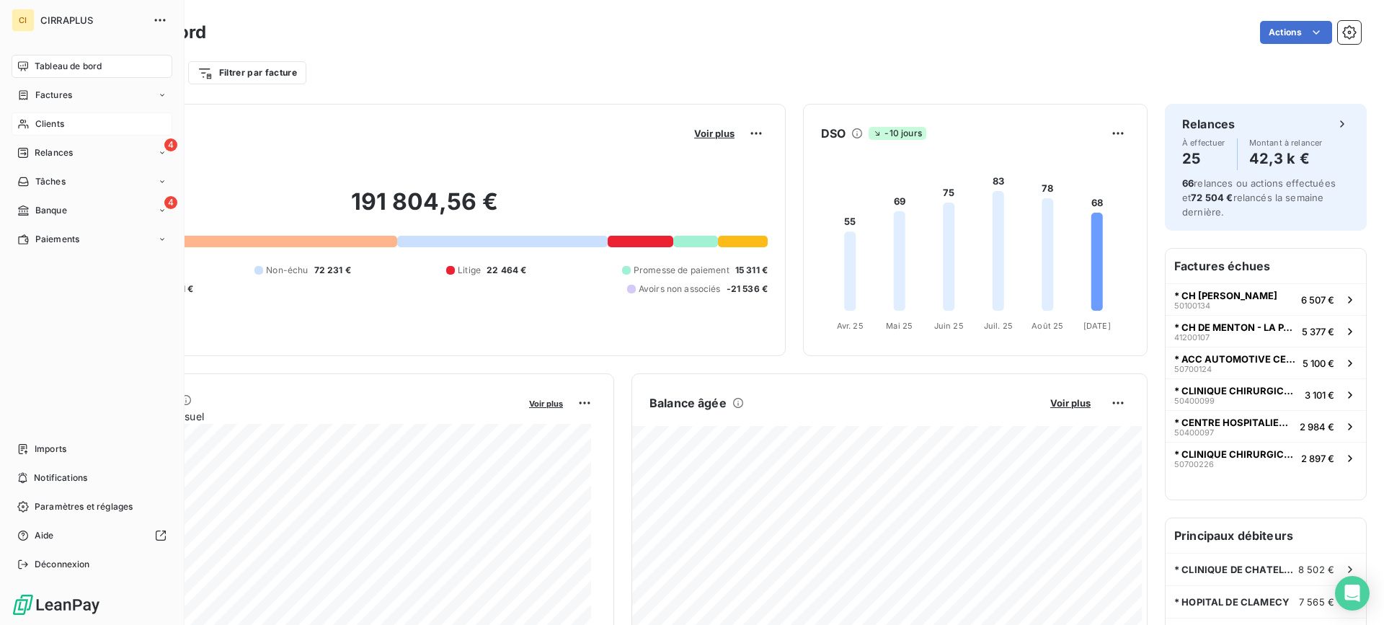
drag, startPoint x: 41, startPoint y: 127, endPoint x: 53, endPoint y: 124, distance: 12.6
click at [41, 127] on span "Clients" at bounding box center [49, 123] width 29 height 13
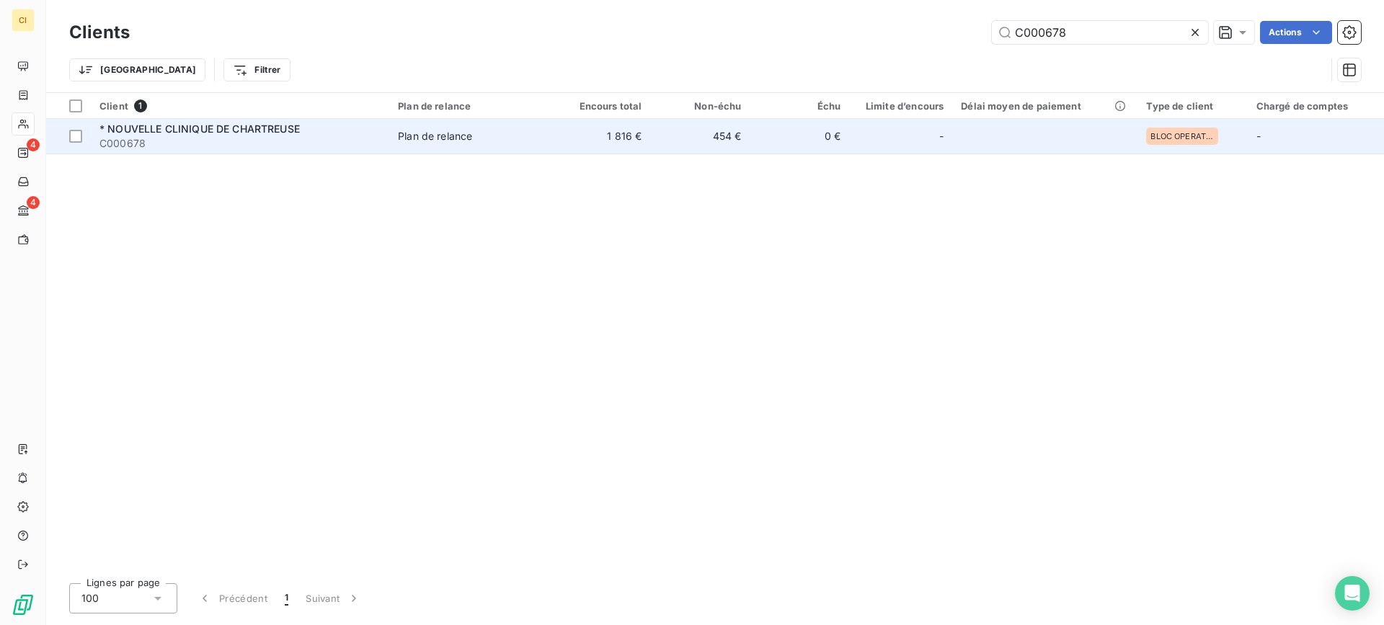
type input "C000678"
click at [279, 132] on span "* NOUVELLE CLINIQUE DE CHARTREUSE" at bounding box center [199, 129] width 200 height 12
